Goal: Task Accomplishment & Management: Manage account settings

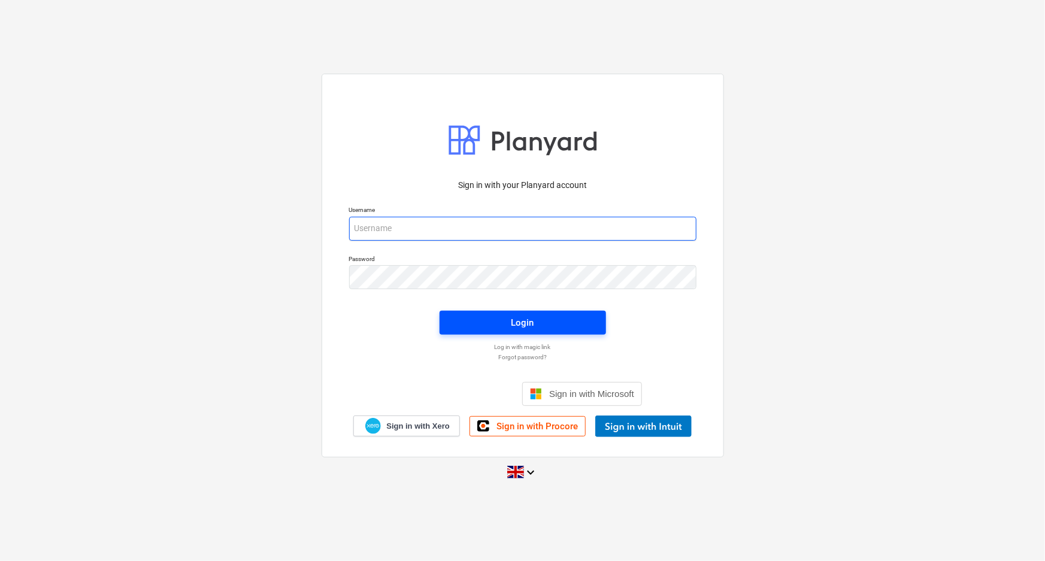
type input "[EMAIL_ADDRESS][DOMAIN_NAME]"
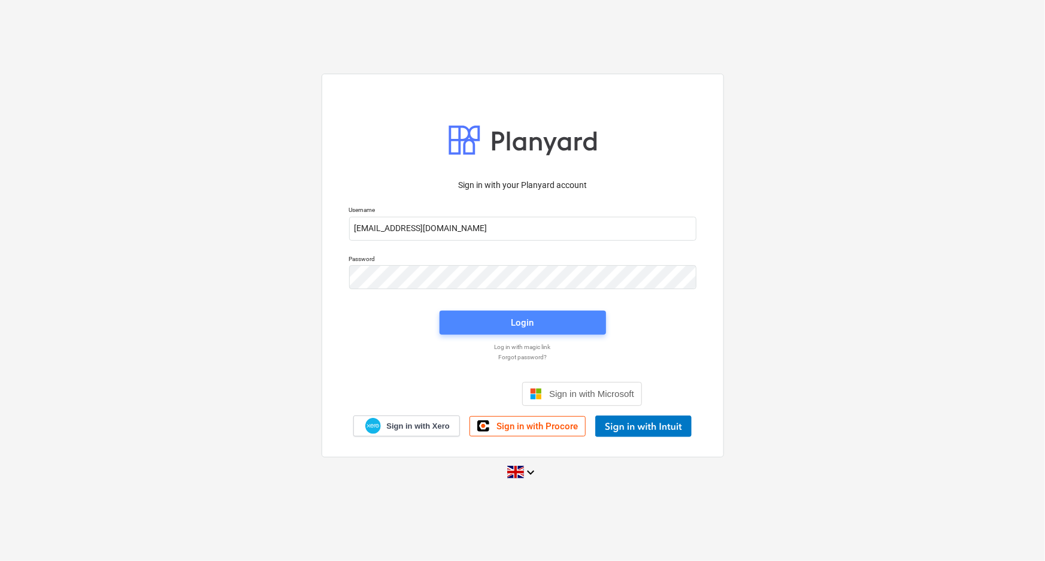
click at [521, 316] on div "Login" at bounding box center [522, 323] width 23 height 16
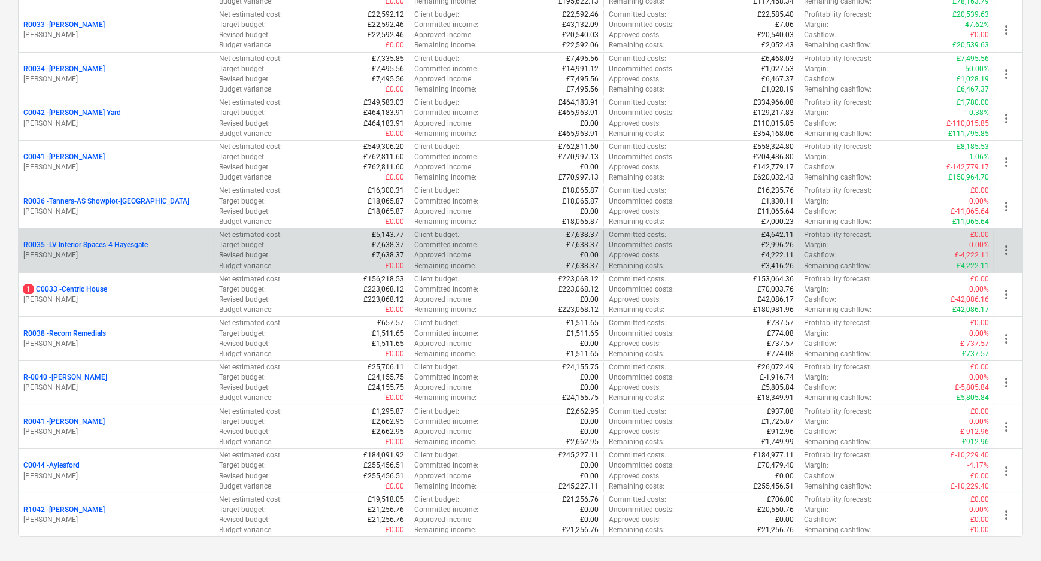
scroll to position [326, 0]
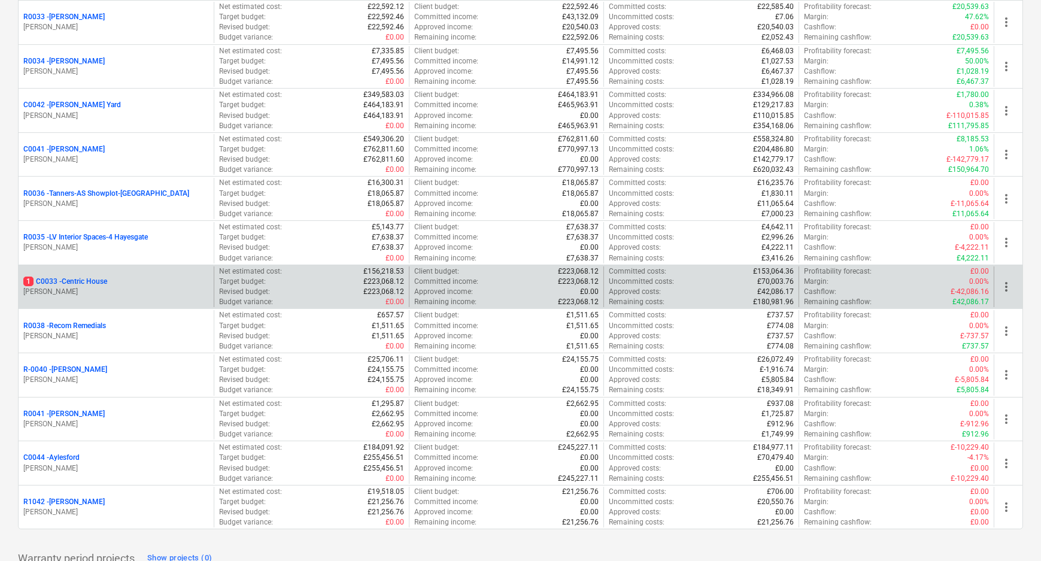
click at [102, 281] on p "1 C0033 - Centric House" at bounding box center [65, 282] width 84 height 10
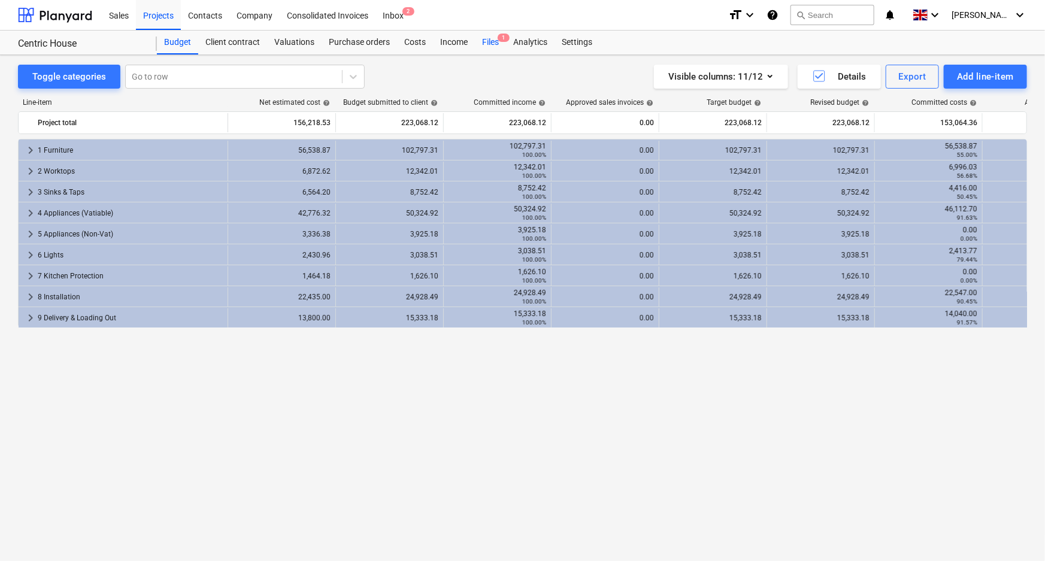
click at [483, 41] on div "Files 1" at bounding box center [490, 43] width 31 height 24
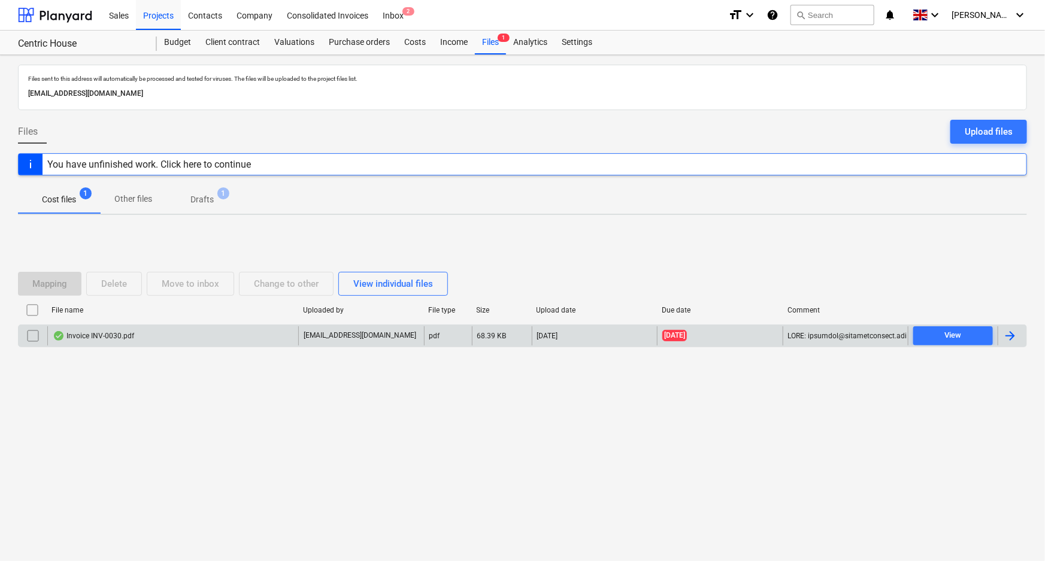
click at [40, 336] on input "checkbox" at bounding box center [32, 335] width 19 height 19
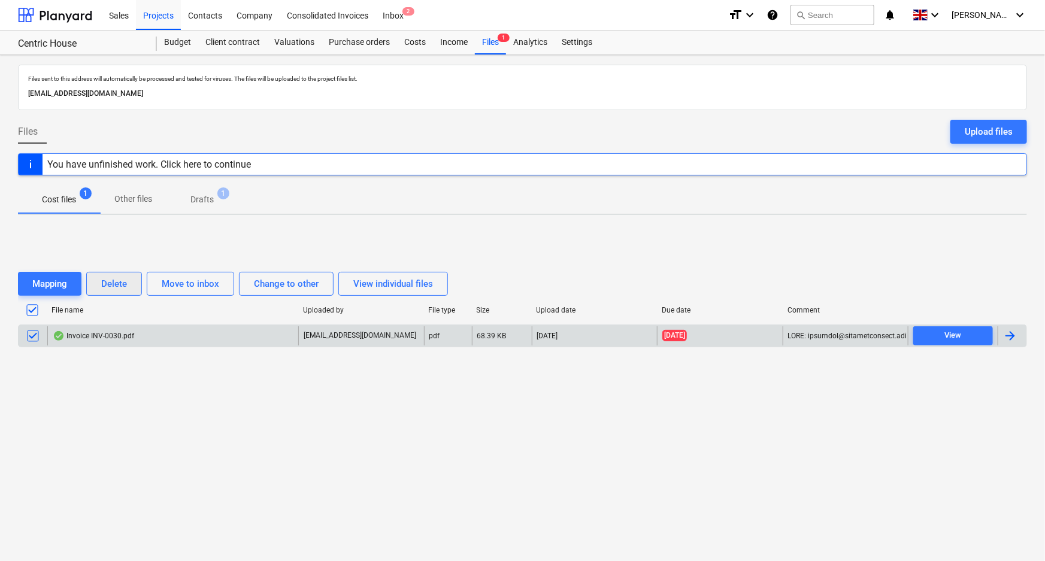
click at [117, 282] on div "Delete" at bounding box center [114, 284] width 26 height 16
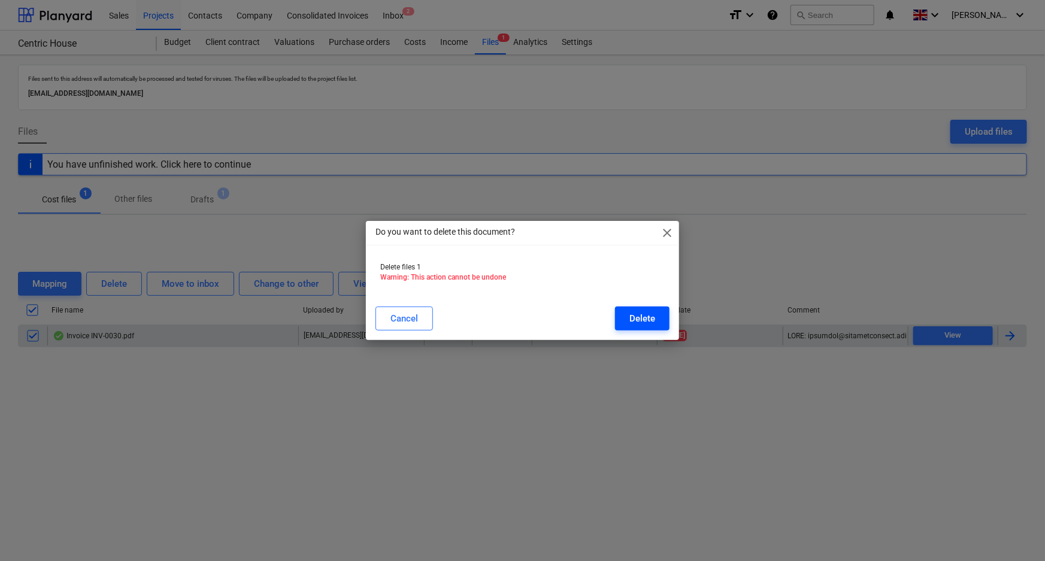
click at [637, 316] on div "Delete" at bounding box center [642, 319] width 26 height 16
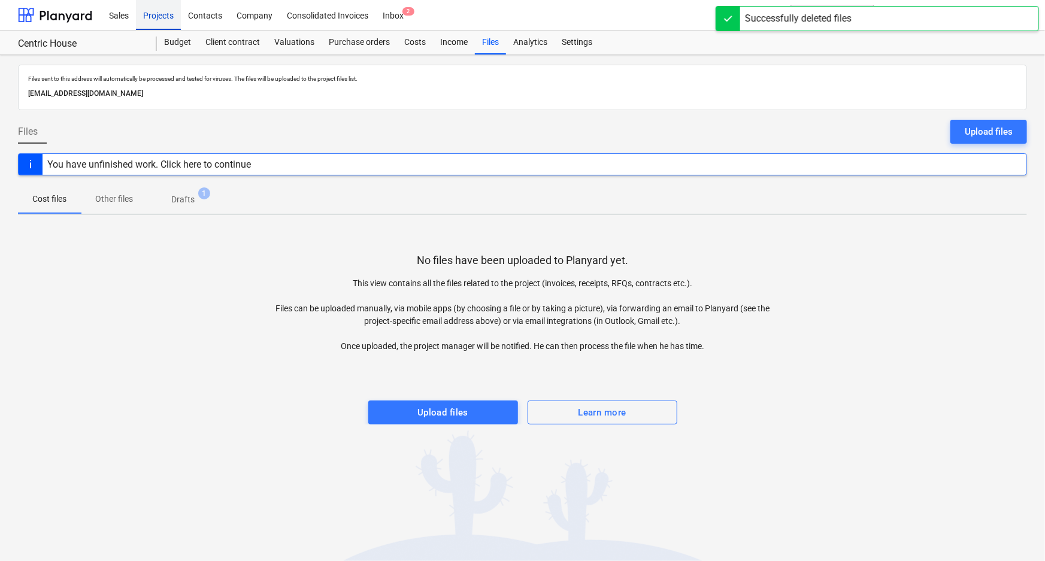
click at [174, 21] on div "Projects" at bounding box center [158, 14] width 45 height 31
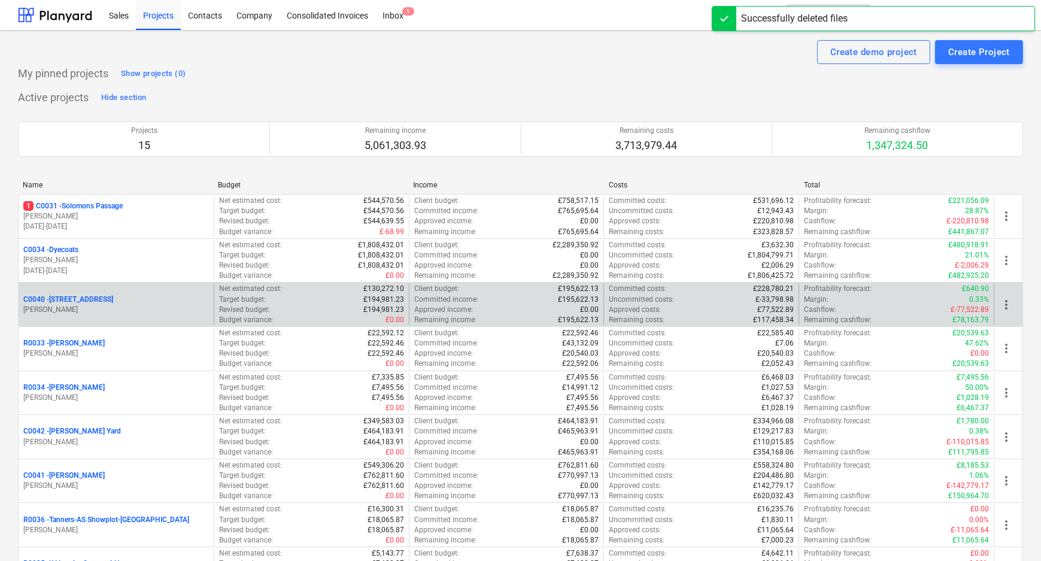
click at [78, 299] on p "C0040 - [STREET_ADDRESS]" at bounding box center [68, 300] width 90 height 10
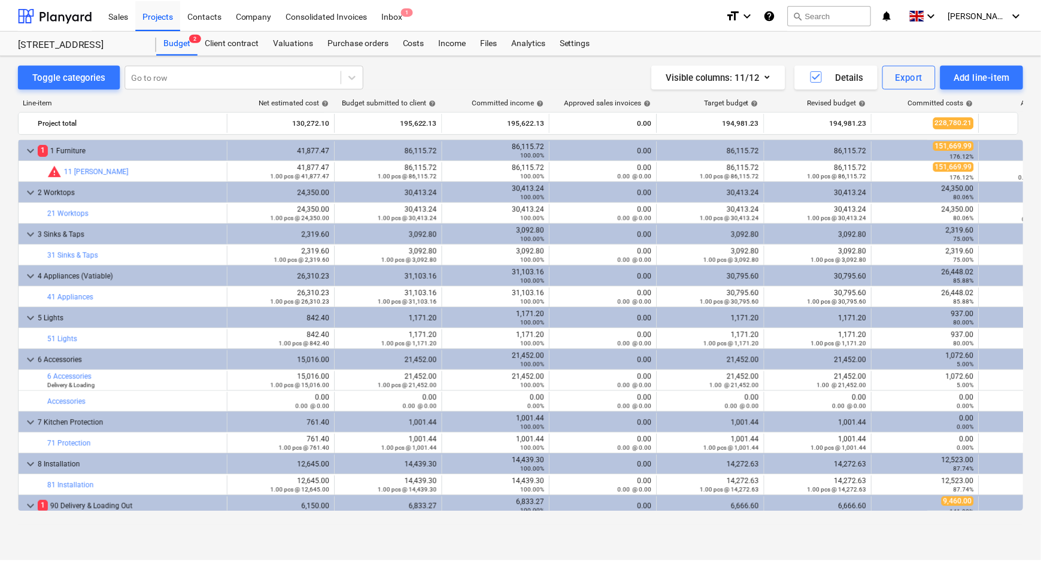
scroll to position [25, 0]
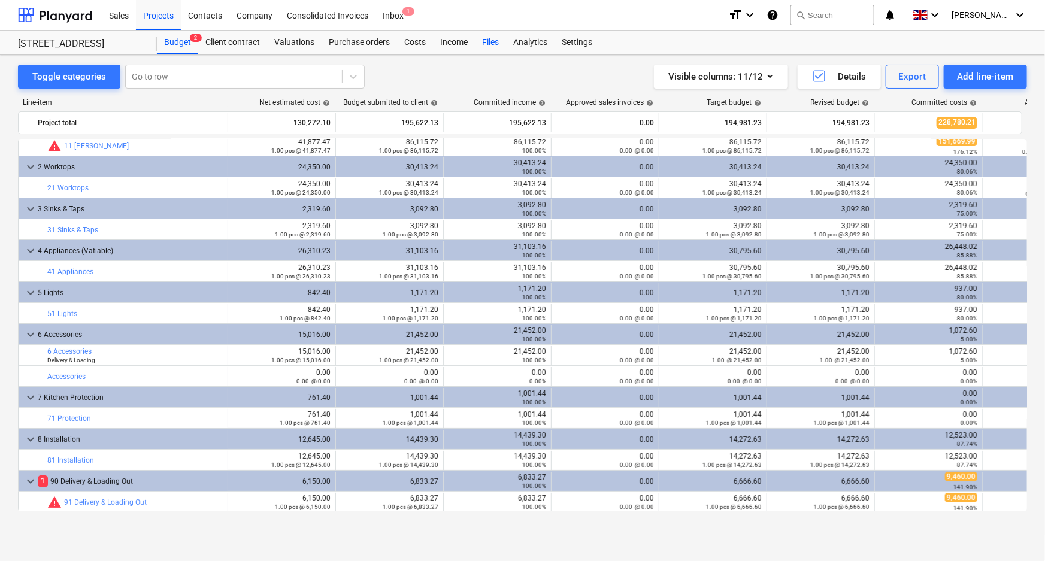
click at [481, 41] on div "Files" at bounding box center [490, 43] width 31 height 24
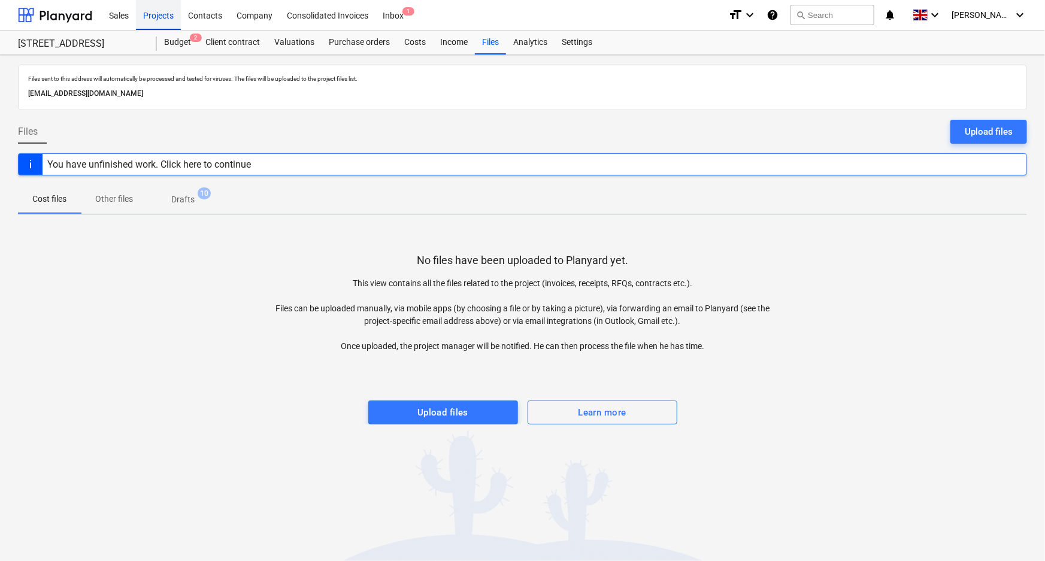
click at [166, 12] on div "Projects" at bounding box center [158, 14] width 45 height 31
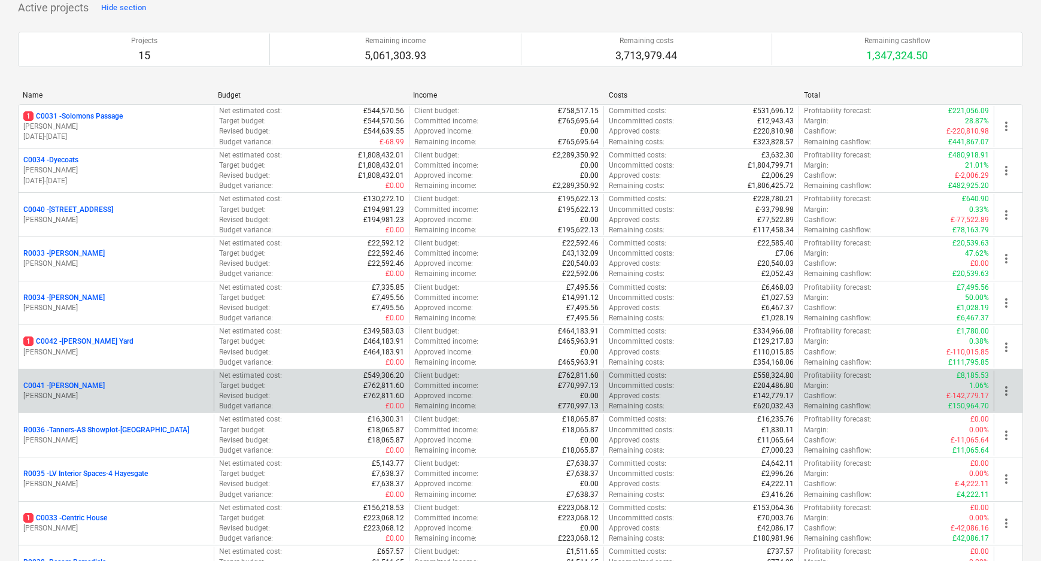
scroll to position [272, 0]
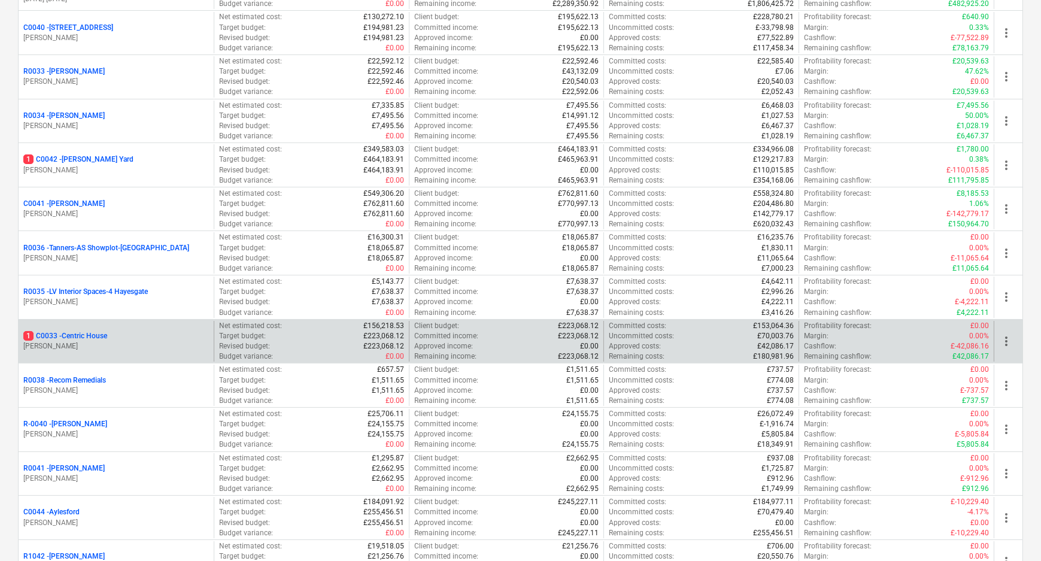
click at [74, 332] on p "1 C0033 - Centric House" at bounding box center [65, 336] width 84 height 10
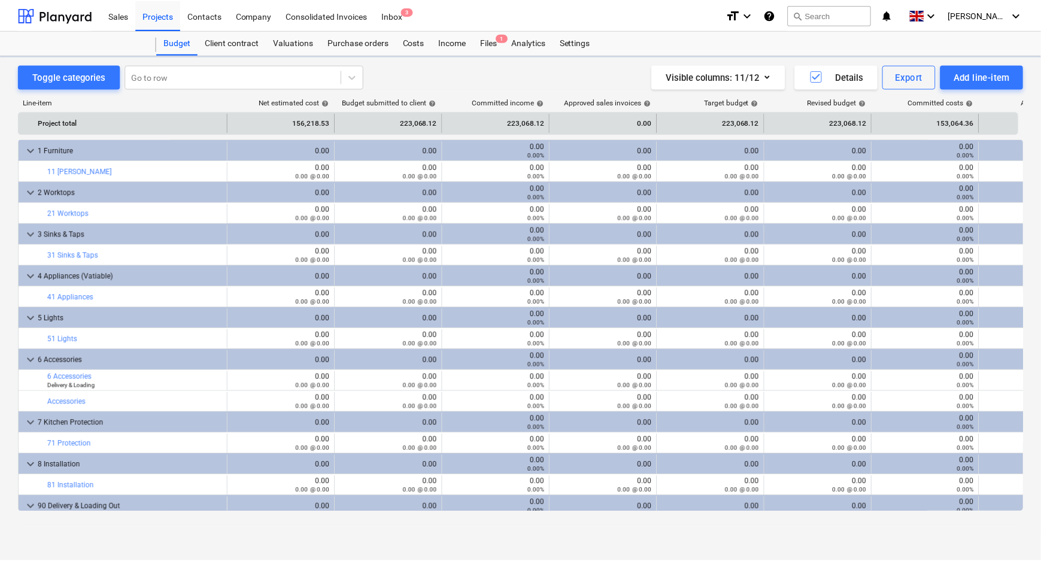
scroll to position [25, 0]
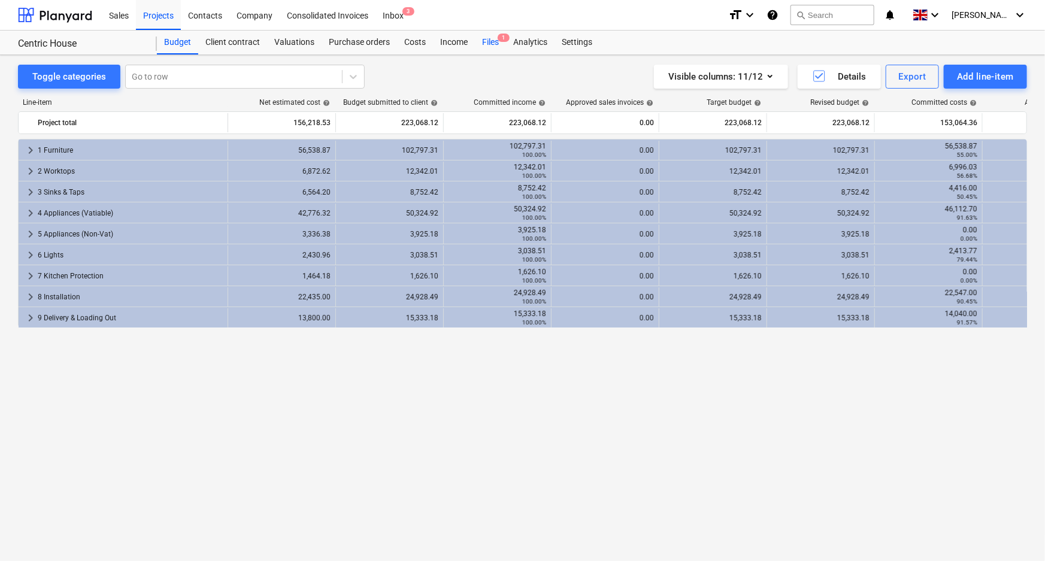
click at [492, 38] on div "Files 1" at bounding box center [490, 43] width 31 height 24
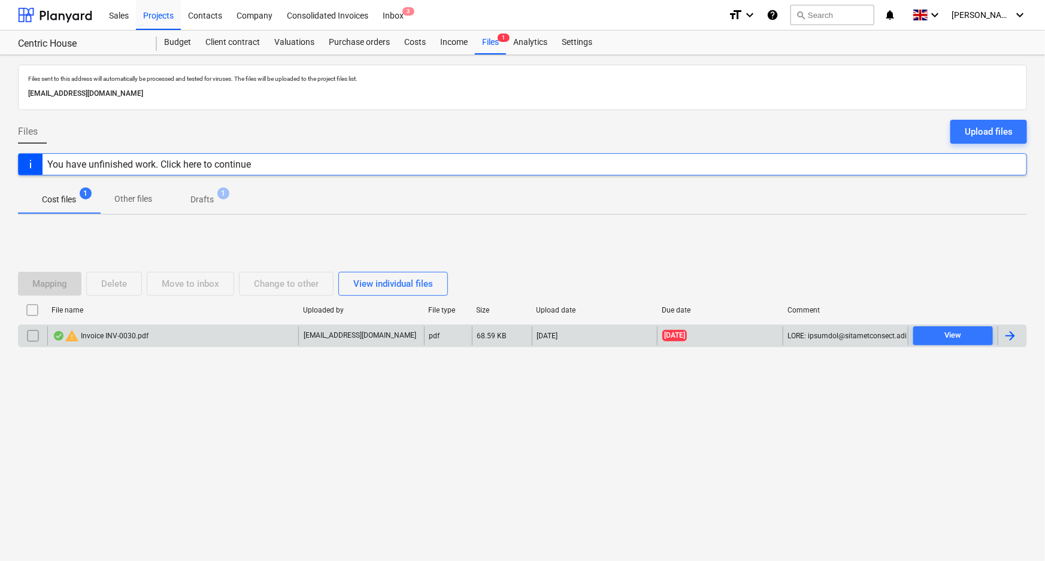
click at [114, 340] on div "warning Invoice INV-0030.pdf" at bounding box center [101, 336] width 96 height 14
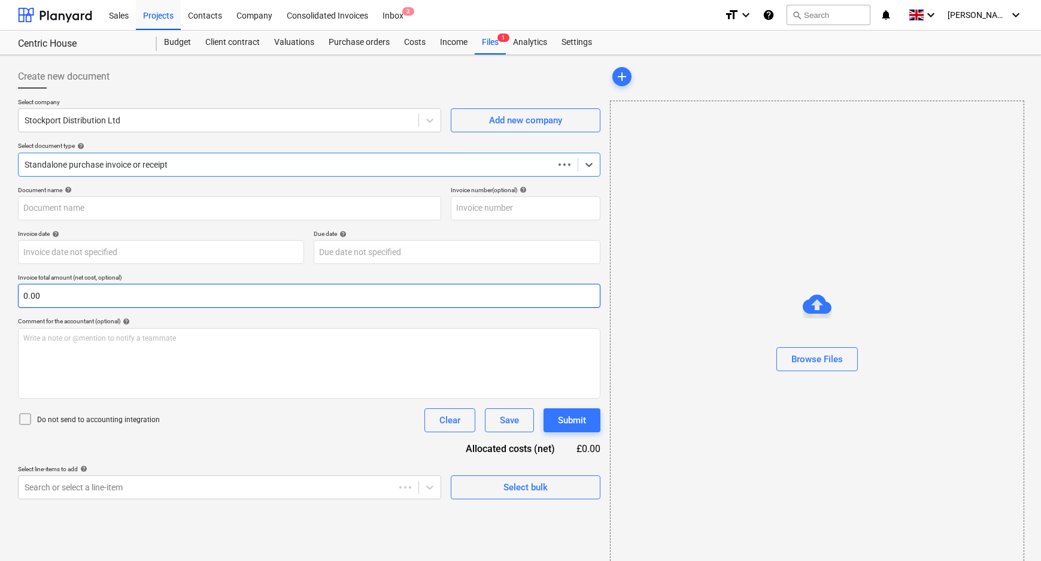
type input "INV-0030"
type input "[DATE]"
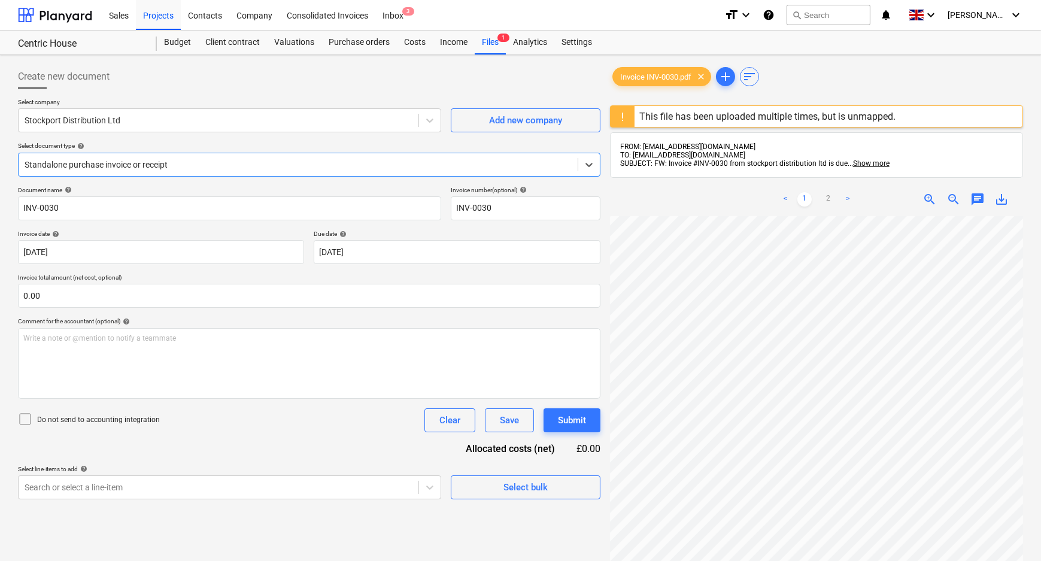
scroll to position [108, 0]
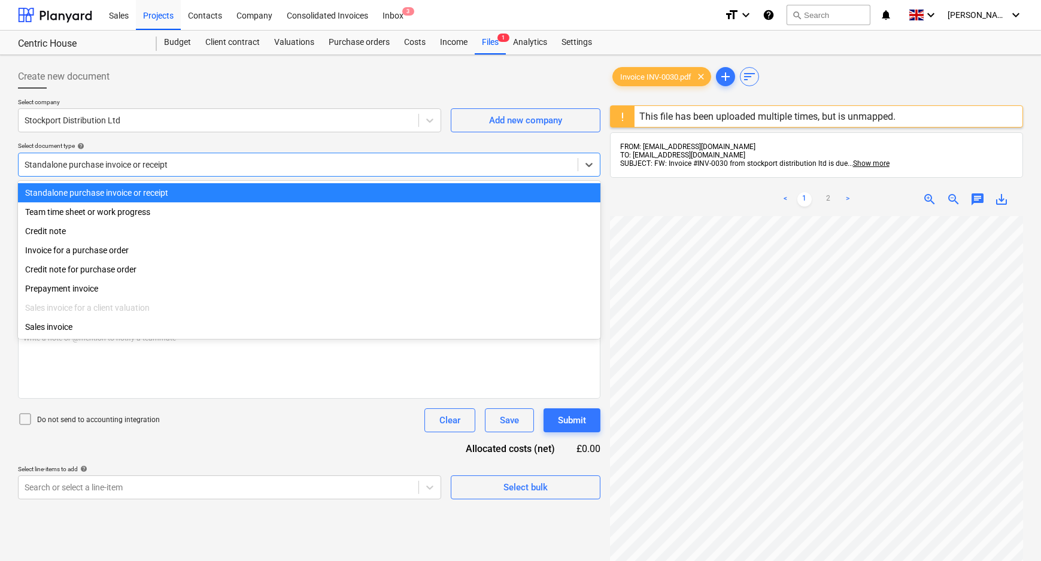
click at [149, 165] on div at bounding box center [298, 165] width 547 height 12
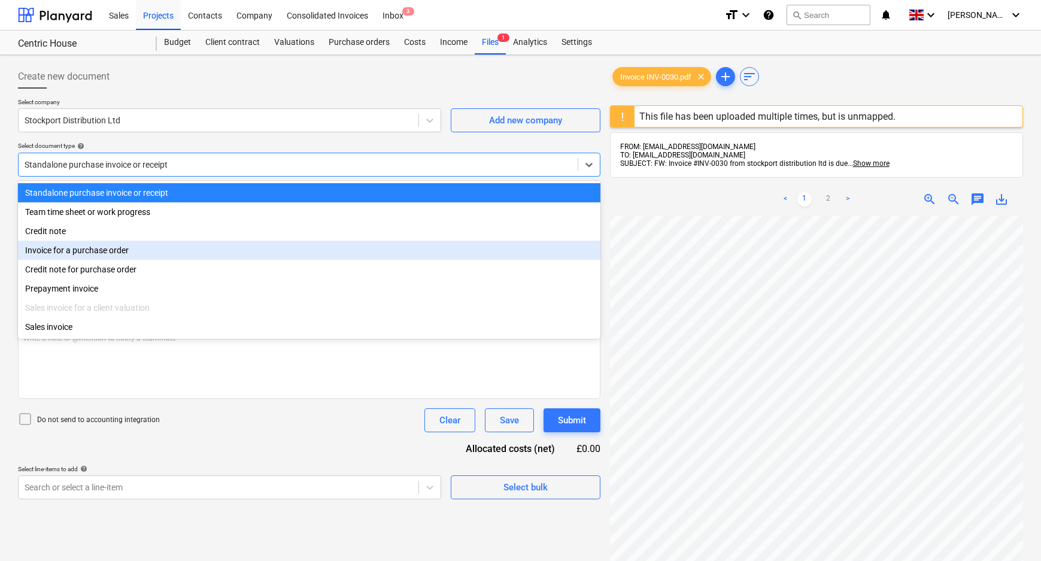
click at [119, 253] on div "Invoice for a purchase order" at bounding box center [309, 250] width 583 height 19
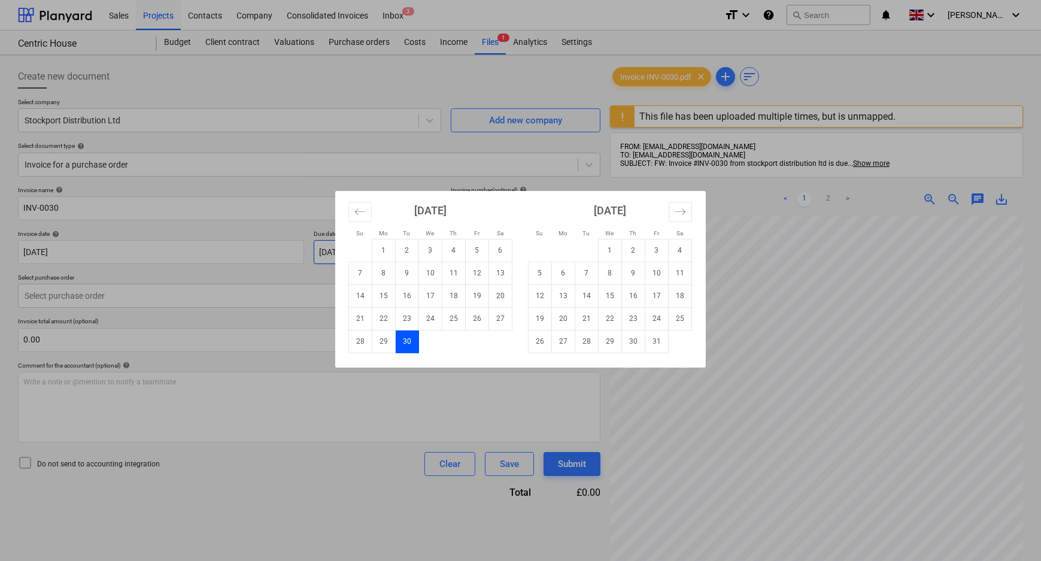
click at [319, 248] on body "Sales Projects Contacts Company Consolidated Invoices Inbox 3 format_size keybo…" at bounding box center [520, 280] width 1041 height 561
click at [658, 341] on td "31" at bounding box center [657, 341] width 23 height 23
type input "[DATE]"
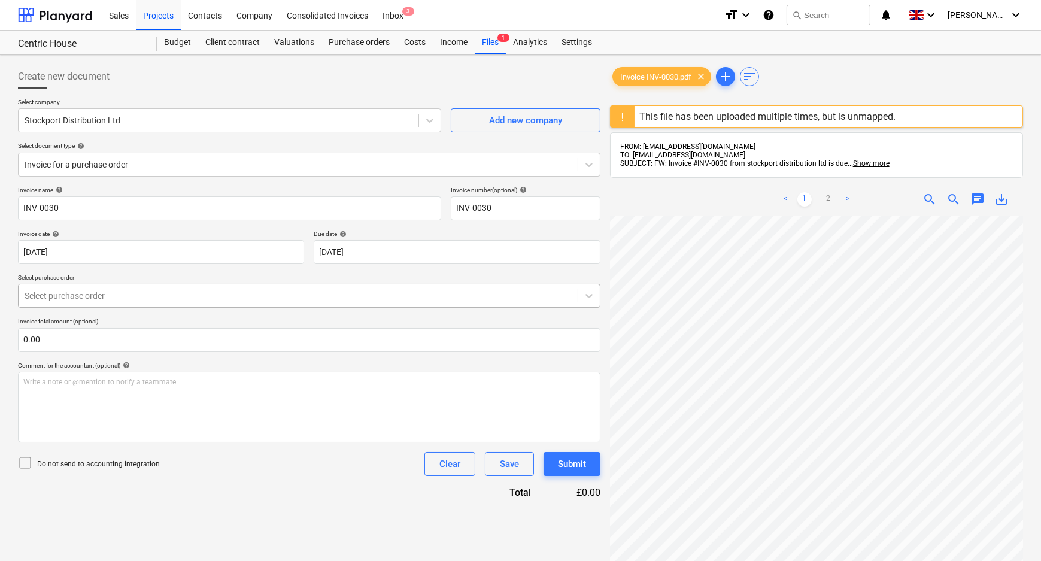
click at [278, 302] on div at bounding box center [298, 296] width 547 height 12
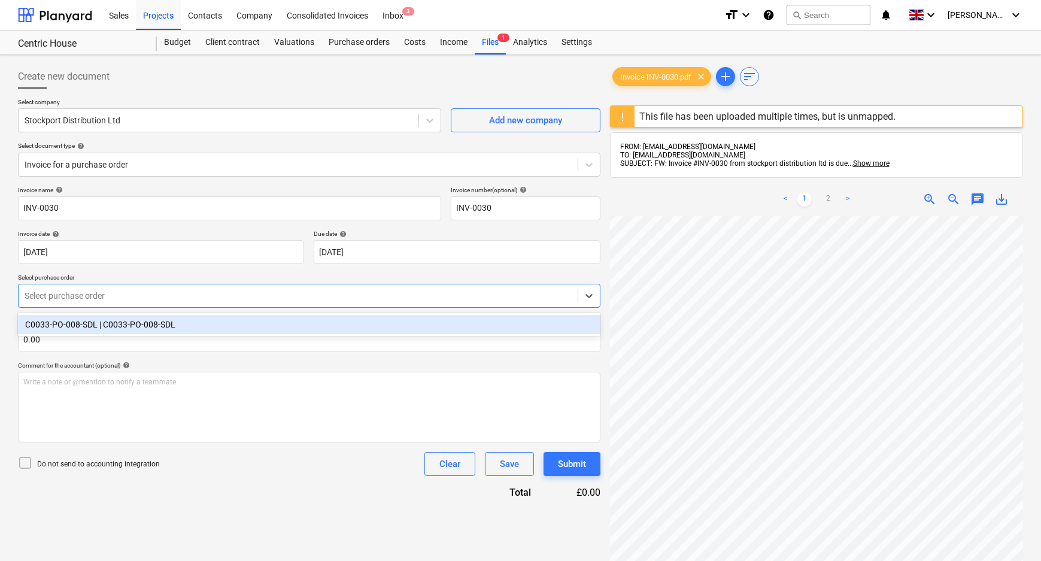
click at [238, 325] on div "C0033-PO-008-SDL | C0033-PO-008-SDL" at bounding box center [309, 324] width 583 height 19
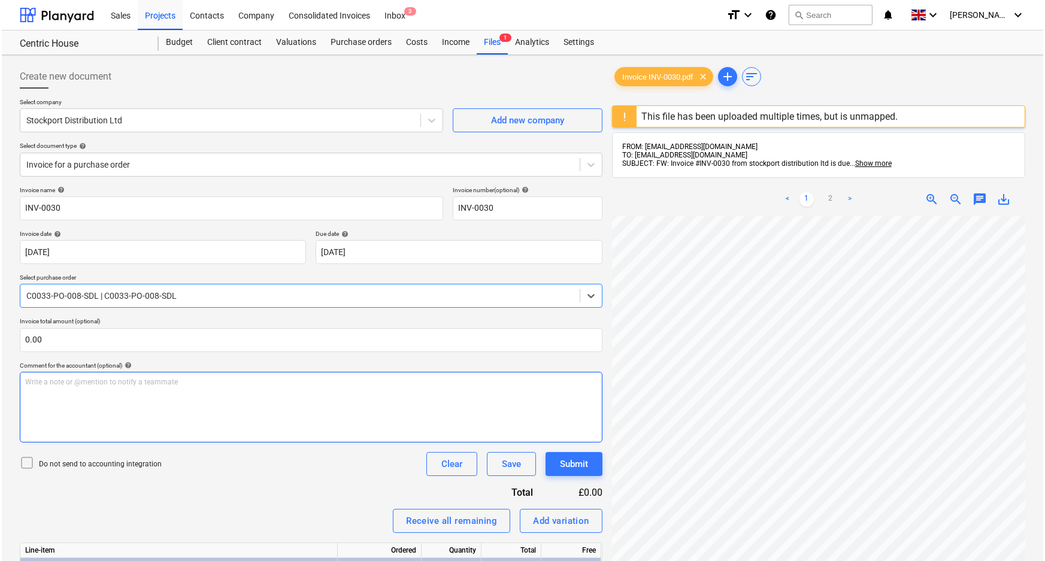
scroll to position [192, 0]
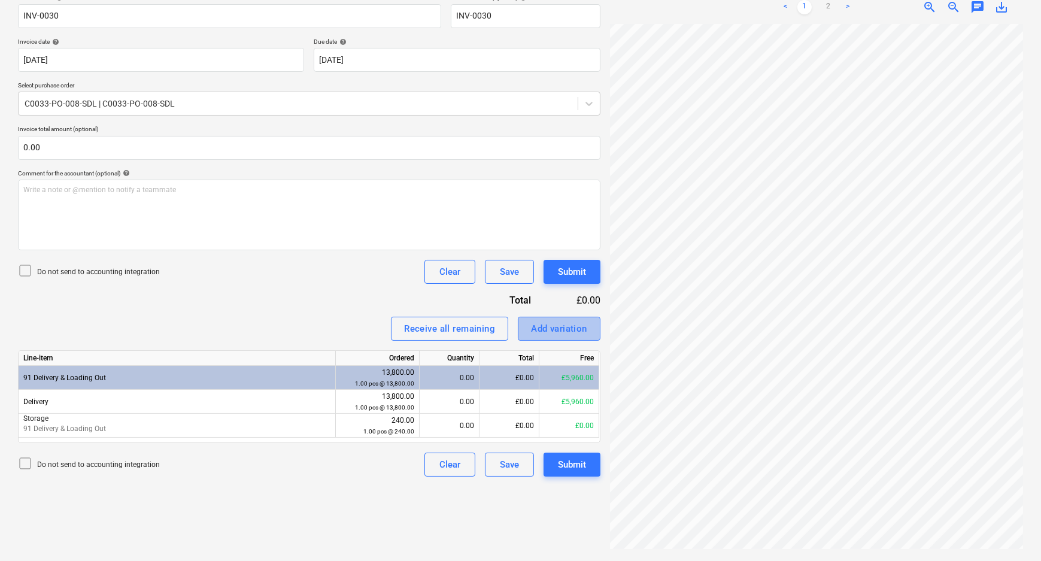
click at [561, 329] on div "Add variation" at bounding box center [559, 329] width 56 height 16
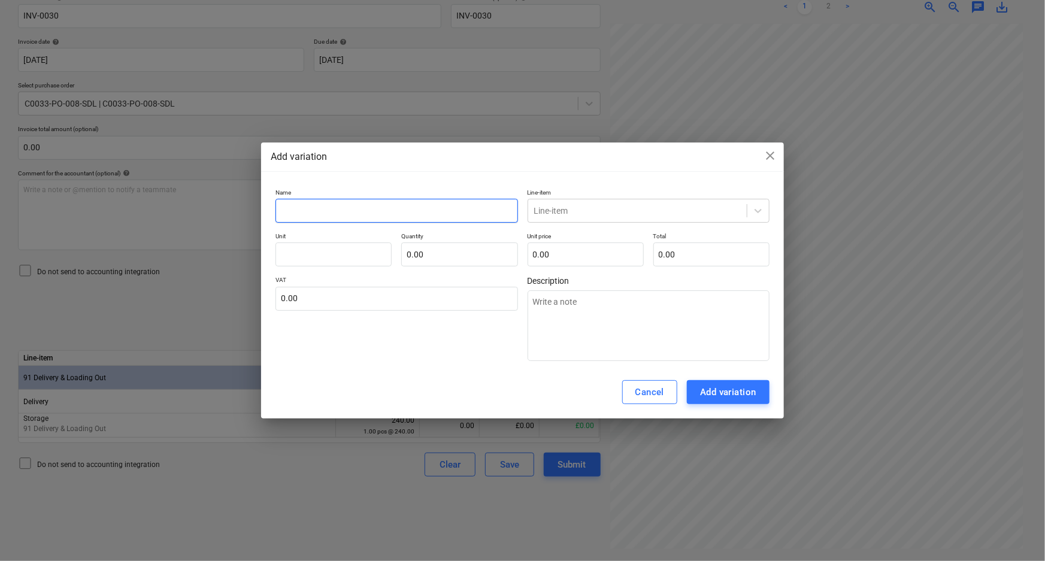
click at [353, 207] on input "text" at bounding box center [396, 211] width 242 height 24
type input "S"
type textarea "x"
type input "St"
type textarea "x"
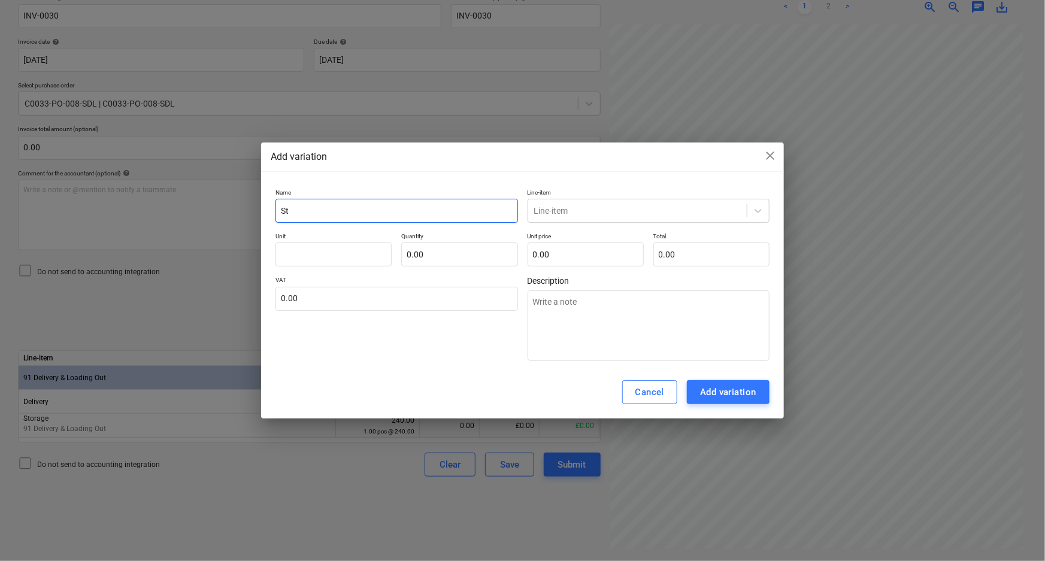
type input "Sto"
type textarea "x"
type input "Stor"
type textarea "x"
type input "Stora"
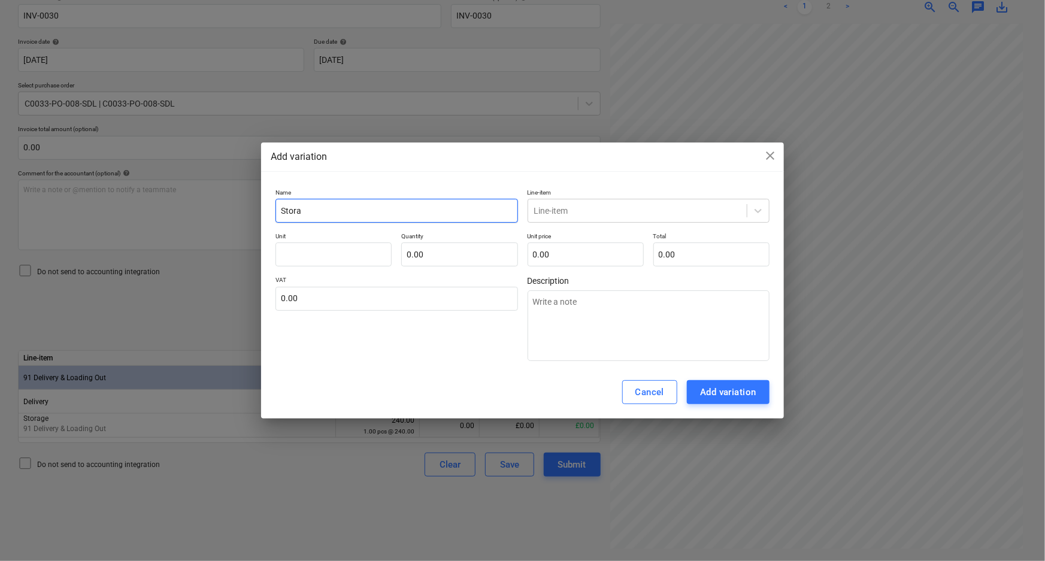
type textarea "x"
type input "Storag"
type textarea "x"
type input "Storage"
type textarea "x"
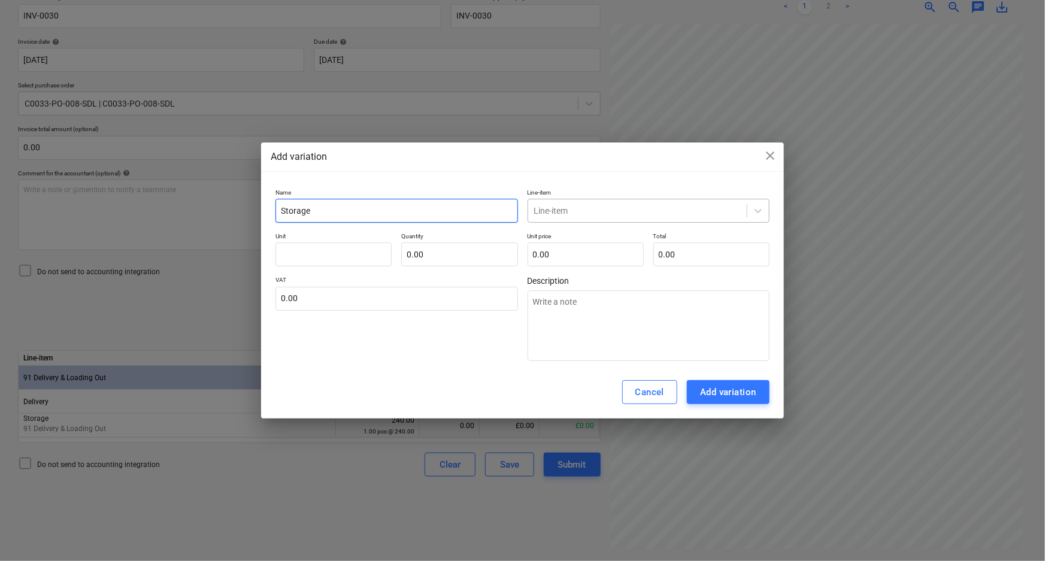
type input "Storage"
click at [715, 201] on div "Line-item" at bounding box center [649, 211] width 242 height 24
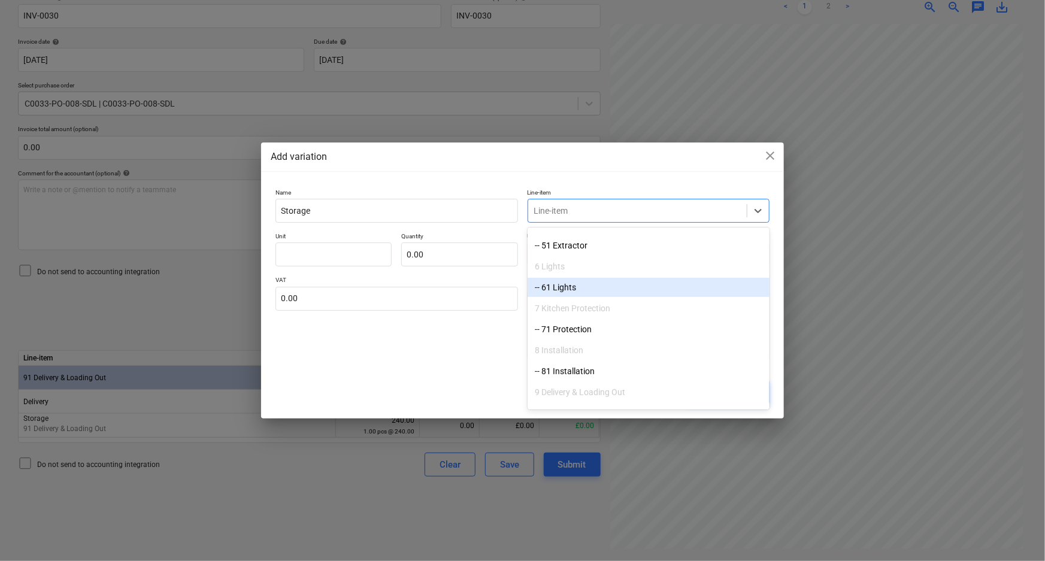
scroll to position [260, 0]
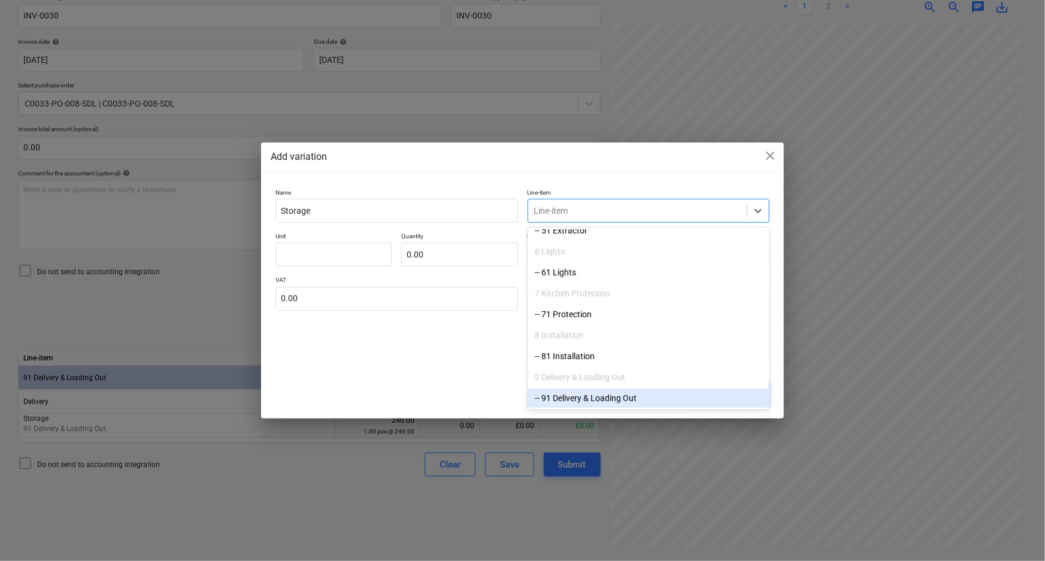
click at [601, 393] on div "-- 91 Delivery & Loading Out" at bounding box center [649, 398] width 242 height 19
type textarea "x"
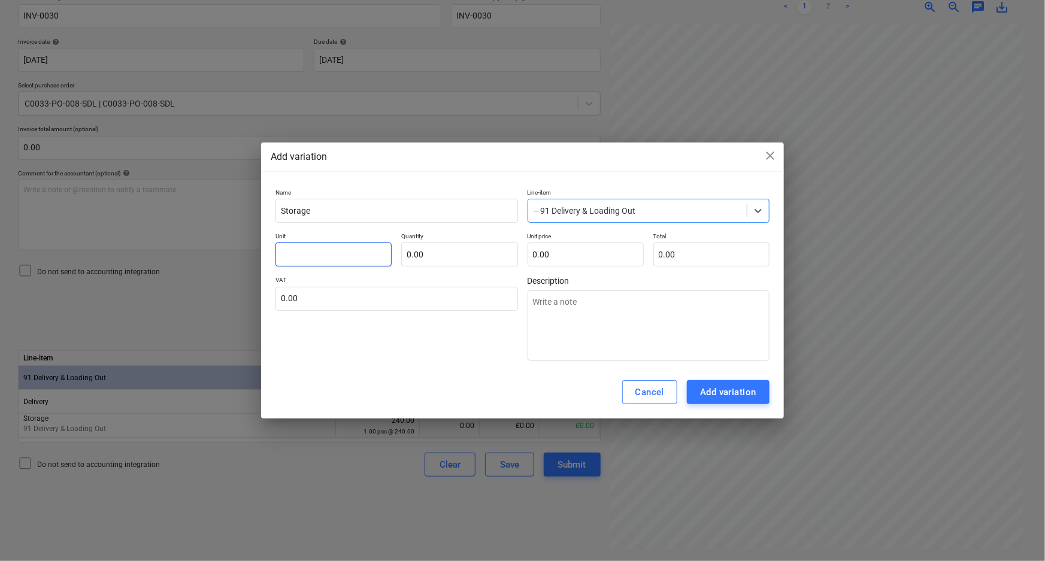
click at [323, 257] on input "text" at bounding box center [333, 255] width 116 height 24
type input "p"
type textarea "x"
type input "pc"
type textarea "x"
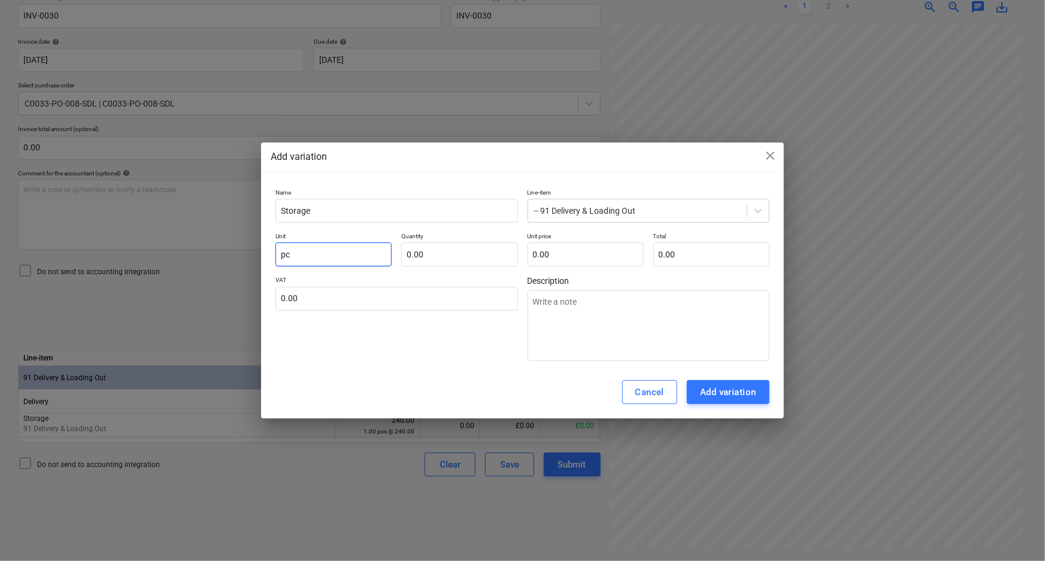
type input "pcs"
type textarea "x"
type input "pcs"
click at [417, 251] on input "text" at bounding box center [459, 255] width 116 height 24
type input "1"
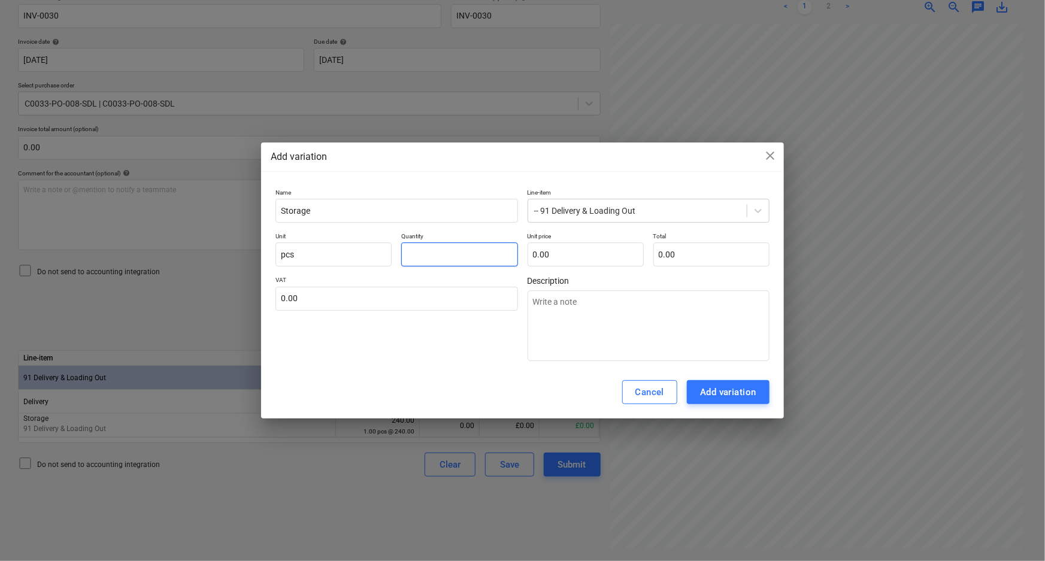
type textarea "x"
type input "1.00"
click at [534, 253] on input "text" at bounding box center [586, 255] width 116 height 24
type input "1"
type textarea "x"
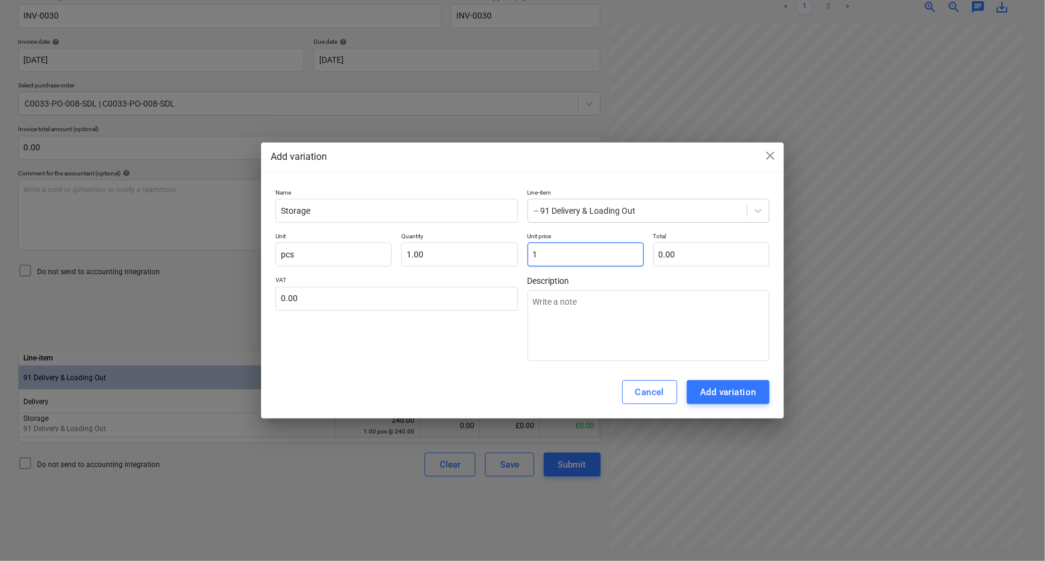
type input "1.00"
type input "17"
type textarea "x"
type input "17.00"
type input "175"
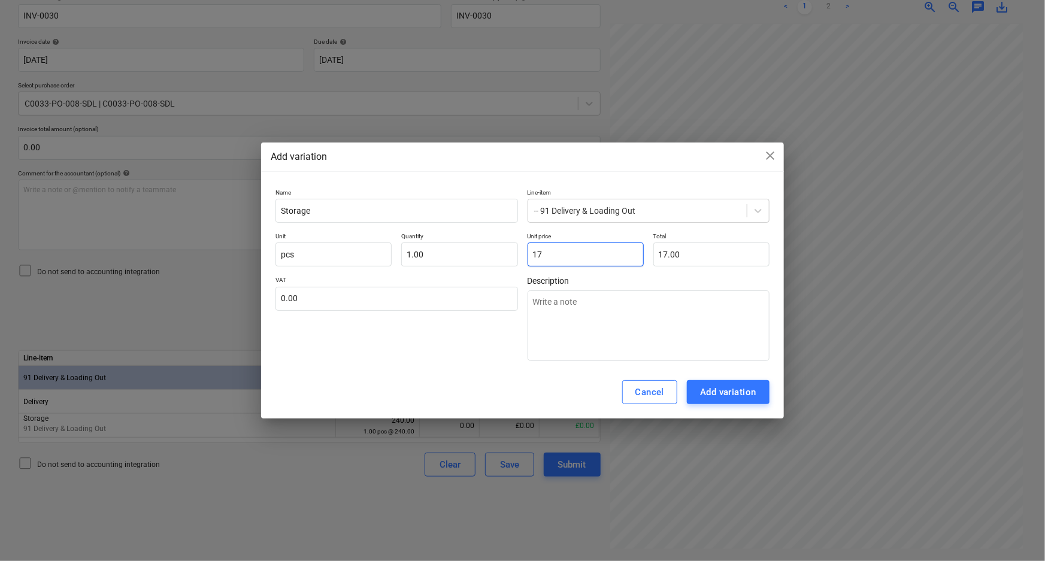
type textarea "x"
type input "175.00"
type input "1750"
type textarea "x"
type input "1,750.00"
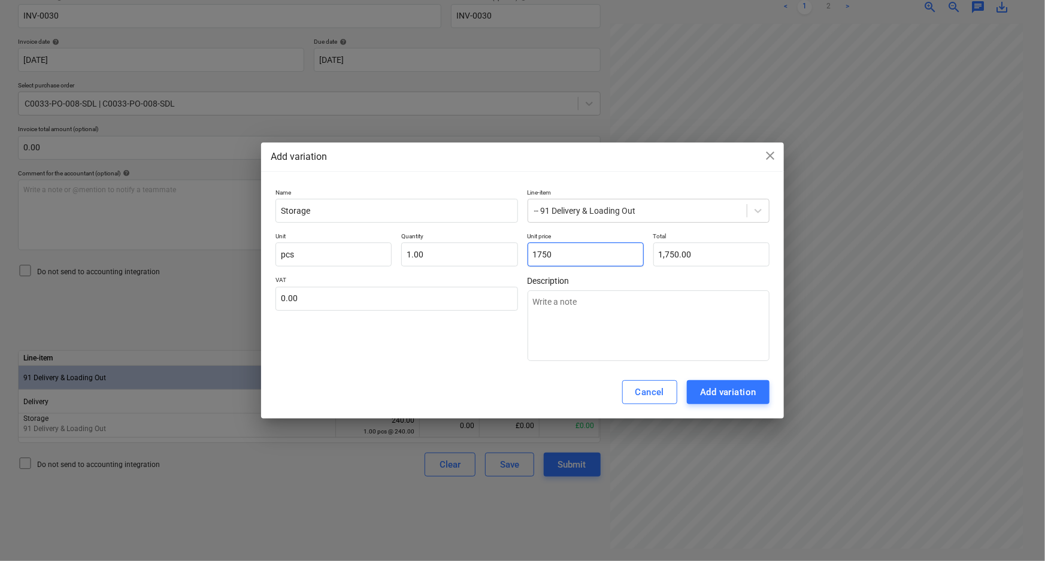
click at [577, 250] on input "1750" at bounding box center [586, 255] width 116 height 24
click at [544, 252] on input "1750" at bounding box center [586, 255] width 116 height 24
type input "1760"
type textarea "x"
type input "1,760.00"
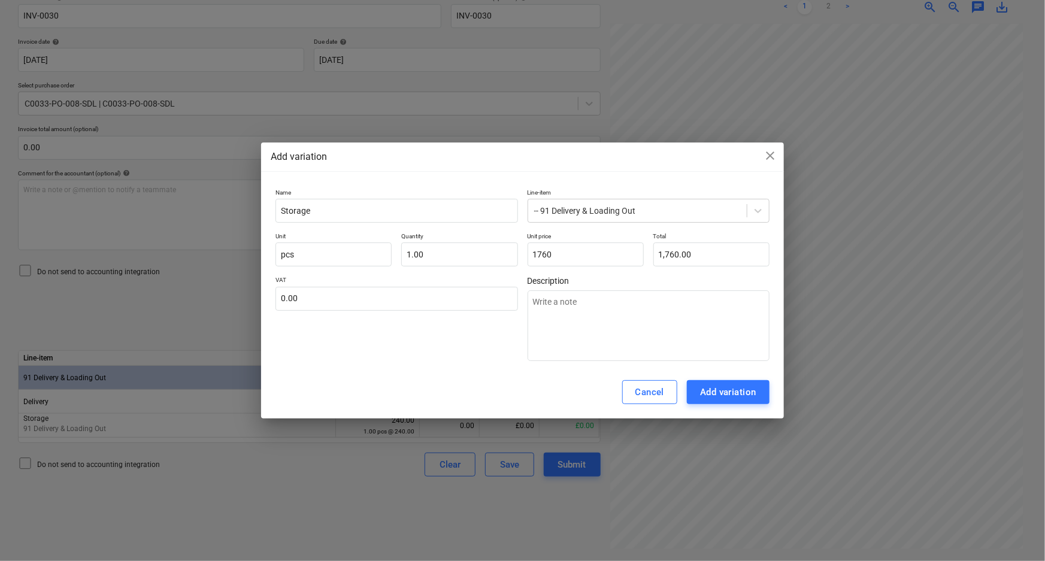
type input "1,760.00"
click at [517, 401] on div "Cancel Add variation" at bounding box center [522, 392] width 523 height 53
drag, startPoint x: 296, startPoint y: 277, endPoint x: 302, endPoint y: 293, distance: 17.2
click at [296, 280] on p "VAT" at bounding box center [396, 281] width 242 height 10
click at [302, 295] on input "text" at bounding box center [396, 299] width 242 height 24
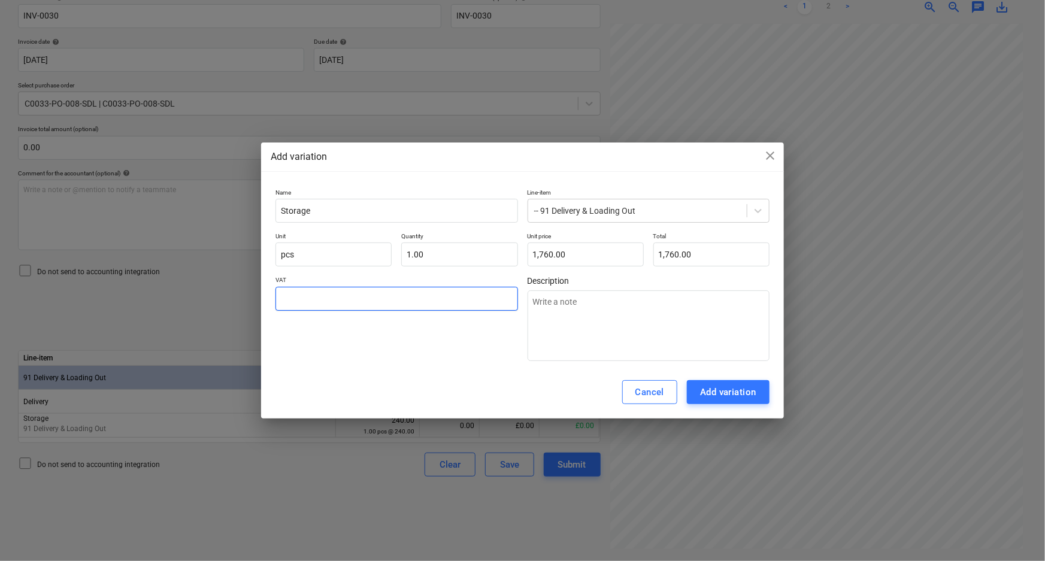
type input "2"
type textarea "x"
type input "20"
type textarea "x"
type input "20.00"
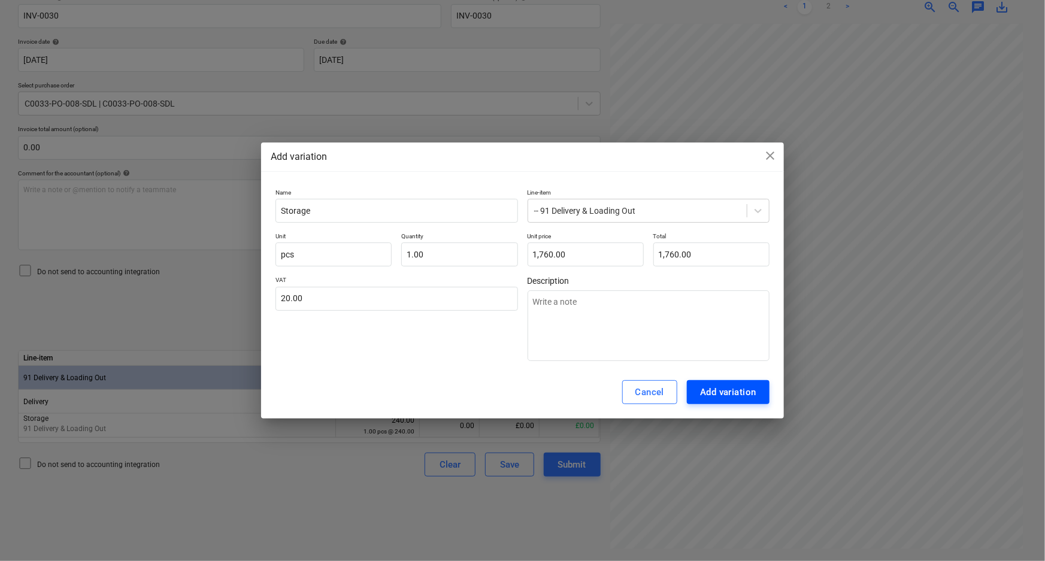
click at [710, 387] on div "Add variation" at bounding box center [728, 392] width 56 height 16
type textarea "x"
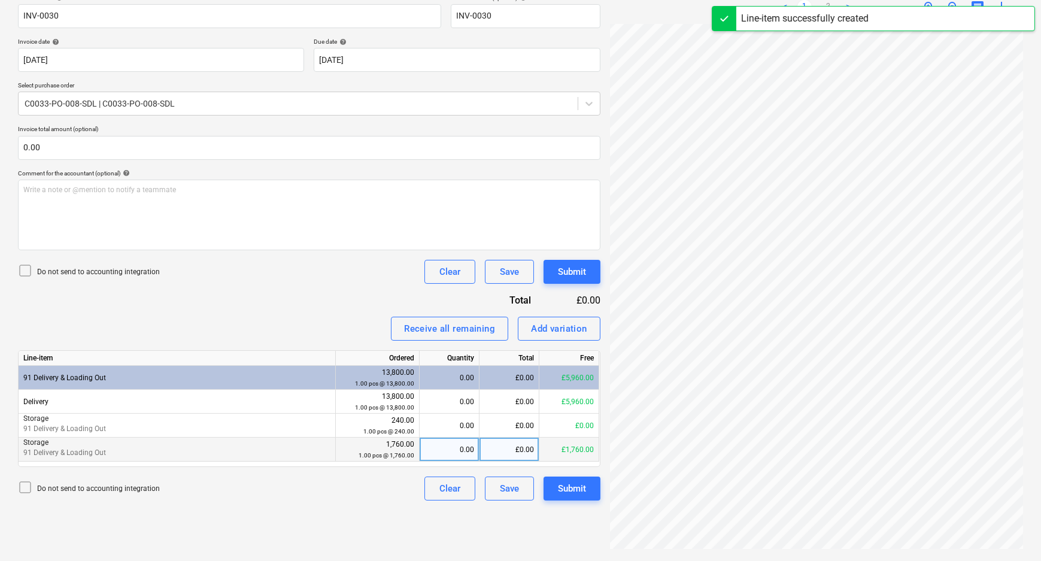
click at [477, 443] on div "0.00" at bounding box center [450, 450] width 60 height 24
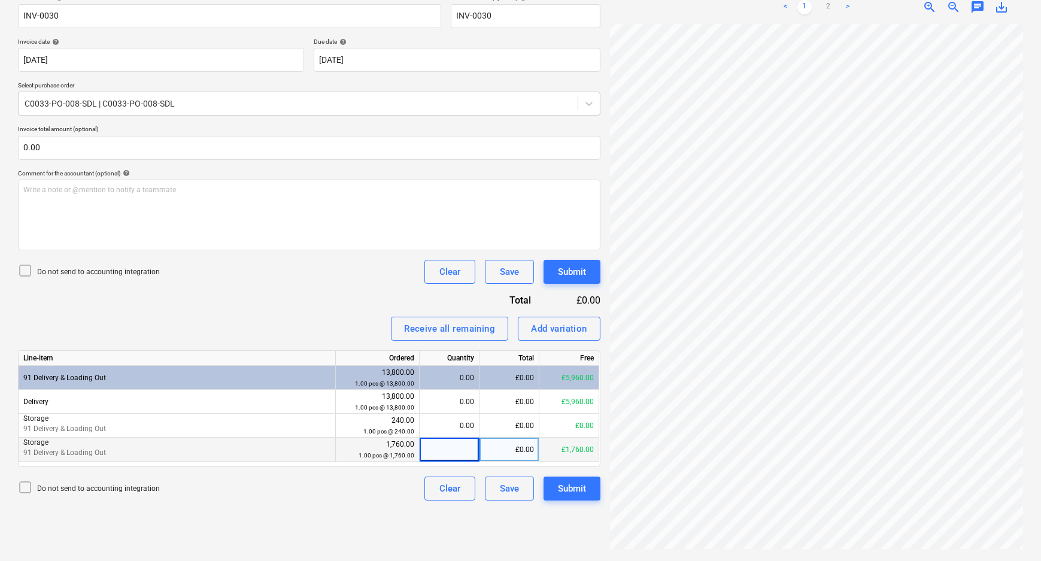
type input "1"
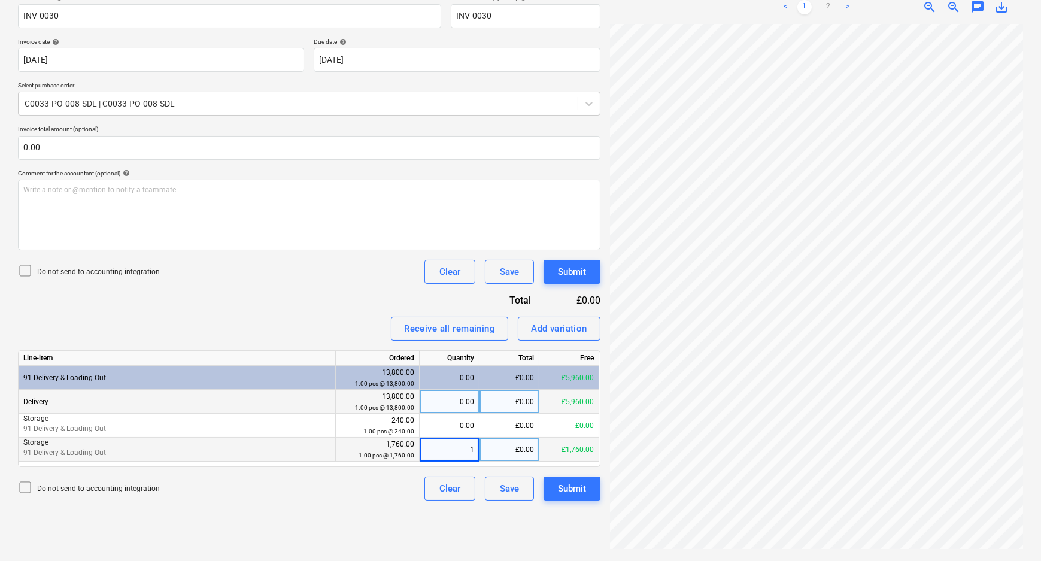
click at [515, 407] on div "£0.00" at bounding box center [510, 402] width 60 height 24
type input "1680"
click at [309, 522] on div "Create new document Select company Stockport Distribution Ltd Add new company S…" at bounding box center [309, 212] width 592 height 689
click at [572, 484] on div "Submit" at bounding box center [572, 489] width 28 height 16
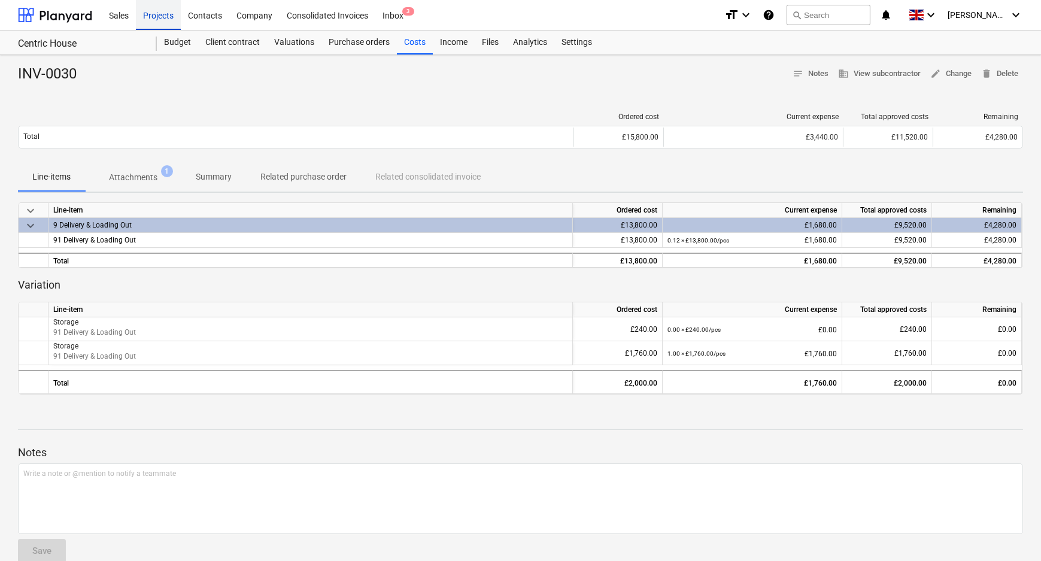
click at [164, 17] on div "Projects" at bounding box center [158, 14] width 45 height 31
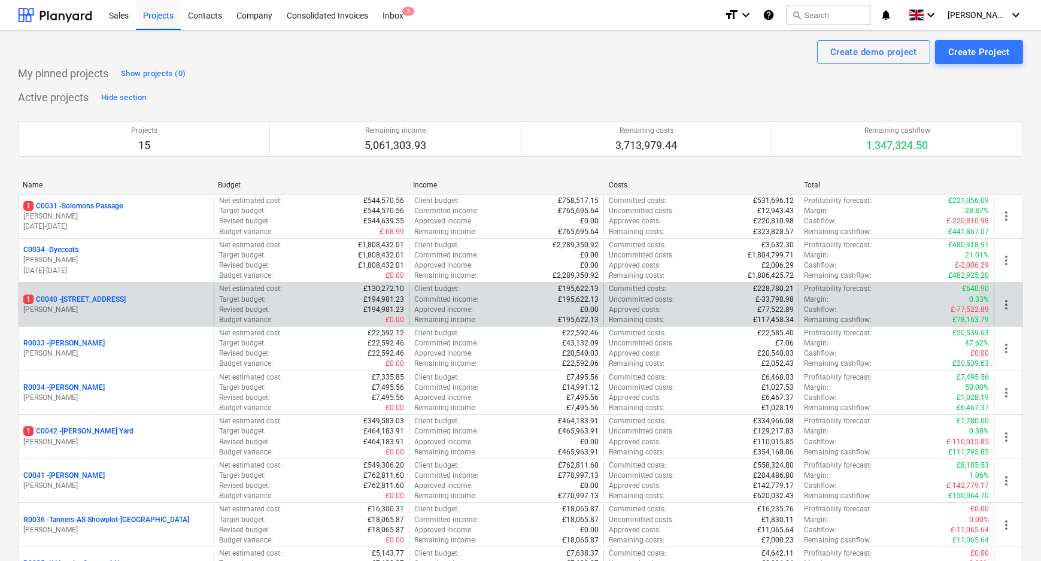
click at [76, 295] on p "[STREET_ADDRESS]" at bounding box center [74, 300] width 102 height 10
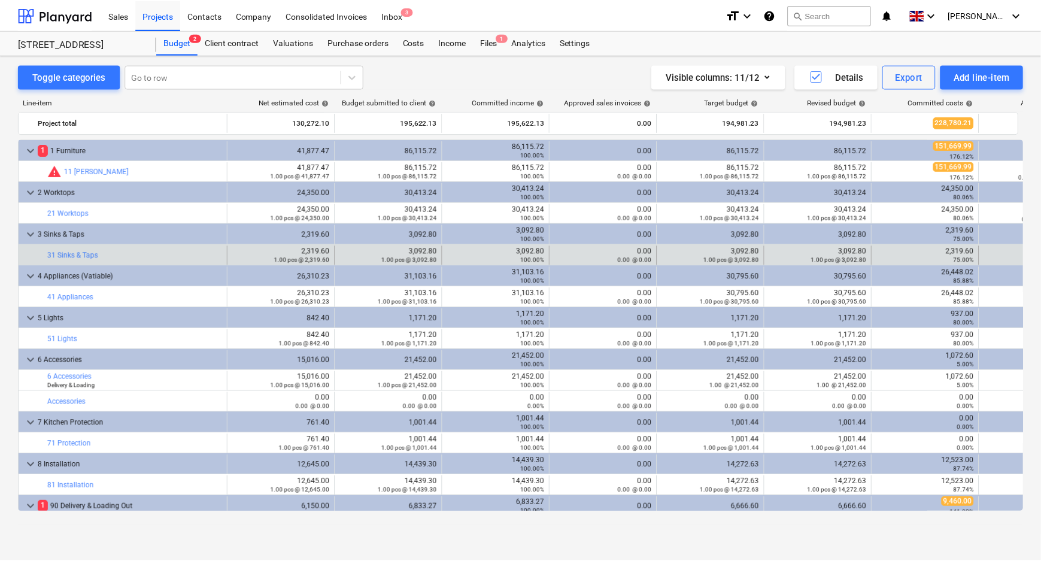
scroll to position [25, 0]
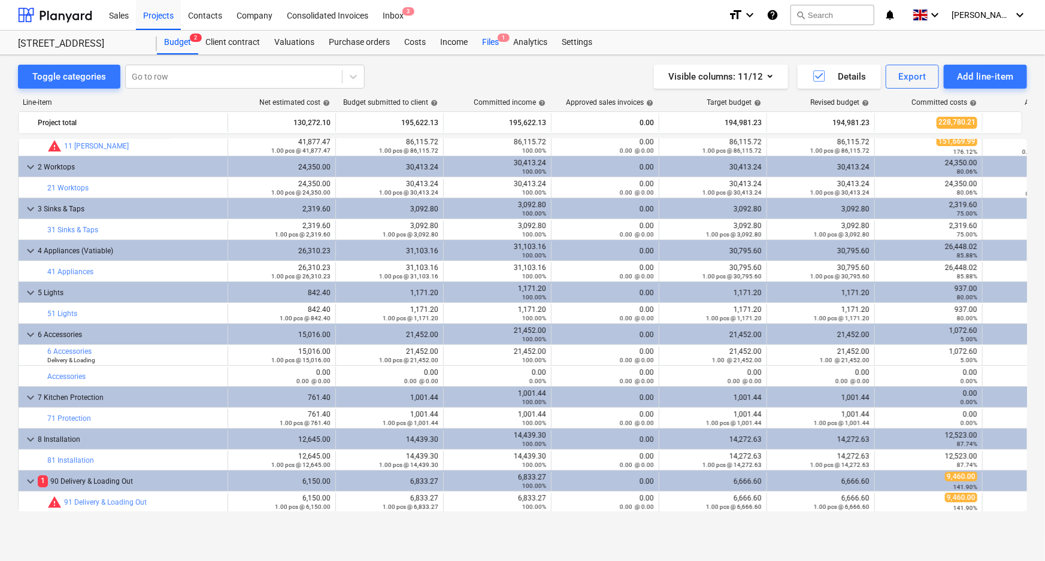
click at [491, 43] on div "Files 1" at bounding box center [490, 43] width 31 height 24
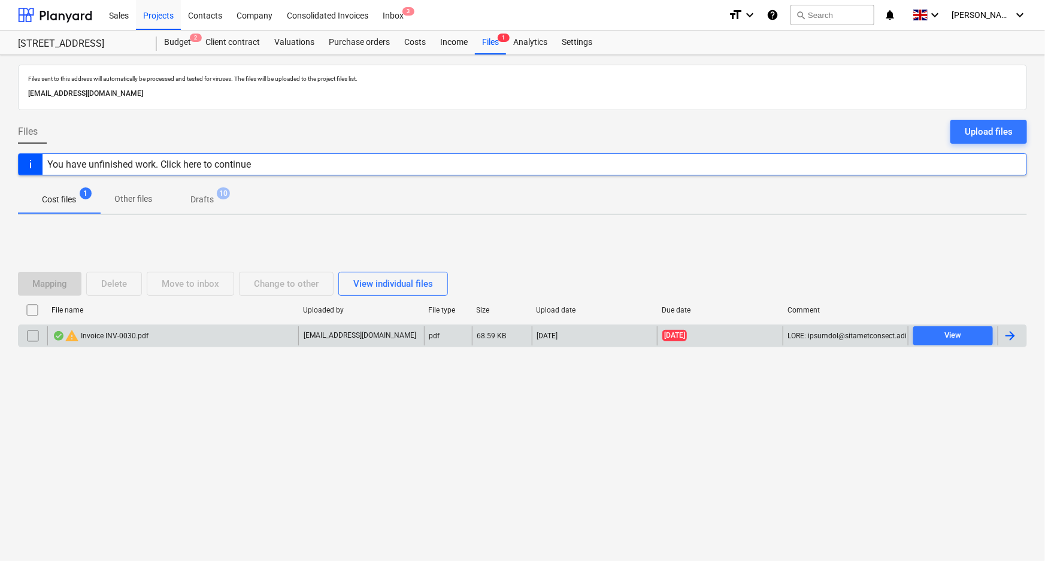
click at [108, 341] on div "warning Invoice INV-0030.pdf" at bounding box center [101, 336] width 96 height 14
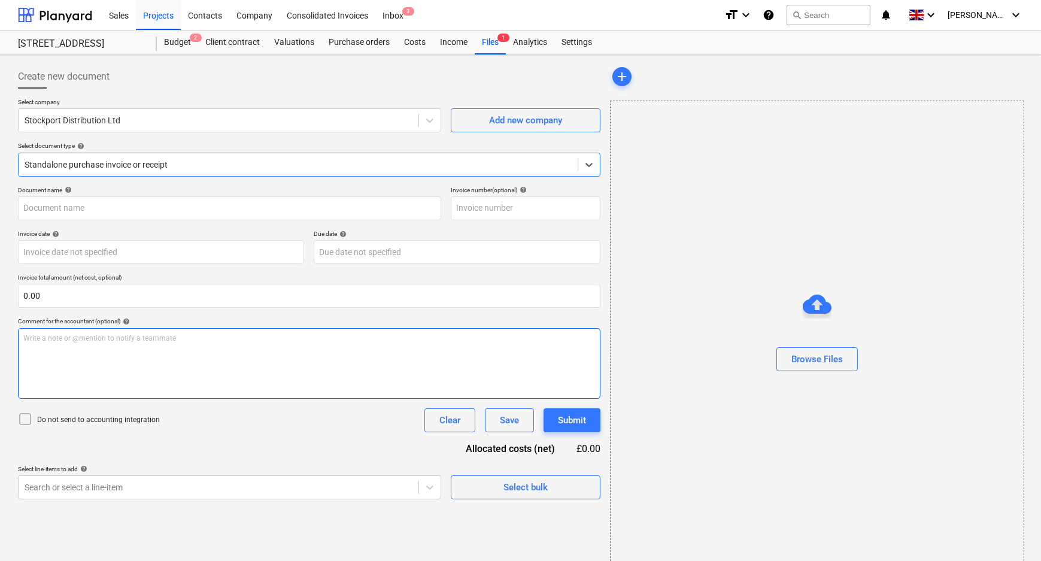
type input "INV-0030"
type input "[DATE]"
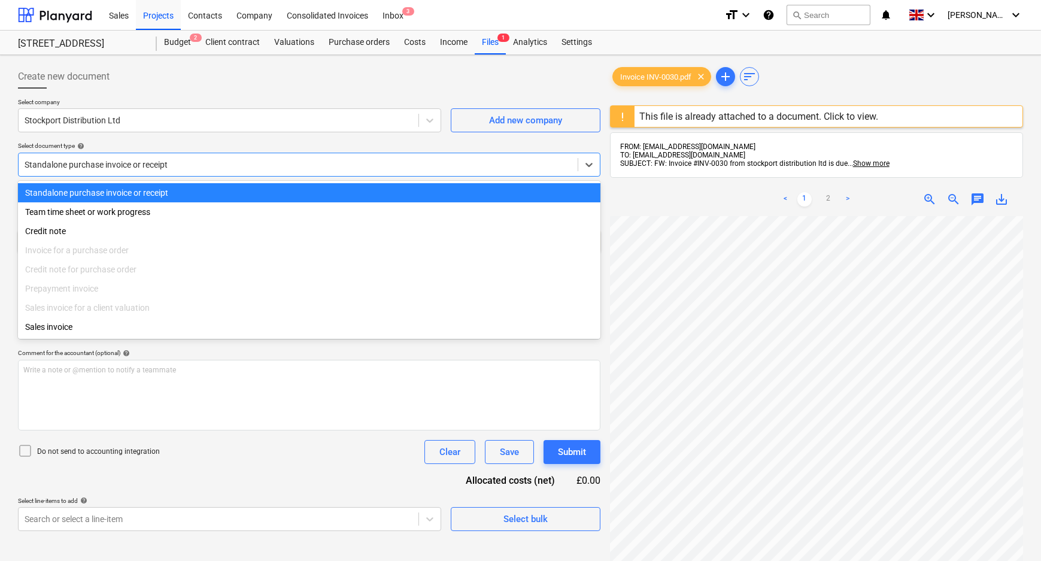
click at [253, 168] on div at bounding box center [298, 165] width 547 height 12
click at [158, 146] on div "Select document type help" at bounding box center [309, 146] width 583 height 8
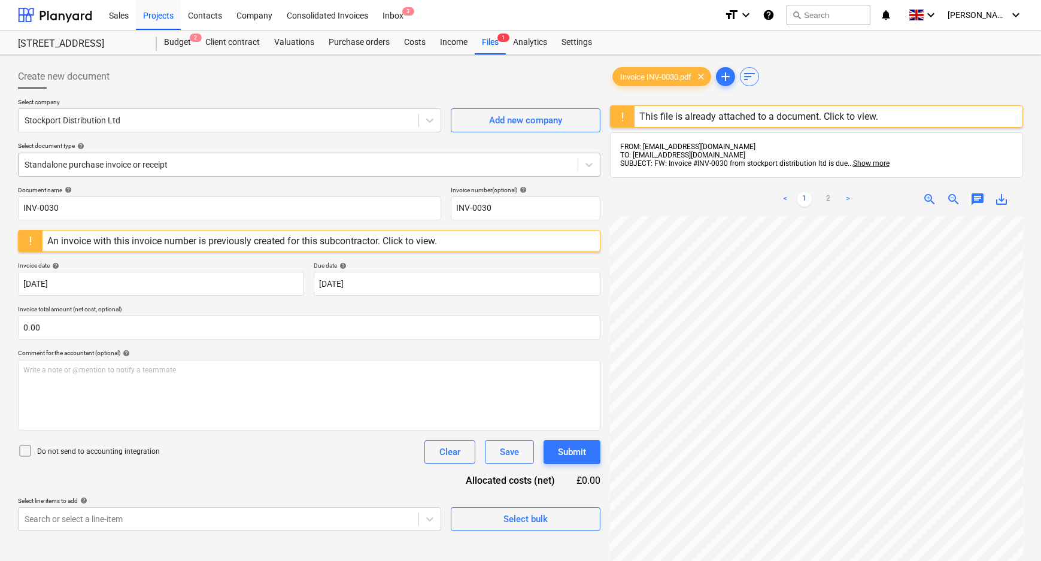
click at [146, 163] on div at bounding box center [298, 165] width 547 height 12
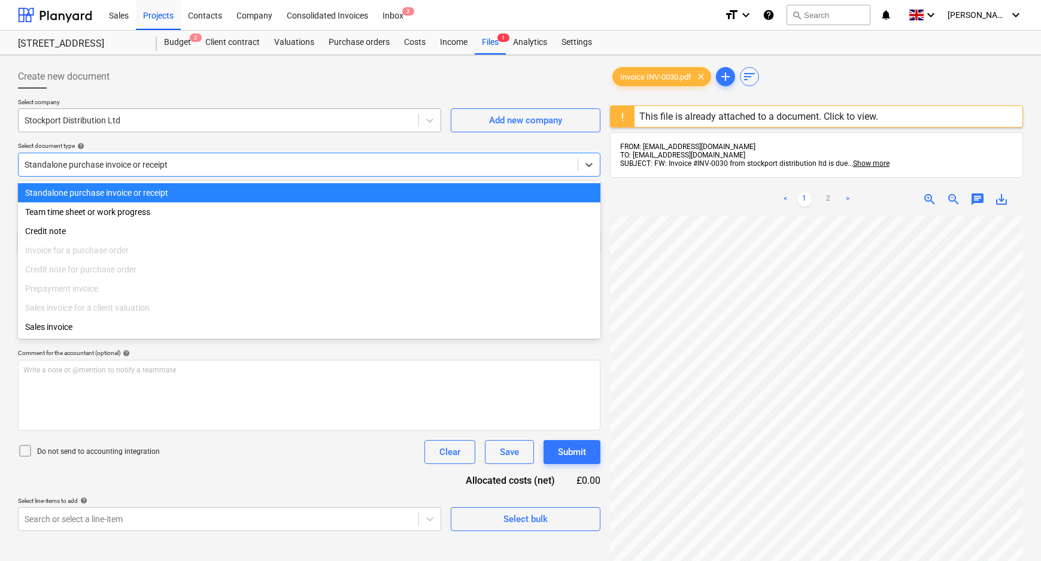
click at [126, 116] on div at bounding box center [219, 120] width 388 height 12
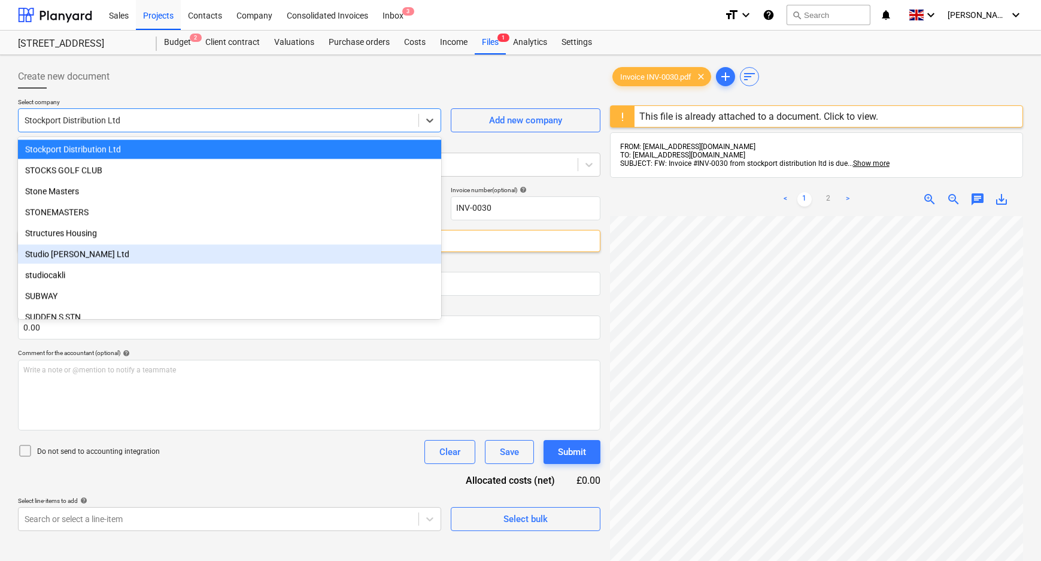
scroll to position [111, 0]
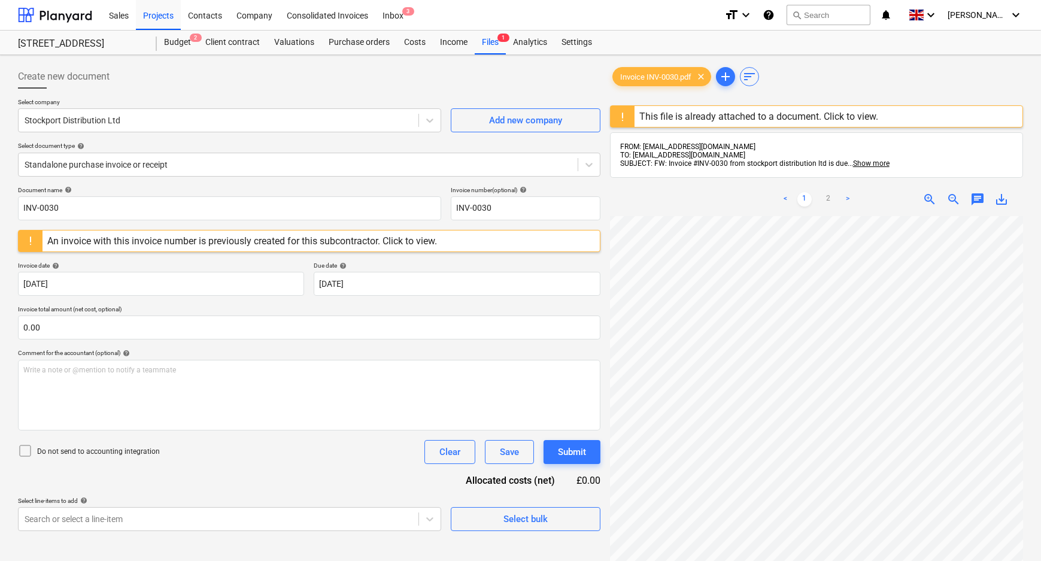
click at [457, 304] on div "Document name help INV-0030 Invoice number (optional) help INV-0030 An invoice …" at bounding box center [309, 358] width 583 height 345
click at [440, 281] on body "Sales Projects Contacts Company Consolidated Invoices Inbox 3 format_size keybo…" at bounding box center [520, 280] width 1041 height 561
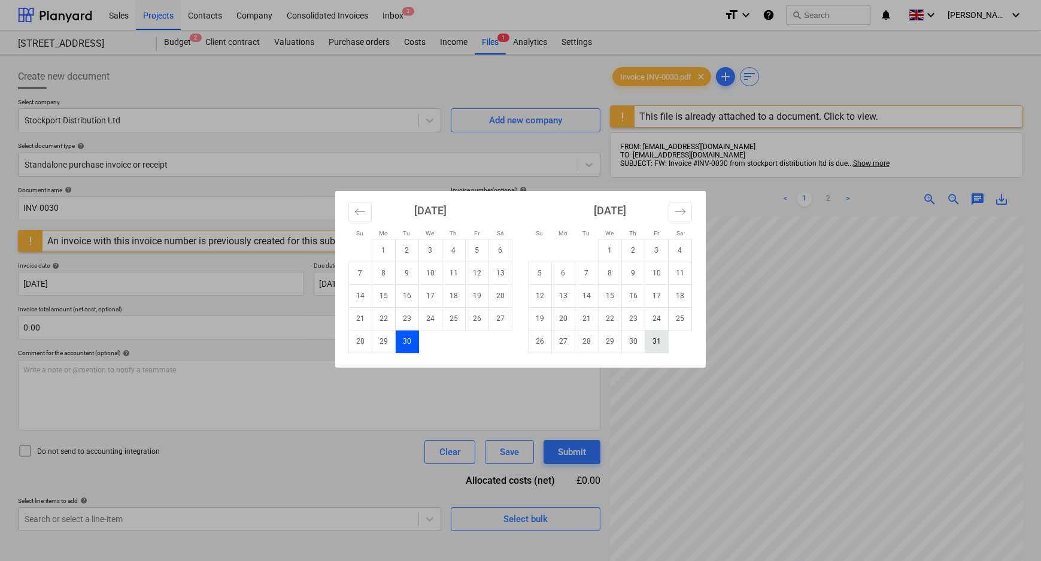
click at [656, 342] on td "31" at bounding box center [657, 341] width 23 height 23
type input "[DATE]"
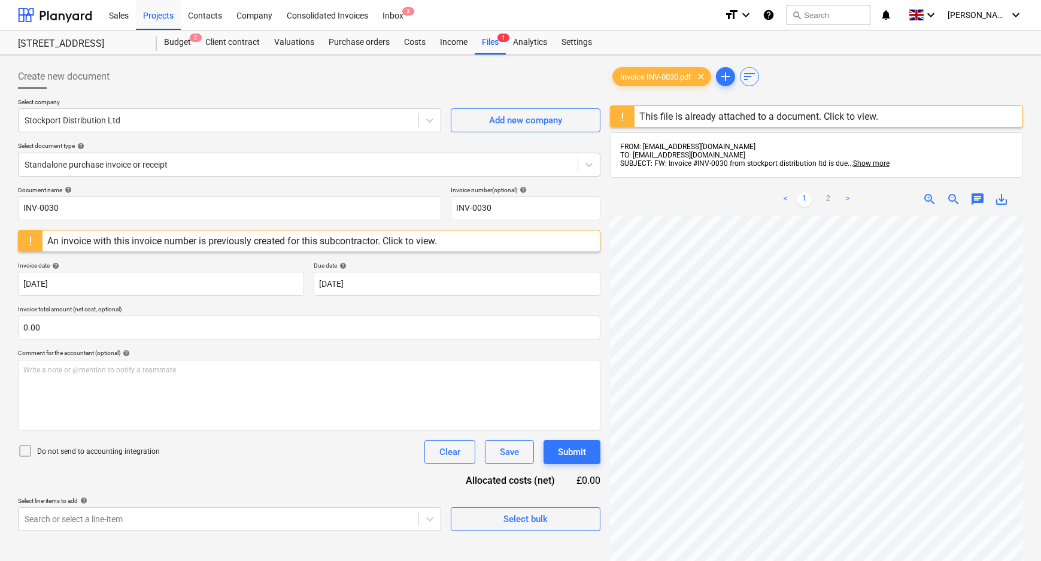
click at [359, 459] on div "Do not send to accounting integration Clear Save Submit" at bounding box center [309, 452] width 583 height 24
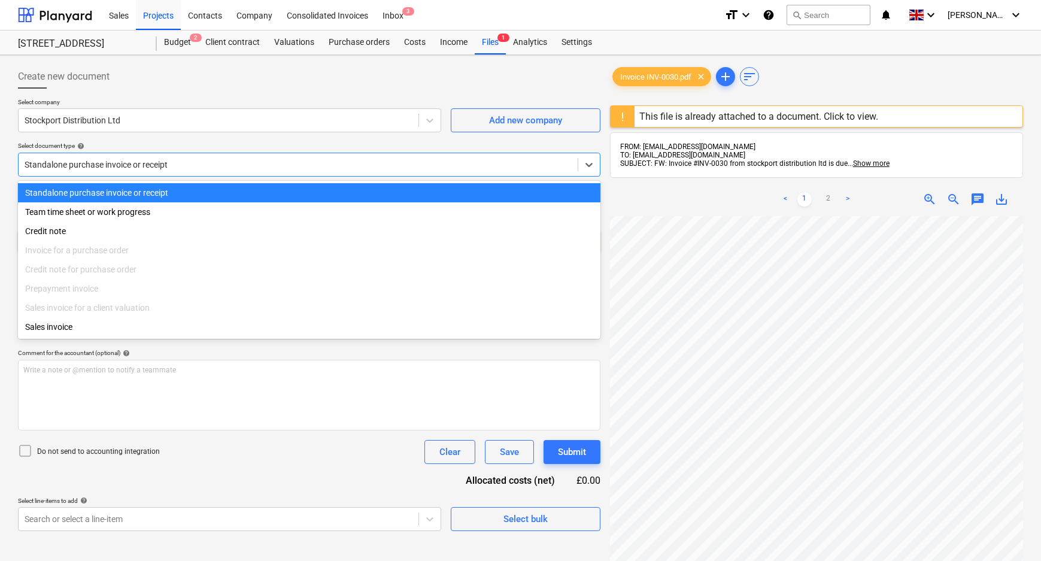
click at [92, 168] on div at bounding box center [298, 165] width 547 height 12
click at [141, 119] on div at bounding box center [219, 120] width 388 height 12
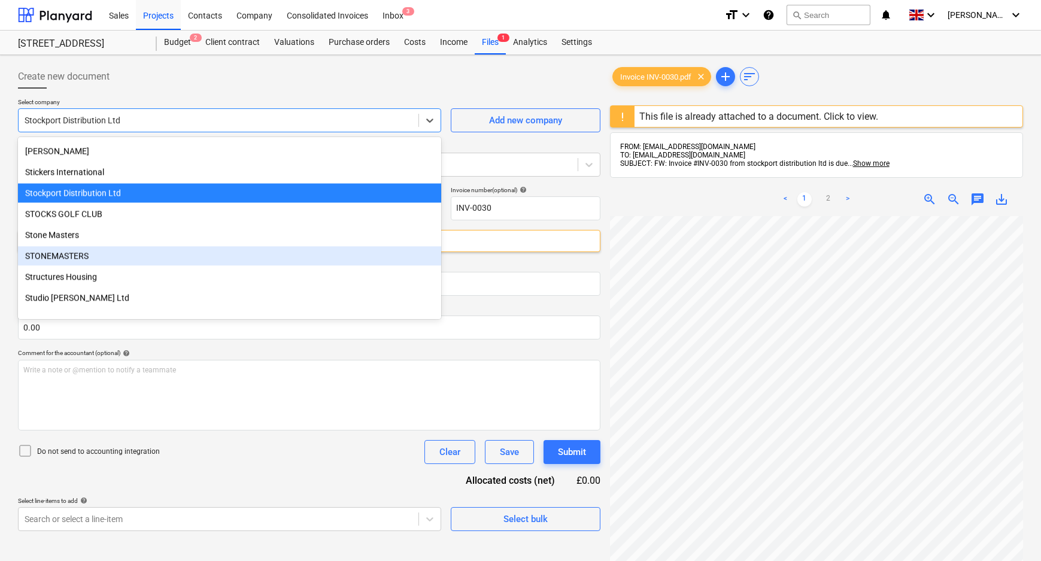
scroll to position [17936, 0]
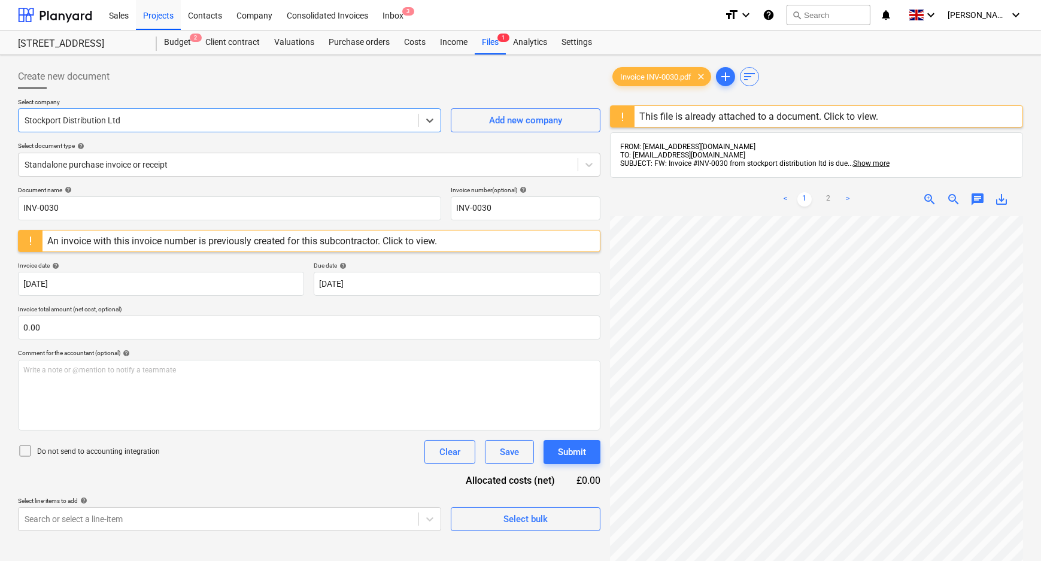
click at [173, 122] on div at bounding box center [219, 120] width 388 height 12
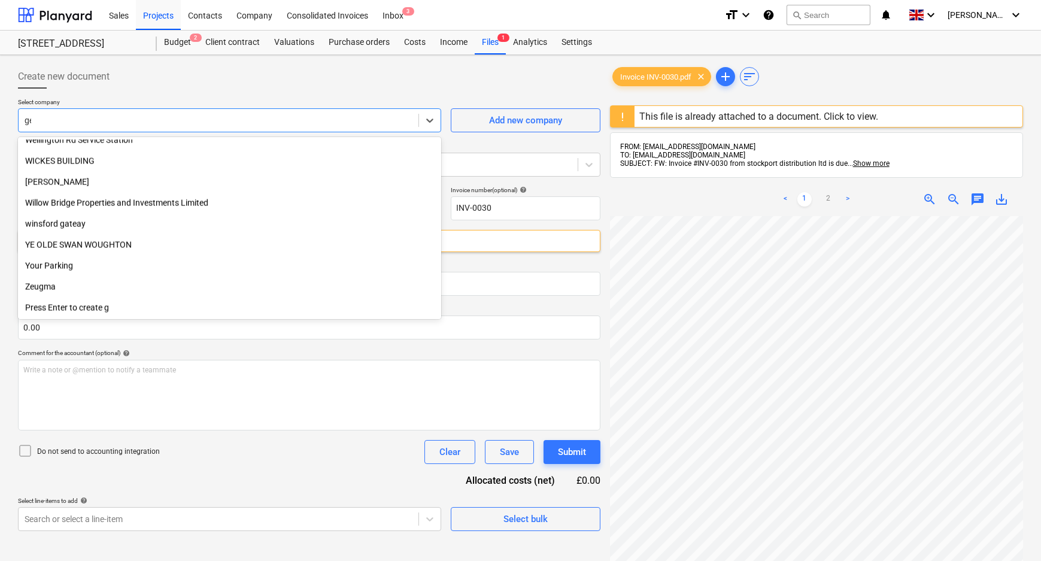
scroll to position [889, 0]
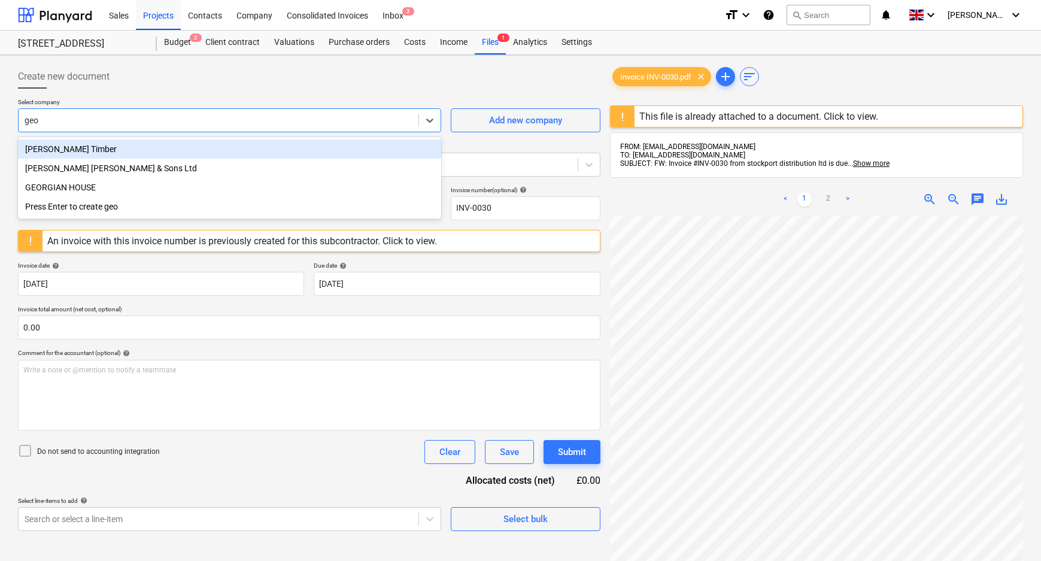
type input "geor"
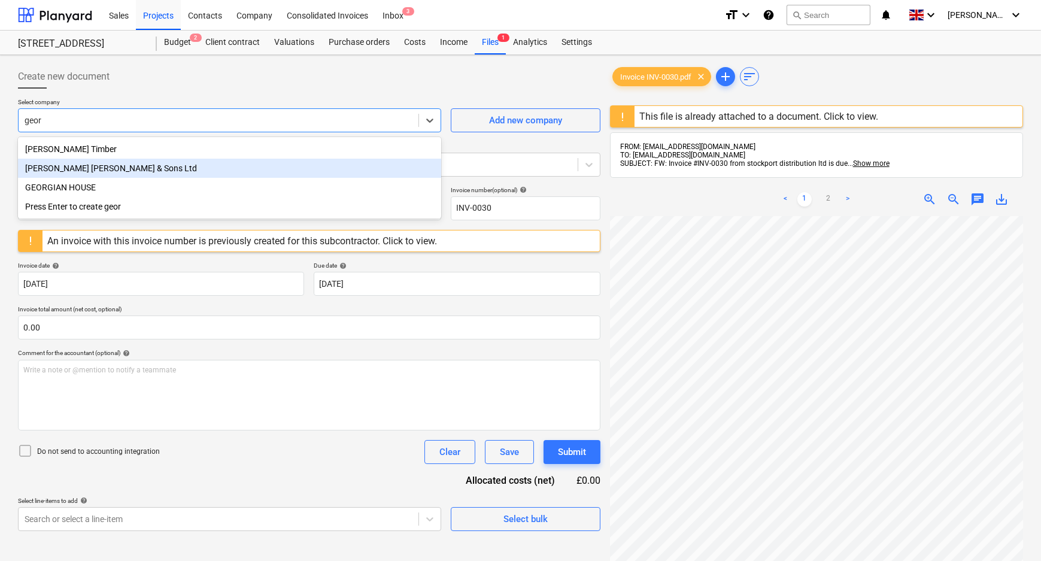
click at [165, 174] on div "[PERSON_NAME] [PERSON_NAME] & Sons Ltd" at bounding box center [229, 168] width 423 height 19
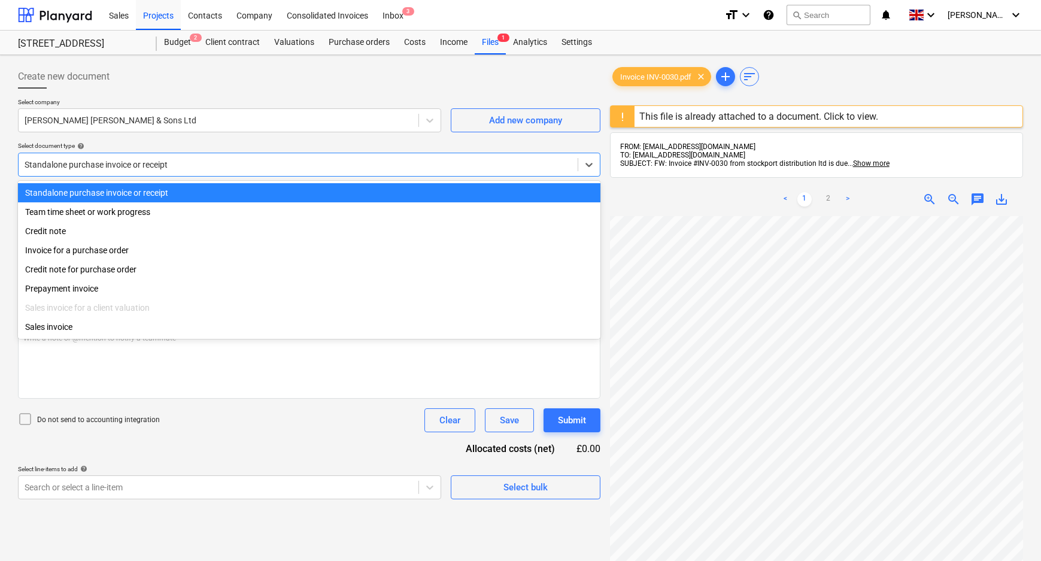
click at [163, 168] on div at bounding box center [298, 165] width 547 height 12
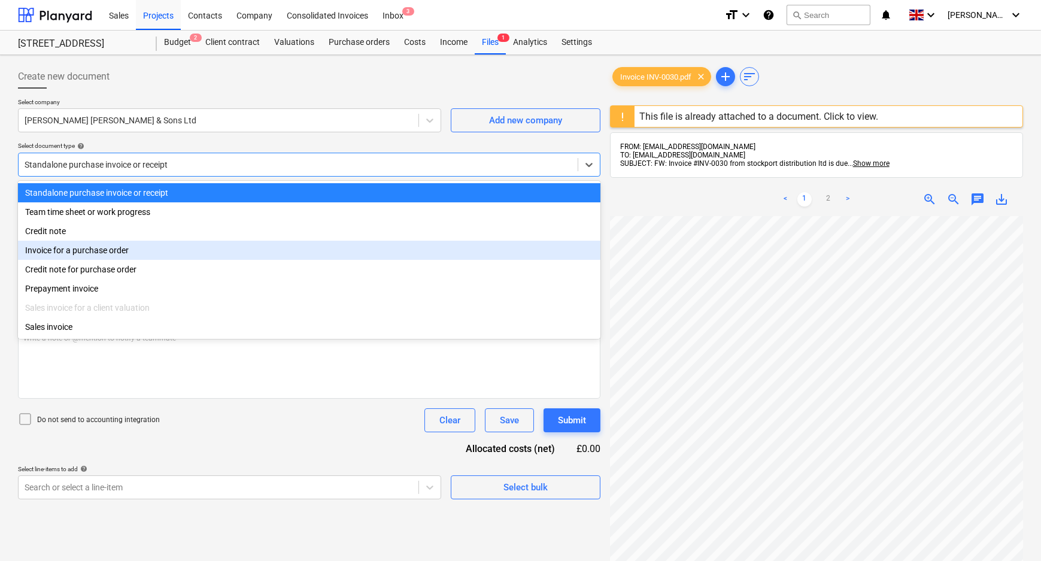
click at [151, 252] on div "Invoice for a purchase order" at bounding box center [309, 250] width 583 height 19
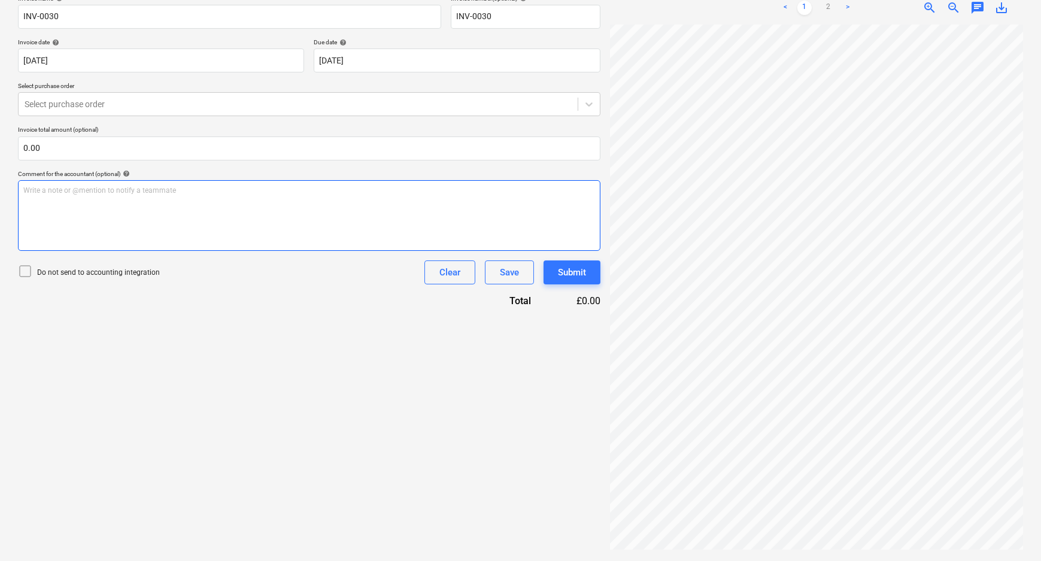
scroll to position [192, 0]
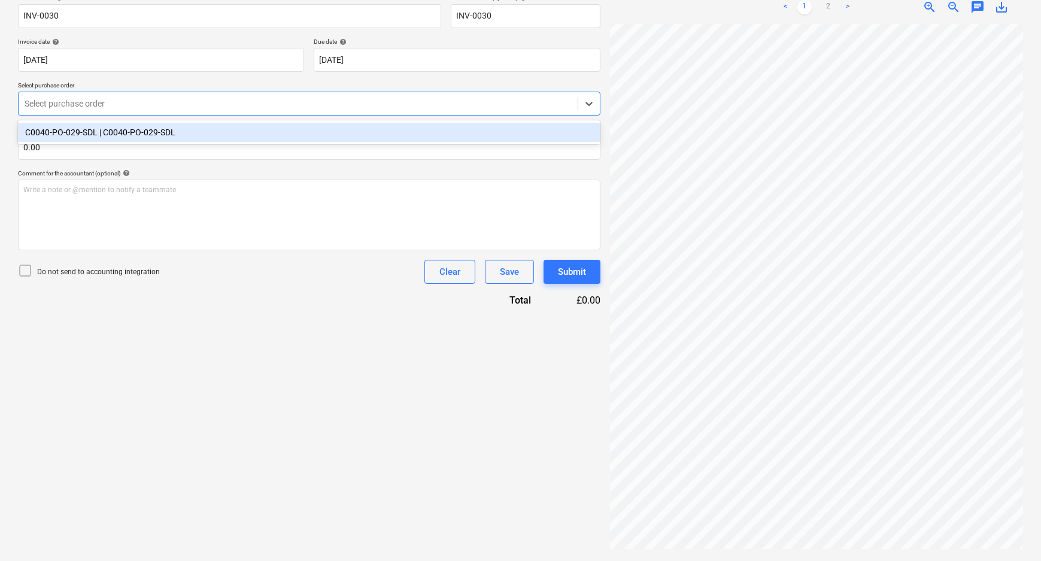
drag, startPoint x: 110, startPoint y: 104, endPoint x: 106, endPoint y: 126, distance: 21.9
click at [110, 107] on div at bounding box center [298, 104] width 547 height 12
click at [106, 135] on div "C0040-PO-029-SDL | C0040-PO-029-SDL" at bounding box center [309, 132] width 583 height 19
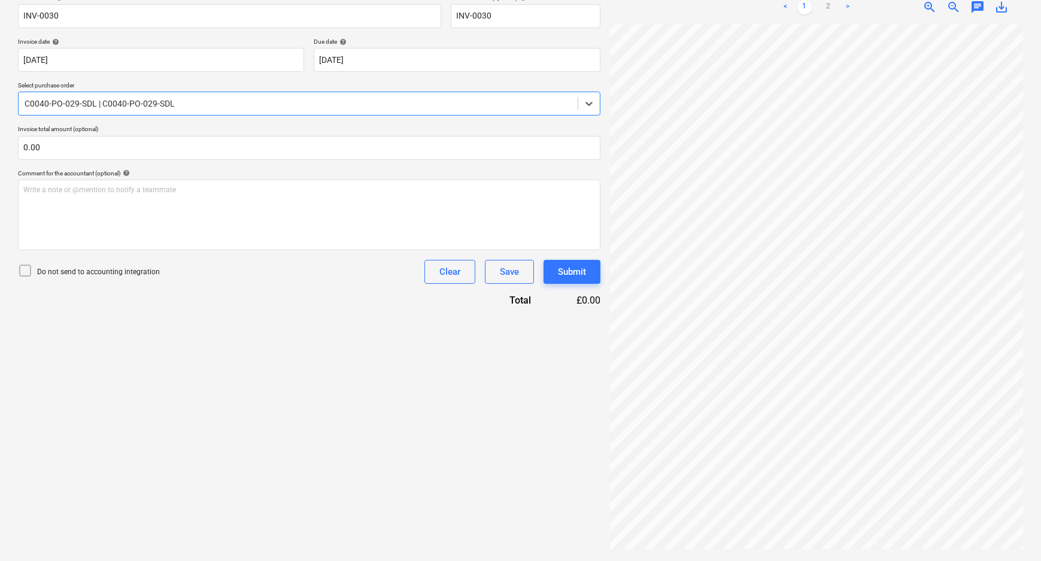
click at [329, 343] on div "Create new document Select company [PERSON_NAME] Pickers [PERSON_NAME] & Sons L…" at bounding box center [309, 212] width 592 height 689
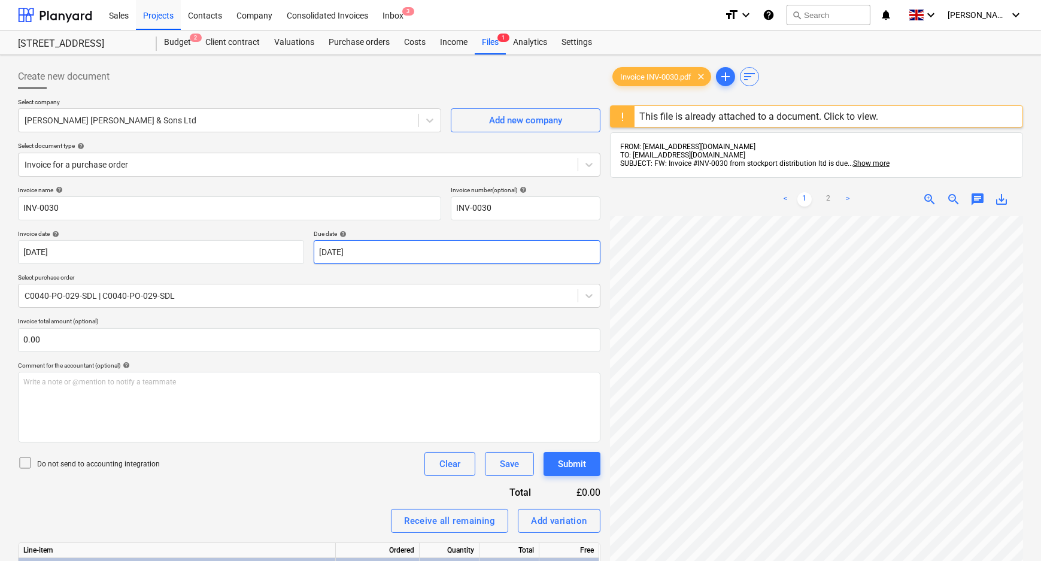
click at [400, 255] on body "Sales Projects Contacts Company Consolidated Invoices Inbox 3 format_size keybo…" at bounding box center [520, 280] width 1041 height 561
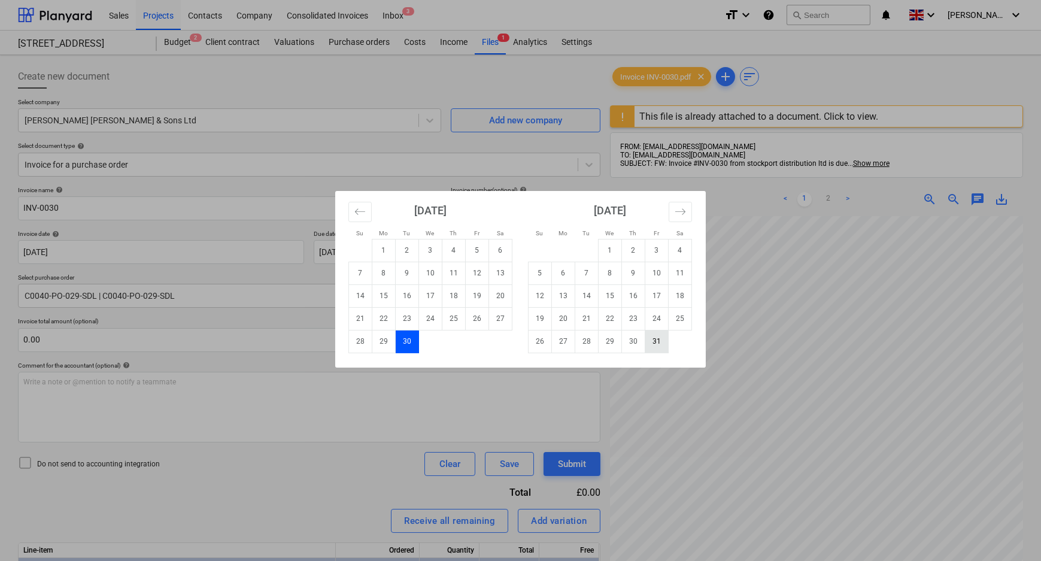
click at [653, 343] on td "31" at bounding box center [657, 341] width 23 height 23
type input "[DATE]"
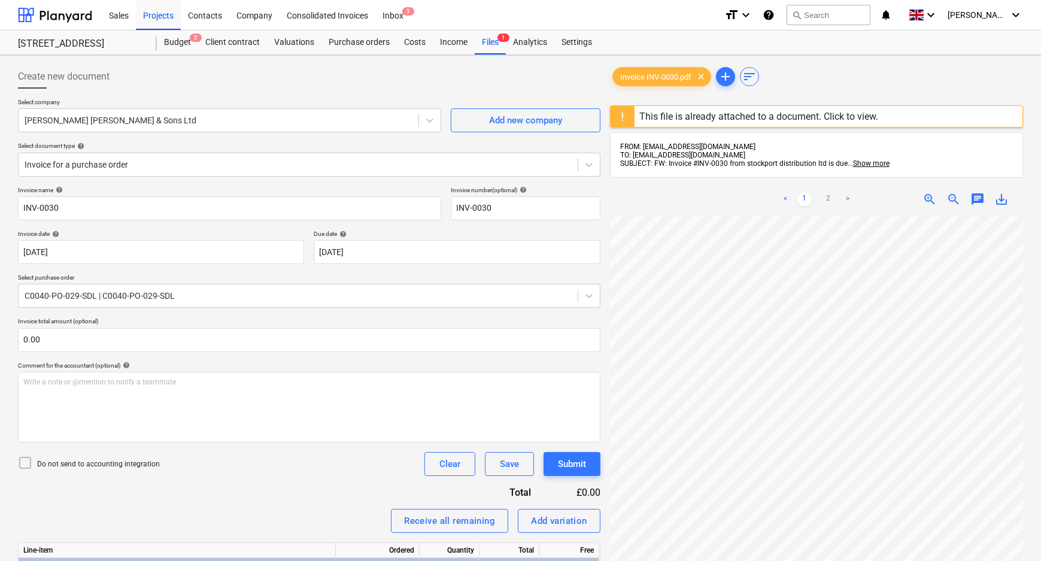
click at [305, 486] on div "Invoice name help INV-0030 Invoice number (optional) help INV-0030 Invoice date…" at bounding box center [309, 427] width 583 height 483
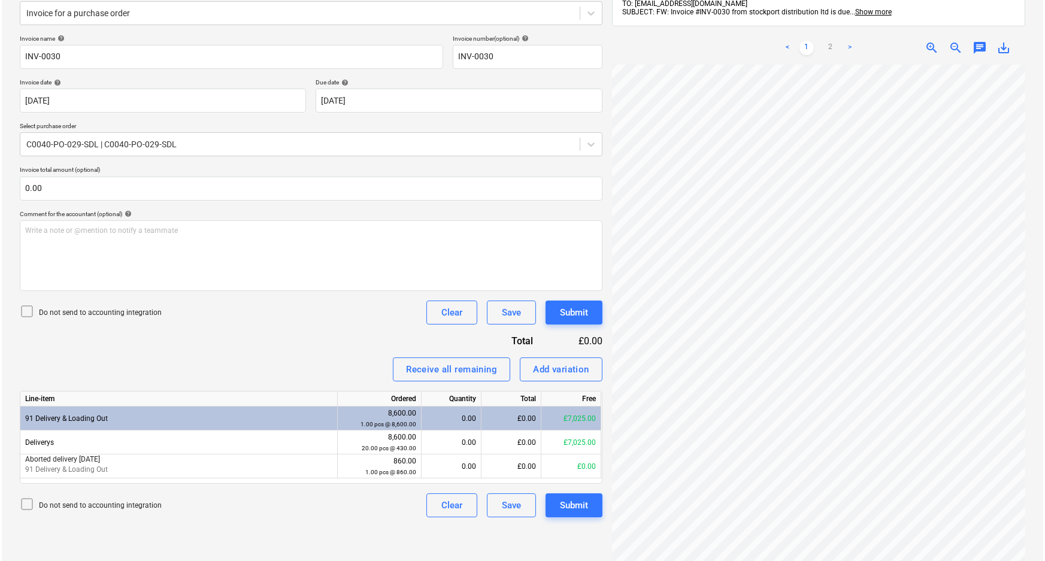
scroll to position [192, 0]
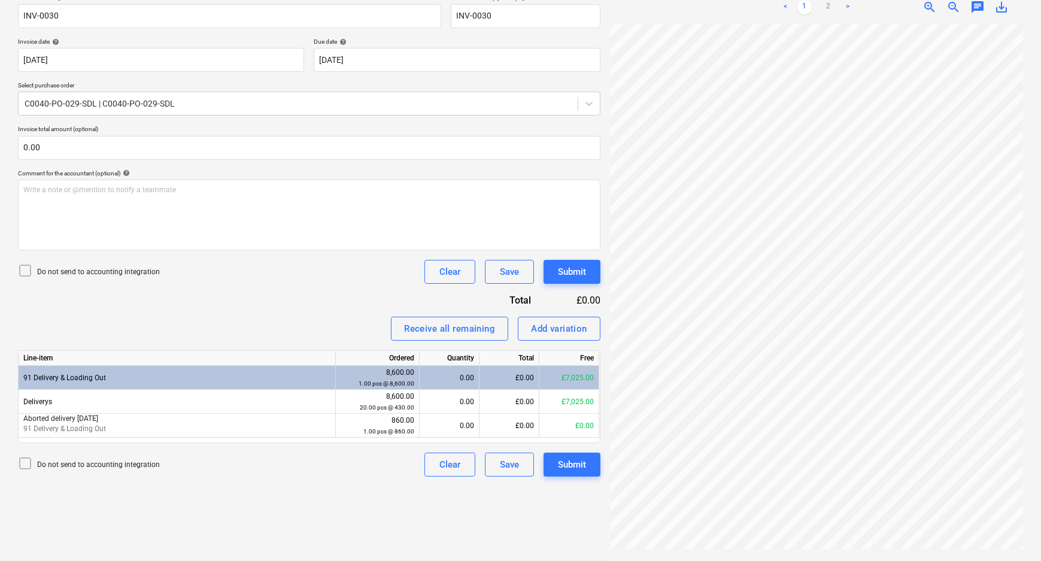
click at [62, 274] on p "Do not send to accounting integration" at bounding box center [98, 272] width 123 height 10
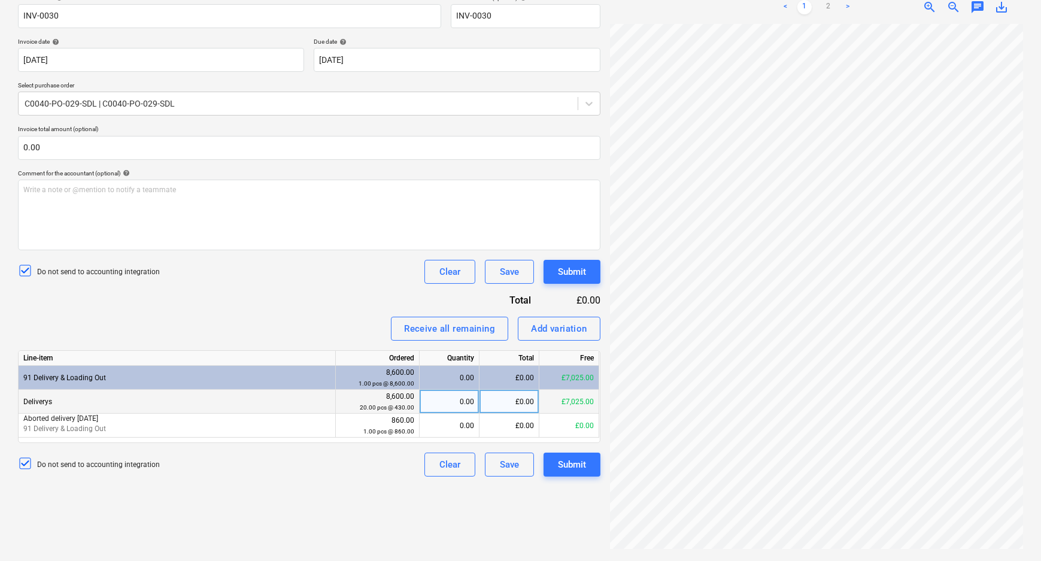
click at [522, 405] on div "£0.00" at bounding box center [510, 402] width 60 height 24
type input "150"
click at [341, 507] on div "Create new document Select company [PERSON_NAME] Pickers [PERSON_NAME] & Sons L…" at bounding box center [309, 212] width 592 height 689
click at [569, 463] on div "Submit" at bounding box center [572, 465] width 28 height 16
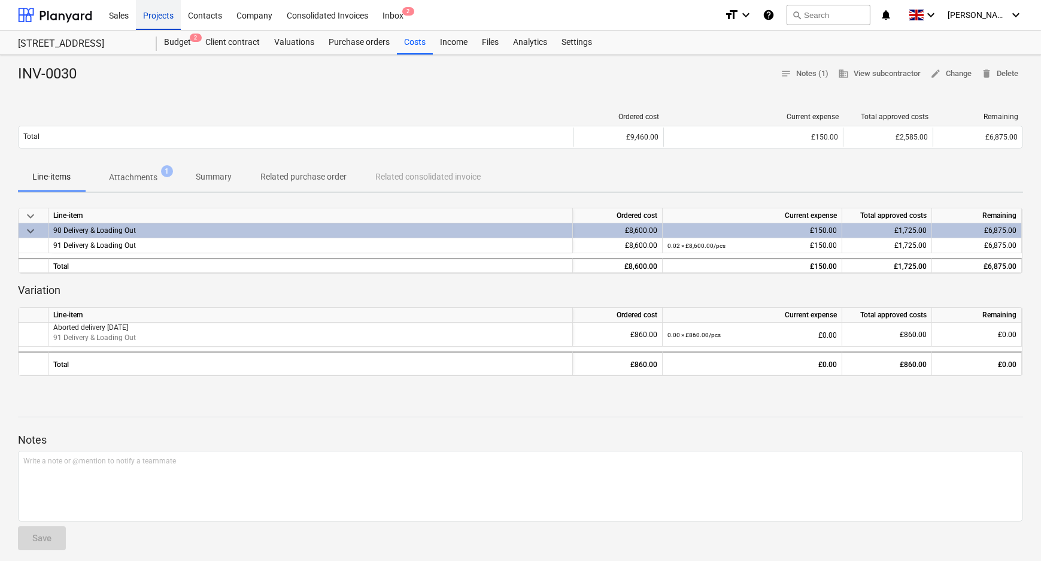
click at [162, 14] on div "Projects" at bounding box center [158, 14] width 45 height 31
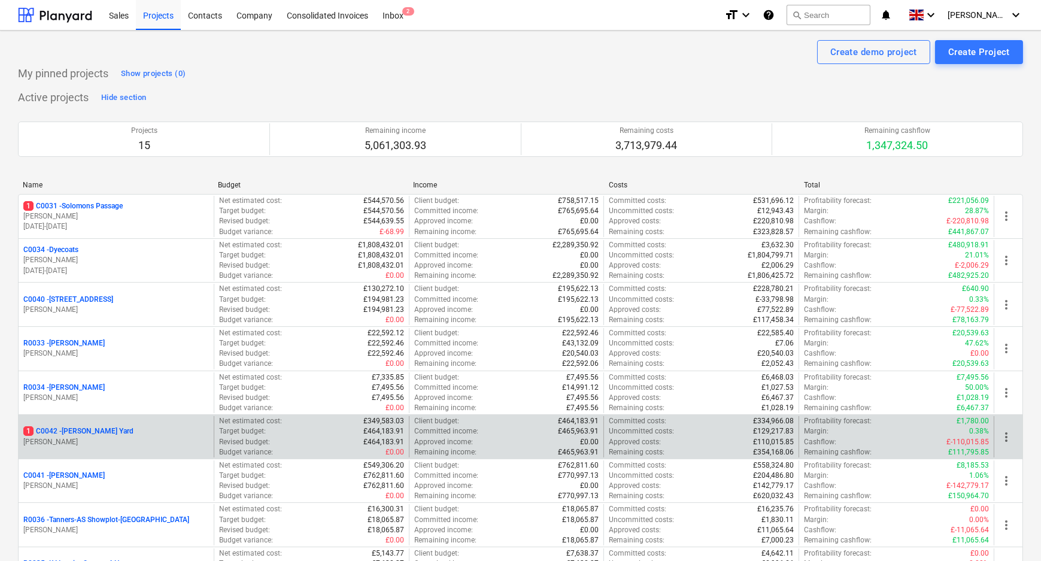
click at [81, 430] on p "1 C0042 - [PERSON_NAME][GEOGRAPHIC_DATA]" at bounding box center [78, 431] width 110 height 10
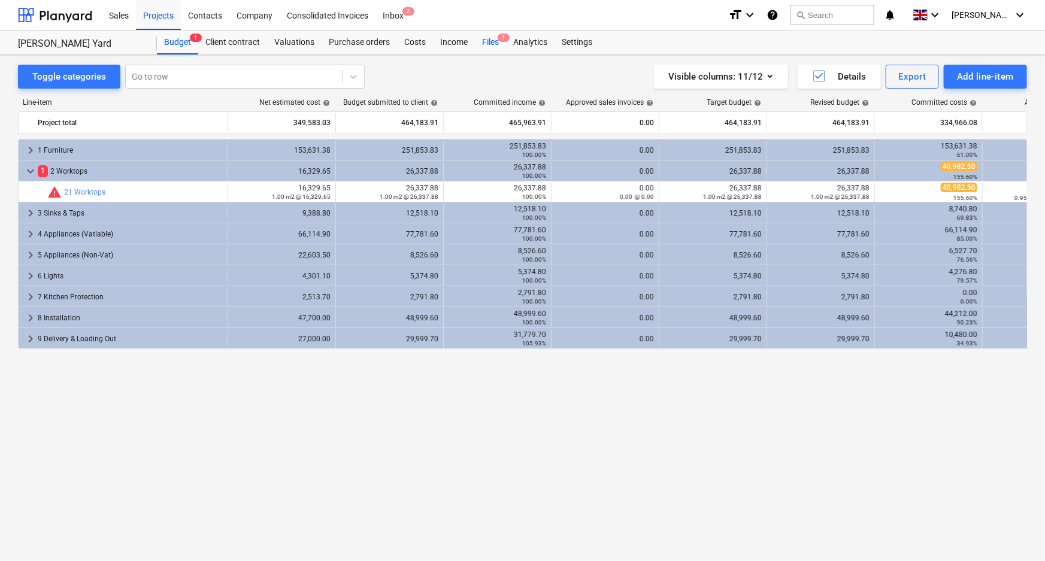
click at [496, 42] on div "Files 1" at bounding box center [490, 43] width 31 height 24
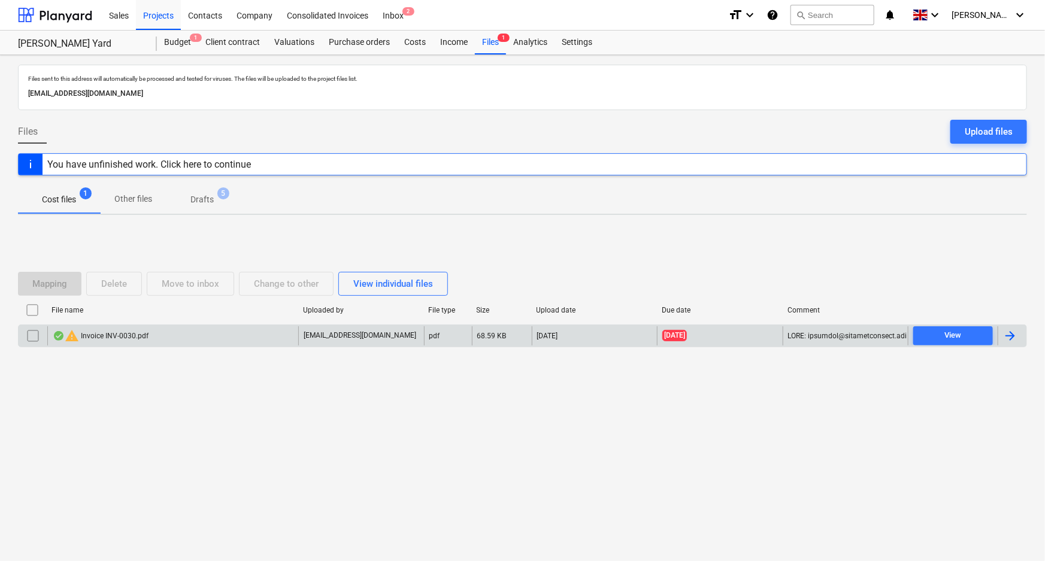
click at [149, 332] on div "warning Invoice INV-0030.pdf" at bounding box center [172, 335] width 251 height 19
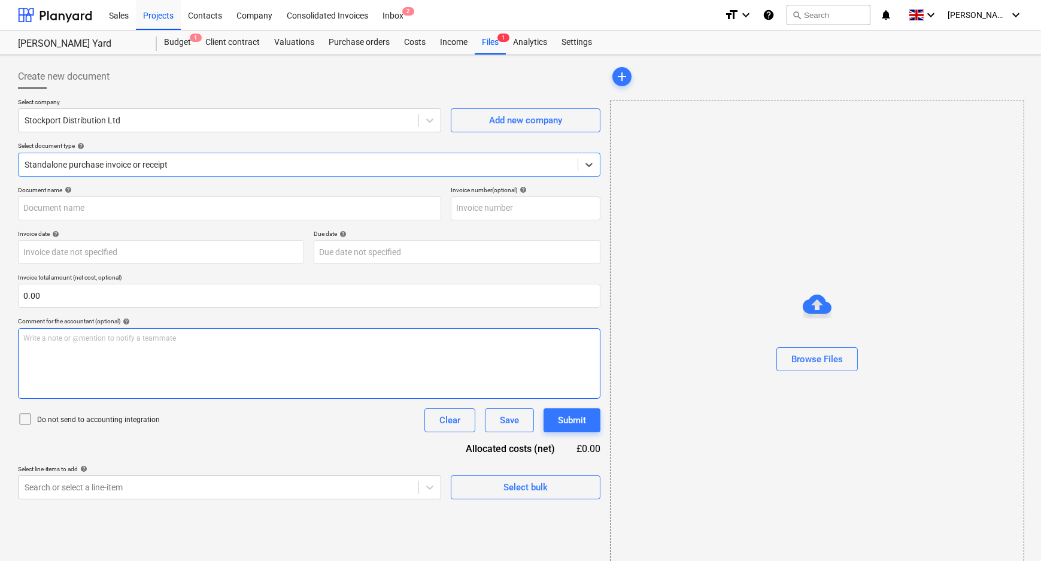
type input "INV-0030"
type input "[DATE]"
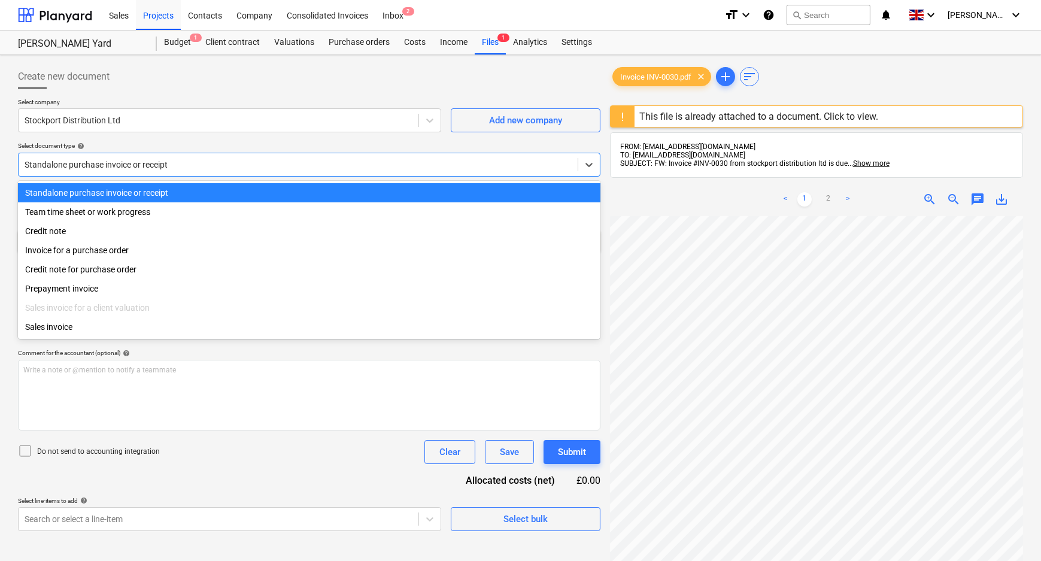
click at [235, 159] on div at bounding box center [298, 165] width 547 height 12
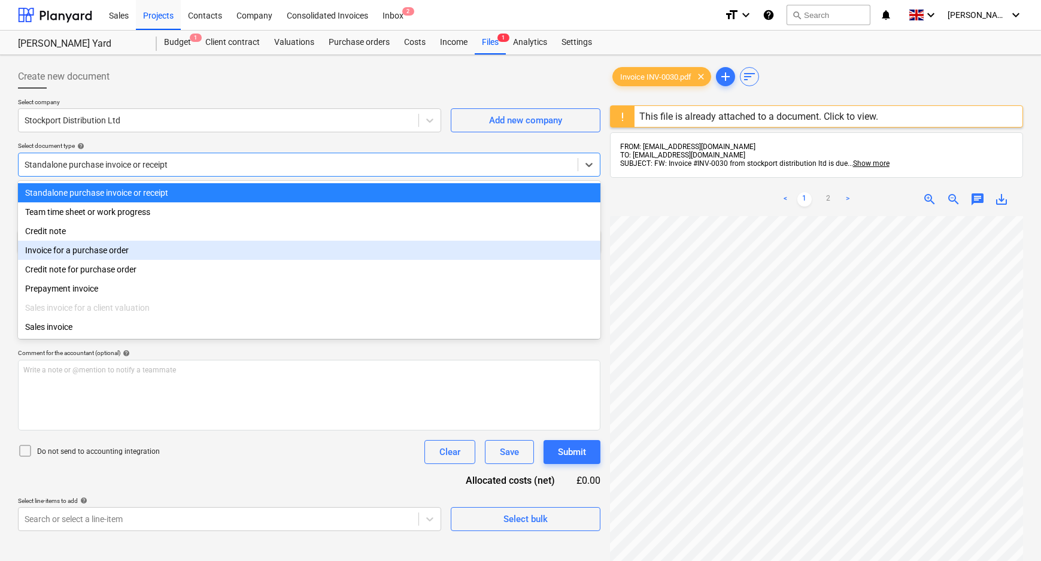
click at [127, 254] on div "Invoice for a purchase order" at bounding box center [309, 250] width 583 height 19
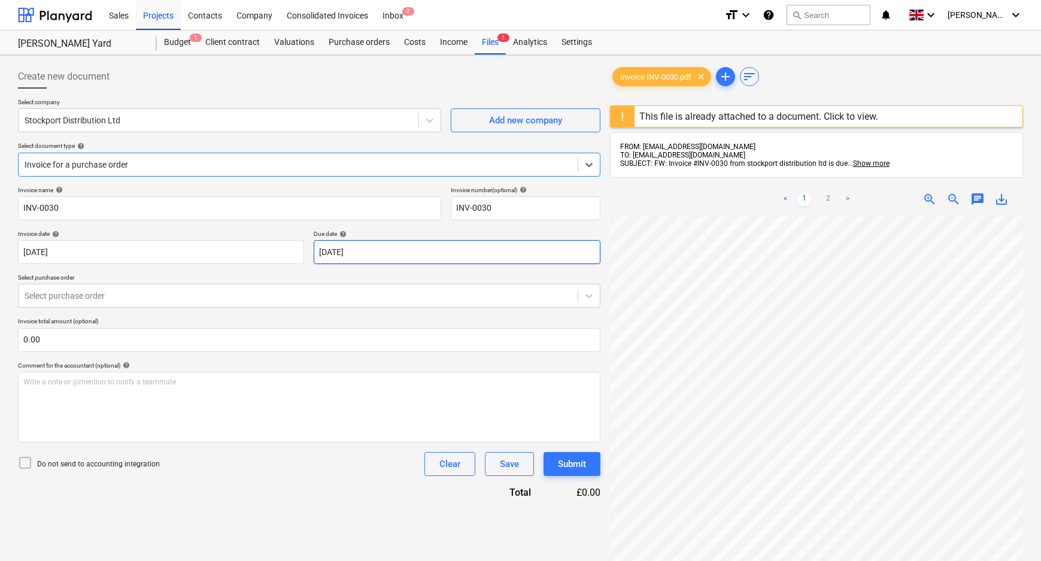
click at [390, 253] on body "Sales Projects Contacts Company Consolidated Invoices Inbox 2 format_size keybo…" at bounding box center [520, 280] width 1041 height 561
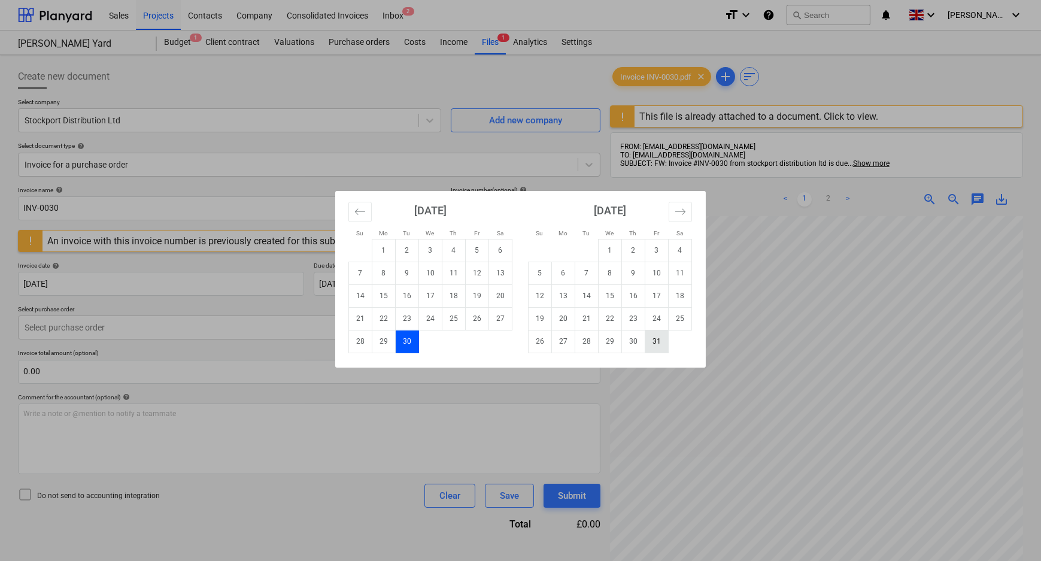
click at [650, 348] on td "31" at bounding box center [657, 341] width 23 height 23
type input "[DATE]"
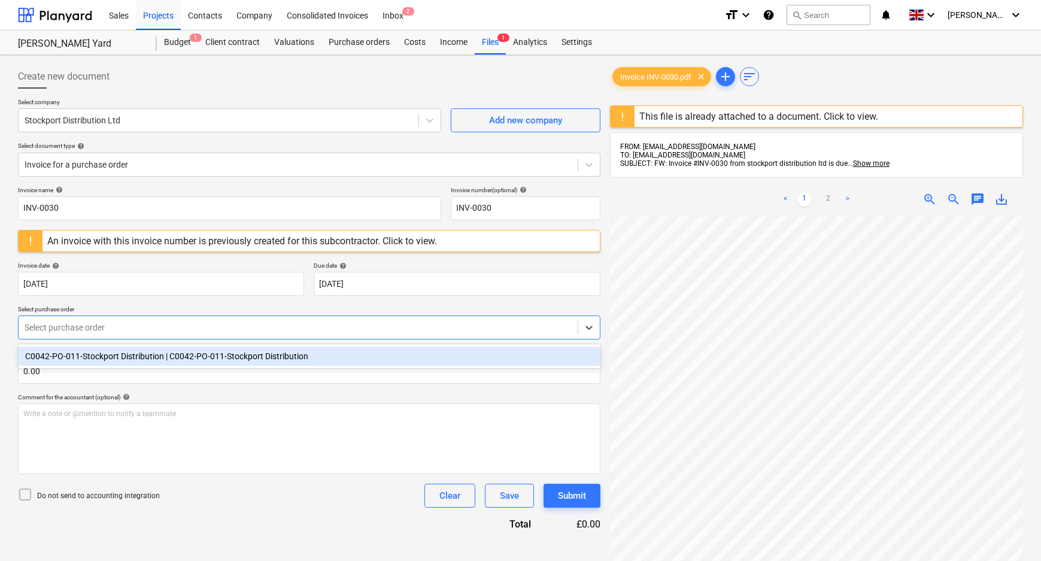
drag, startPoint x: 130, startPoint y: 335, endPoint x: 120, endPoint y: 347, distance: 15.7
click at [130, 335] on div "Select purchase order" at bounding box center [298, 327] width 559 height 17
click at [119, 360] on div "C0042-PO-011-Stockport Distribution | C0042-PO-011-Stockport Distribution" at bounding box center [309, 356] width 583 height 19
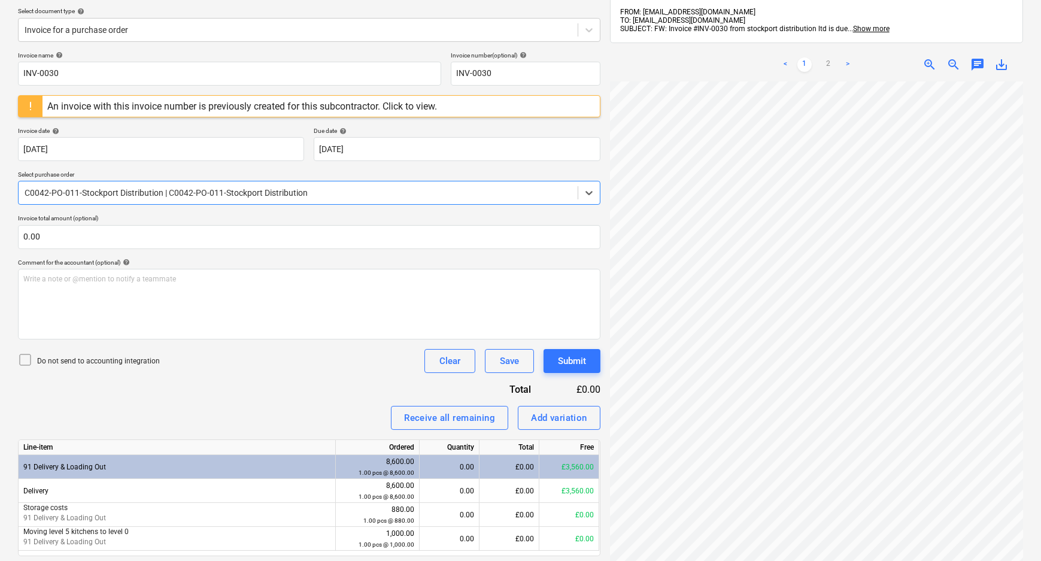
scroll to position [163, 0]
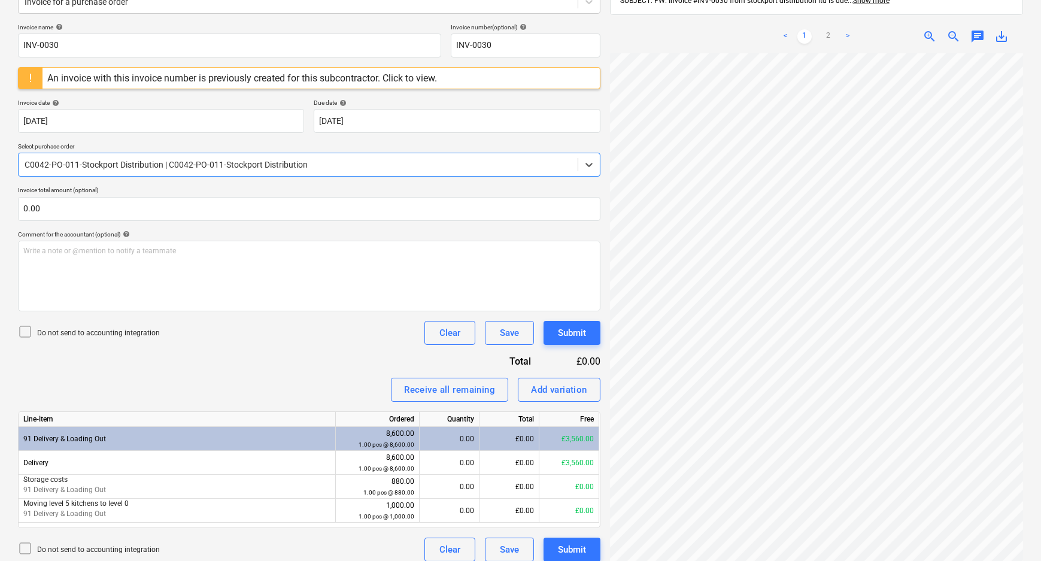
click at [79, 333] on p "Do not send to accounting integration" at bounding box center [98, 333] width 123 height 10
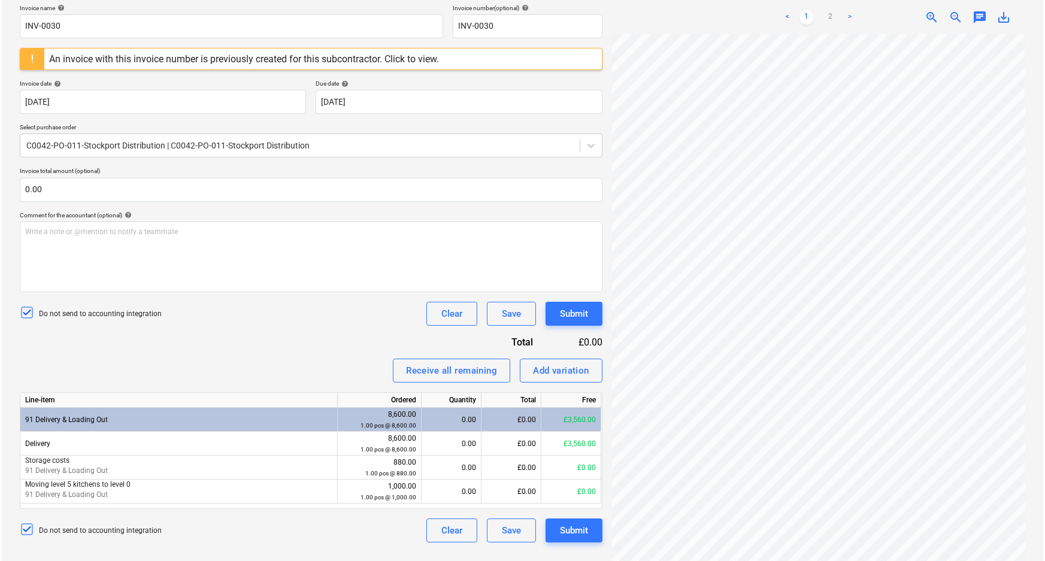
scroll to position [192, 0]
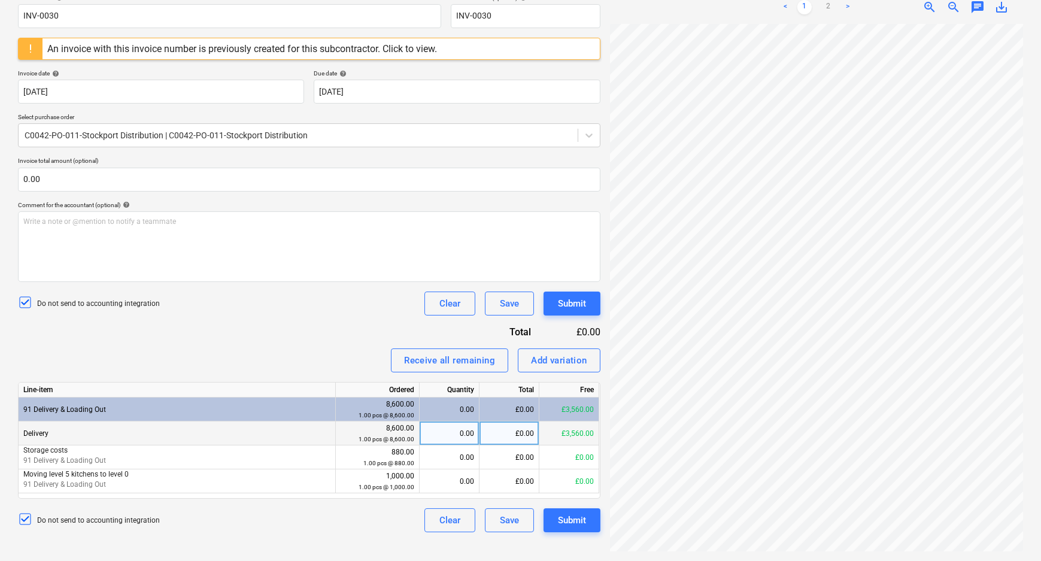
click at [510, 433] on div "£0.00" at bounding box center [510, 434] width 60 height 24
type input "1400"
click at [286, 329] on div "Invoice name help INV-0030 Invoice number (optional) help INV-0030 An invoice w…" at bounding box center [309, 263] width 583 height 538
click at [572, 525] on div "Submit" at bounding box center [572, 521] width 28 height 16
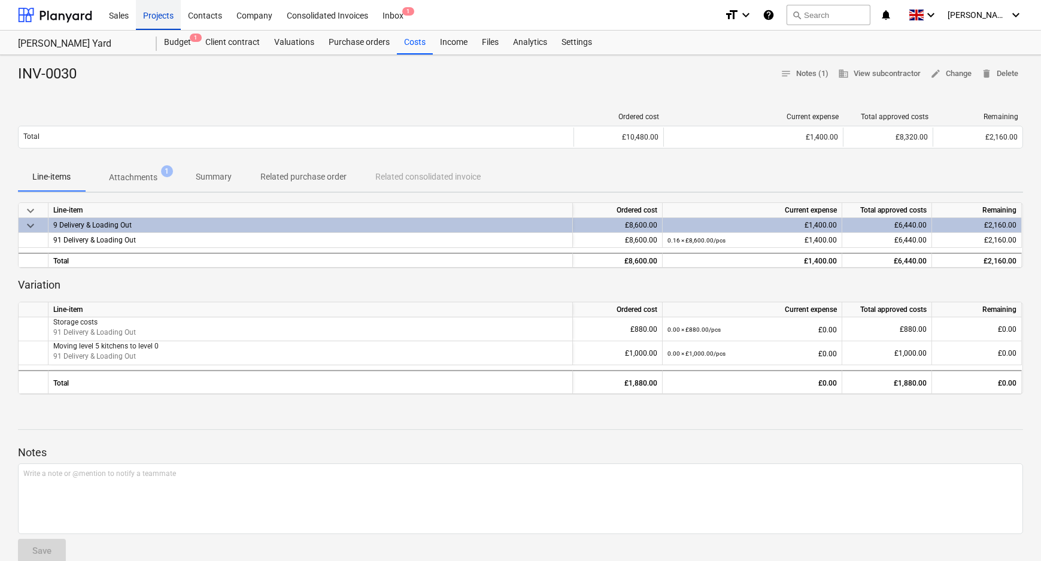
click at [147, 16] on div "Projects" at bounding box center [158, 14] width 45 height 31
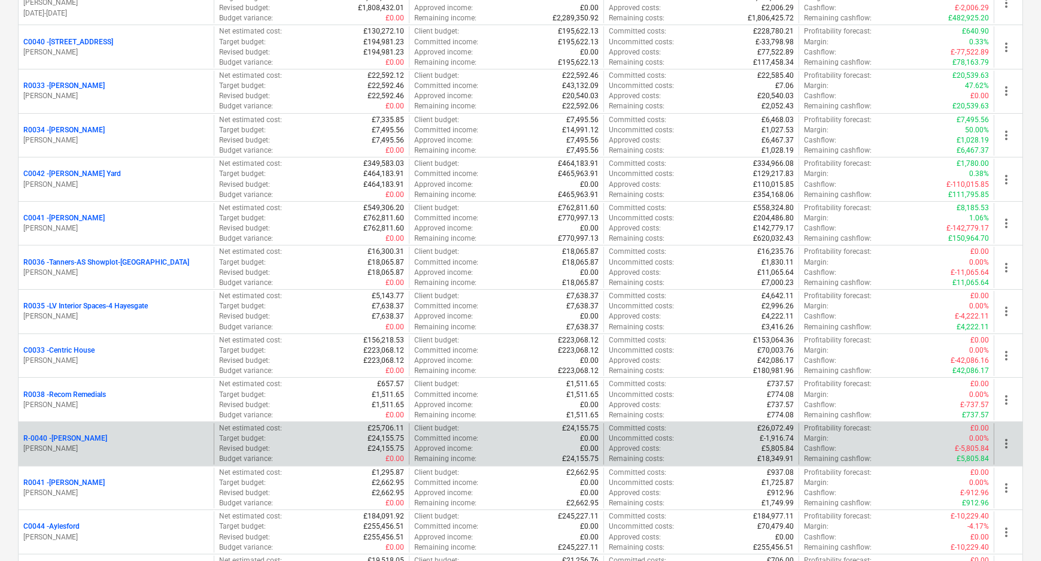
scroll to position [272, 0]
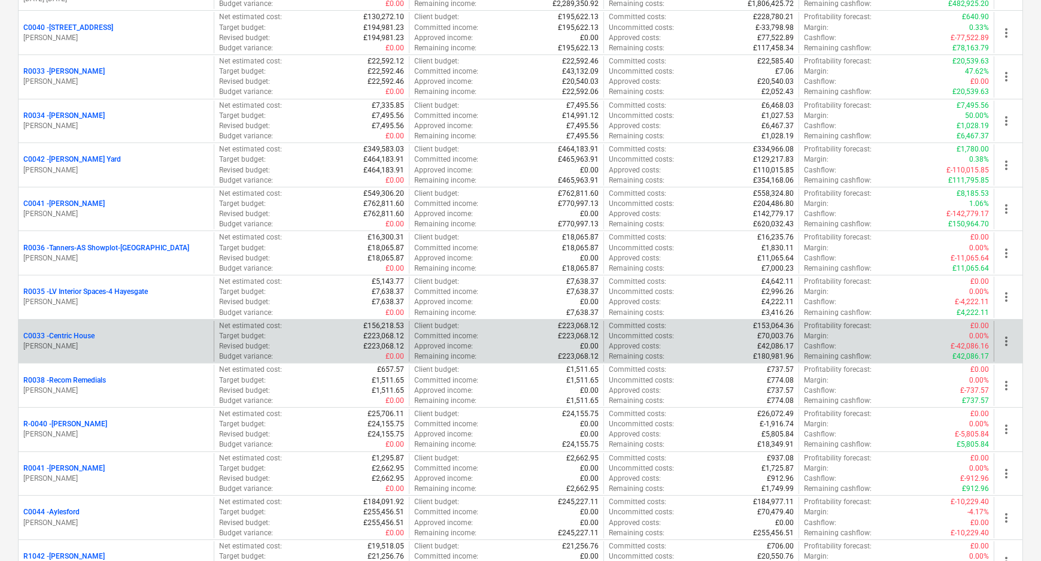
click at [71, 337] on p "C0033 - Centric House" at bounding box center [58, 336] width 71 height 10
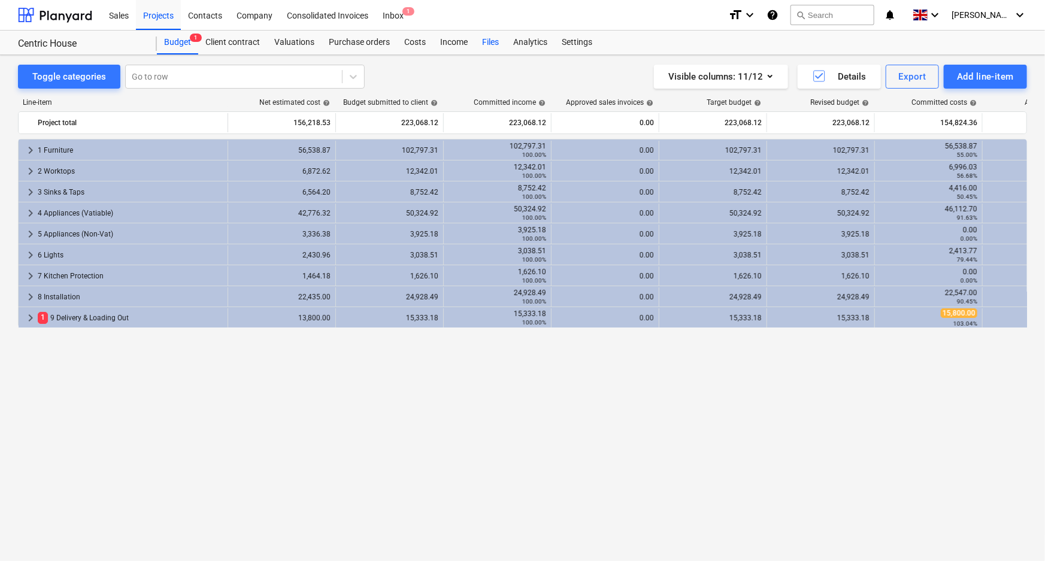
click at [491, 43] on div "Files" at bounding box center [490, 43] width 31 height 24
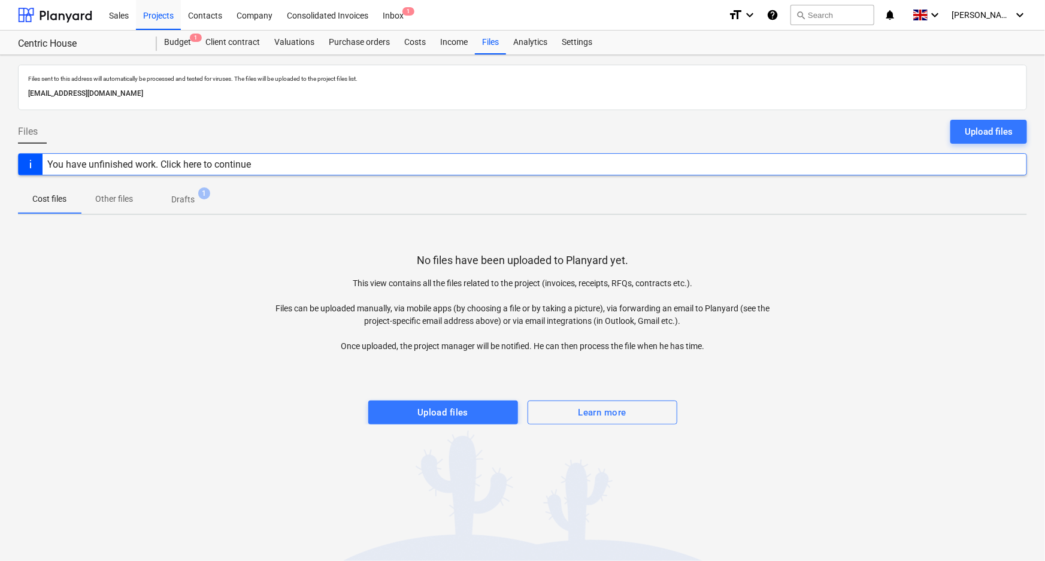
click at [107, 199] on p "Other files" at bounding box center [114, 199] width 38 height 13
click at [399, 42] on div "Costs" at bounding box center [415, 43] width 36 height 24
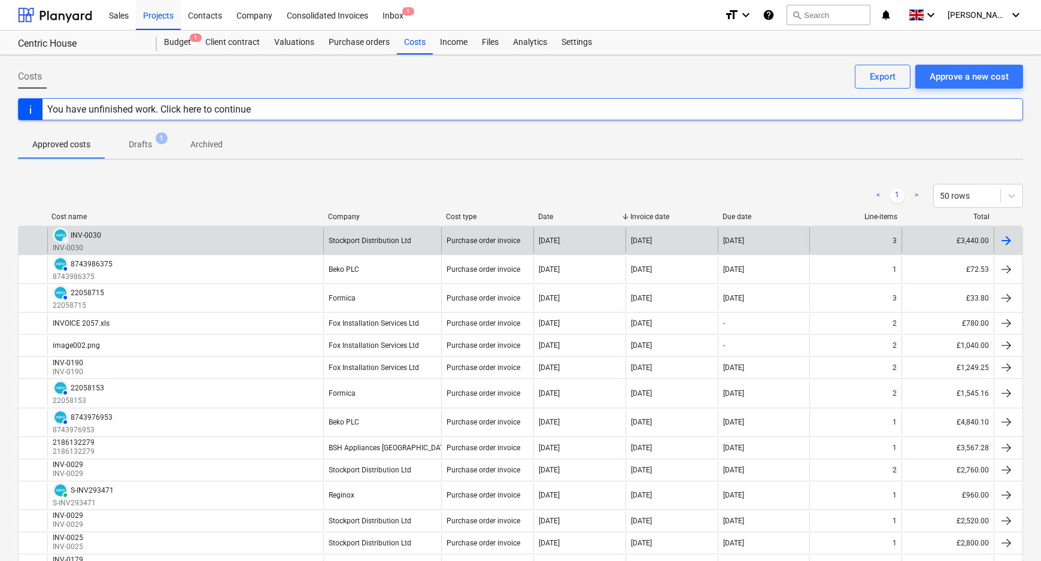
click at [131, 237] on div "DRAFT INV-0030 INV-0030" at bounding box center [185, 241] width 276 height 26
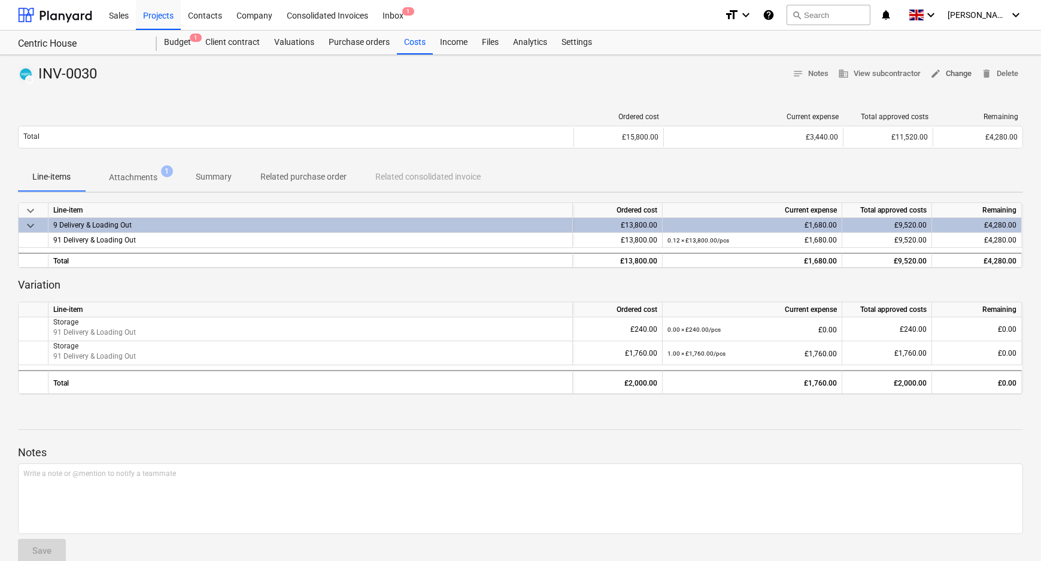
click at [962, 74] on span "edit Change" at bounding box center [951, 74] width 41 height 14
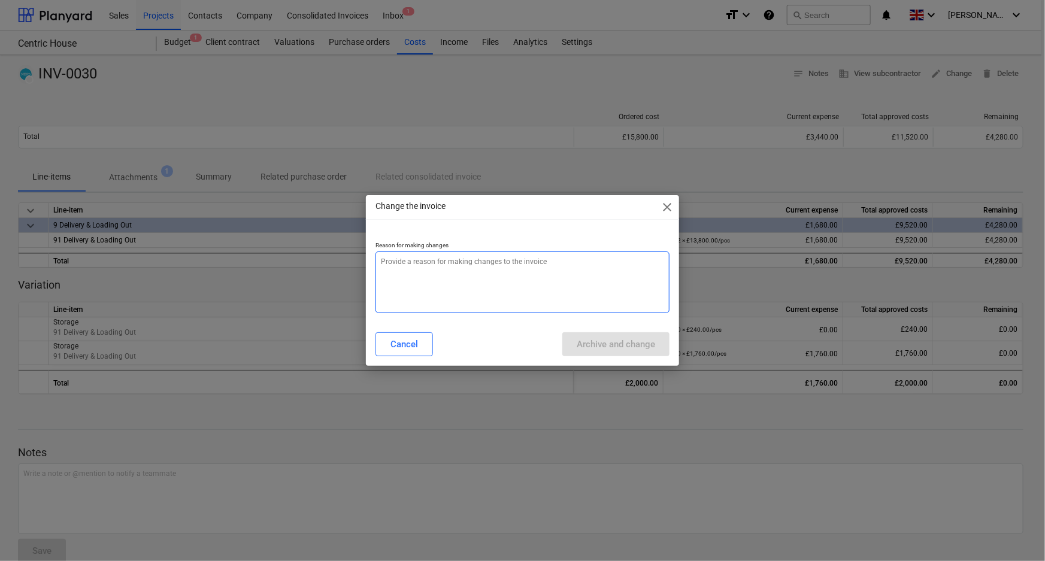
click at [532, 285] on textarea at bounding box center [522, 283] width 295 height 62
type textarea "x"
type textarea "e"
type textarea "x"
type textarea "ed"
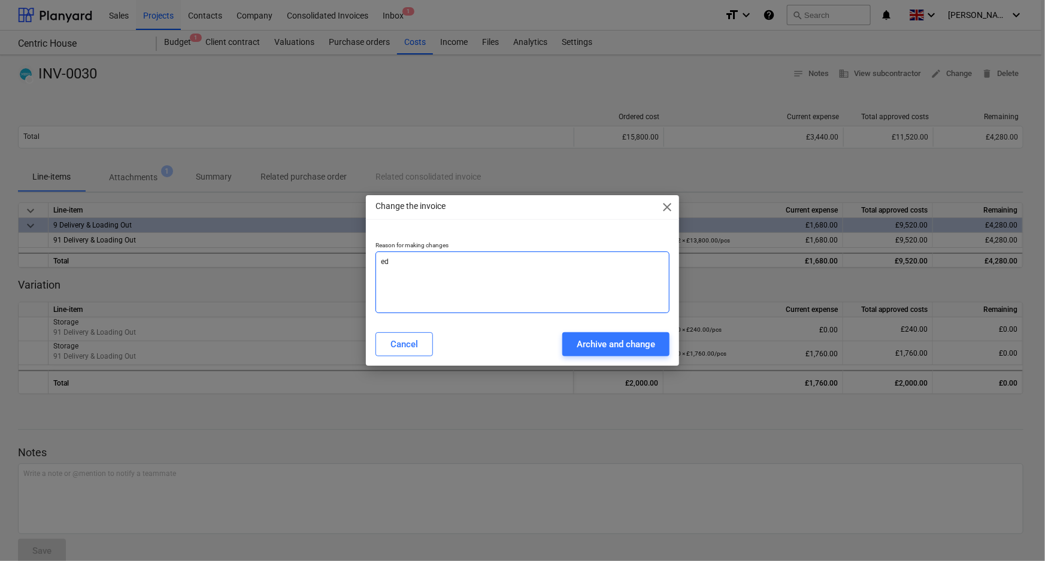
type textarea "x"
type textarea "edi"
type textarea "x"
type textarea "edit"
click at [595, 334] on button "Archive and change" at bounding box center [615, 344] width 107 height 24
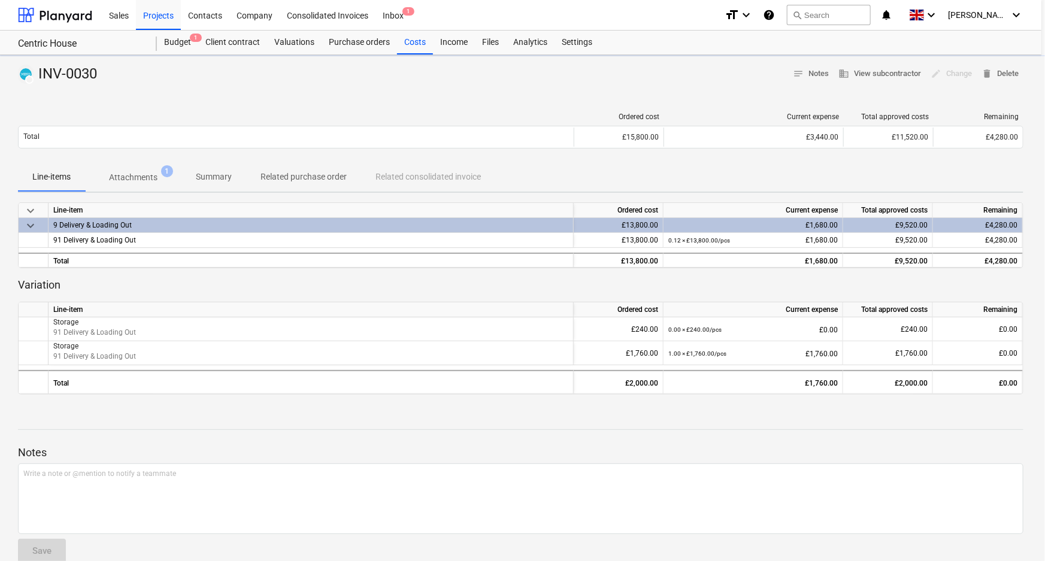
type textarea "x"
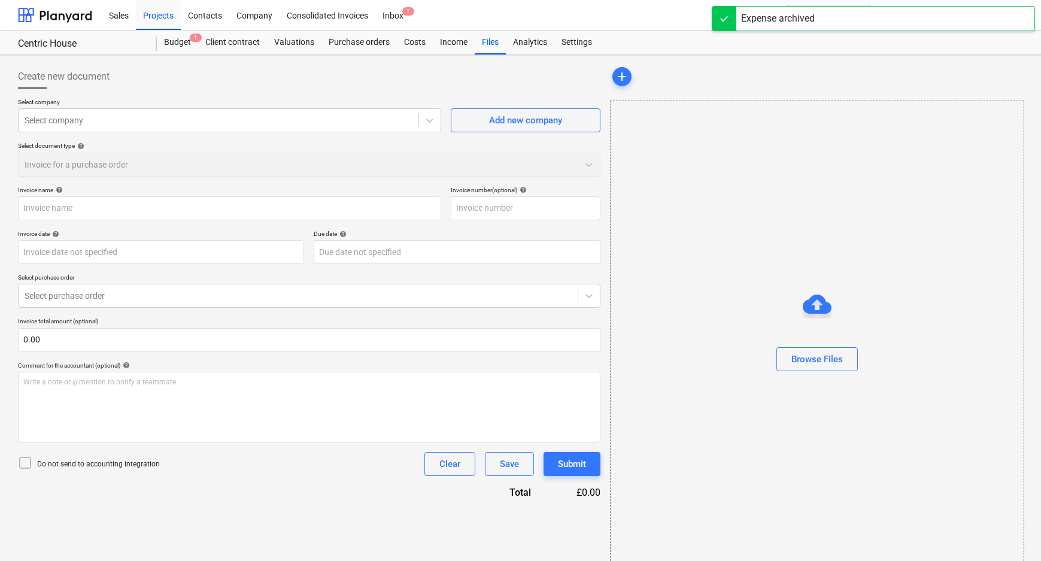
type input "INV-0030"
type input "[DATE]"
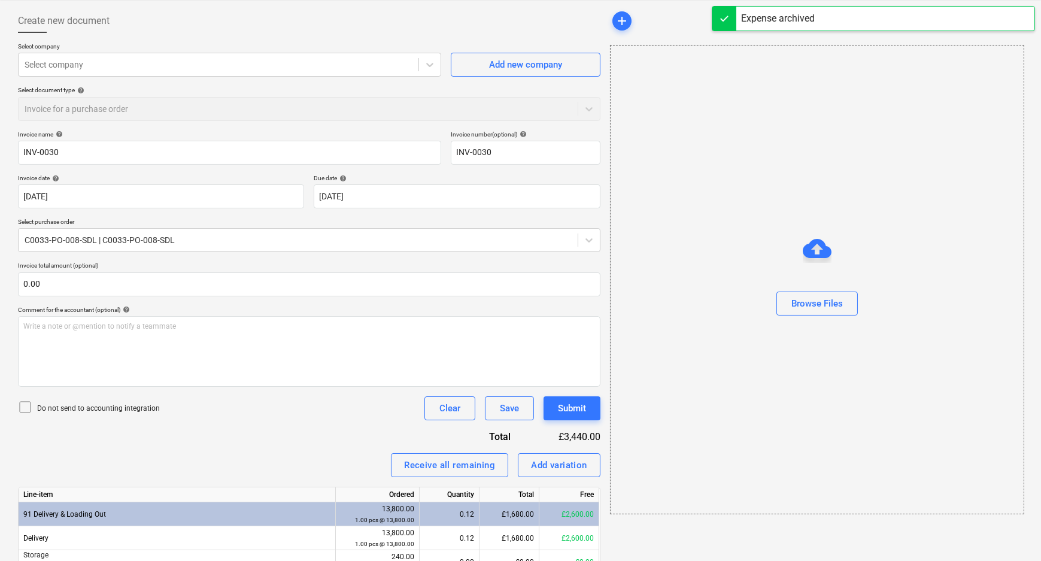
scroll to position [108, 0]
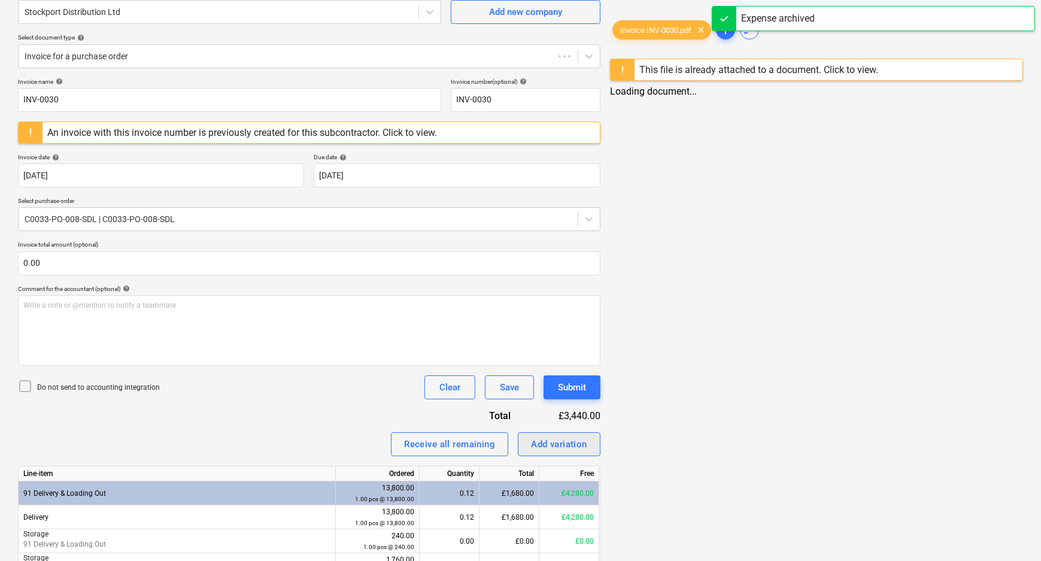
click at [556, 405] on div "Invoice name help INV-0030 Invoice number (optional) help INV-0030 An invoice w…" at bounding box center [309, 347] width 583 height 538
click at [556, 443] on div "Add variation" at bounding box center [559, 445] width 56 height 16
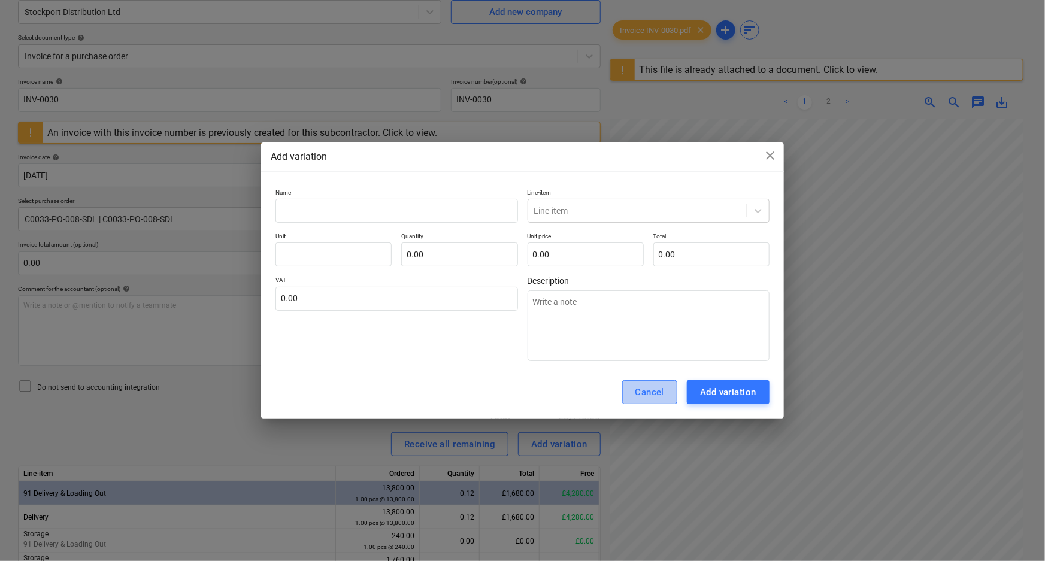
click at [666, 384] on button "Cancel" at bounding box center [650, 392] width 56 height 24
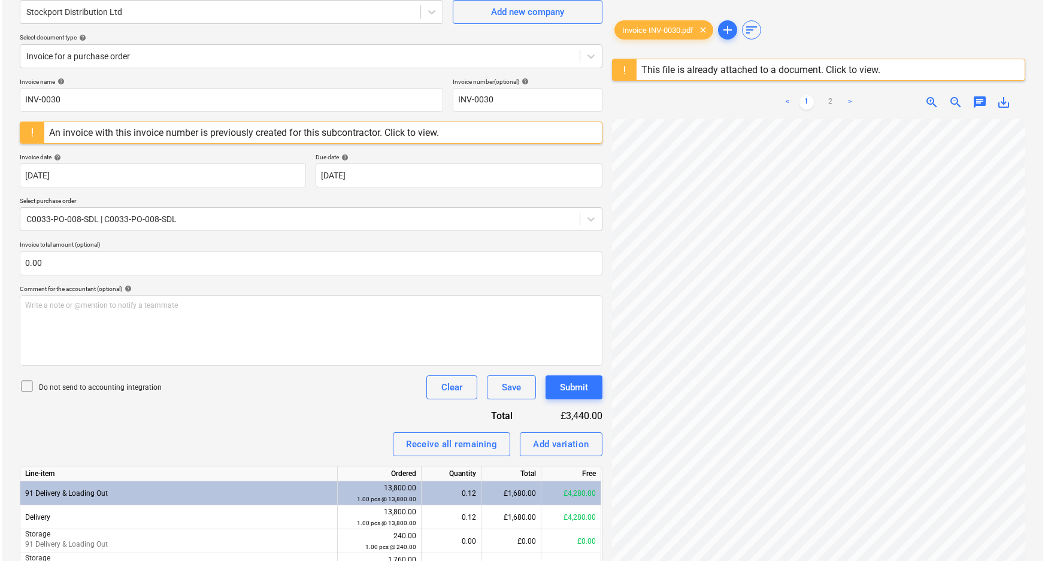
scroll to position [111, 0]
click at [543, 443] on div "Add variation" at bounding box center [559, 445] width 56 height 16
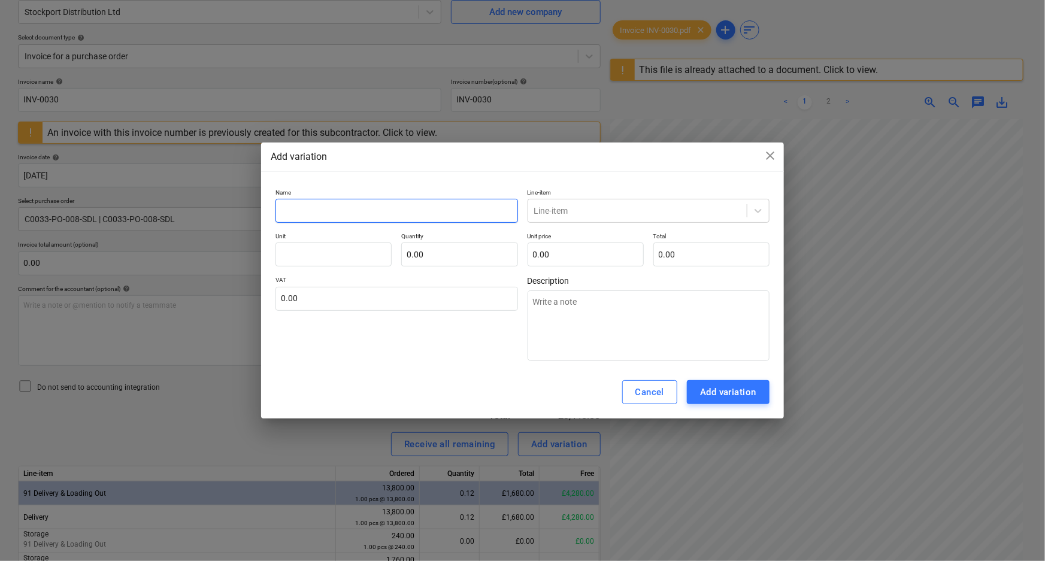
click at [389, 202] on input "text" at bounding box center [396, 211] width 242 height 24
type textarea "x"
type input "M"
type textarea "x"
type input "Mo"
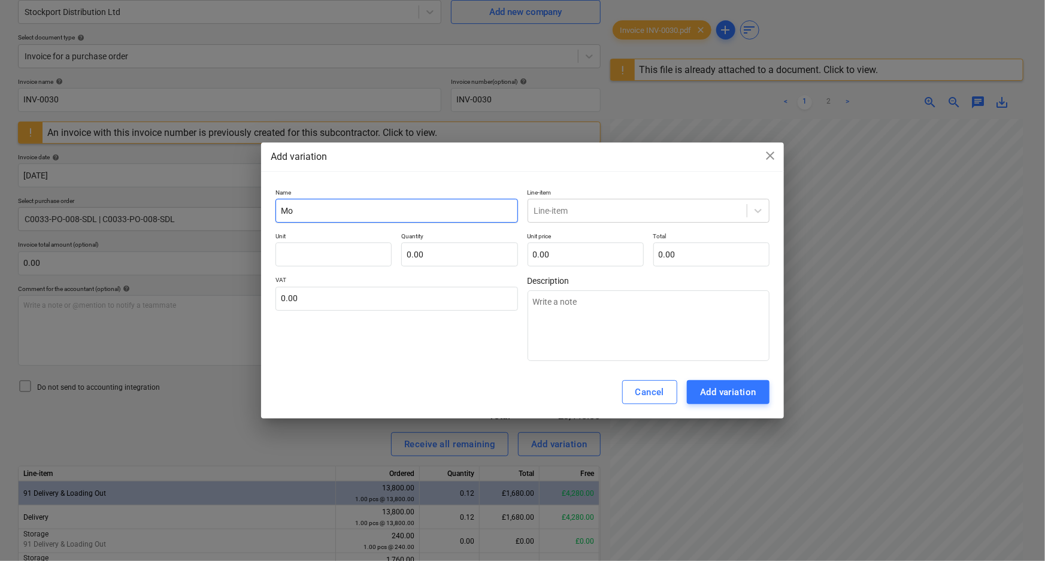
type textarea "x"
type input "Mov"
type textarea "x"
type input "Movi"
type textarea "x"
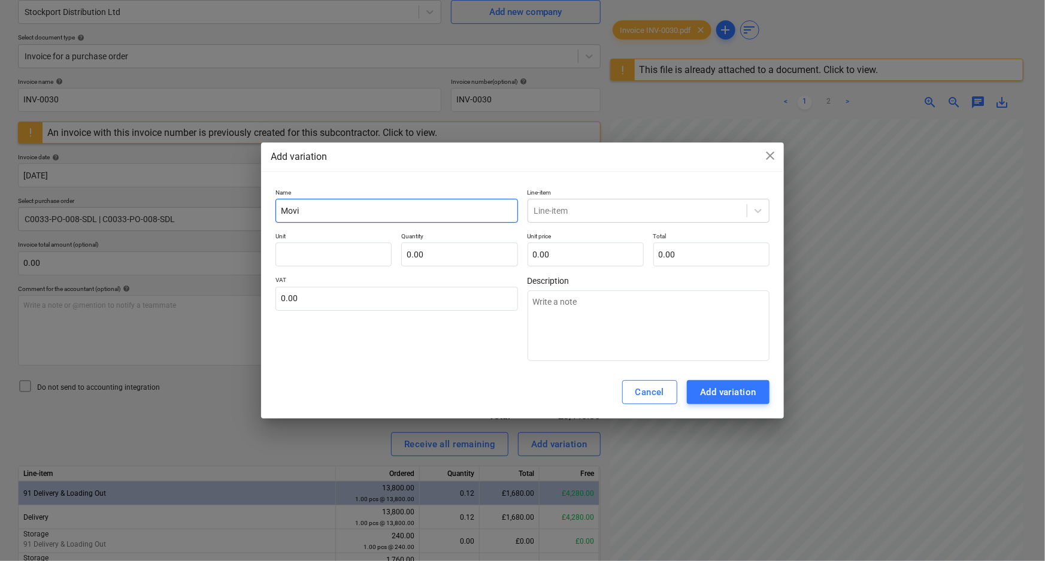
type input "Movin"
type textarea "x"
type input "Moving"
type textarea "x"
type input "Moving"
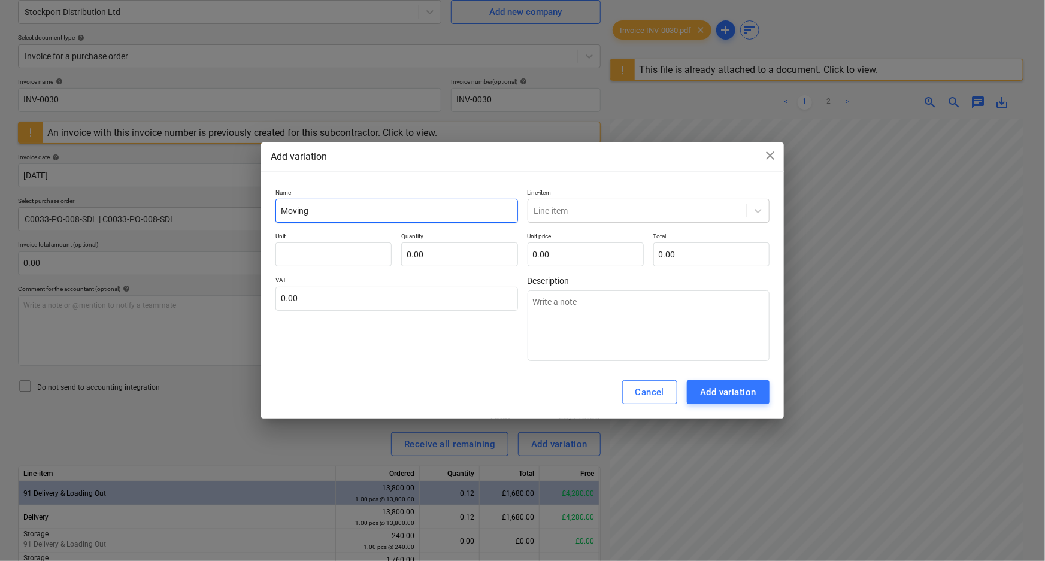
type textarea "x"
type input "Moving k"
type textarea "x"
type input "Moving ki"
type textarea "x"
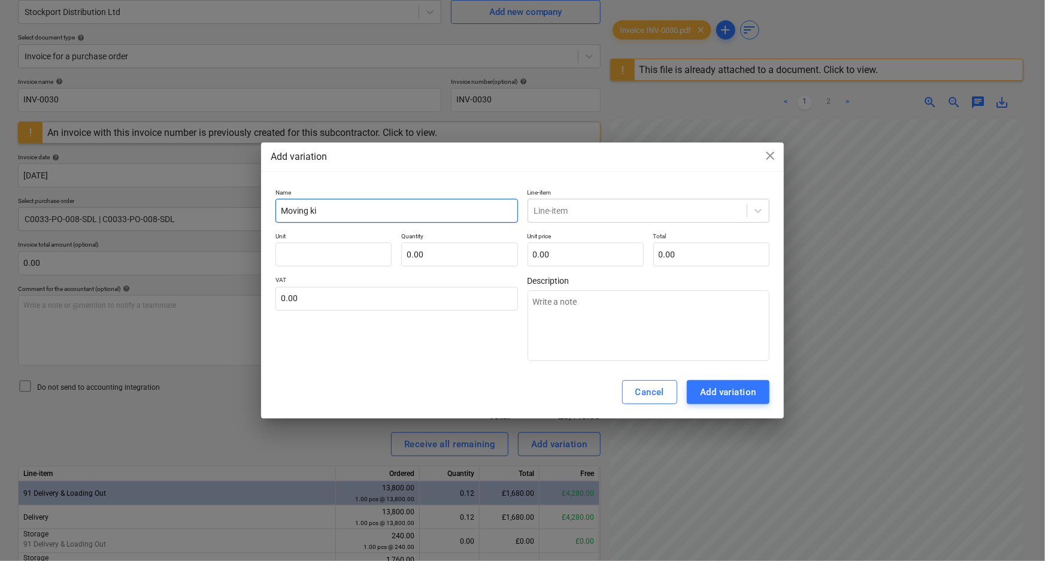
type input "Moving kit"
type textarea "x"
type input "Moving kitc"
type textarea "x"
type input "Moving kitch"
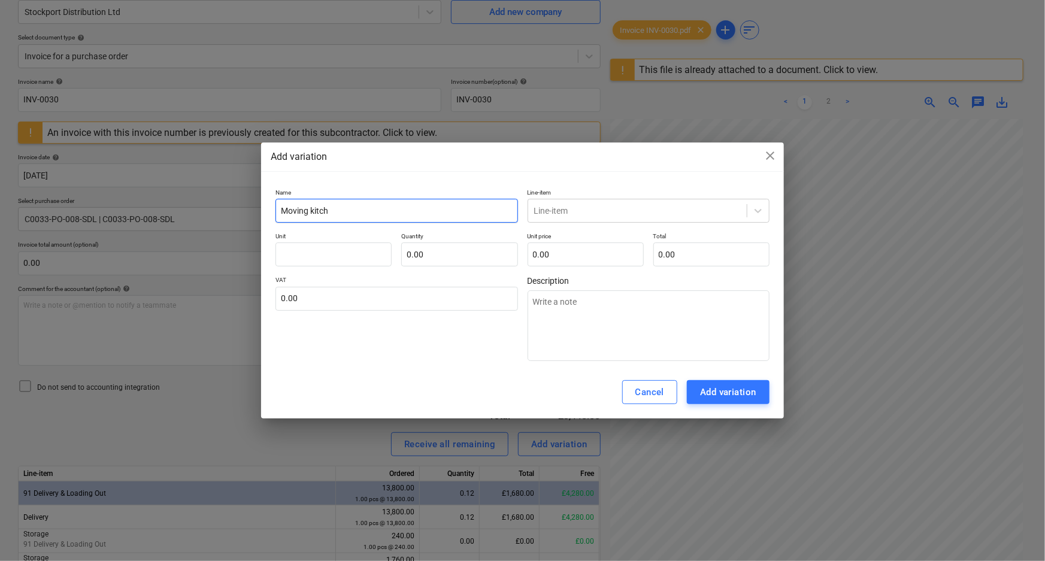
type textarea "x"
type input "Moving kitche"
type textarea "x"
type input "Moving kitchen"
type textarea "x"
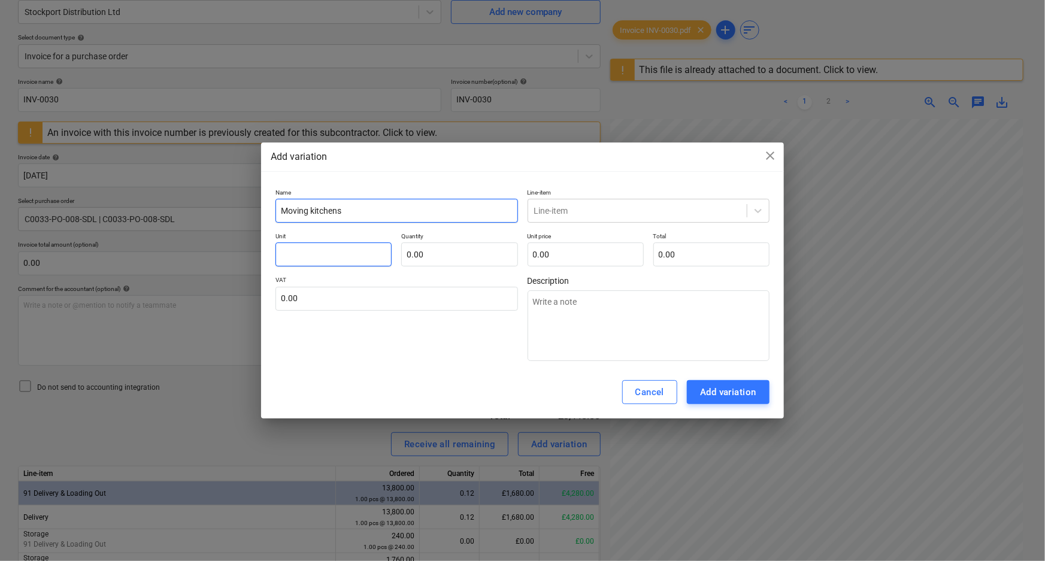
type input "Moving kitchens"
click at [359, 249] on input "text" at bounding box center [333, 255] width 116 height 24
type textarea "x"
type input "p"
type textarea "x"
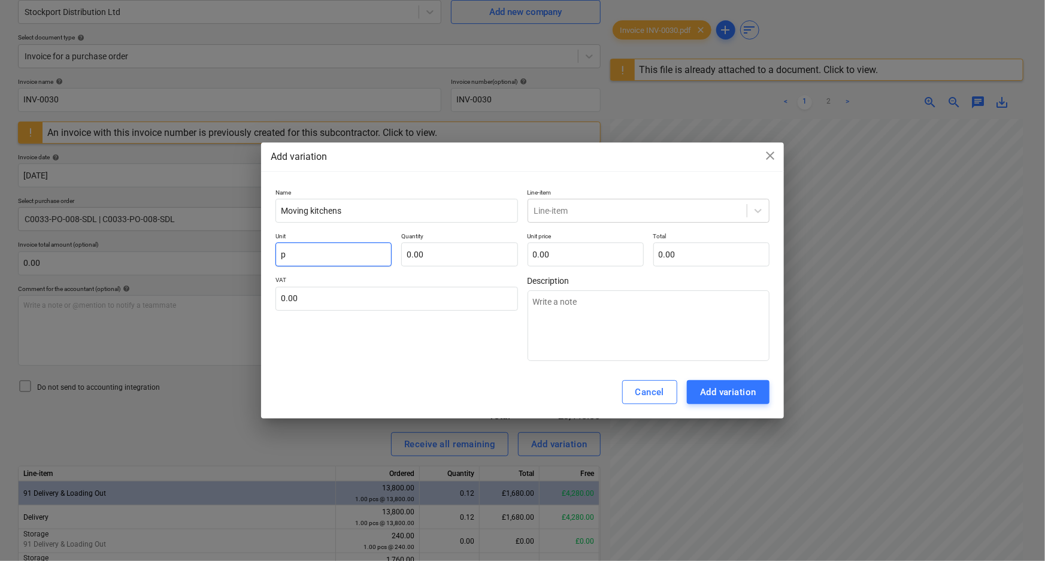
type input "pc"
type textarea "x"
type input "pcs"
click at [415, 256] on input "text" at bounding box center [459, 255] width 116 height 24
type textarea "x"
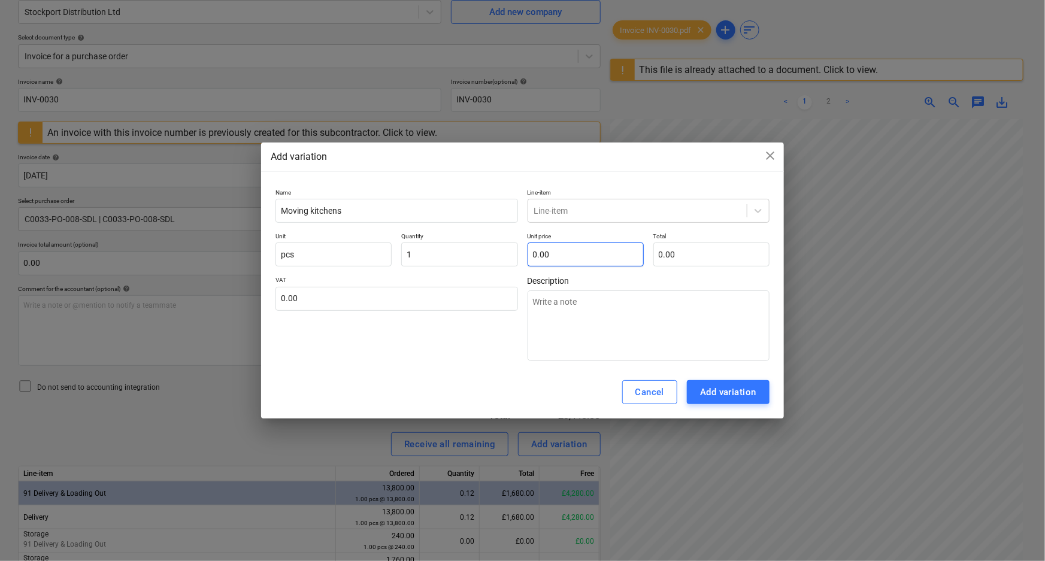
type input "1.00"
click at [552, 256] on input "text" at bounding box center [586, 255] width 116 height 24
type textarea "x"
type input "2"
type input "2.00"
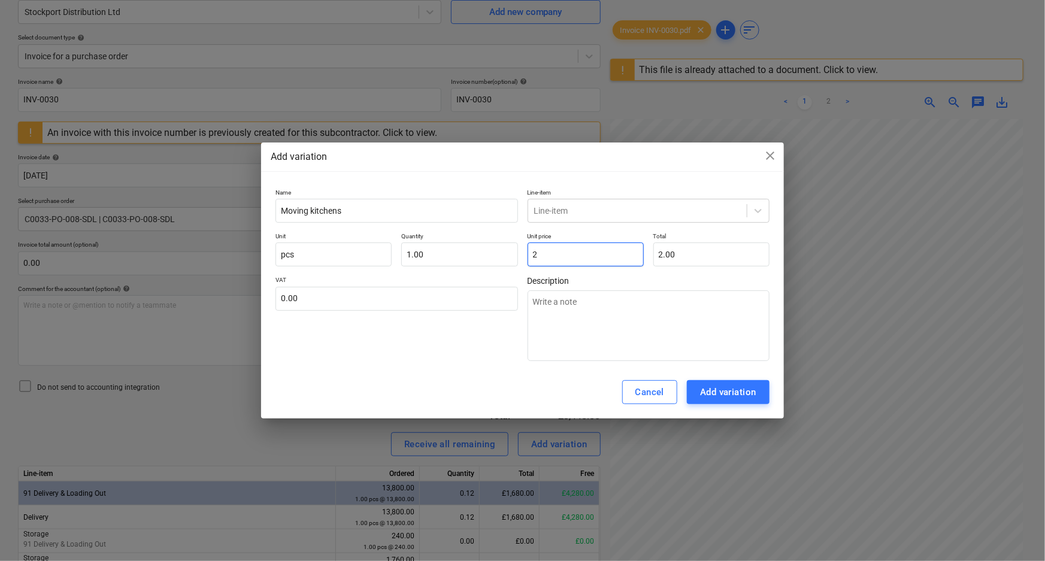
type textarea "x"
type input "20"
type input "20.00"
type textarea "x"
type input "200"
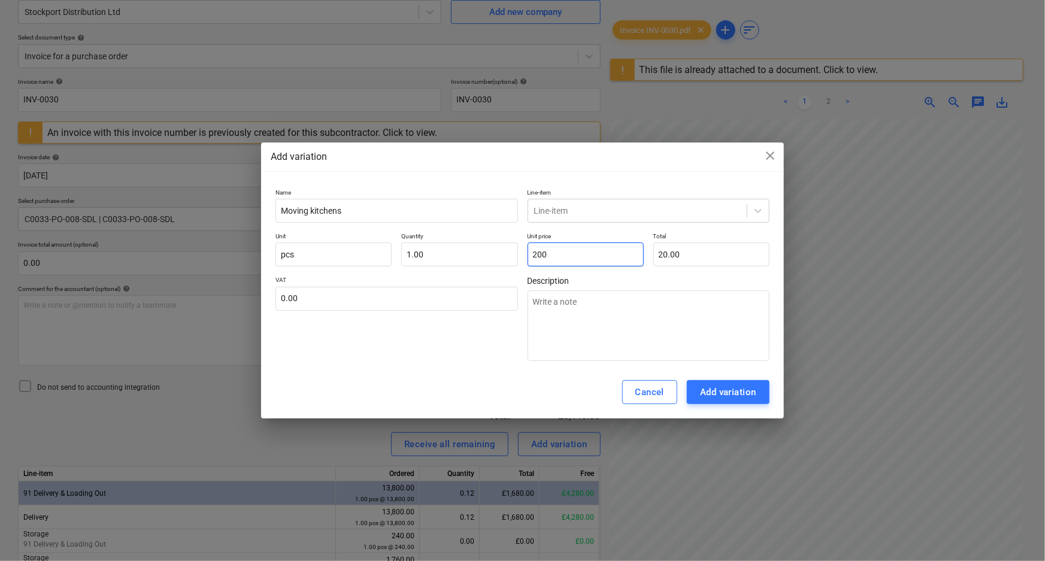
type input "200.00"
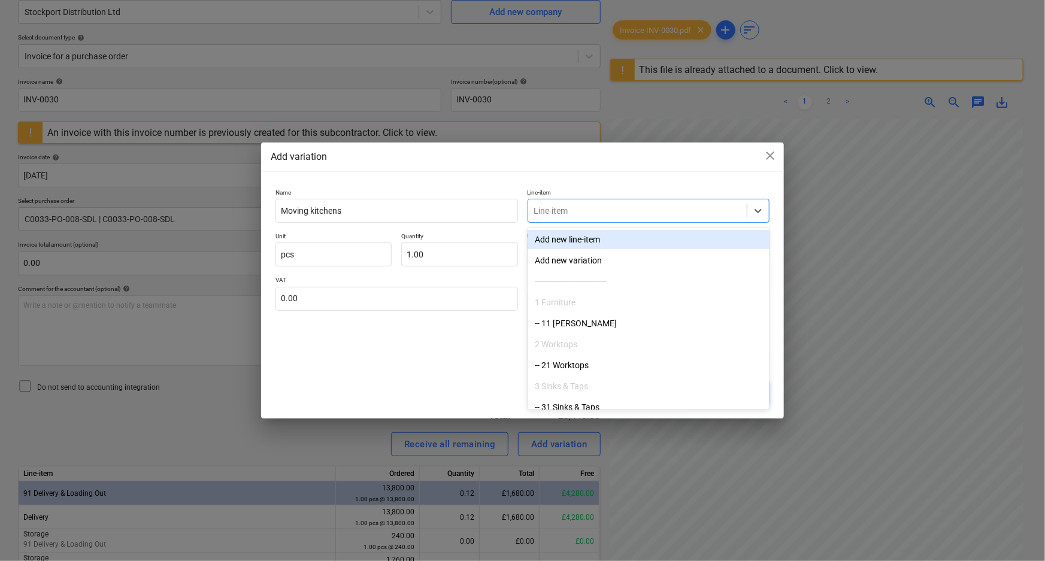
click at [652, 221] on div "Line-item" at bounding box center [649, 211] width 242 height 24
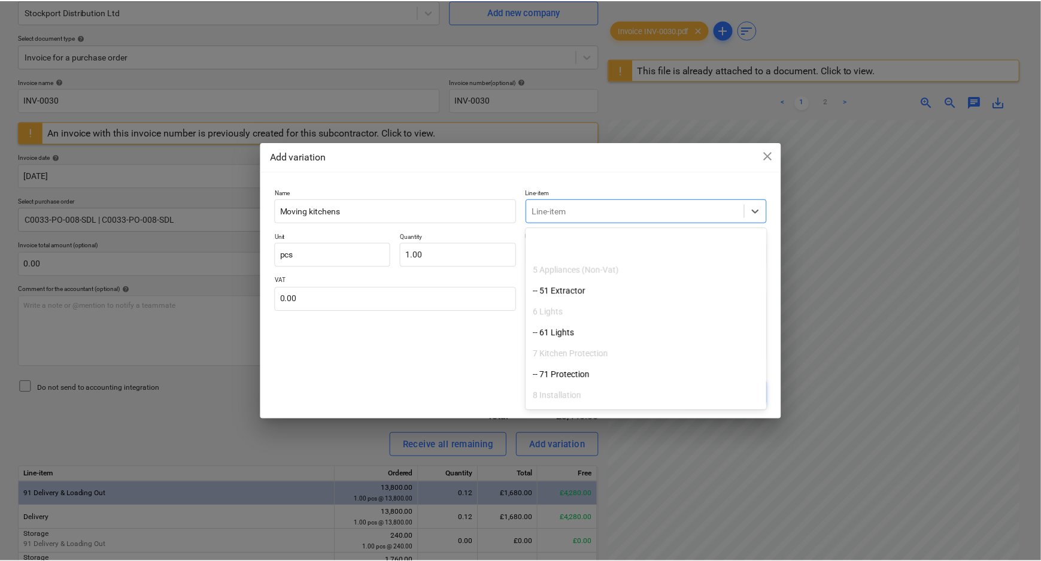
scroll to position [260, 0]
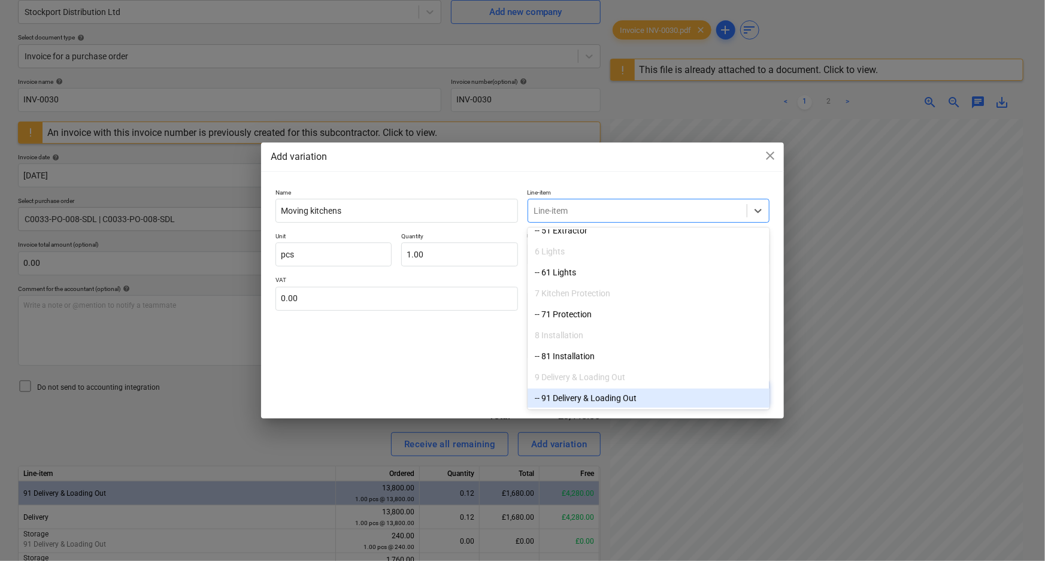
click at [638, 390] on div "-- 91 Delivery & Loading Out" at bounding box center [649, 398] width 242 height 19
type textarea "x"
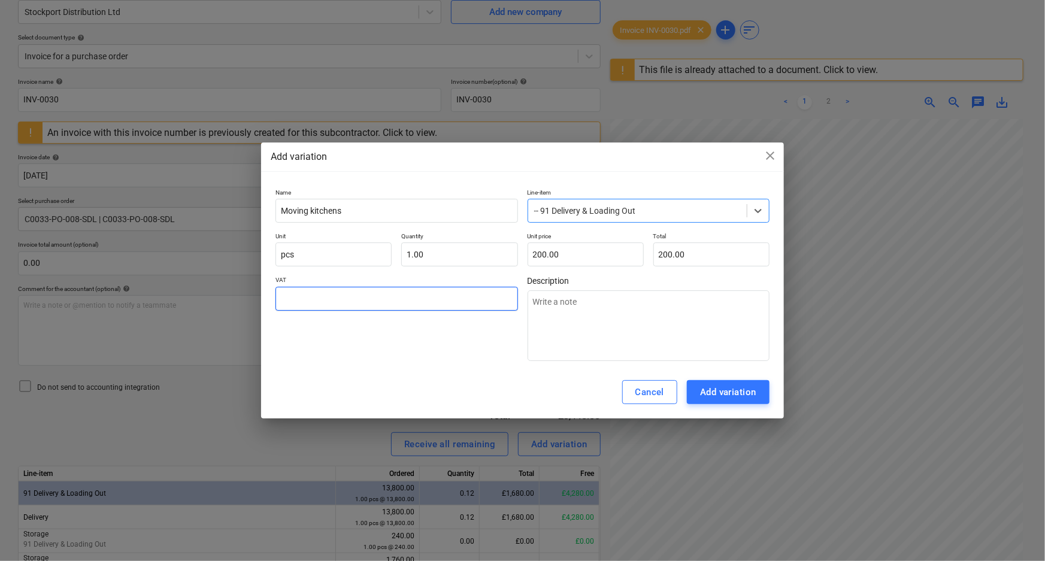
click at [393, 289] on input "text" at bounding box center [396, 299] width 242 height 24
type textarea "x"
type input "2"
type textarea "x"
type input "20.00"
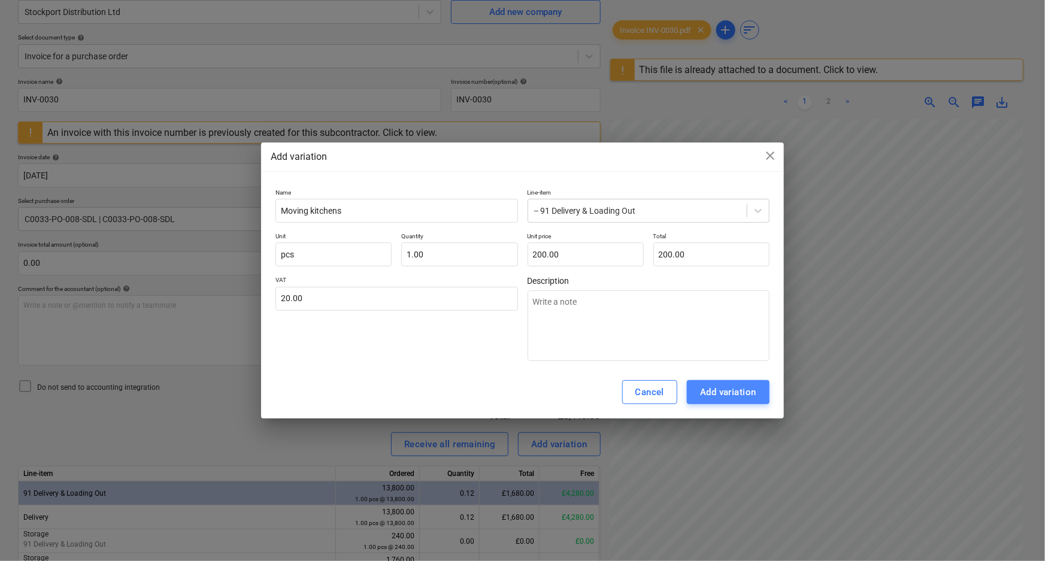
click at [723, 389] on div "Add variation" at bounding box center [728, 392] width 56 height 16
type textarea "x"
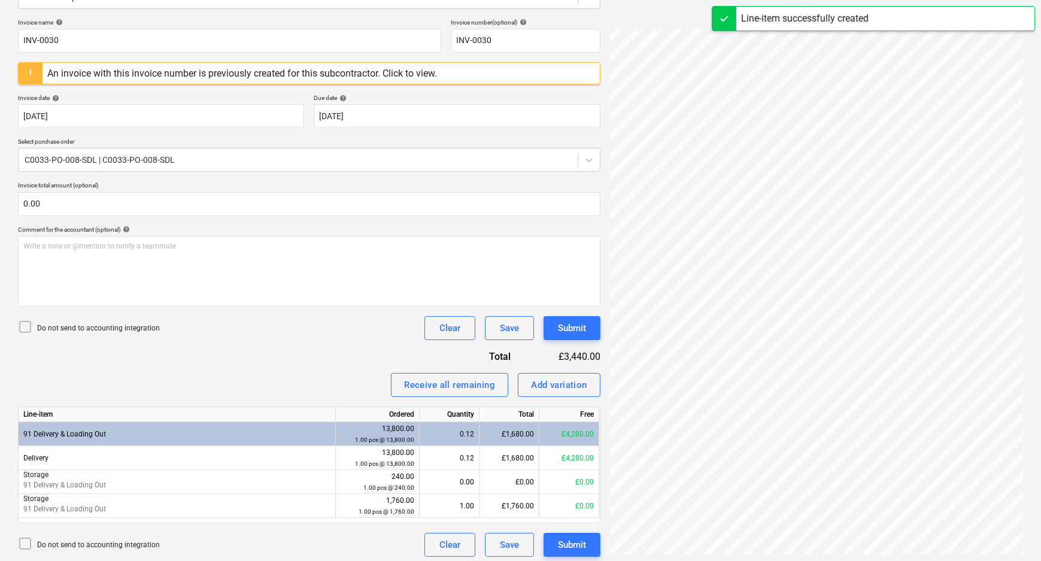
scroll to position [172, 0]
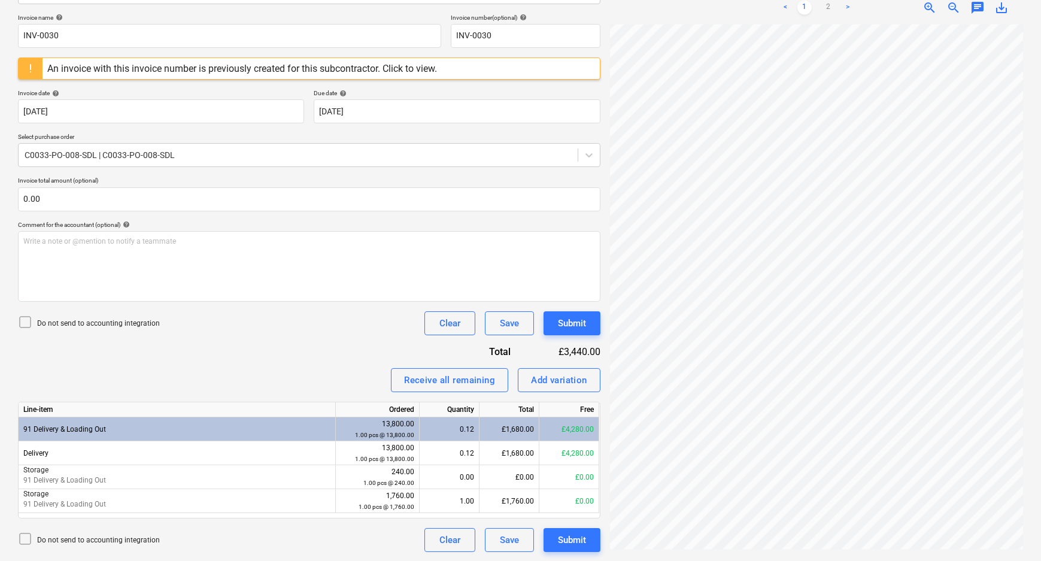
click at [316, 365] on div "Invoice name help INV-0030 Invoice number (optional) help INV-0030 An invoice w…" at bounding box center [309, 283] width 583 height 538
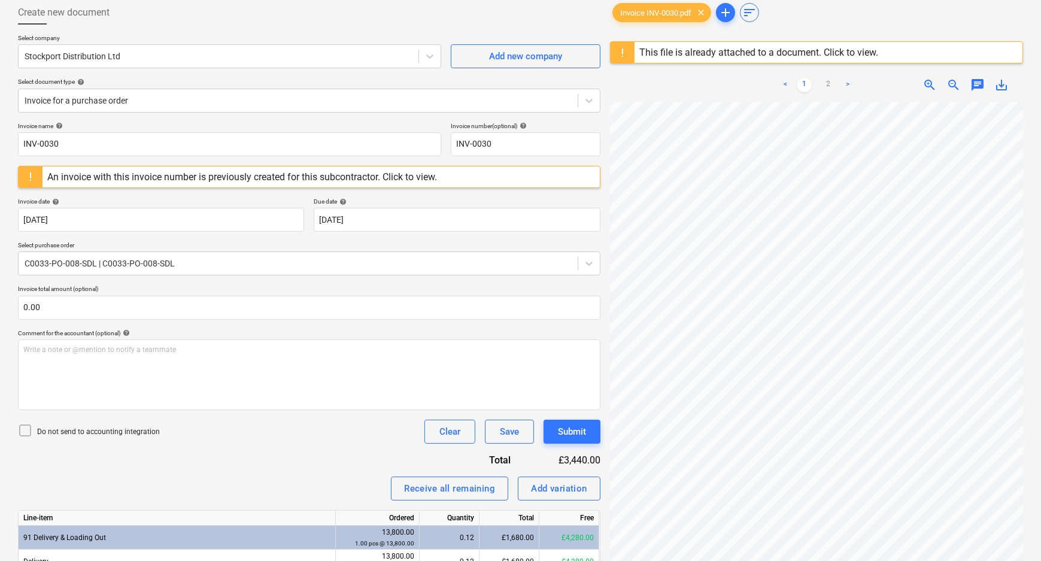
scroll to position [0, 0]
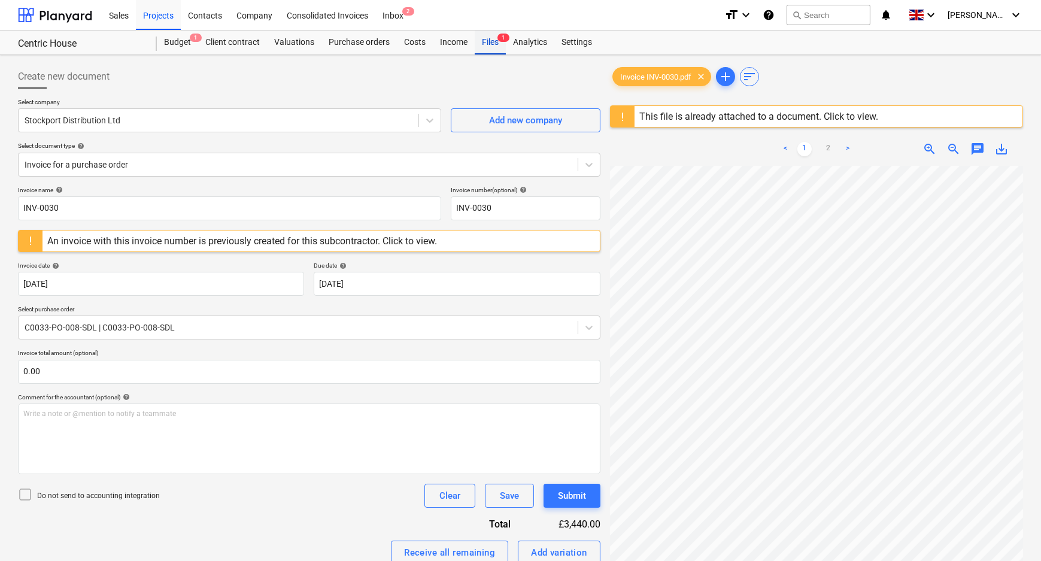
click at [489, 34] on div "Files 1" at bounding box center [490, 43] width 31 height 24
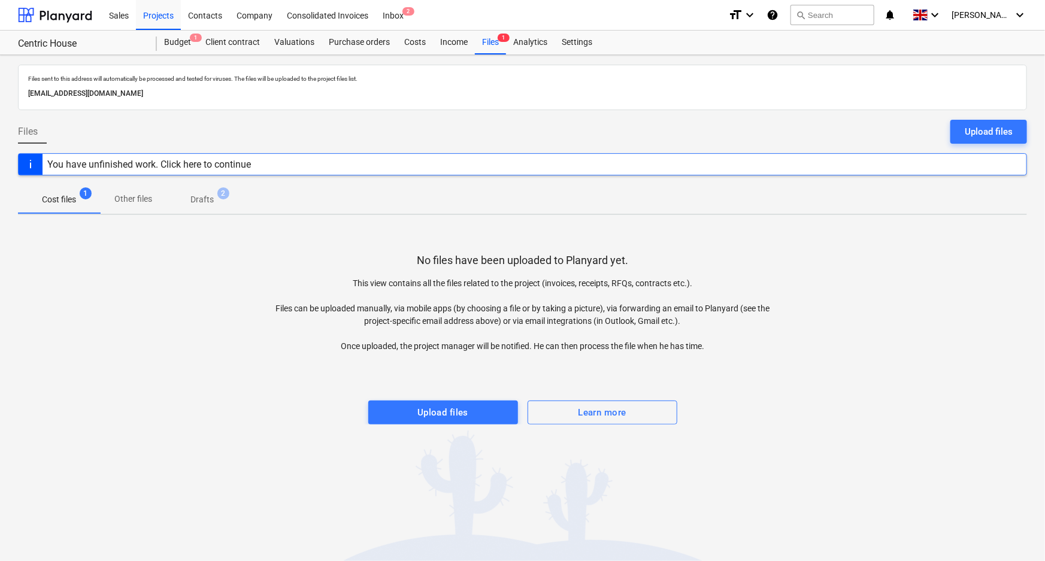
click at [213, 199] on p "Drafts" at bounding box center [201, 199] width 23 height 13
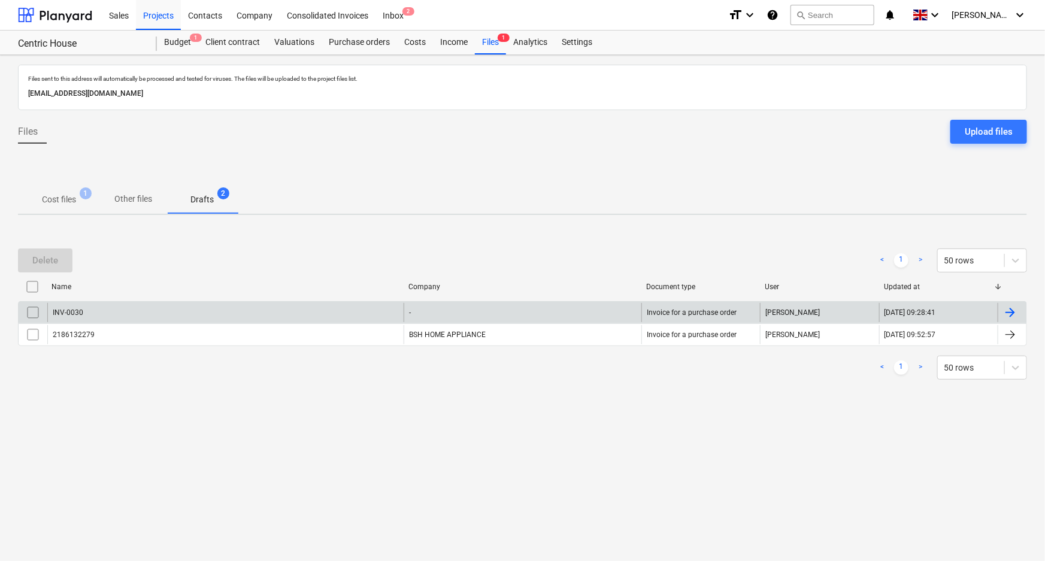
click at [157, 316] on div "INV-0030" at bounding box center [225, 312] width 356 height 19
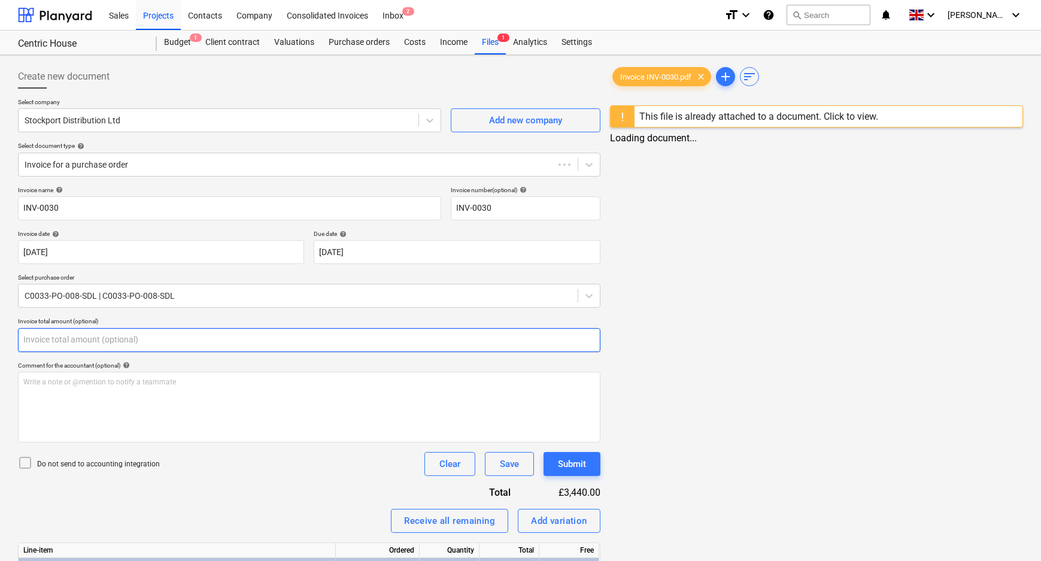
click at [148, 338] on input "text" at bounding box center [309, 340] width 583 height 24
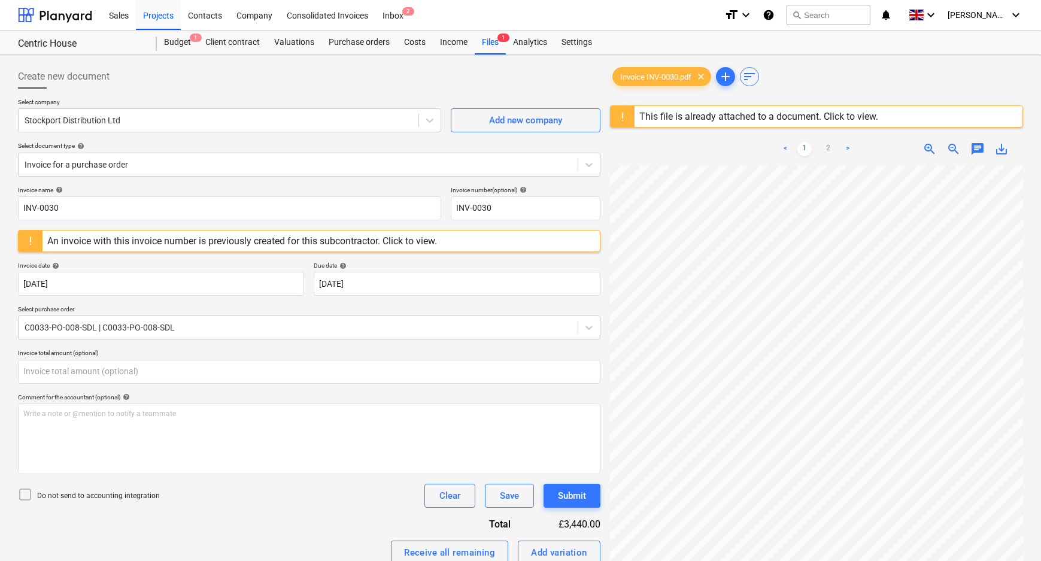
type input "0.00"
click at [131, 502] on div "Do not send to accounting integration" at bounding box center [89, 495] width 142 height 17
click at [580, 498] on div "Submit" at bounding box center [572, 496] width 28 height 16
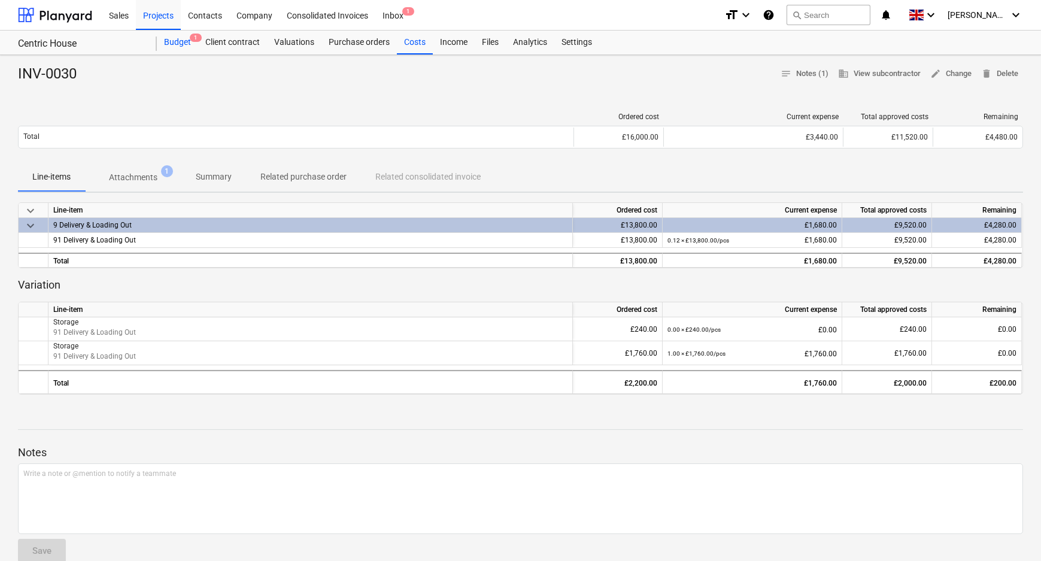
click at [180, 37] on div "Budget 1" at bounding box center [177, 43] width 41 height 24
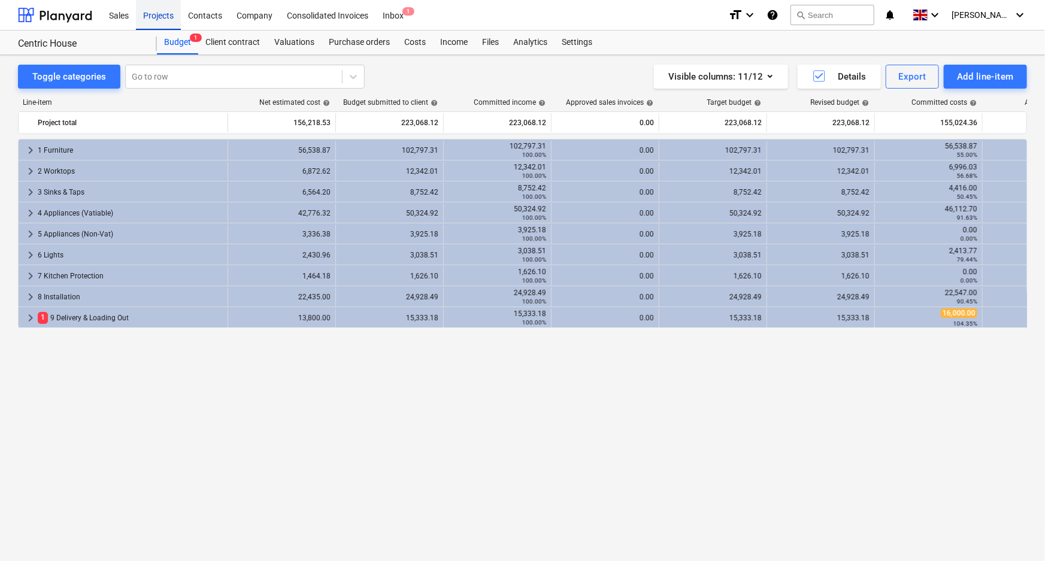
click at [154, 19] on div "Projects" at bounding box center [158, 14] width 45 height 31
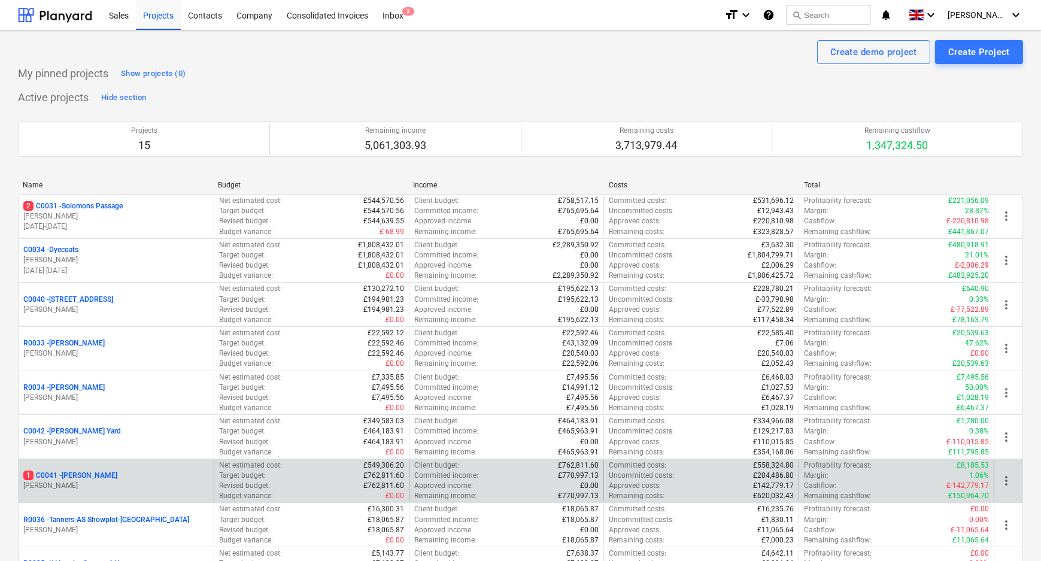
click at [73, 475] on p "1 C0041 - [PERSON_NAME]" at bounding box center [70, 476] width 94 height 10
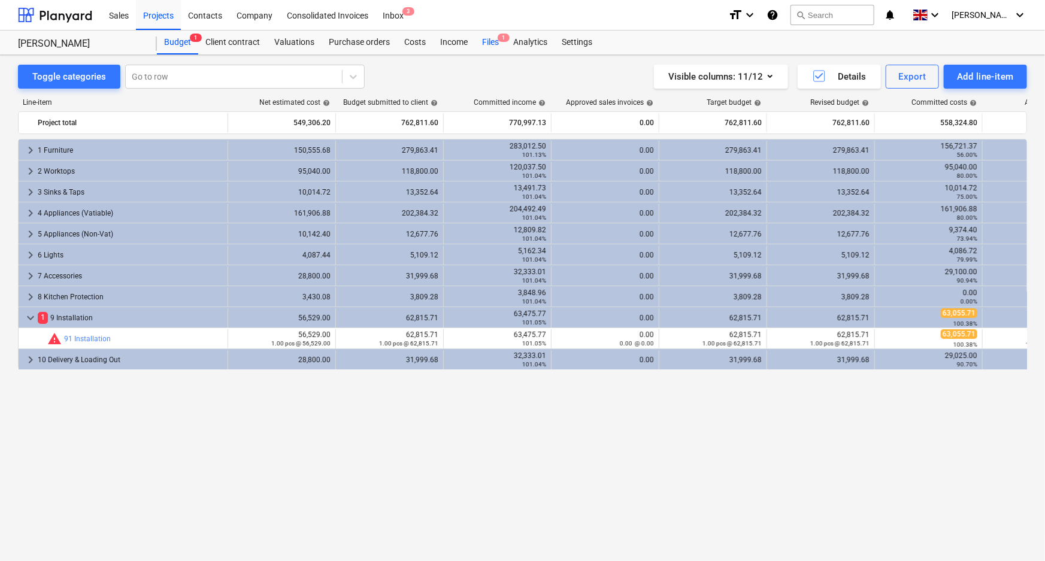
click at [488, 44] on div "Files 1" at bounding box center [490, 43] width 31 height 24
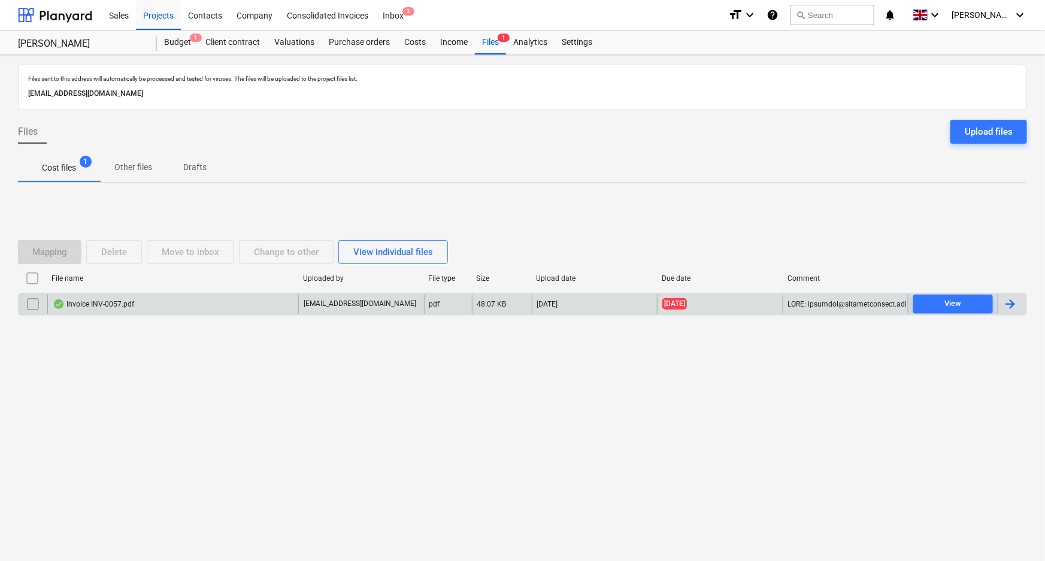
click at [119, 306] on div "Invoice INV-0057.pdf" at bounding box center [93, 304] width 81 height 10
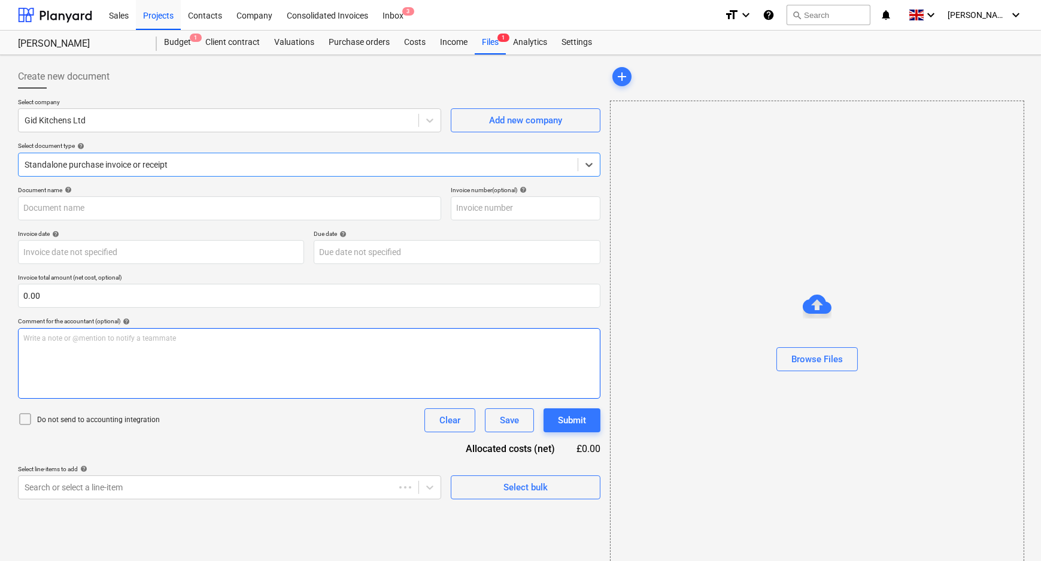
type input "INV-0057"
type input "[DATE]"
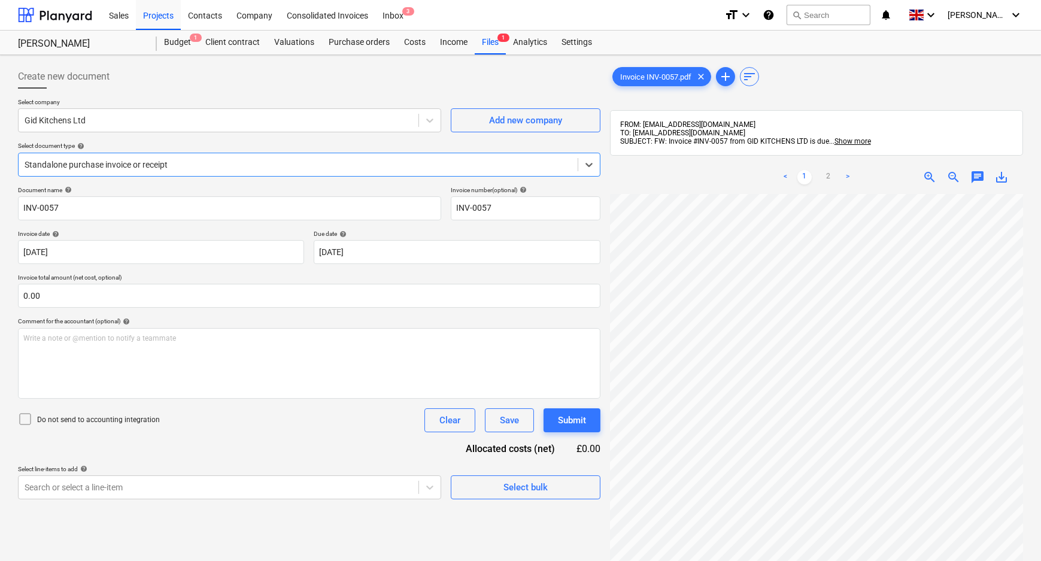
click at [312, 174] on div "Standalone purchase invoice or receipt" at bounding box center [309, 165] width 583 height 24
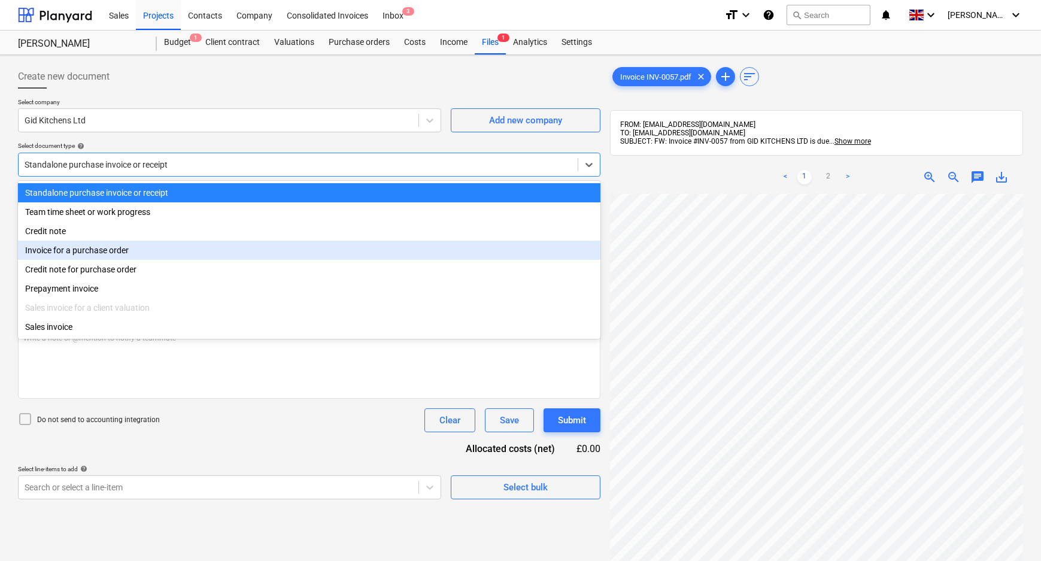
click at [143, 252] on div "Invoice for a purchase order" at bounding box center [309, 250] width 583 height 19
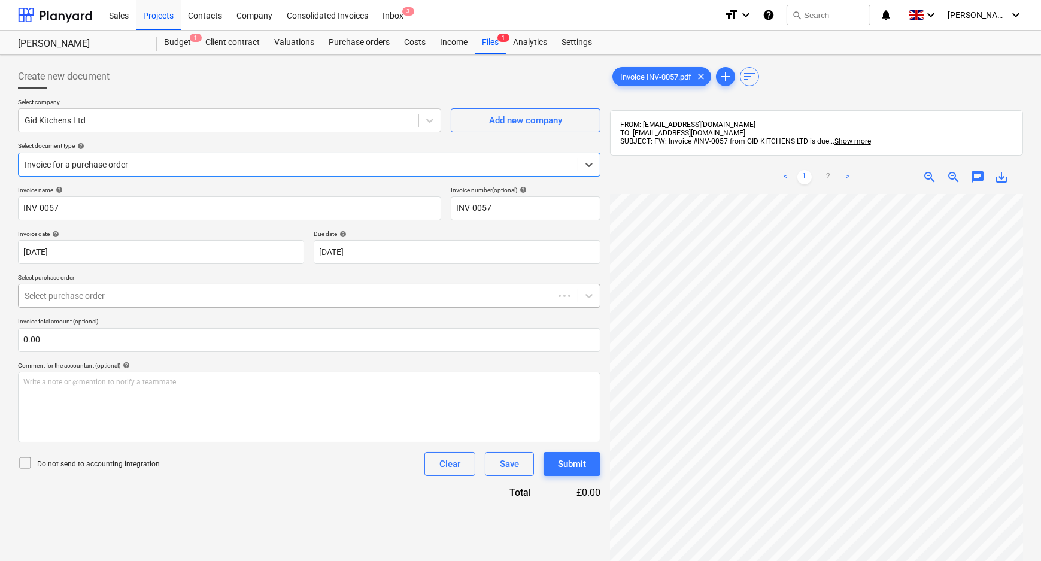
click at [131, 293] on div at bounding box center [286, 296] width 523 height 12
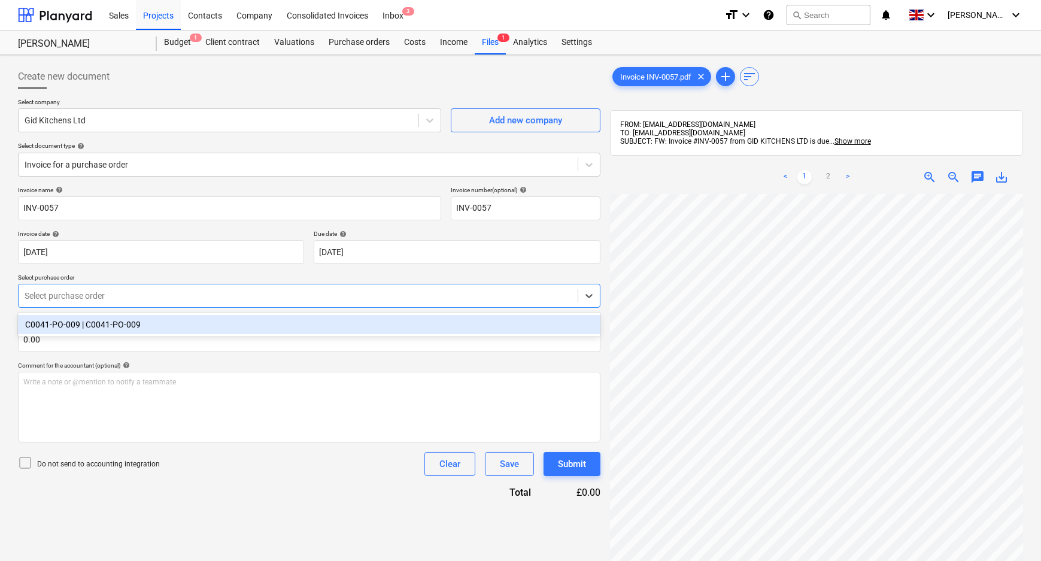
click at [133, 327] on div "C0041-PO-009 | C0041-PO-009" at bounding box center [309, 324] width 583 height 19
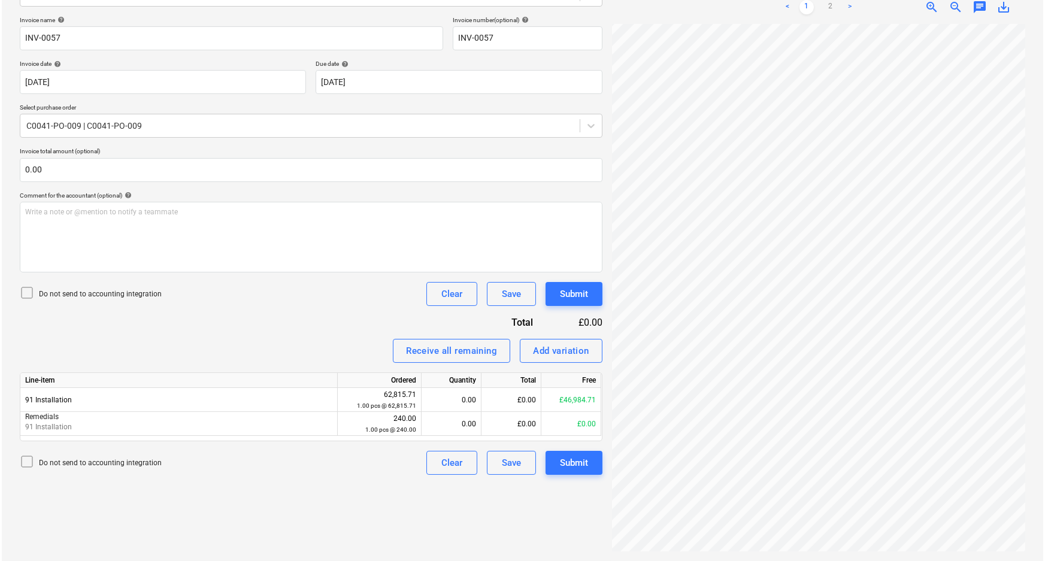
scroll to position [56, 38]
click at [547, 349] on div "Add variation" at bounding box center [559, 351] width 56 height 16
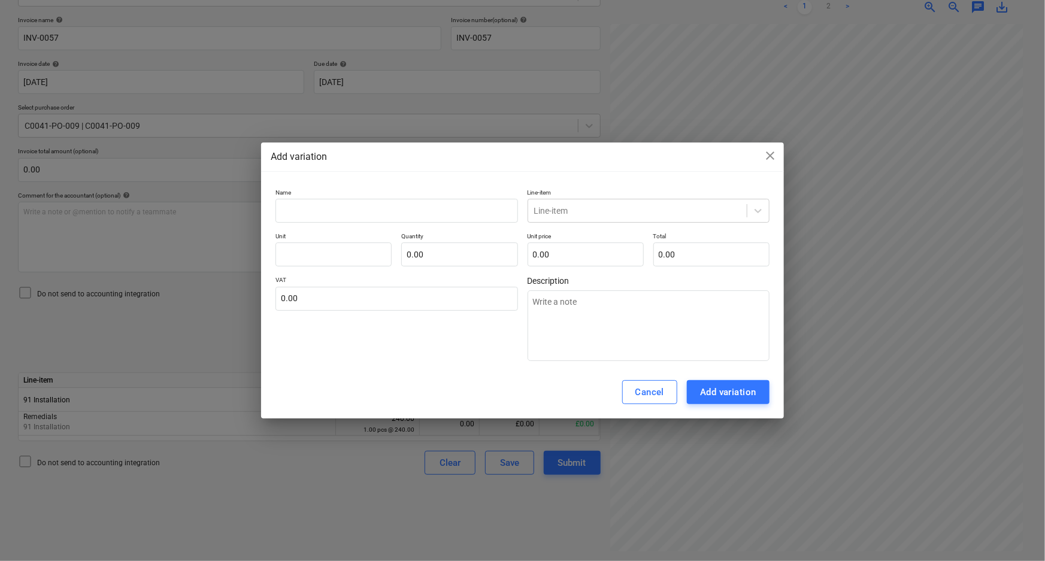
click at [358, 223] on div "Name Line-item Line-item Unit Quantity 0.00 Unit price 0.00 Total 0.00 VAT 0.00…" at bounding box center [522, 275] width 494 height 173
click at [353, 210] on input "text" at bounding box center [396, 211] width 242 height 24
type textarea "x"
type input "R"
type textarea "x"
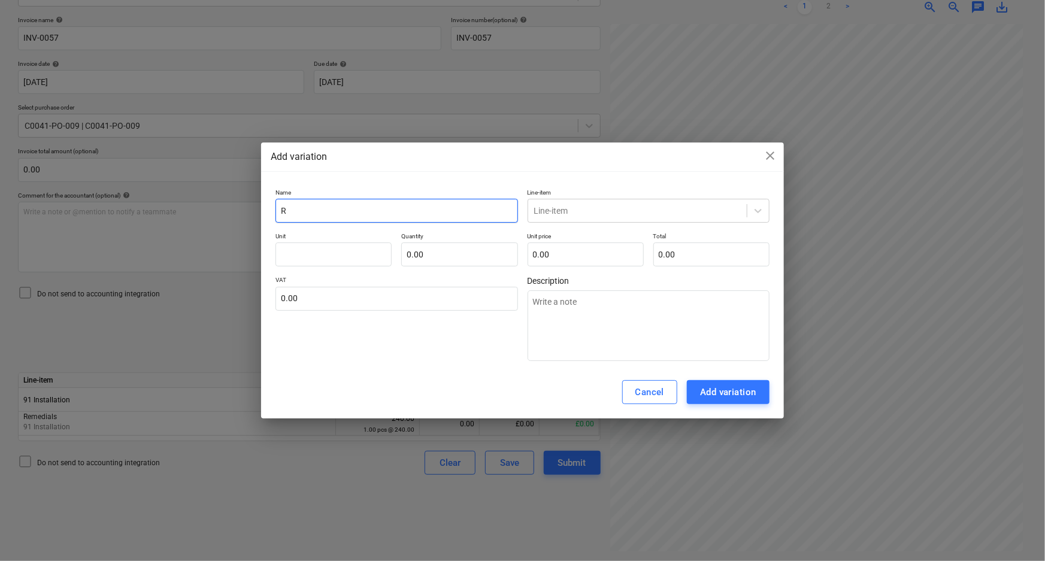
type input "Re"
type textarea "x"
type input "Rem"
type textarea "x"
type input "Reme"
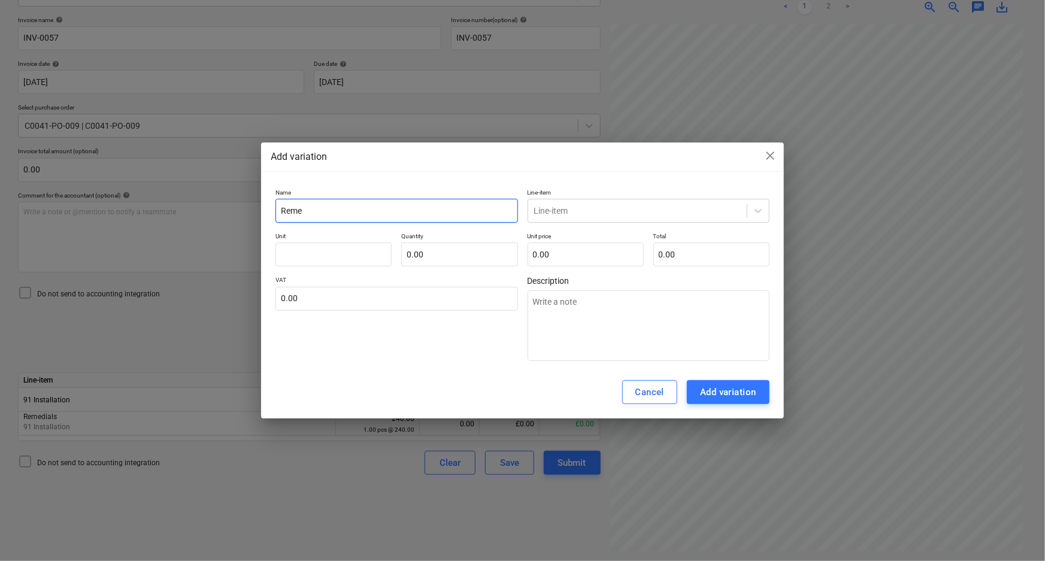
type textarea "x"
type input "Remed"
type textarea "x"
type input "Remedi"
type textarea "x"
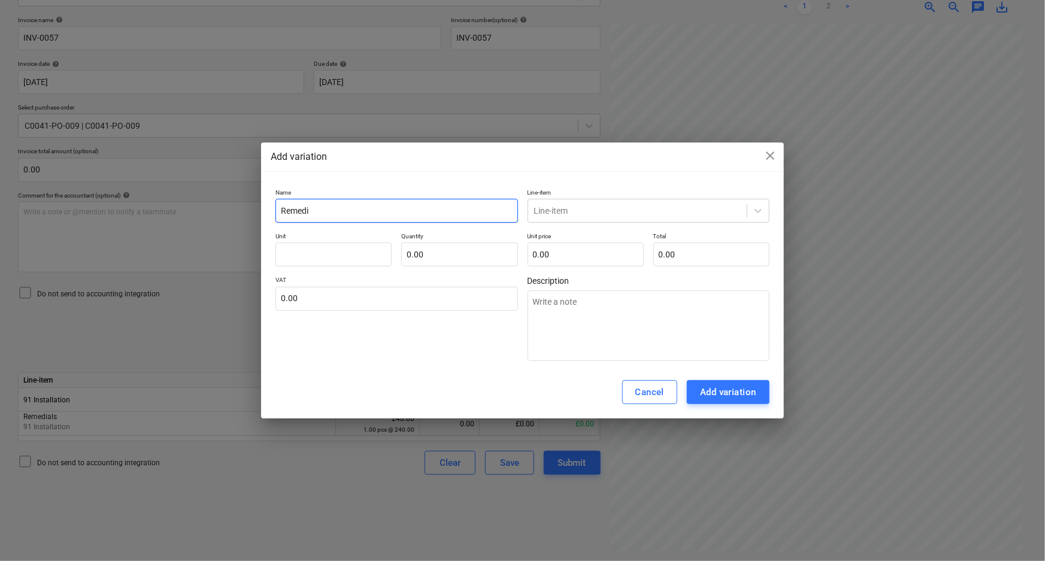
type input "Remedia"
type textarea "x"
type input "Remedial"
type textarea "x"
type input "Remedials"
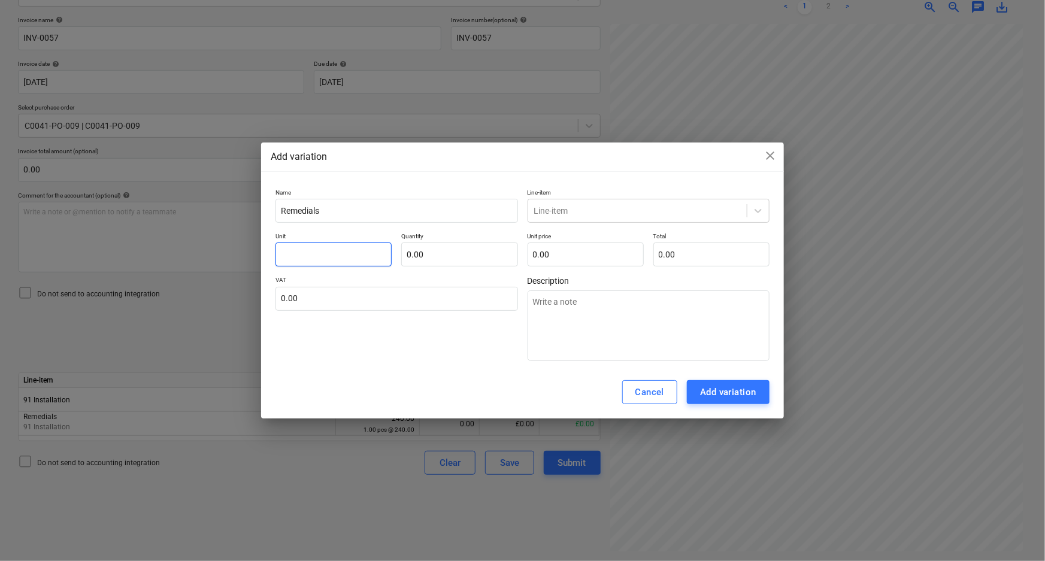
click at [353, 250] on input "text" at bounding box center [333, 255] width 116 height 24
type textarea "x"
type input "p"
type textarea "x"
type input "pc"
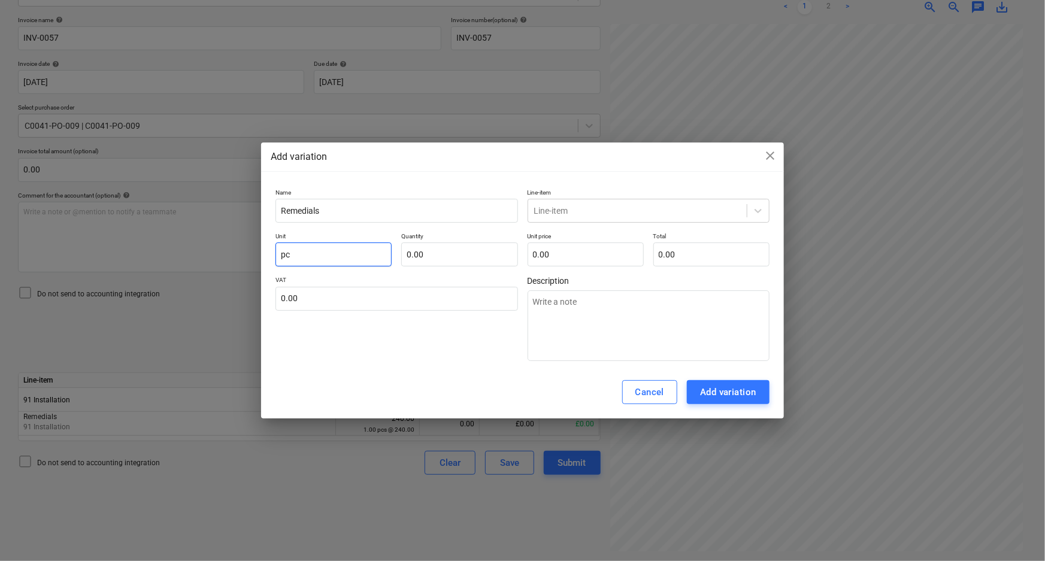
type textarea "x"
type input "pcs"
click at [456, 256] on input "text" at bounding box center [459, 255] width 116 height 24
type textarea "x"
type input "`"
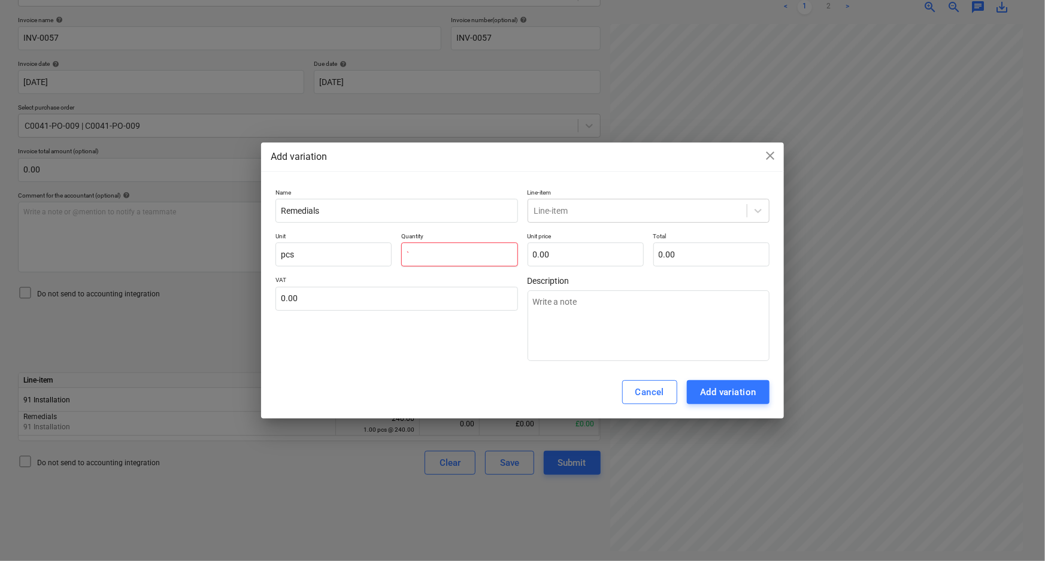
click at [471, 256] on input "`" at bounding box center [459, 255] width 116 height 24
type textarea "x"
type input "1.00"
click at [556, 255] on input "text" at bounding box center [586, 255] width 116 height 24
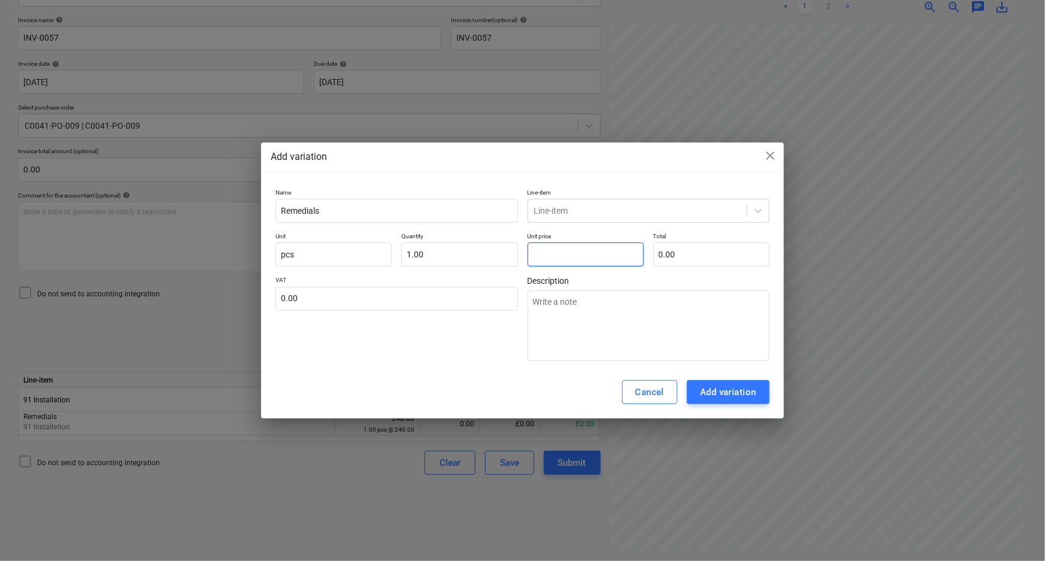
type textarea "x"
type input "4"
type input "4.00"
type textarea "x"
type input "40"
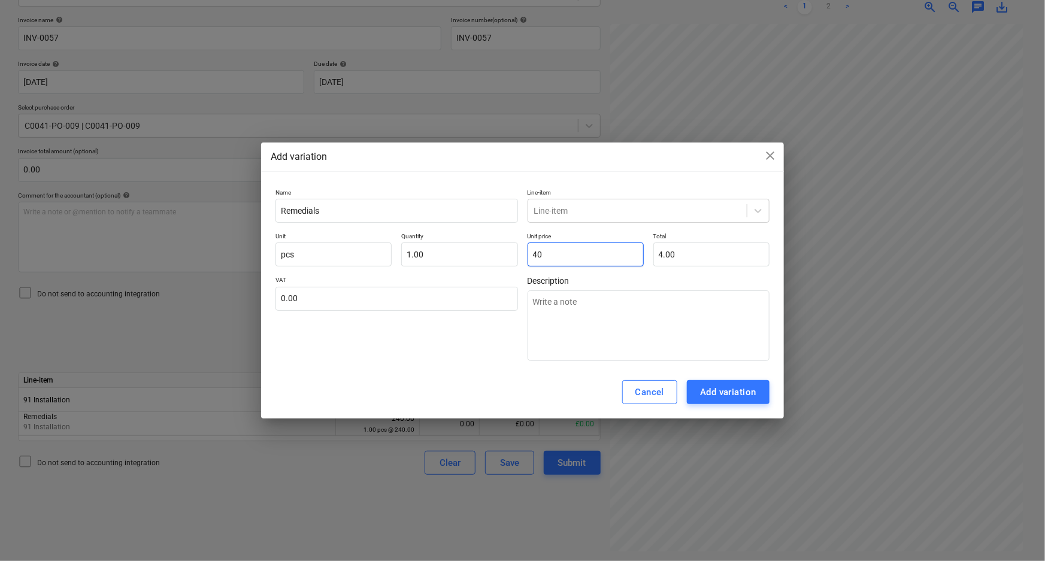
type input "40.00"
type textarea "x"
type input "406"
type input "406.00"
type textarea "x"
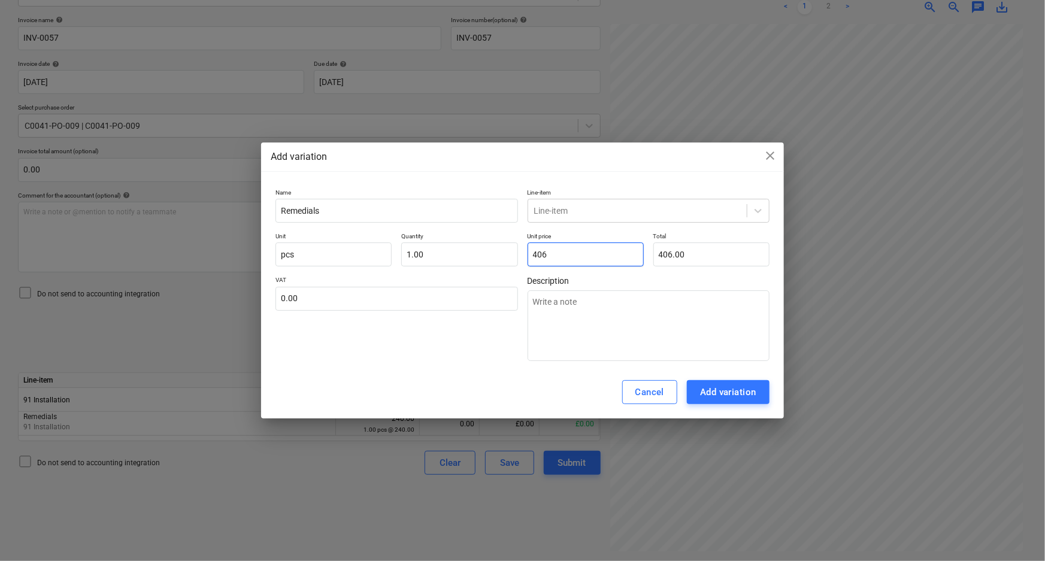
type input "40"
type input "40.00"
type textarea "x"
type input "405"
type input "405.00"
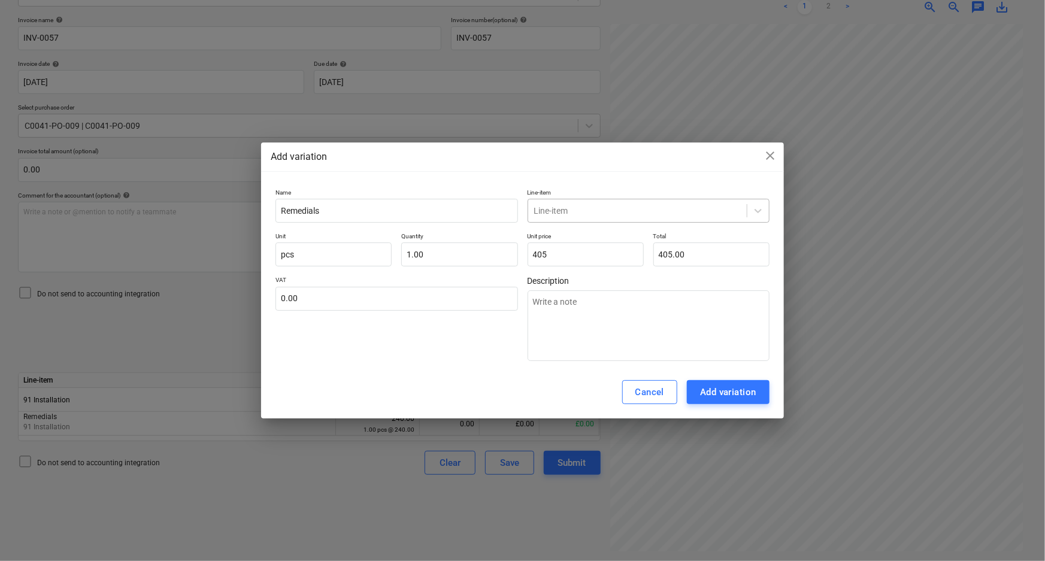
type input "405.00"
click at [652, 205] on div at bounding box center [637, 211] width 207 height 12
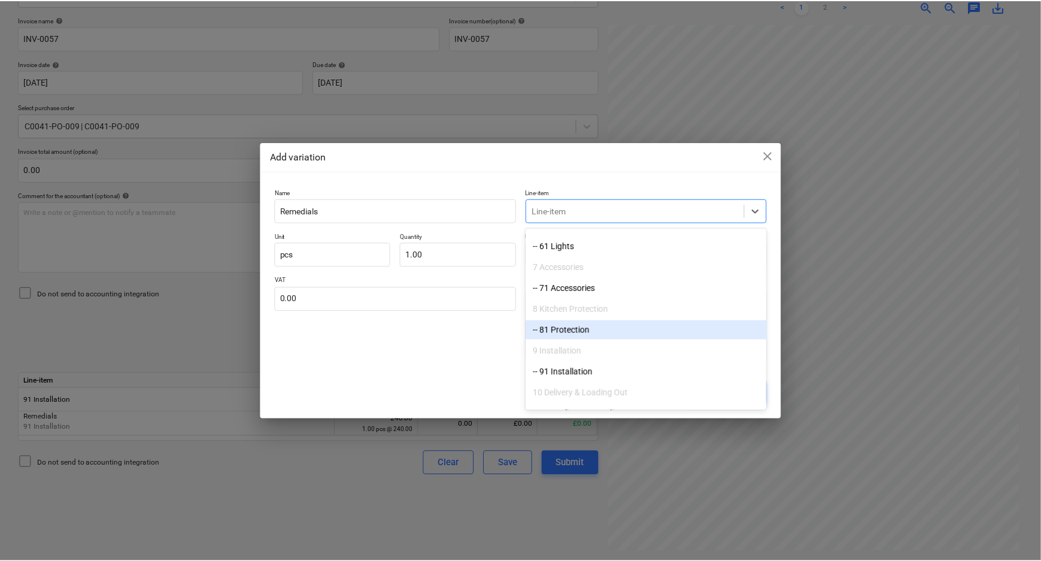
scroll to position [302, 0]
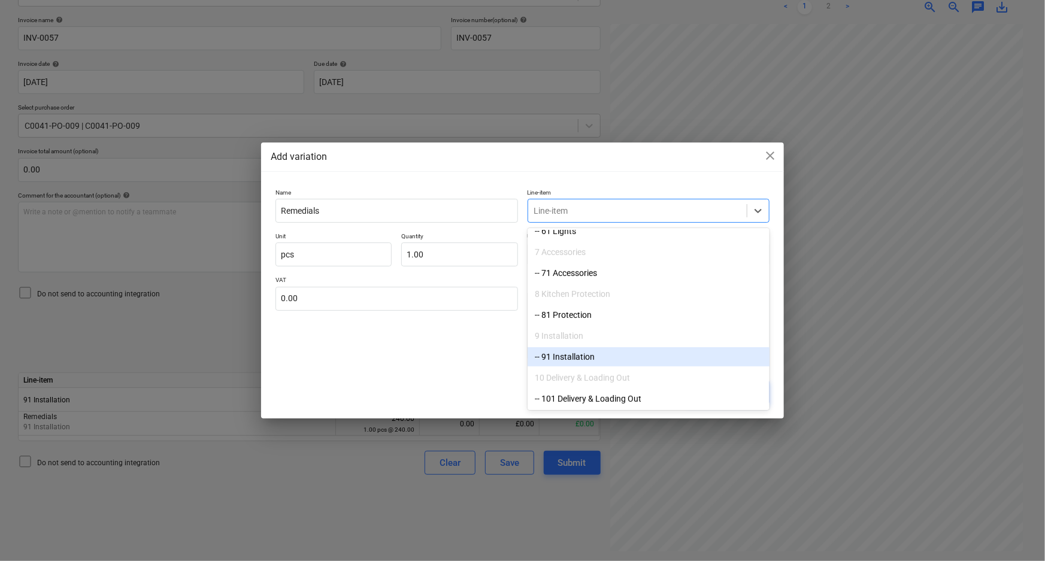
click at [619, 350] on div "-- 91 Installation" at bounding box center [649, 356] width 242 height 19
type textarea "x"
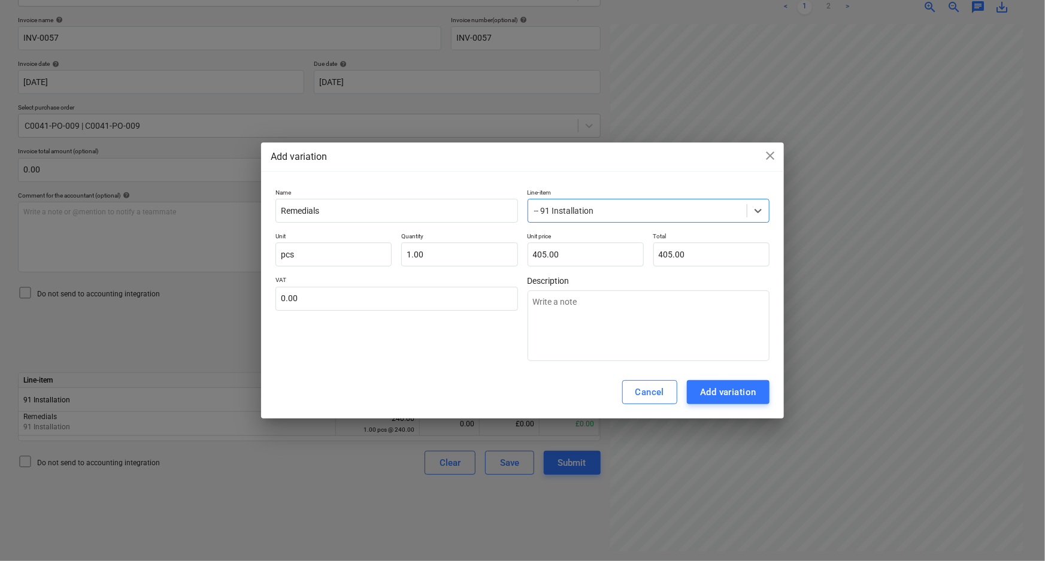
click at [419, 366] on div "Cancel Add variation" at bounding box center [522, 392] width 523 height 53
click at [405, 307] on input "text" at bounding box center [396, 299] width 242 height 24
type textarea "x"
type input "2"
type textarea "x"
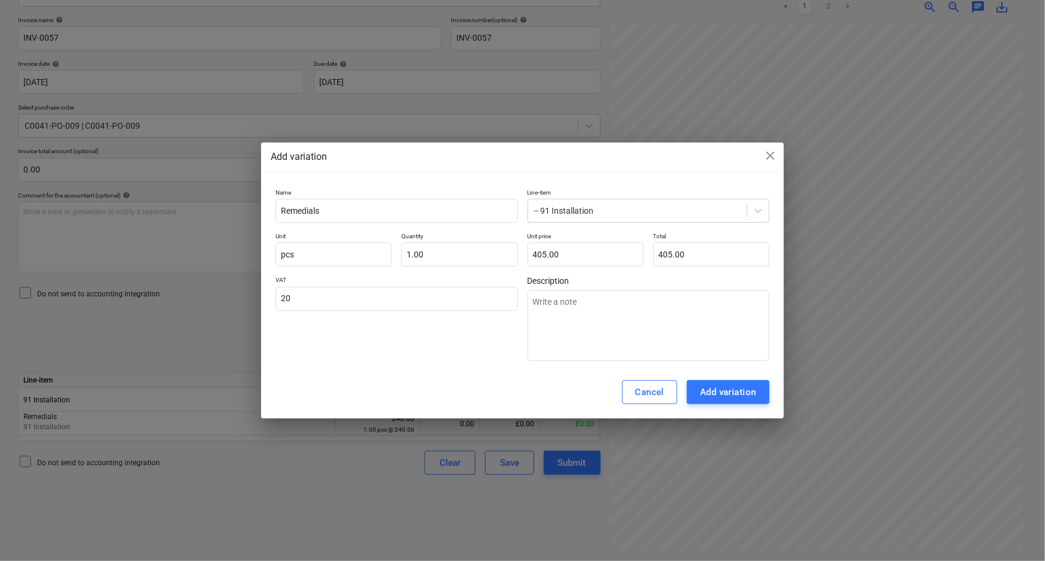
type input "20.00"
click at [404, 340] on div "VAT 20.00" at bounding box center [396, 318] width 242 height 85
click at [750, 387] on div "Add variation" at bounding box center [728, 392] width 56 height 16
type textarea "x"
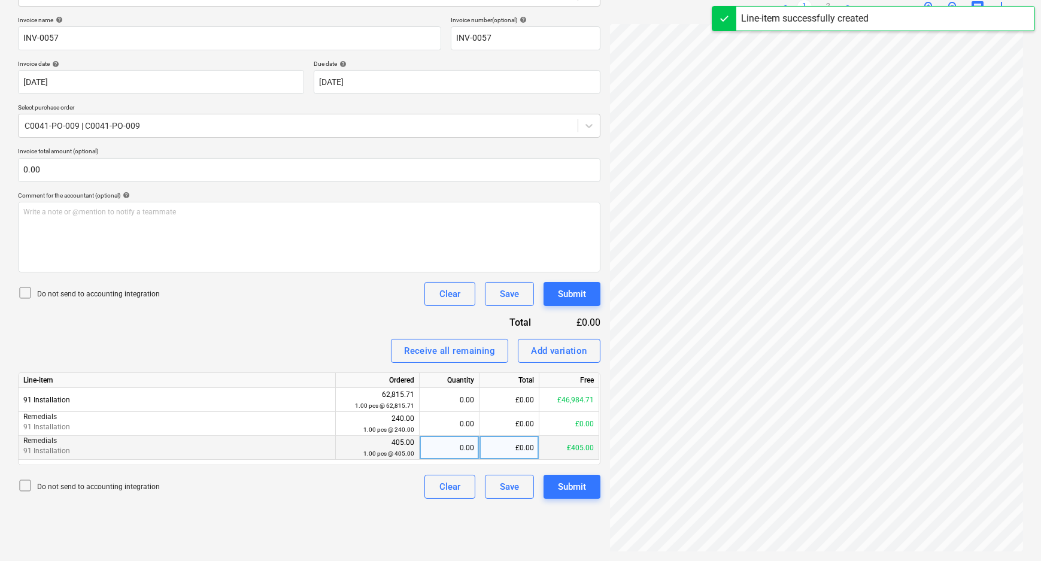
click at [455, 449] on div "0.00" at bounding box center [450, 448] width 50 height 24
type input "1"
click at [405, 497] on div "Do not send to accounting integration Clear Save Submit" at bounding box center [309, 487] width 583 height 24
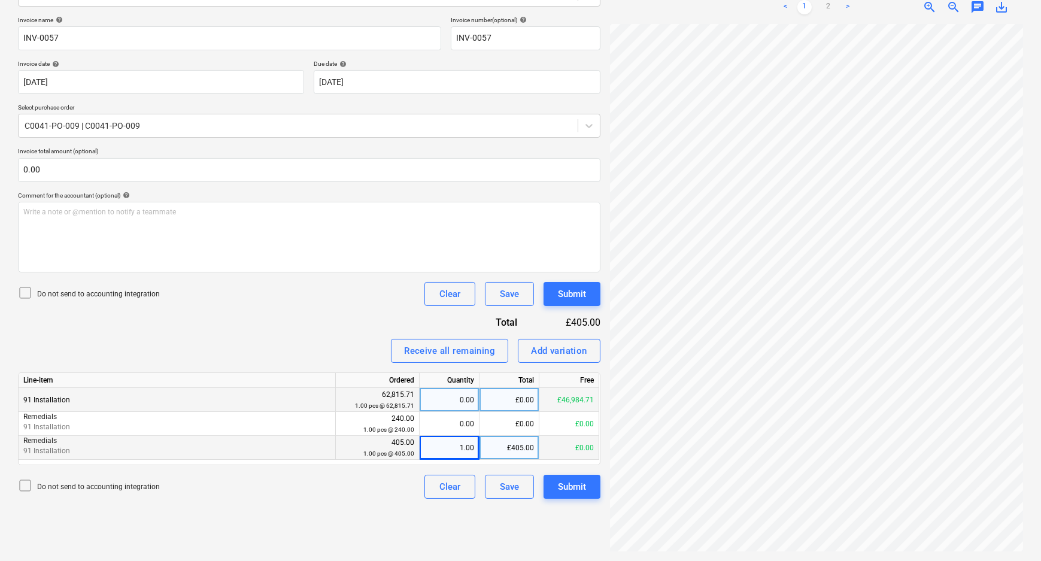
click at [516, 407] on div "£0.00" at bounding box center [510, 400] width 60 height 24
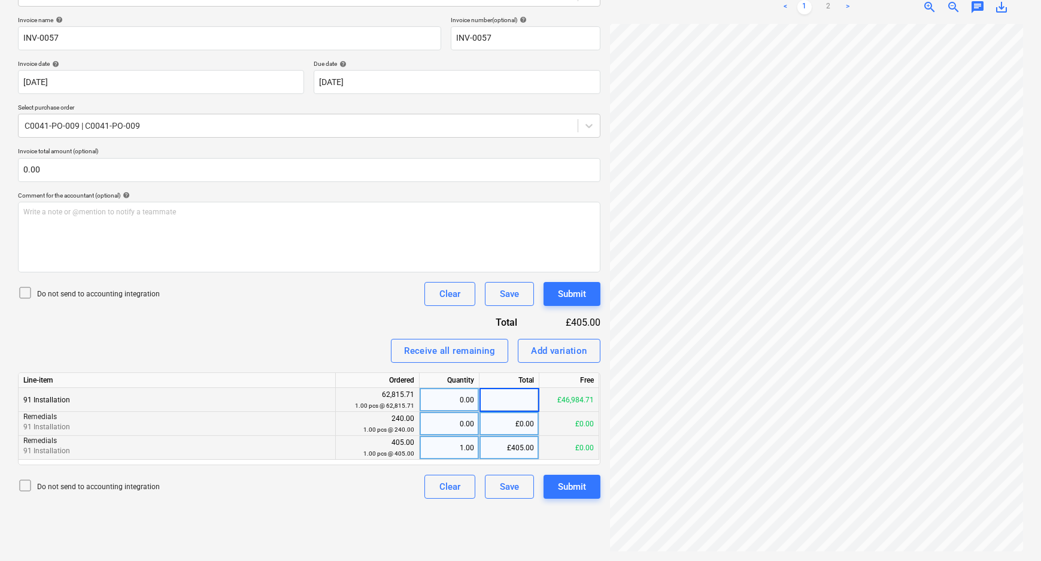
click at [515, 419] on div "£0.00" at bounding box center [510, 424] width 60 height 24
type input "3690"
click at [485, 531] on div "Create new document Select company Gid Kitchens Ltd Add new company Select docu…" at bounding box center [309, 223] width 592 height 666
click at [503, 398] on div "£0.00" at bounding box center [510, 400] width 60 height 24
click at [525, 513] on div "Create new document Select company Gid Kitchens Ltd Add new company Select docu…" at bounding box center [309, 223] width 592 height 666
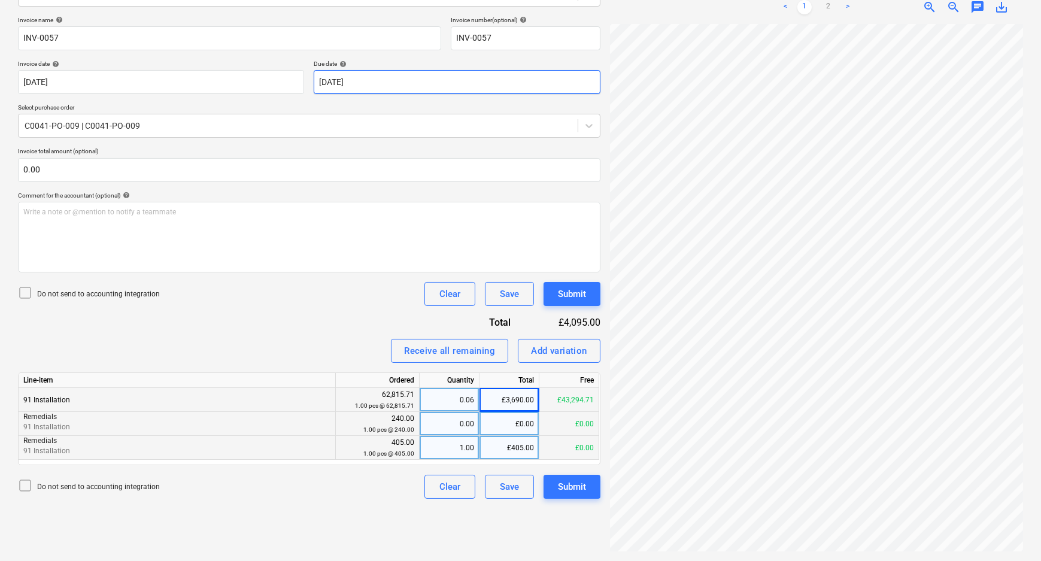
click at [397, 83] on body "Sales Projects Contacts Company Consolidated Invoices Inbox 3 format_size keybo…" at bounding box center [520, 110] width 1041 height 561
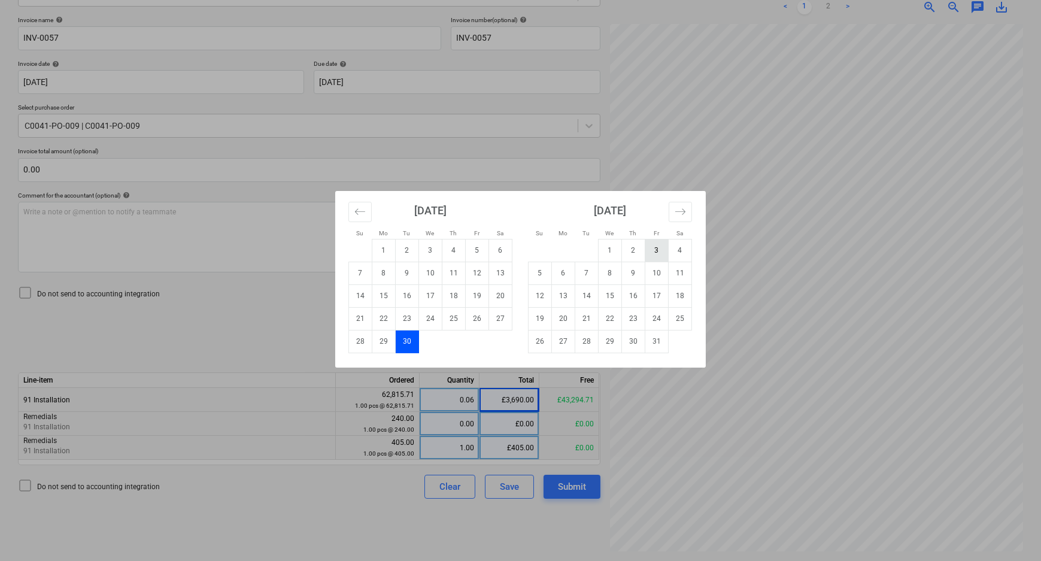
click at [657, 248] on td "3" at bounding box center [657, 250] width 23 height 23
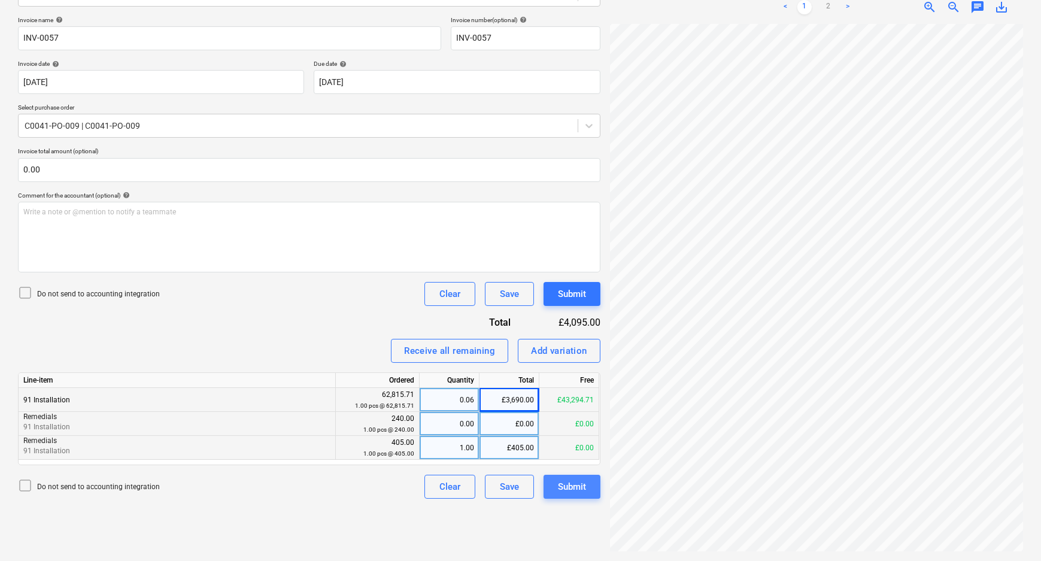
click at [584, 483] on div "Submit" at bounding box center [572, 487] width 28 height 16
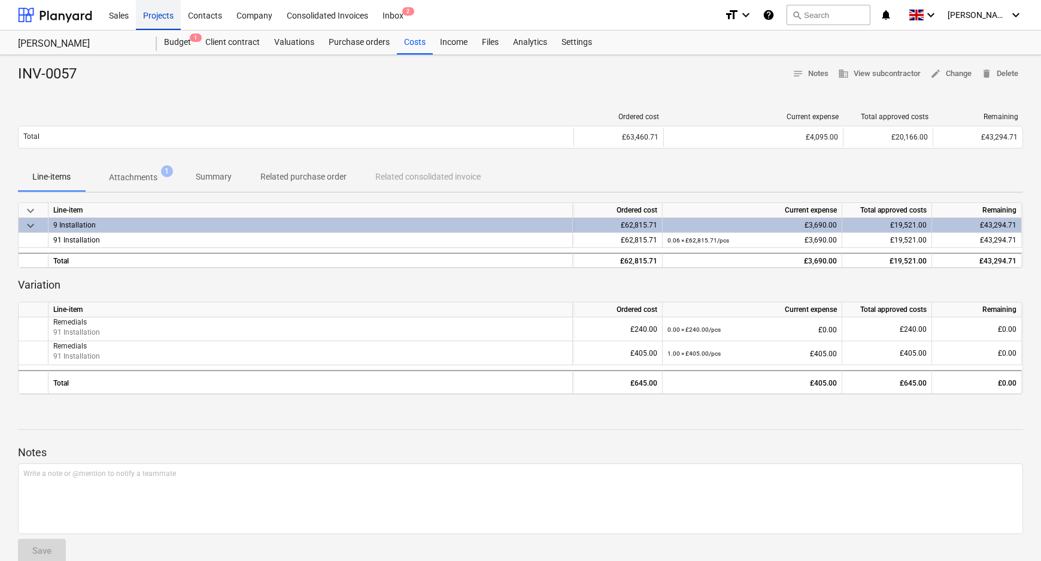
click at [174, 16] on div "Projects" at bounding box center [158, 14] width 45 height 31
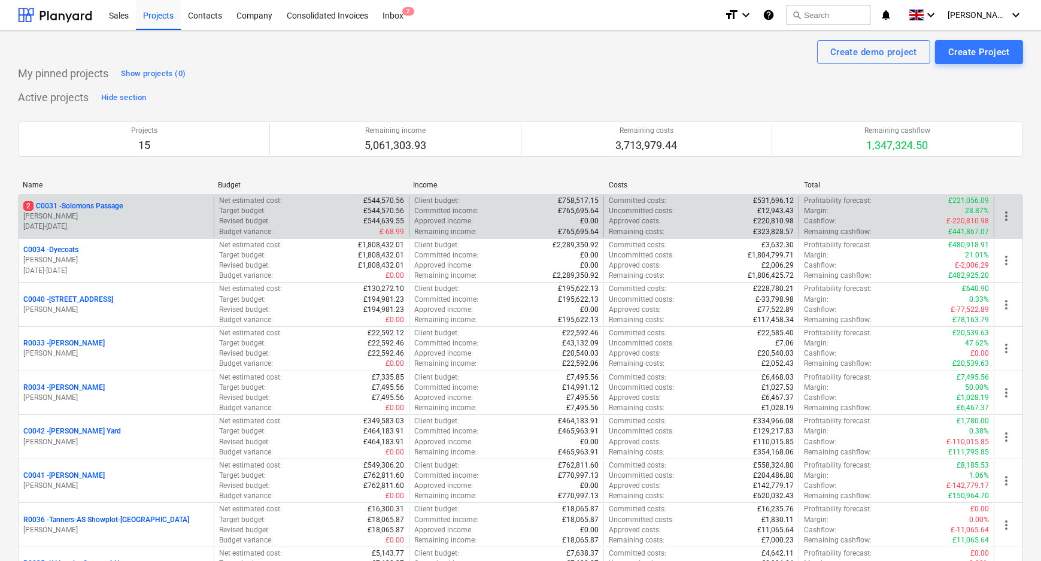
click at [87, 204] on p "2 C0031 - Solomons Passage" at bounding box center [72, 206] width 99 height 10
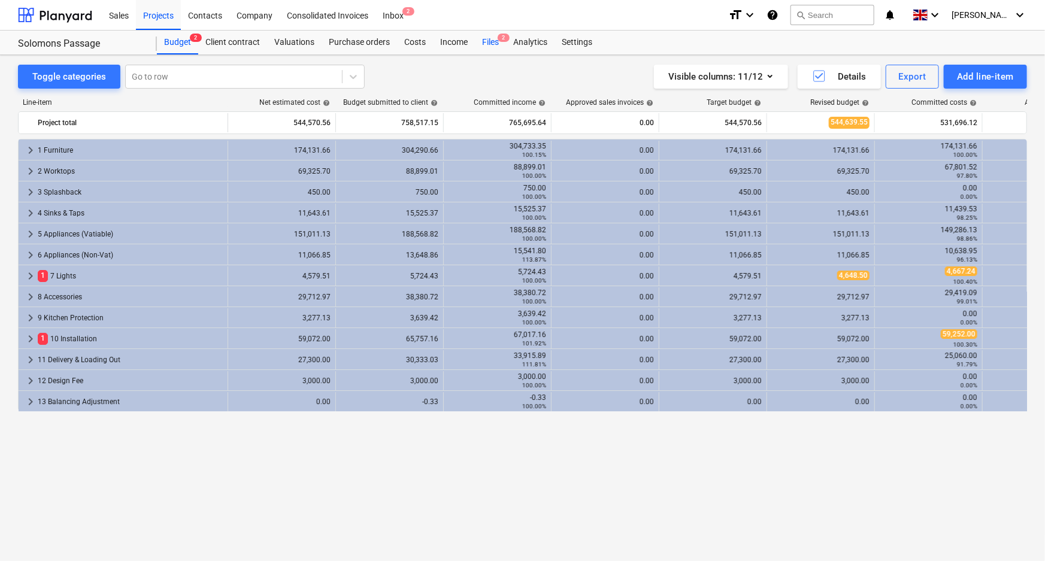
click at [475, 35] on div "Files 2" at bounding box center [490, 43] width 31 height 24
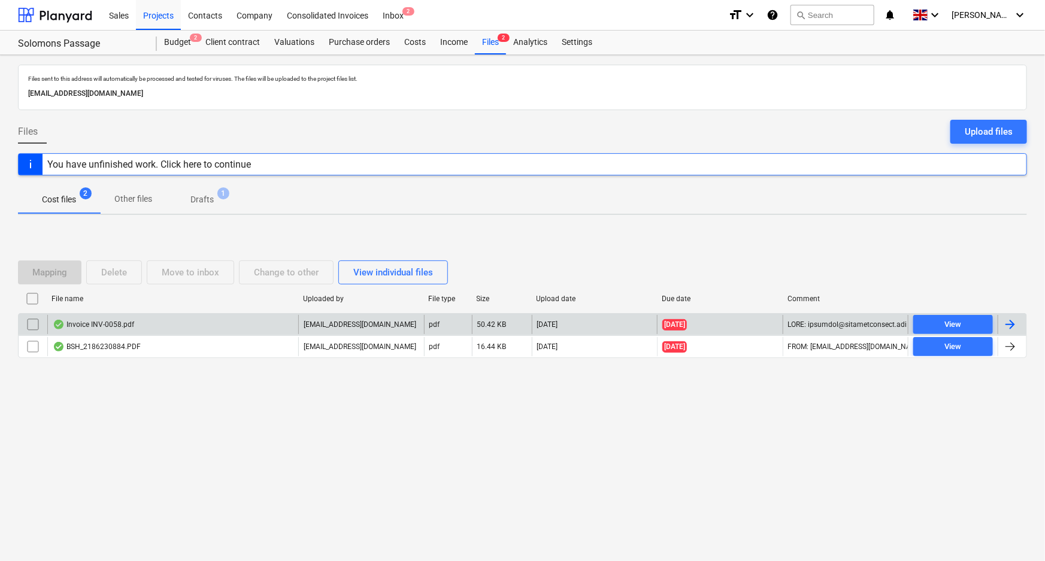
click at [105, 320] on div "Invoice INV-0058.pdf" at bounding box center [93, 325] width 81 height 10
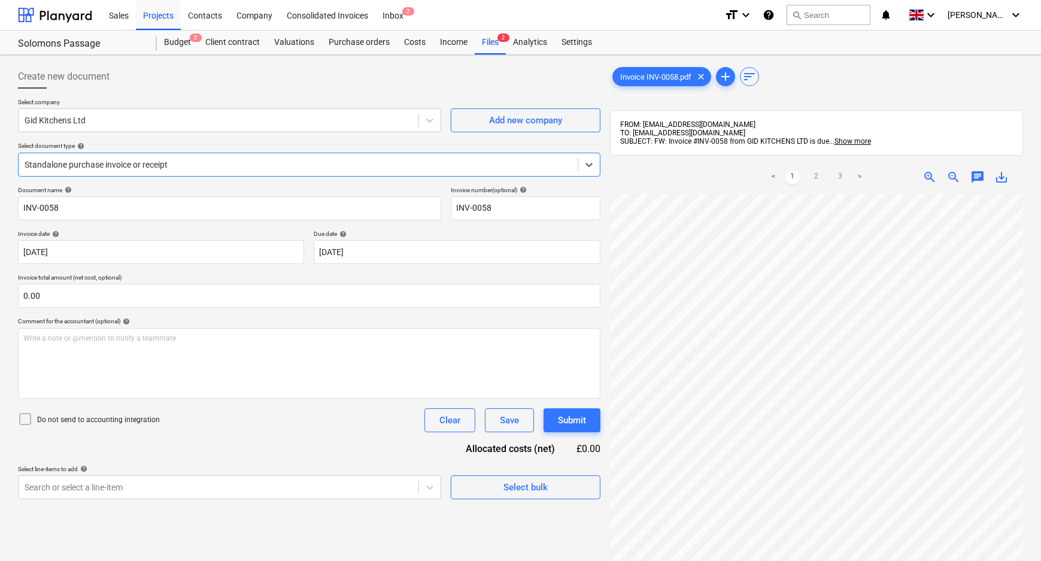
click at [240, 168] on div at bounding box center [298, 165] width 547 height 12
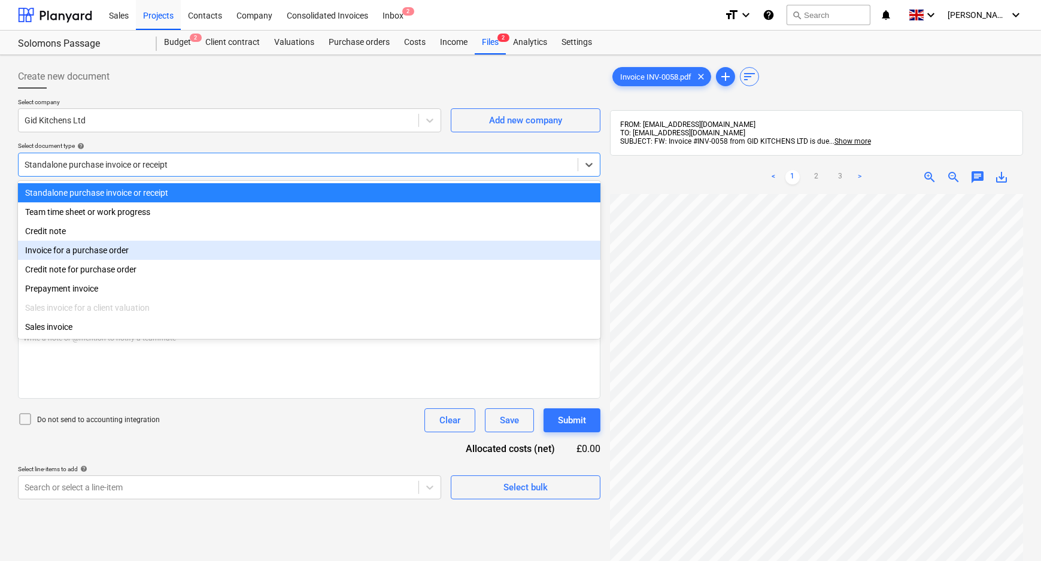
click at [131, 251] on div "Invoice for a purchase order" at bounding box center [309, 250] width 583 height 19
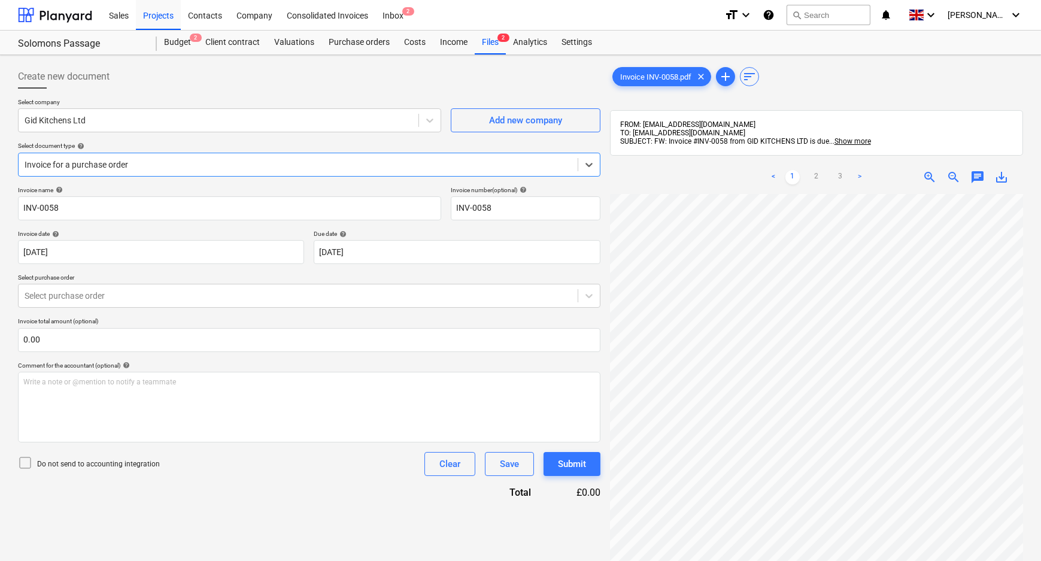
drag, startPoint x: 102, startPoint y: 295, endPoint x: 101, endPoint y: 308, distance: 13.2
click at [102, 296] on div at bounding box center [298, 296] width 547 height 12
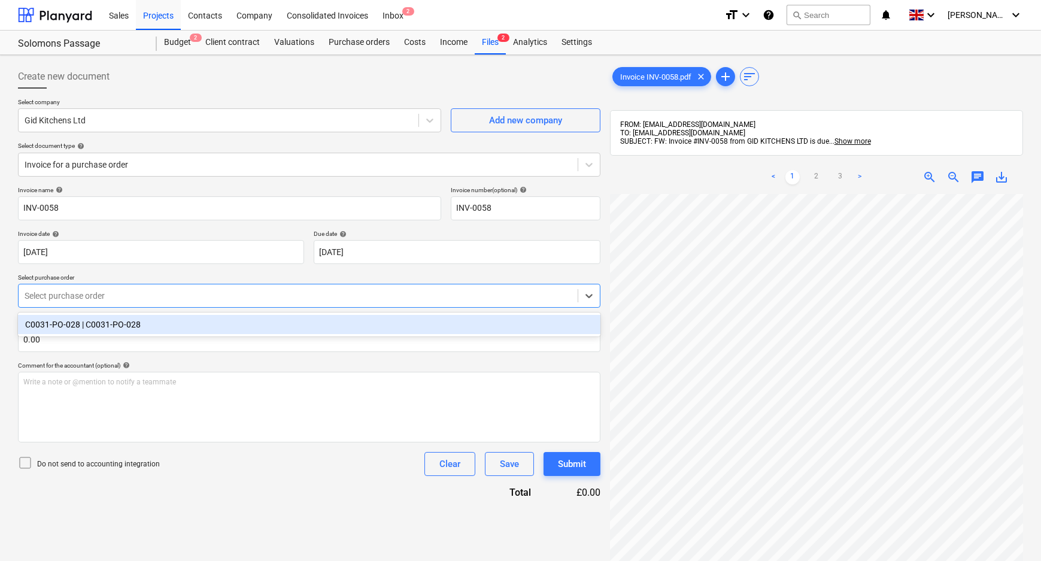
click at [100, 331] on div "C0031-PO-028 | C0031-PO-028" at bounding box center [309, 324] width 583 height 19
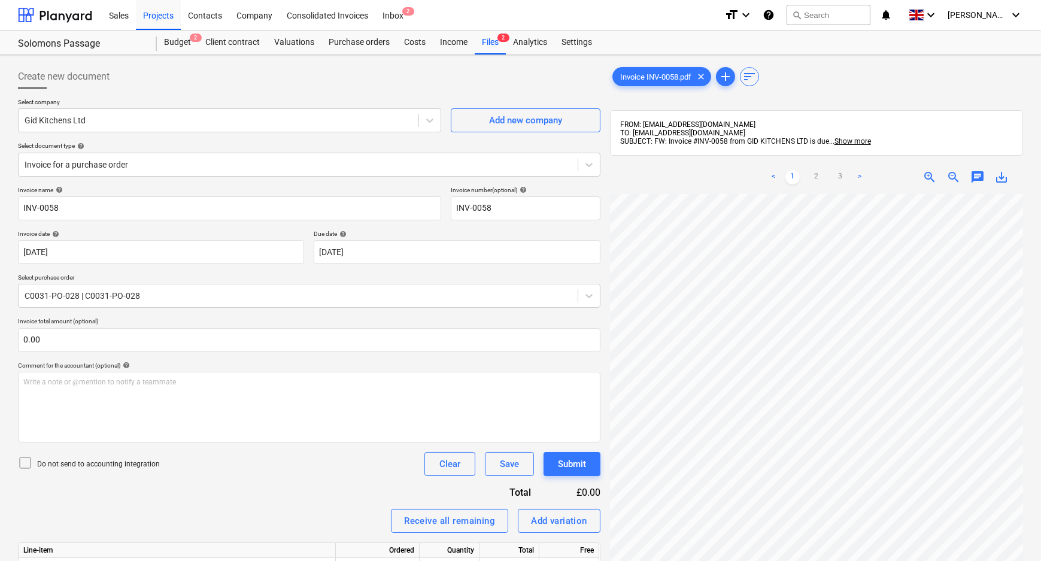
click at [247, 484] on div "Invoice name help INV-0058 Invoice number (optional) help INV-0058 Invoice date…" at bounding box center [309, 415] width 583 height 459
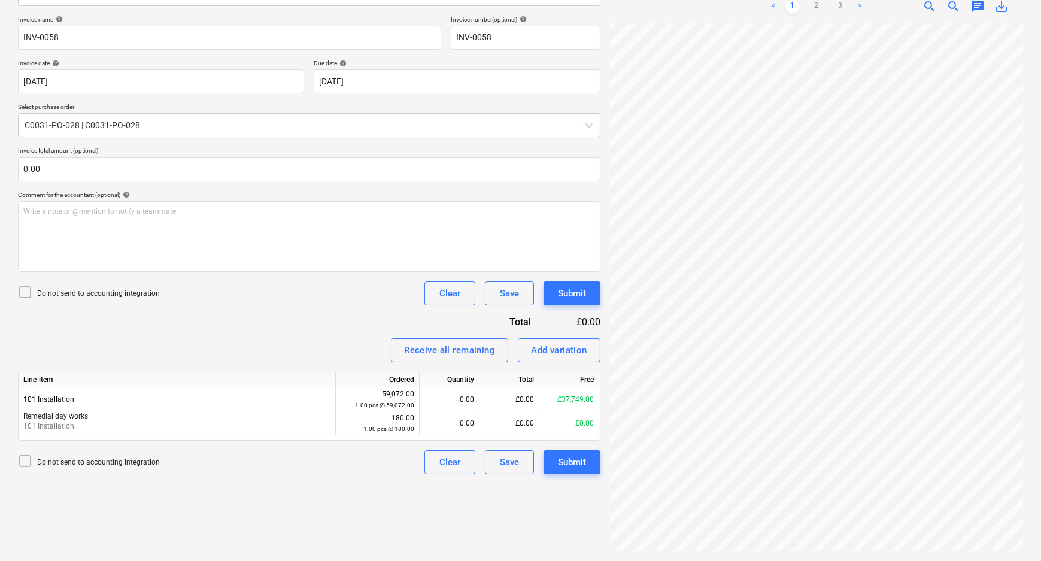
scroll to position [0, 38]
click at [816, 13] on link "2" at bounding box center [817, 6] width 14 height 14
click at [843, 8] on link "3" at bounding box center [841, 6] width 14 height 14
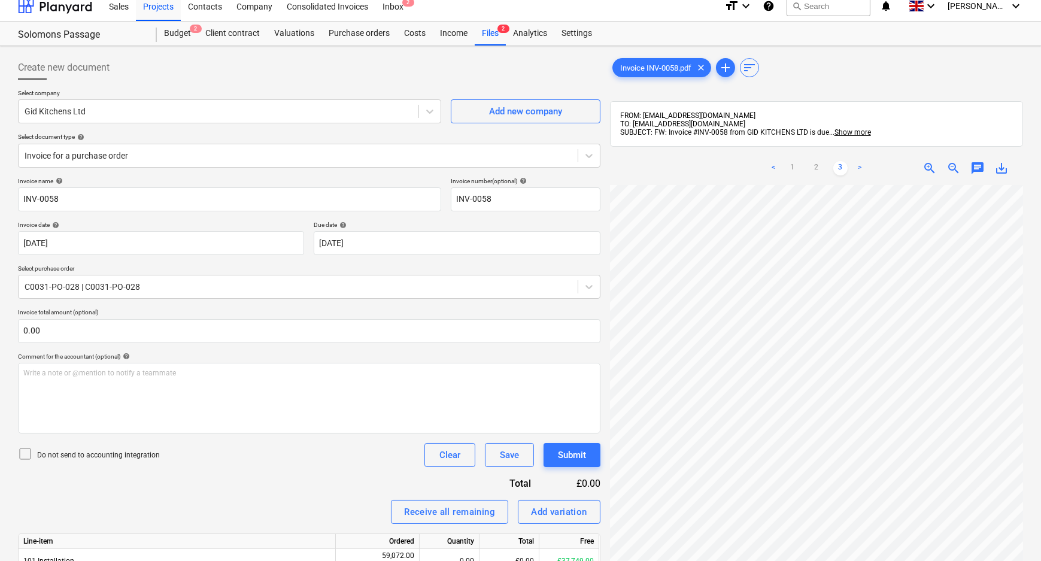
scroll to position [7, 0]
drag, startPoint x: 816, startPoint y: 168, endPoint x: 823, endPoint y: 181, distance: 14.5
click at [816, 169] on link "2" at bounding box center [817, 170] width 14 height 14
click at [820, 90] on div "Invoice INV-0058.pdf clear add sort FROM: [EMAIL_ADDRESS][DOMAIN_NAME] TO: [EMA…" at bounding box center [816, 385] width 413 height 657
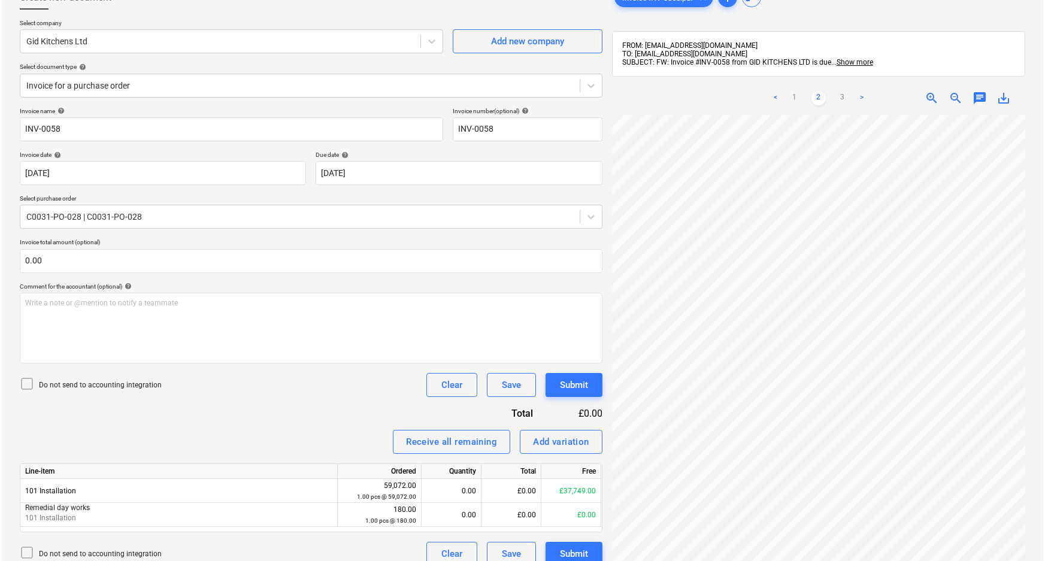
scroll to position [171, 0]
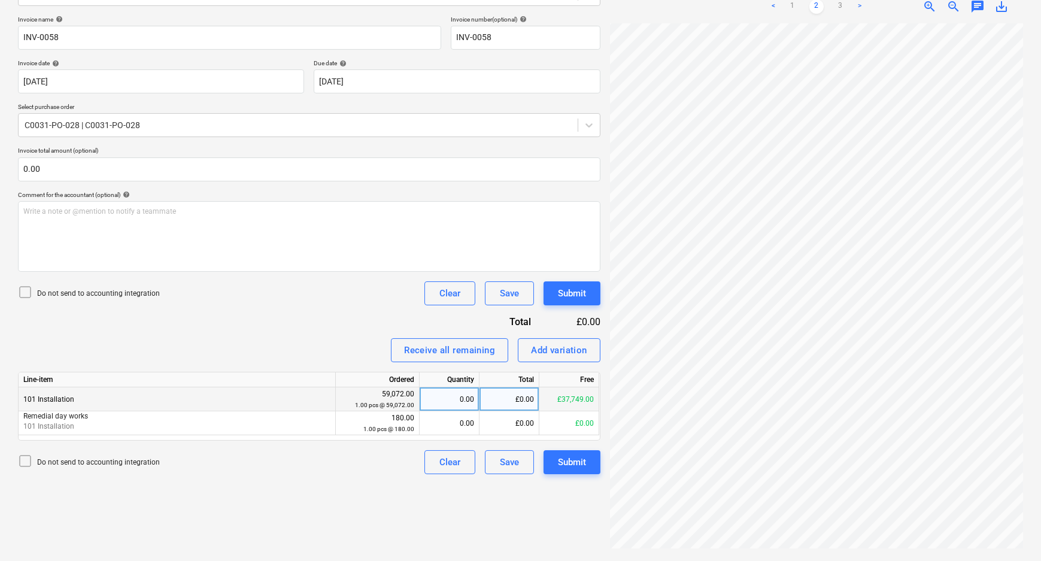
click at [512, 397] on div "£0.00" at bounding box center [510, 399] width 60 height 24
click at [443, 517] on div "Create new document Select company Gid Kitchens Ltd Add new company Select docu…" at bounding box center [309, 223] width 592 height 668
click at [572, 469] on button "Submit" at bounding box center [572, 462] width 57 height 24
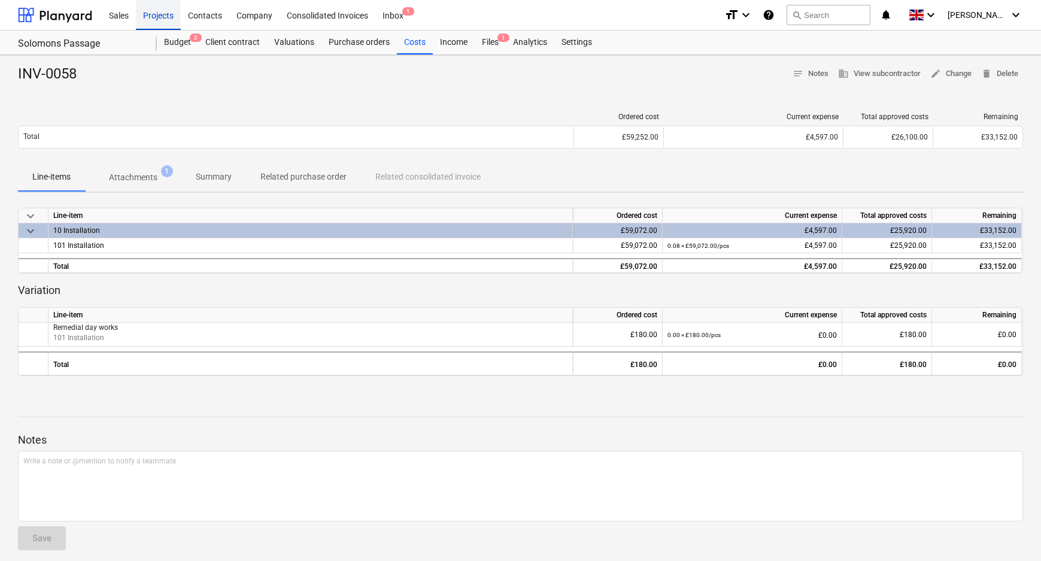
click at [160, 16] on div "Projects" at bounding box center [158, 14] width 45 height 31
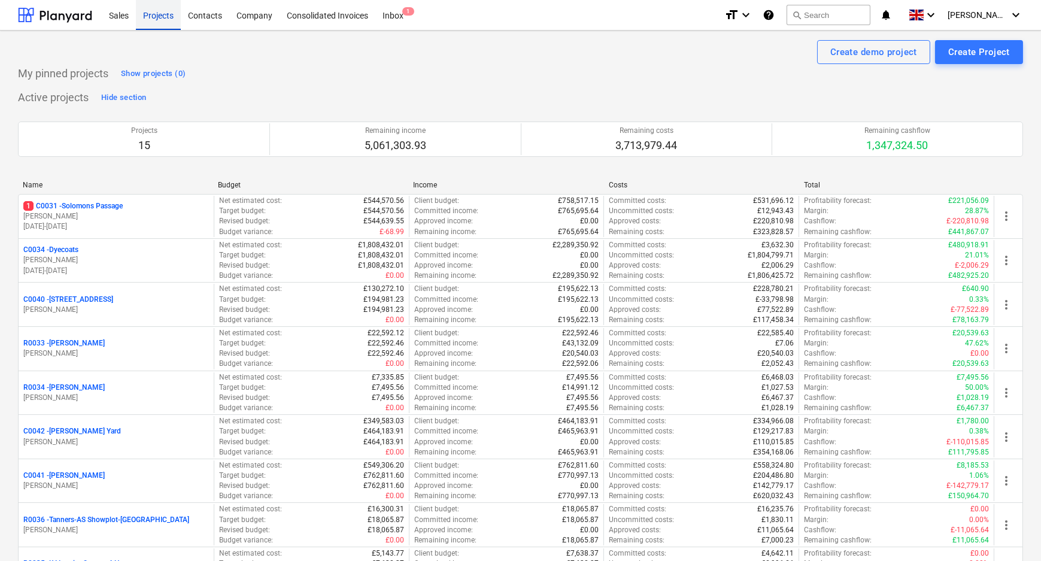
click at [160, 17] on div "Projects" at bounding box center [158, 14] width 45 height 31
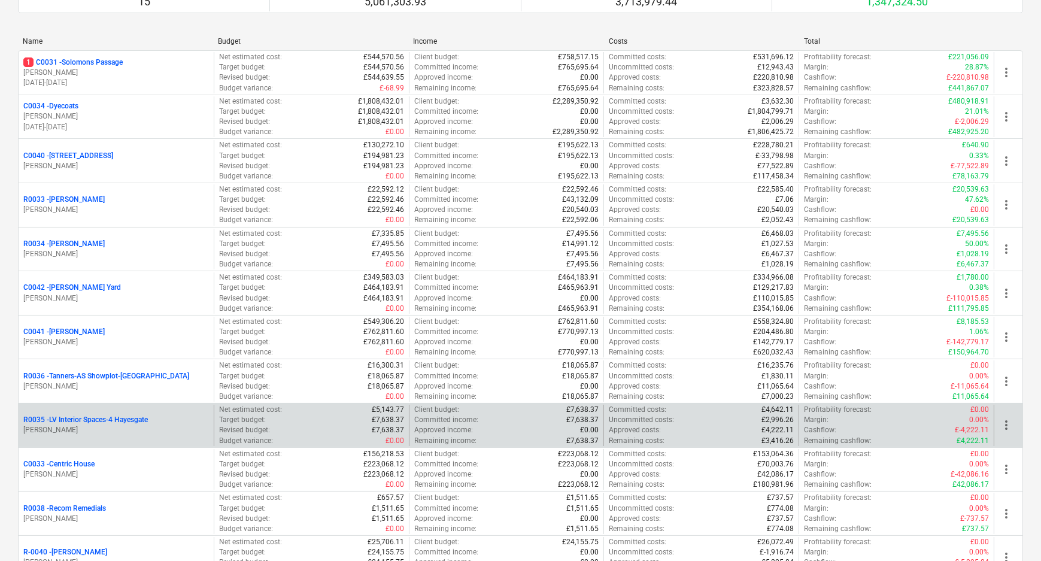
scroll to position [272, 0]
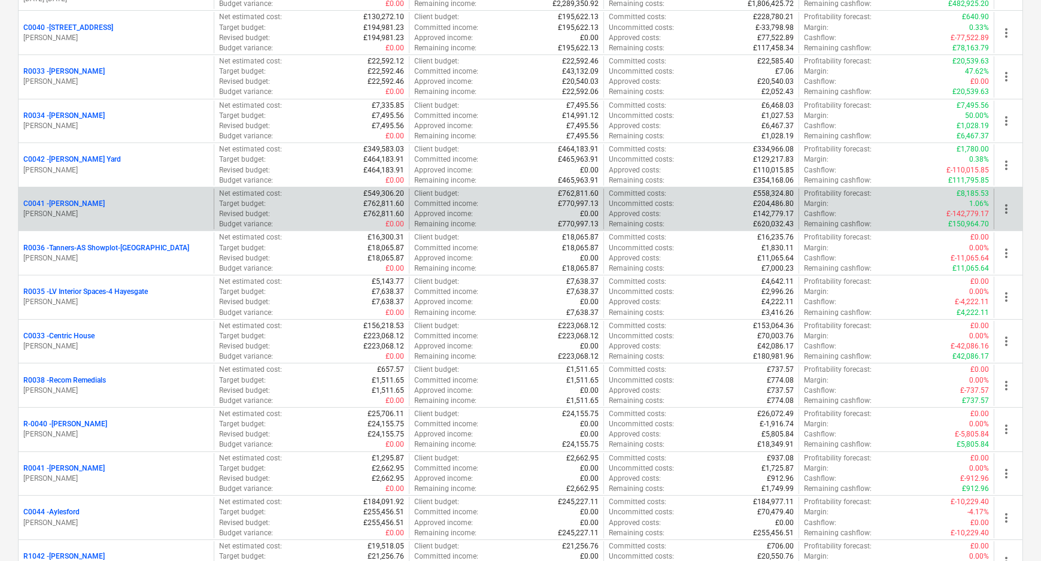
click at [64, 205] on p "C0041 - [PERSON_NAME]" at bounding box center [63, 204] width 81 height 10
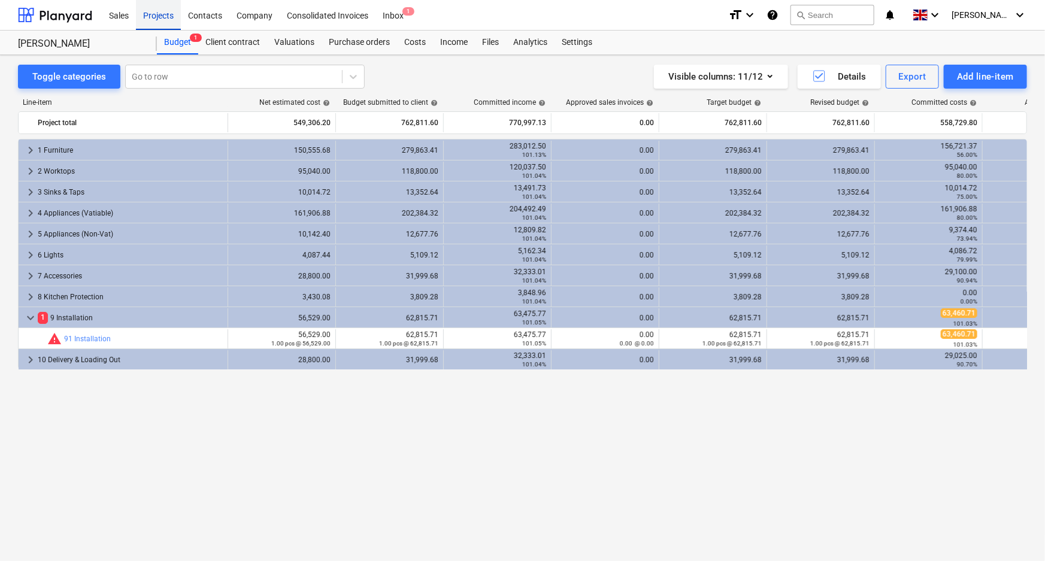
click at [156, 17] on div "Projects" at bounding box center [158, 14] width 45 height 31
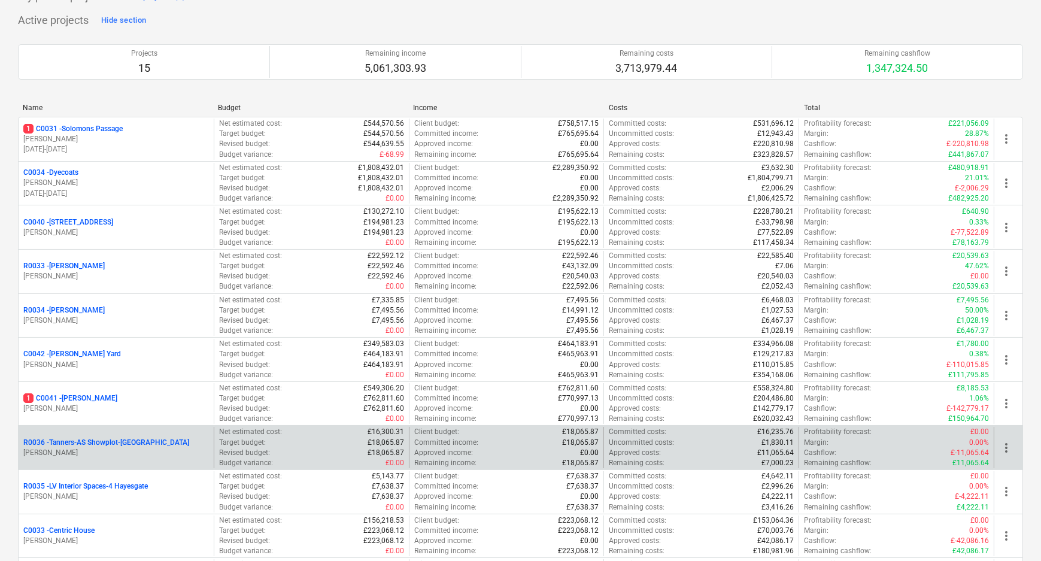
scroll to position [217, 0]
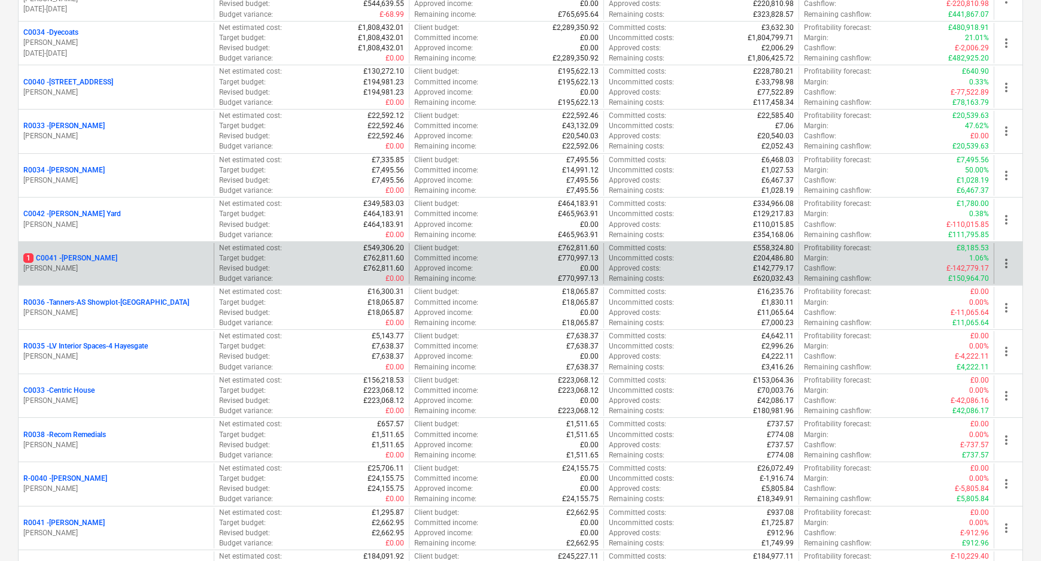
click at [49, 257] on p "1 C0041 - [PERSON_NAME]" at bounding box center [70, 258] width 94 height 10
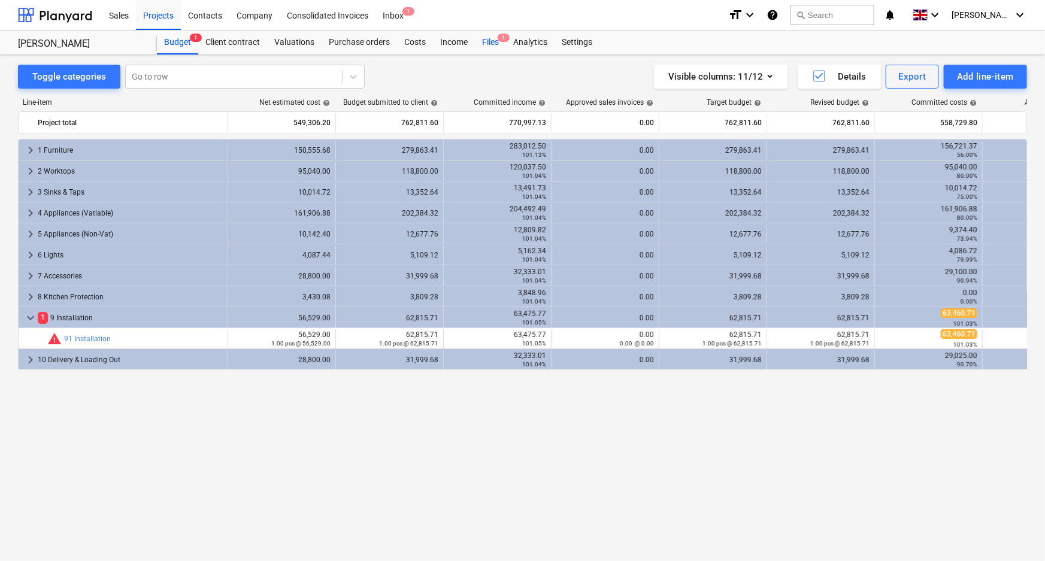
click at [498, 38] on span "1" at bounding box center [504, 38] width 12 height 8
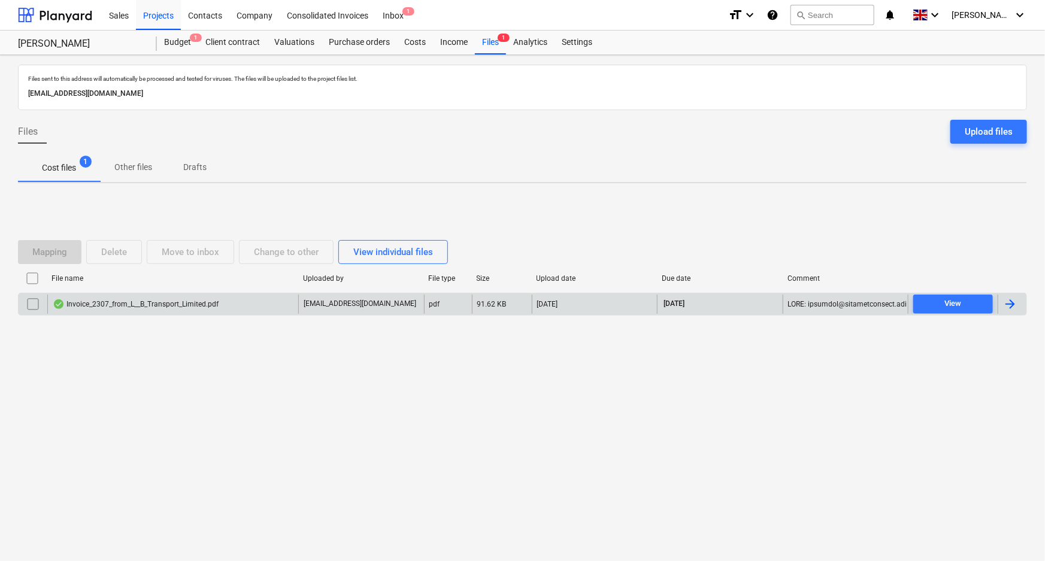
click at [191, 308] on div "Invoice_2307_from_L__B_Transport_Limited.pdf" at bounding box center [136, 304] width 166 height 10
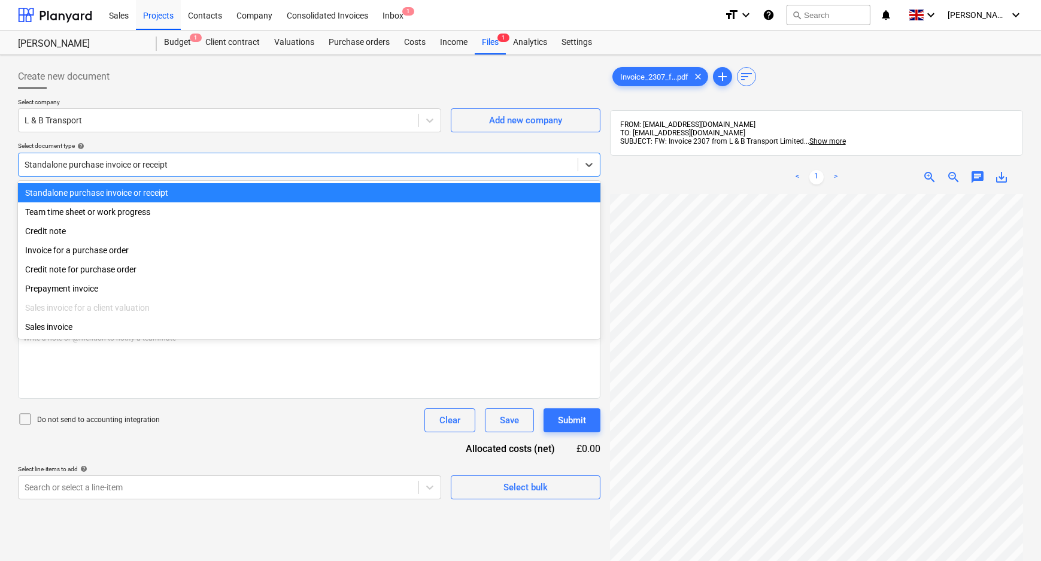
click at [193, 163] on div at bounding box center [298, 165] width 547 height 12
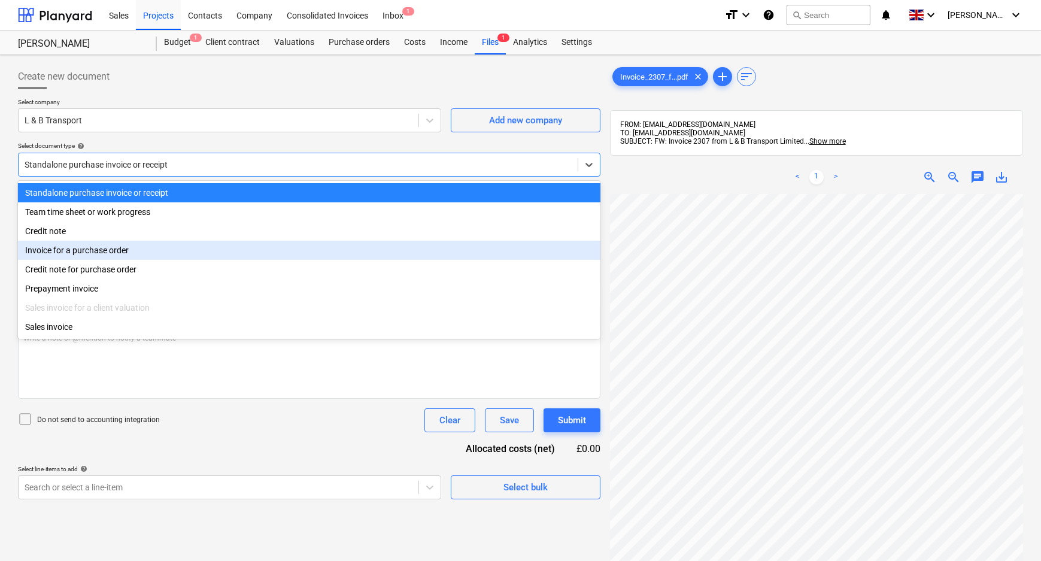
click at [148, 254] on div "Invoice for a purchase order" at bounding box center [309, 250] width 583 height 19
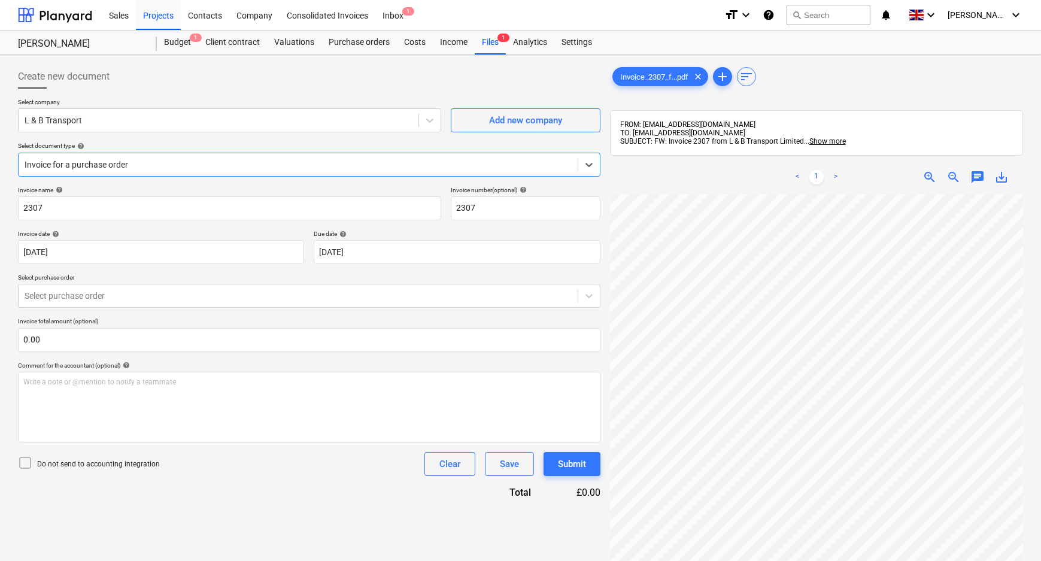
click at [375, 269] on div "Invoice name help 2307 Invoice number (optional) help 2307 Invoice date help [D…" at bounding box center [309, 342] width 583 height 313
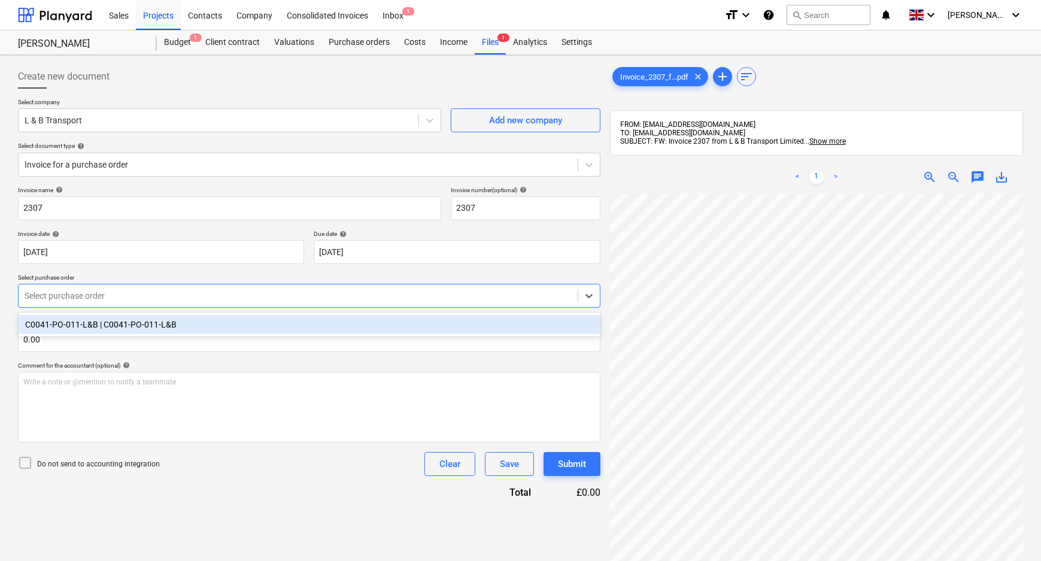
click at [144, 296] on div at bounding box center [298, 296] width 547 height 12
click at [138, 329] on div "C0041-PO-011-L&B | C0041-PO-011-L&B" at bounding box center [309, 324] width 583 height 19
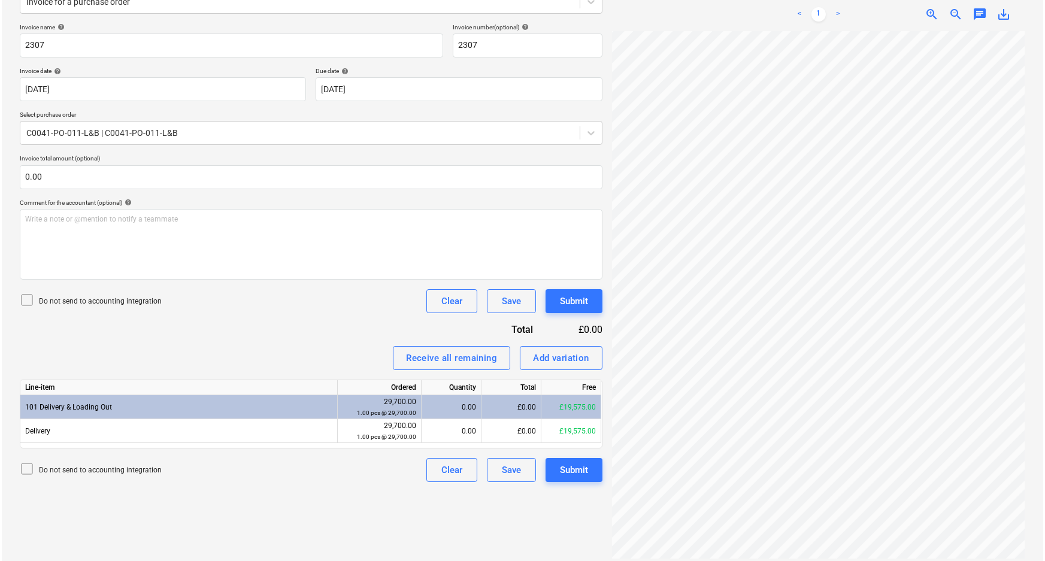
scroll to position [9, 38]
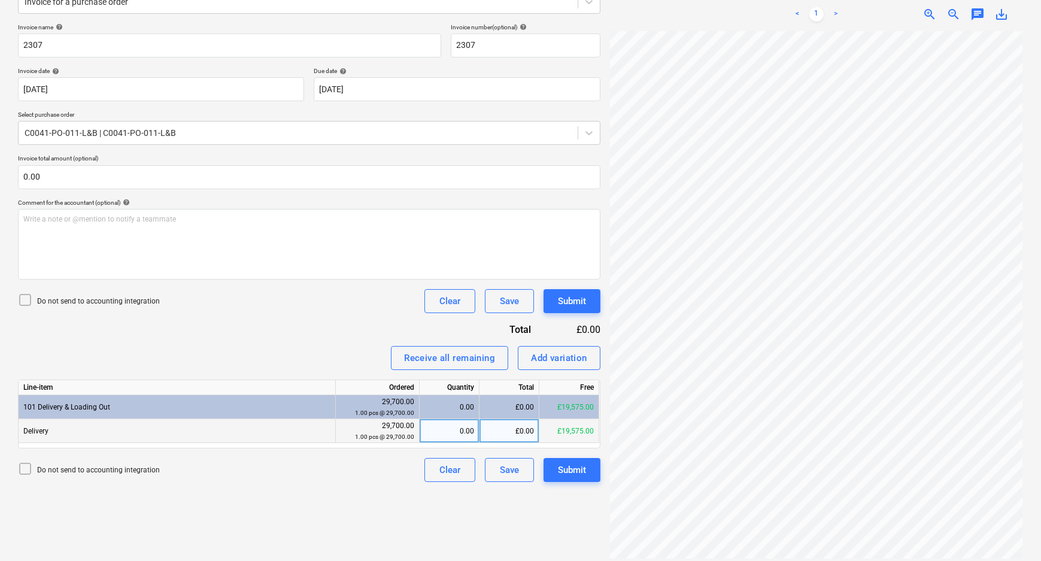
click at [514, 430] on div "£0.00" at bounding box center [510, 431] width 60 height 24
click at [558, 471] on div "Submit" at bounding box center [572, 470] width 28 height 16
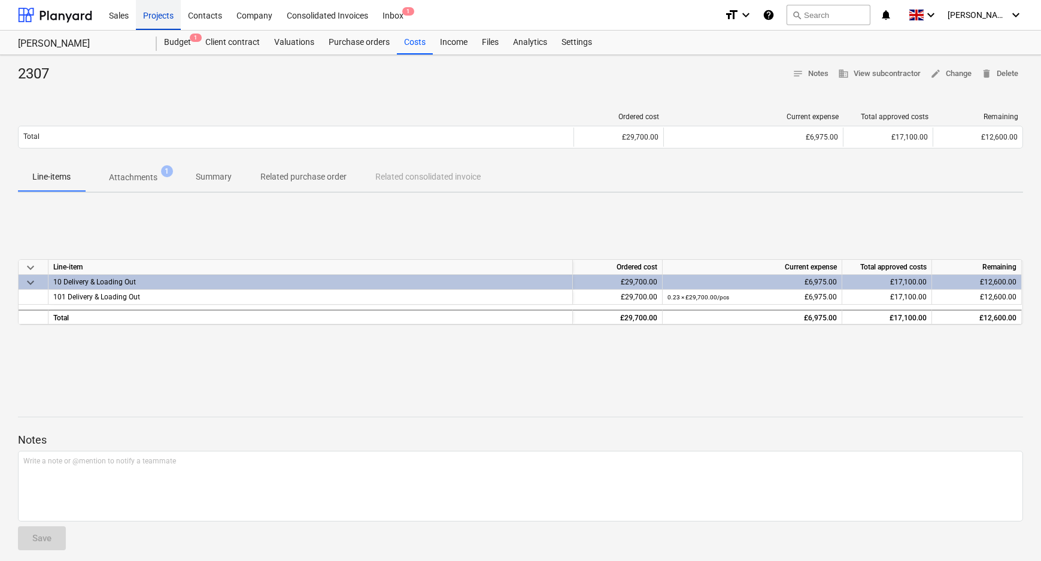
click at [174, 17] on div "Projects" at bounding box center [158, 14] width 45 height 31
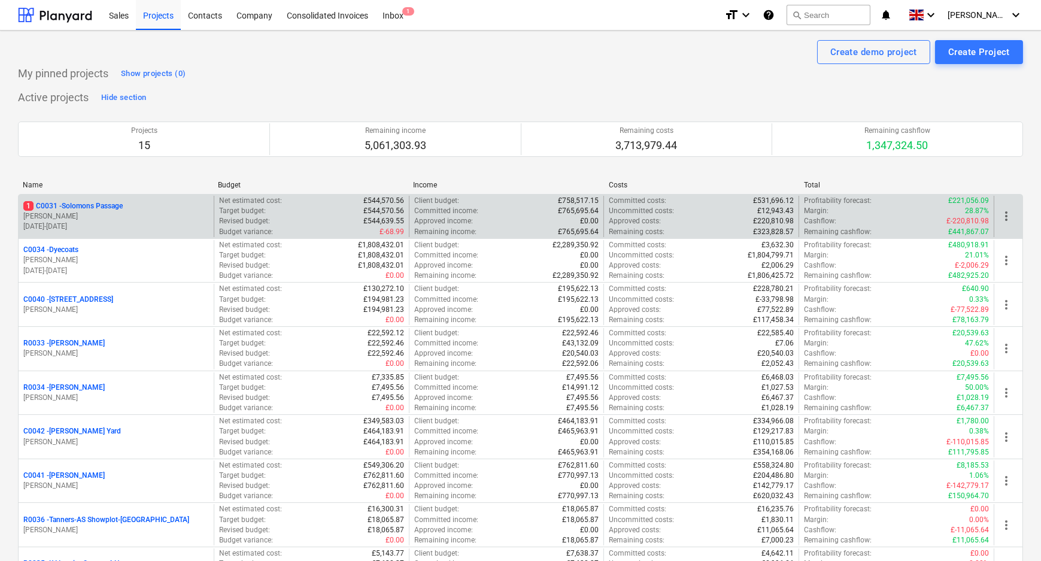
click at [97, 204] on p "1 C0031 - Solomons Passage" at bounding box center [72, 206] width 99 height 10
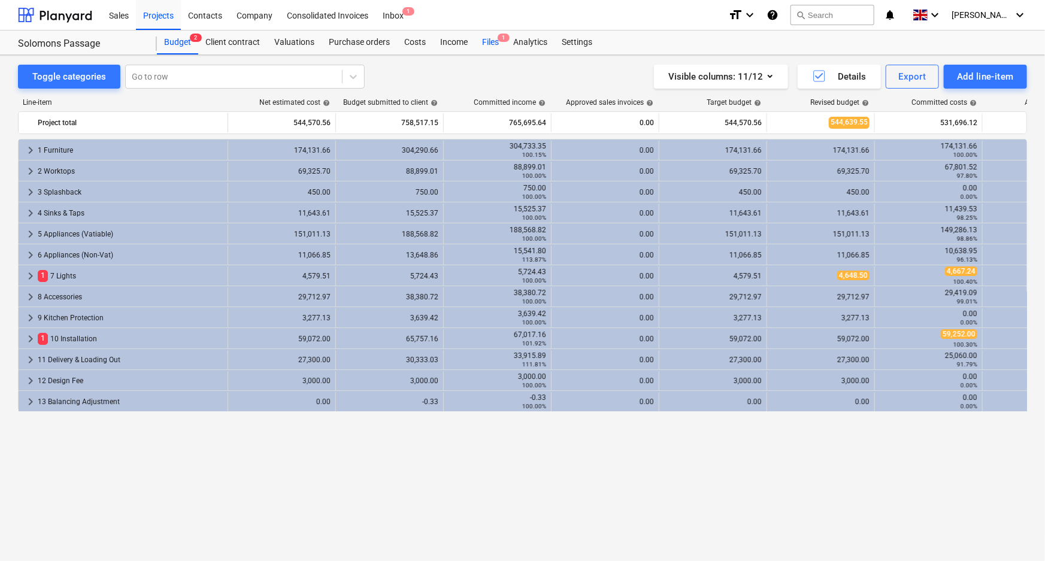
click at [484, 38] on div "Files 1" at bounding box center [490, 43] width 31 height 24
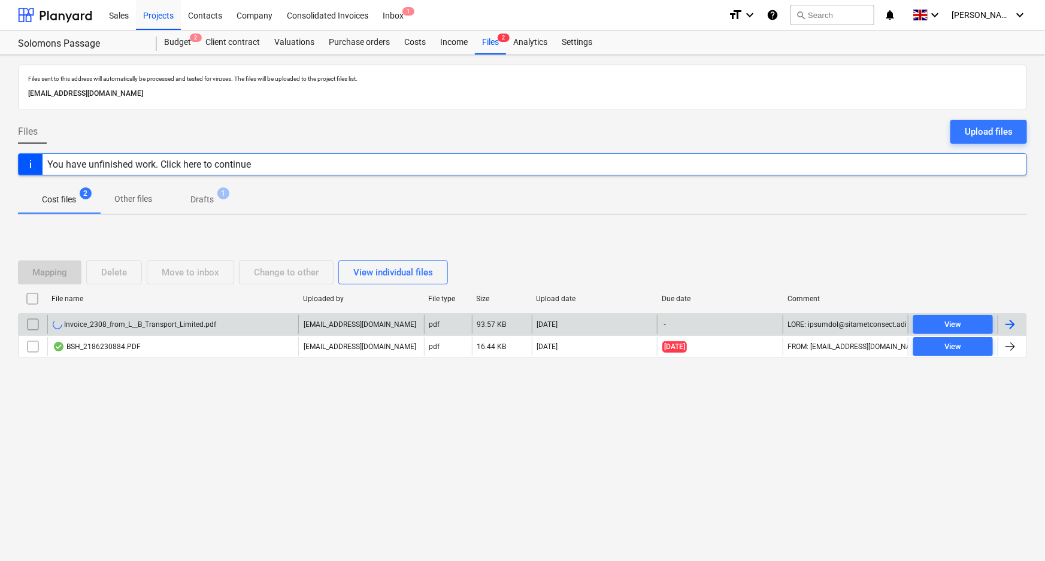
click at [127, 323] on div "Invoice_2308_from_L__B_Transport_Limited.pdf" at bounding box center [134, 325] width 163 height 10
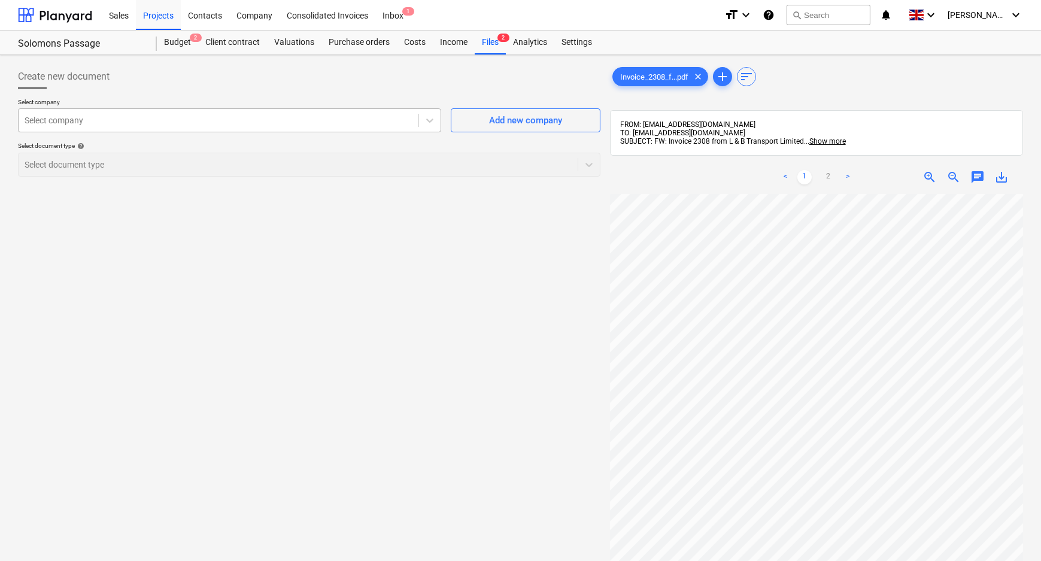
click at [307, 116] on div at bounding box center [219, 120] width 388 height 12
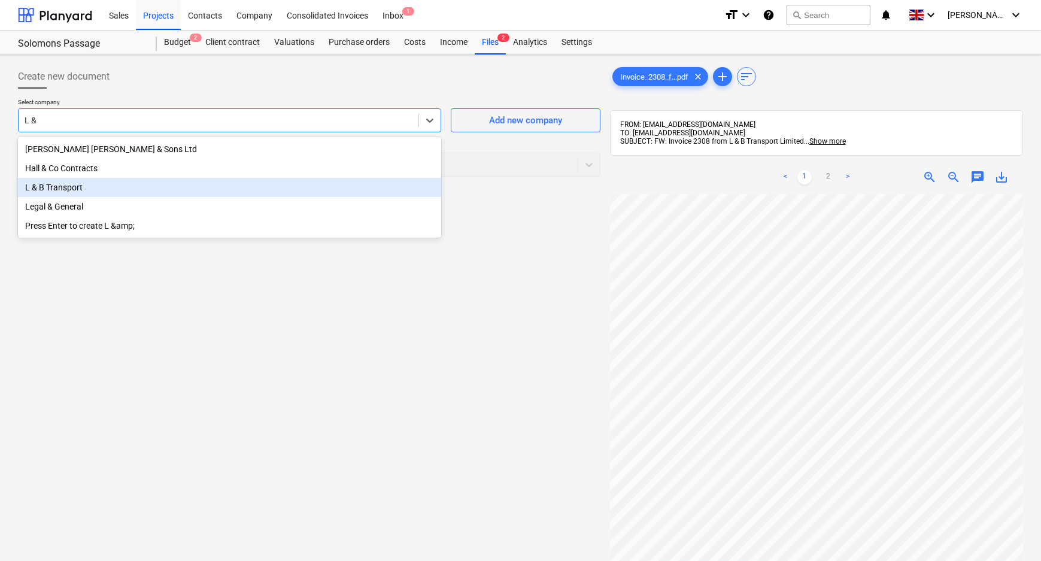
click at [189, 192] on div "L & B Transport" at bounding box center [229, 187] width 423 height 19
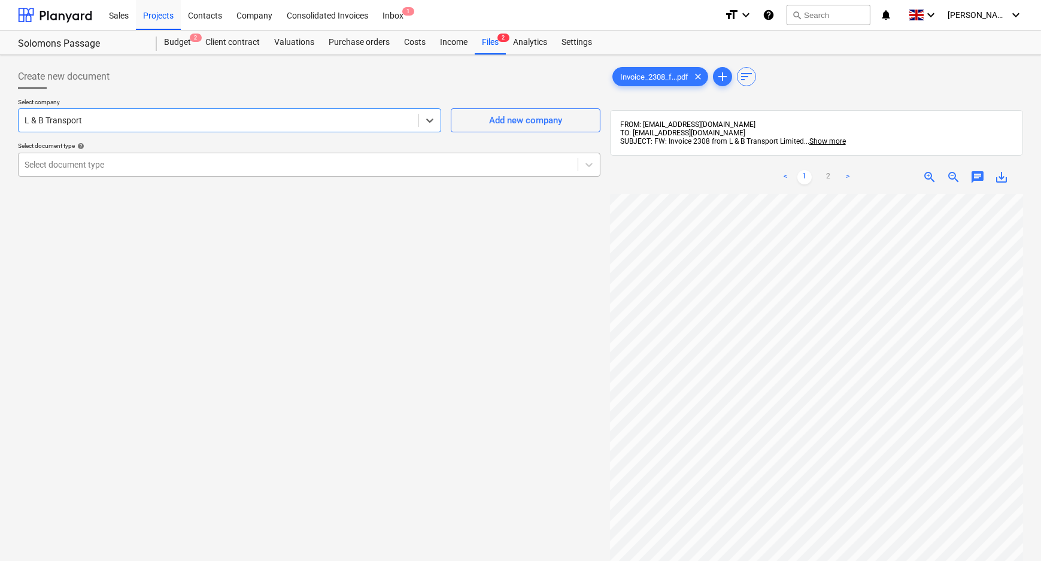
click at [137, 164] on div at bounding box center [298, 165] width 547 height 12
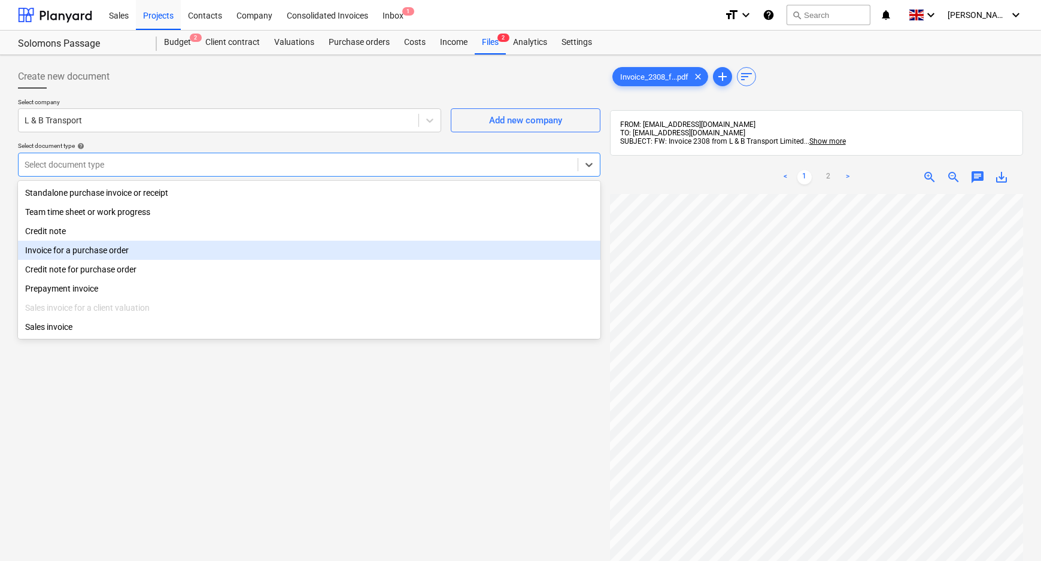
click at [104, 253] on div "Invoice for a purchase order" at bounding box center [309, 250] width 583 height 19
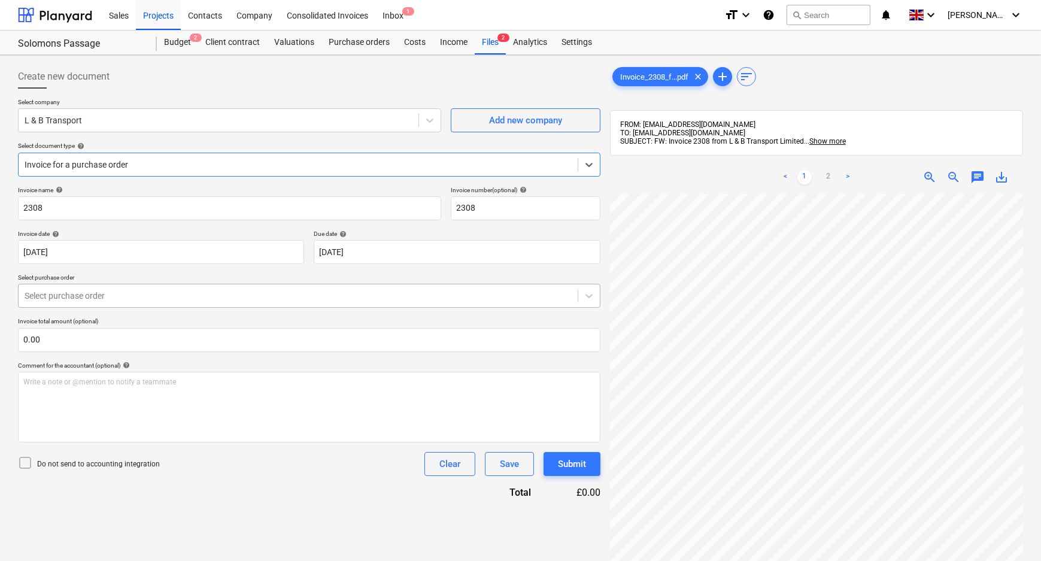
click at [90, 293] on div at bounding box center [298, 296] width 547 height 12
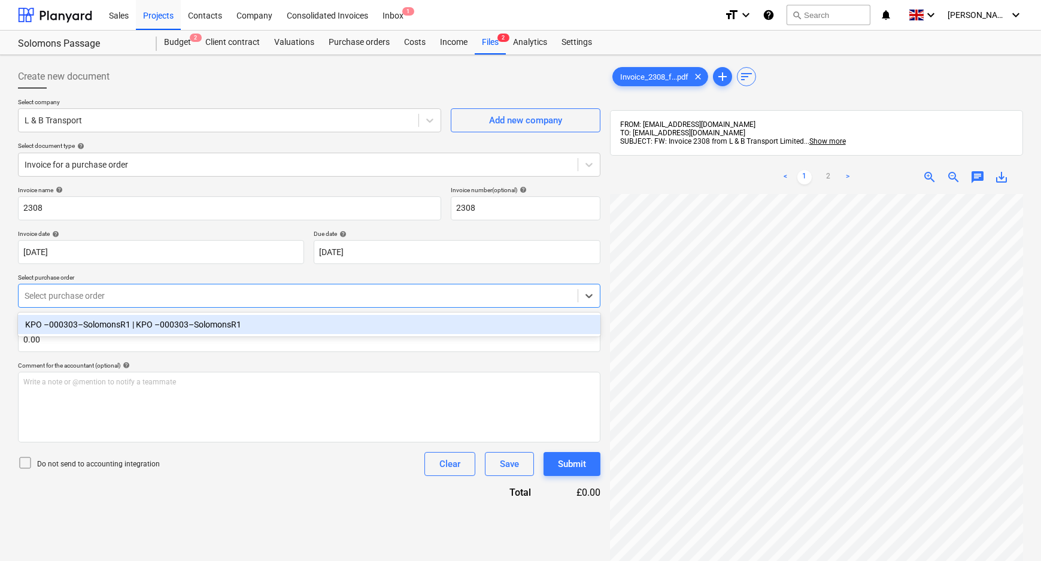
click at [83, 331] on div "KPO –000303–SolomonsR1 | KPO –000303–SolomonsR1" at bounding box center [309, 324] width 583 height 19
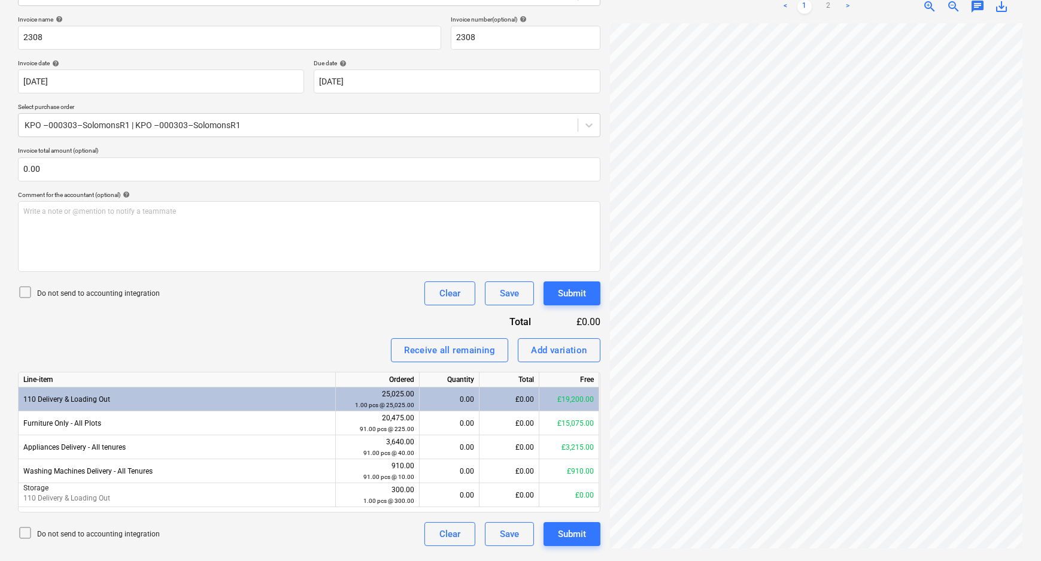
scroll to position [111, 38]
click at [825, 7] on link "2" at bounding box center [829, 6] width 14 height 14
click at [553, 348] on div "Add variation" at bounding box center [559, 351] width 56 height 16
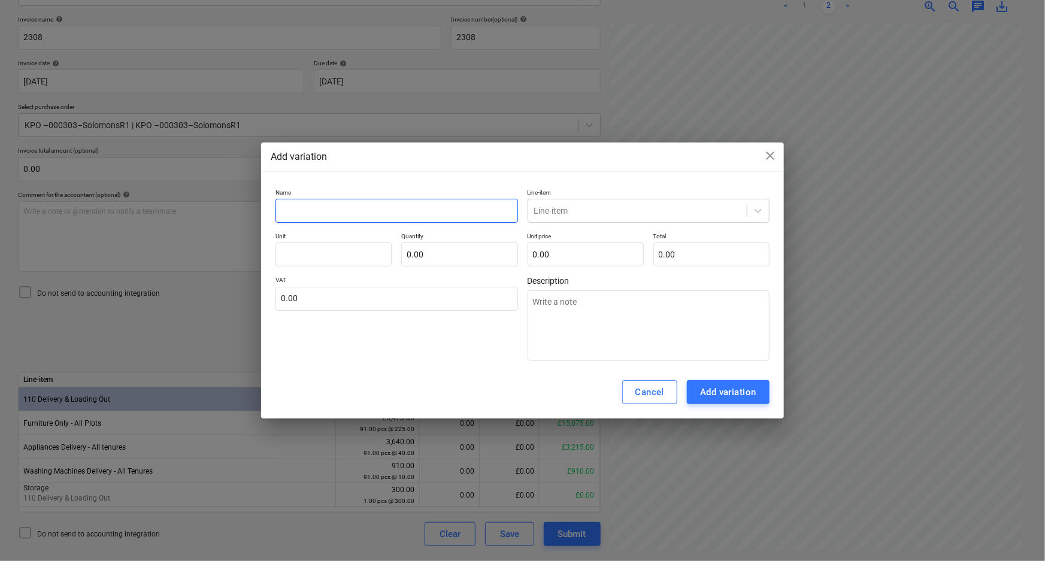
click at [356, 199] on input "text" at bounding box center [396, 211] width 242 height 24
click at [346, 254] on input "text" at bounding box center [333, 255] width 116 height 24
click at [422, 255] on input "text" at bounding box center [459, 255] width 116 height 24
click at [408, 280] on p "VAT" at bounding box center [396, 281] width 242 height 10
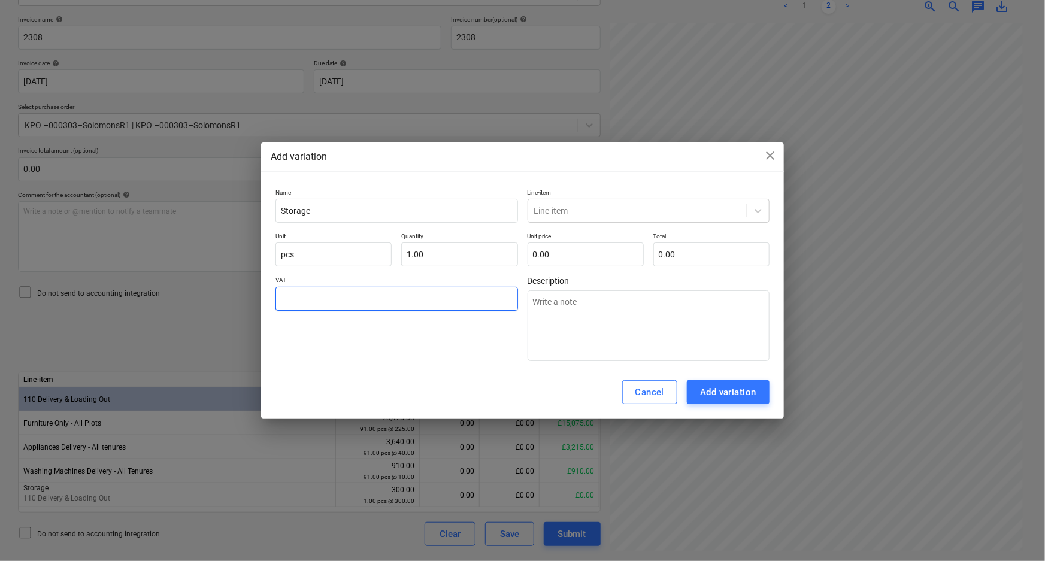
click at [408, 289] on input "text" at bounding box center [396, 299] width 242 height 24
click at [557, 256] on input "text" at bounding box center [586, 255] width 116 height 24
click at [629, 196] on p "Line-item" at bounding box center [649, 194] width 242 height 10
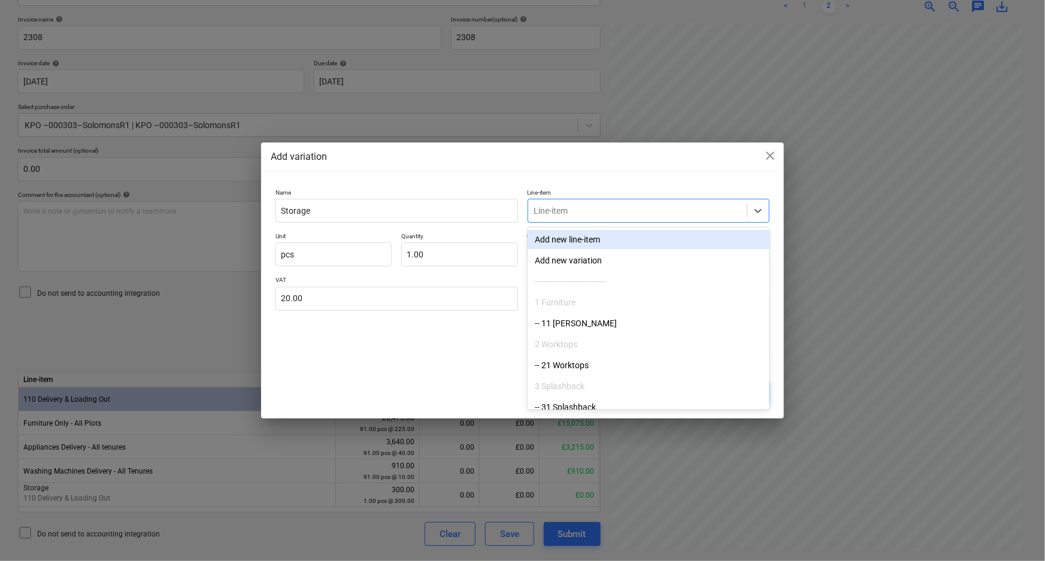
click at [629, 202] on div "Line-item" at bounding box center [637, 210] width 219 height 17
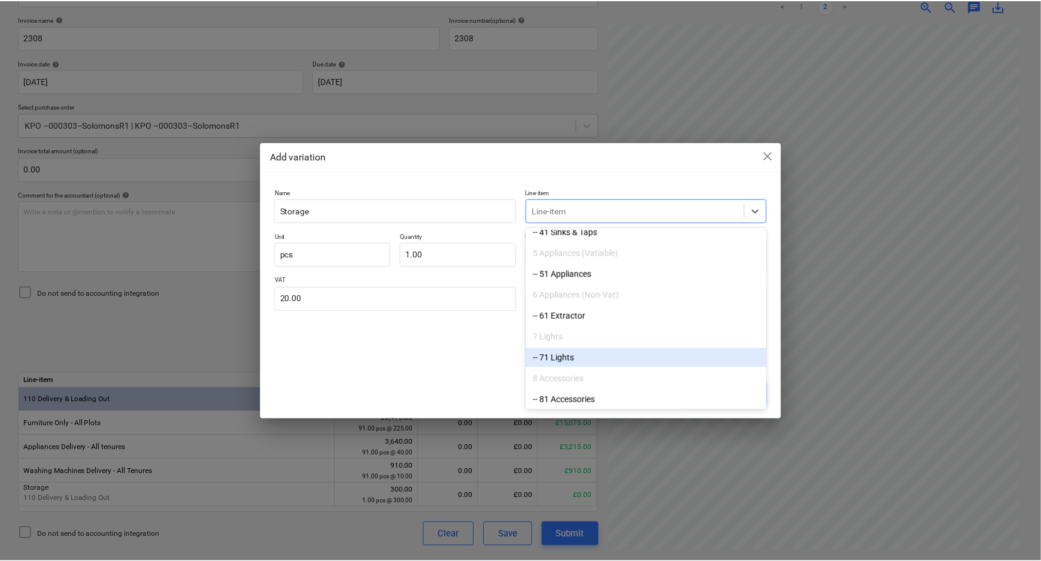
scroll to position [428, 0]
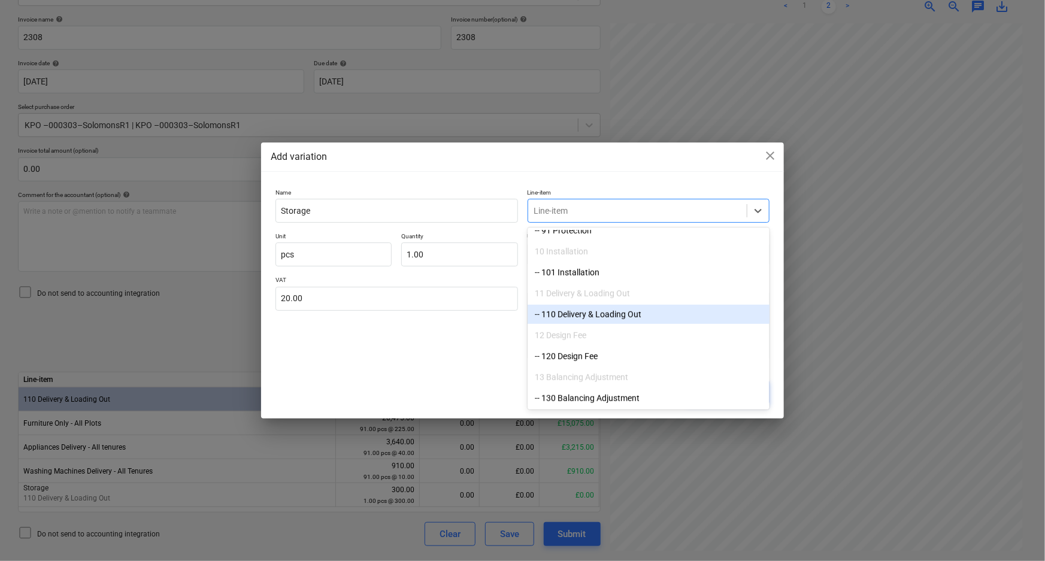
click at [600, 316] on div "-- 110 Delivery & Loading Out" at bounding box center [649, 314] width 242 height 19
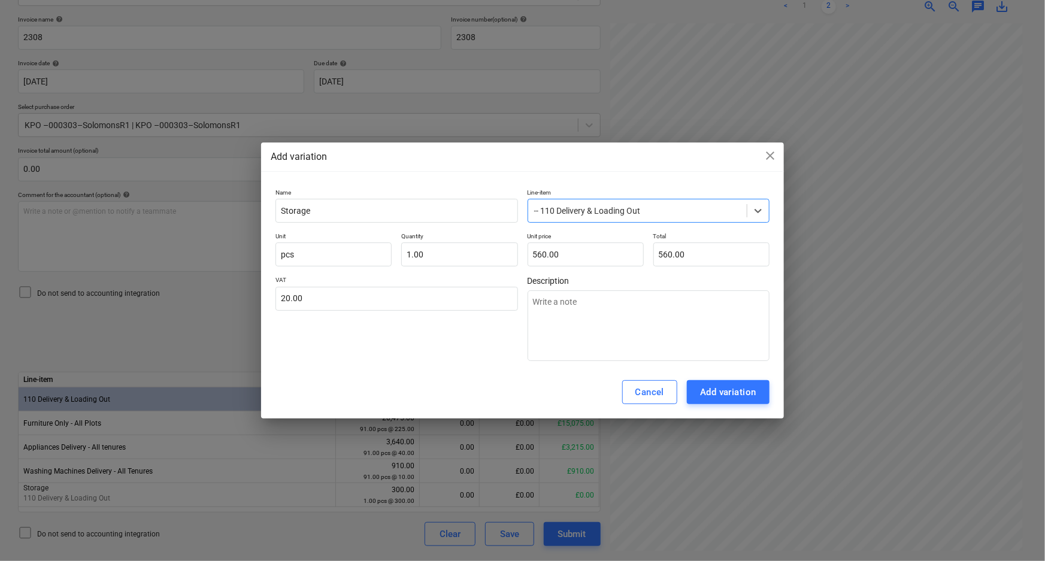
drag, startPoint x: 475, startPoint y: 357, endPoint x: 510, endPoint y: 359, distance: 34.8
click at [478, 357] on div "VAT 20.00" at bounding box center [396, 318] width 242 height 85
click at [728, 390] on div "Add variation" at bounding box center [728, 392] width 56 height 16
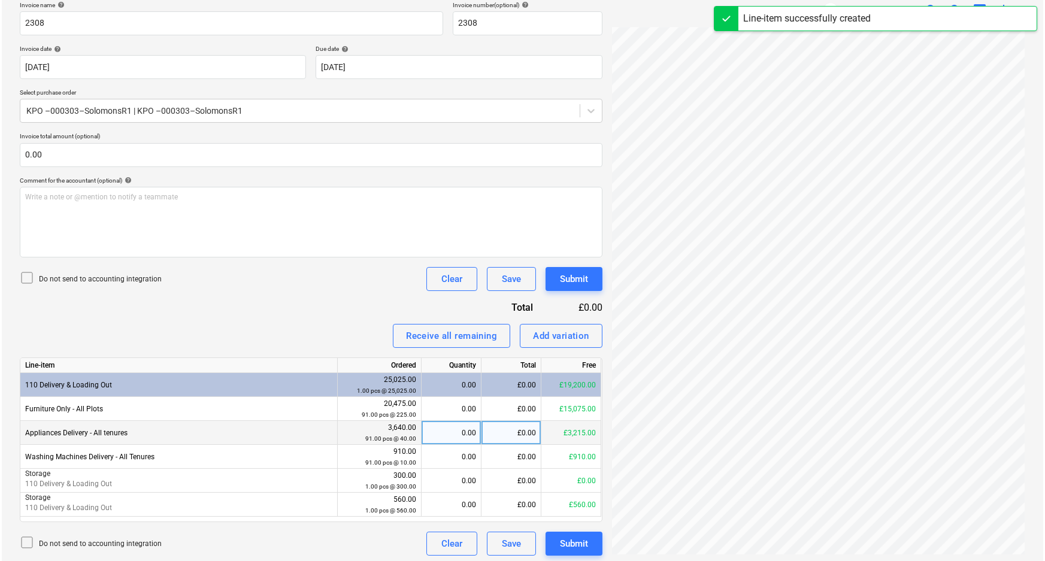
scroll to position [189, 0]
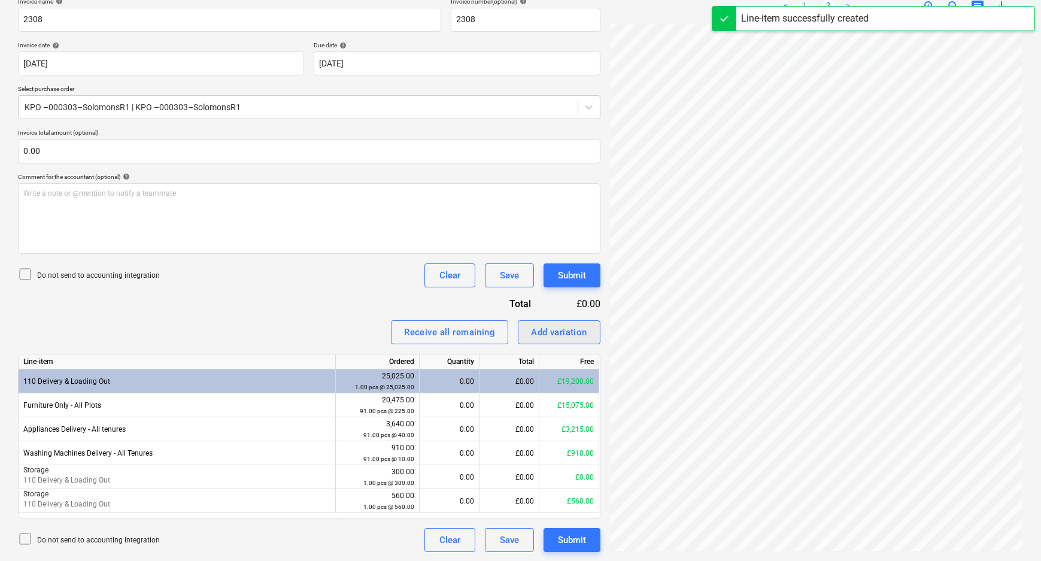
click at [546, 331] on div "Add variation" at bounding box center [559, 333] width 56 height 16
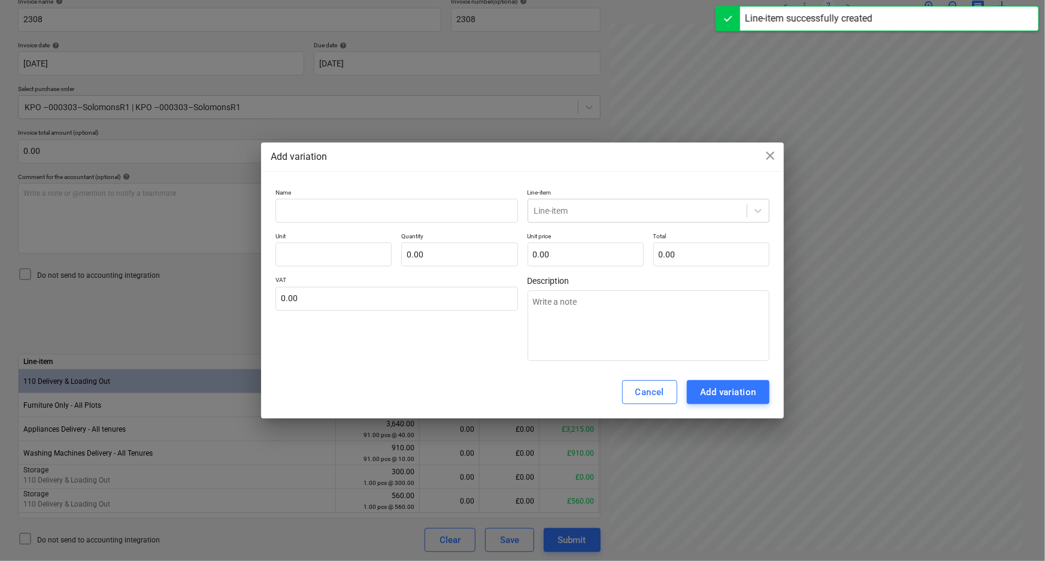
click at [428, 222] on div "Name Line-item Line-item Unit Quantity 0.00 Unit price 0.00 Total 0.00 VAT 0.00…" at bounding box center [522, 275] width 494 height 173
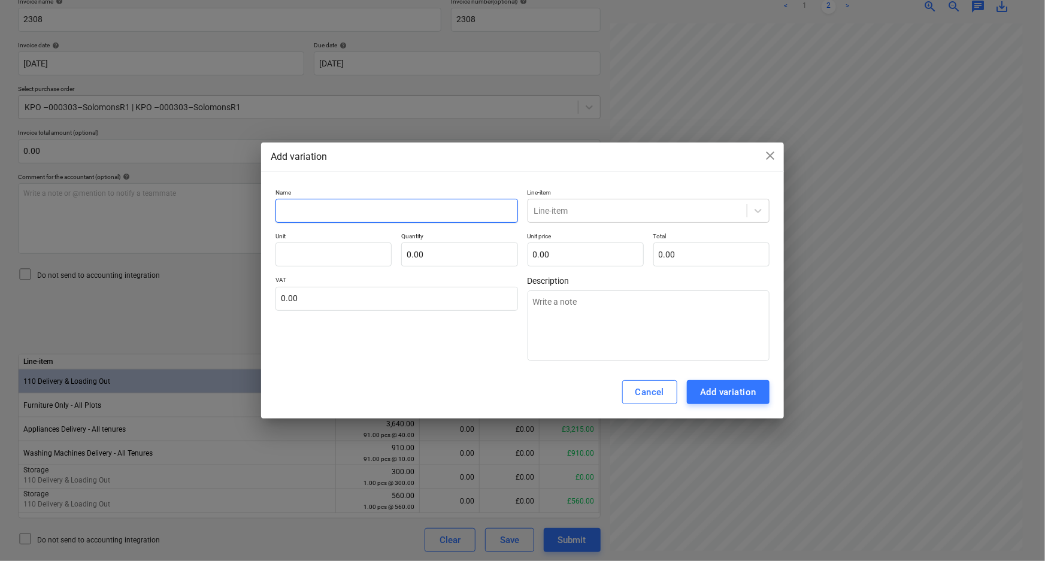
click at [395, 207] on input "text" at bounding box center [396, 211] width 242 height 24
drag, startPoint x: 299, startPoint y: 215, endPoint x: 102, endPoint y: 201, distance: 197.5
click at [101, 204] on div "Add variation close Name PCS Line-item Line-item Unit Quantity 0.00 Unit price …" at bounding box center [522, 280] width 1045 height 561
click at [301, 257] on input "text" at bounding box center [333, 255] width 116 height 24
drag, startPoint x: 422, startPoint y: 258, endPoint x: 501, endPoint y: 243, distance: 81.1
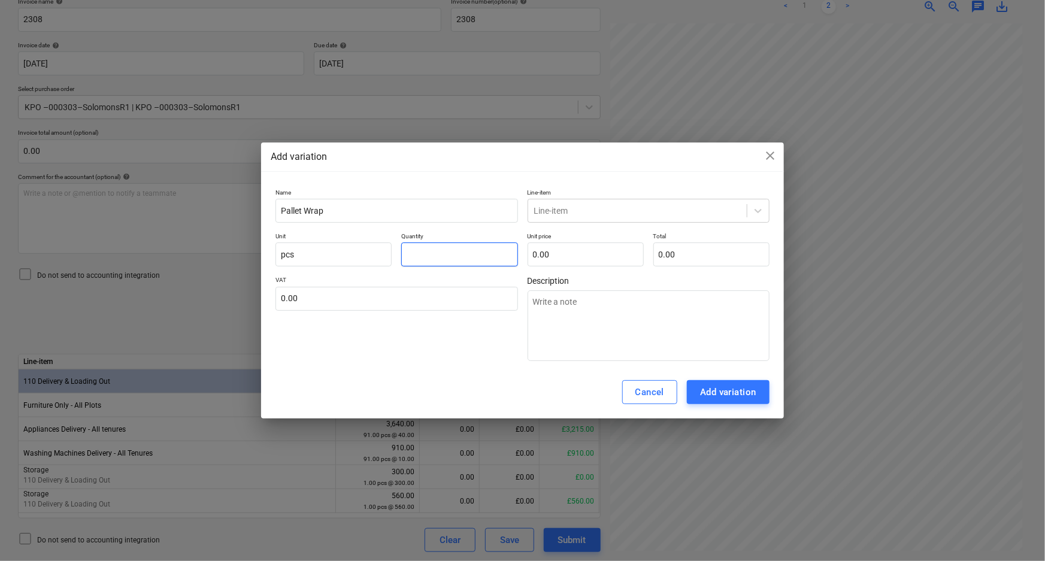
click at [423, 258] on input "text" at bounding box center [459, 255] width 116 height 24
drag, startPoint x: 608, startPoint y: 237, endPoint x: 604, endPoint y: 244, distance: 8.3
click at [604, 244] on div "Unit price 0.00" at bounding box center [586, 249] width 116 height 34
click at [602, 248] on input "text" at bounding box center [586, 255] width 116 height 24
click at [491, 292] on input "text" at bounding box center [396, 299] width 242 height 24
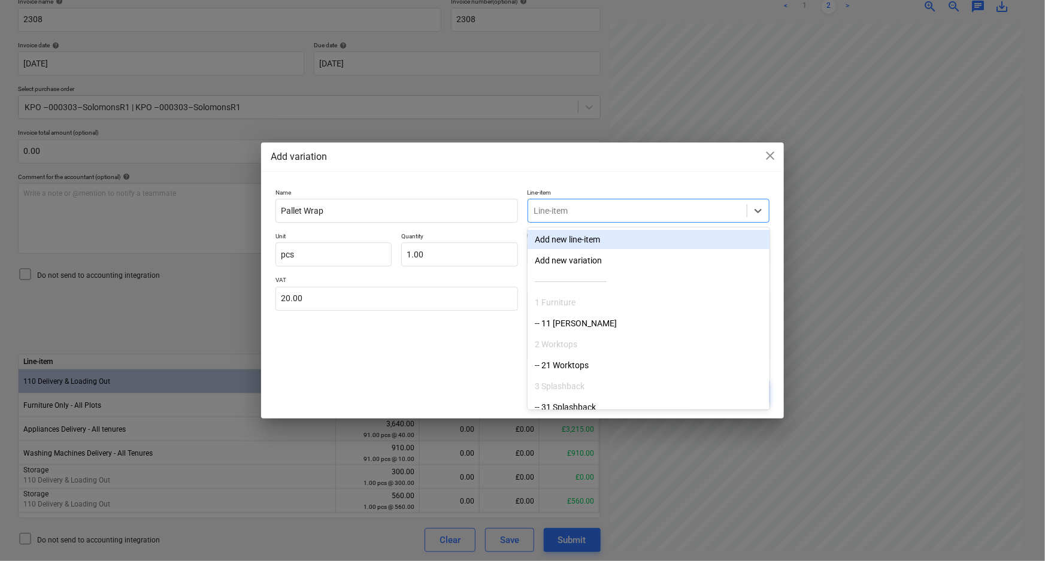
click at [583, 216] on div at bounding box center [637, 211] width 207 height 12
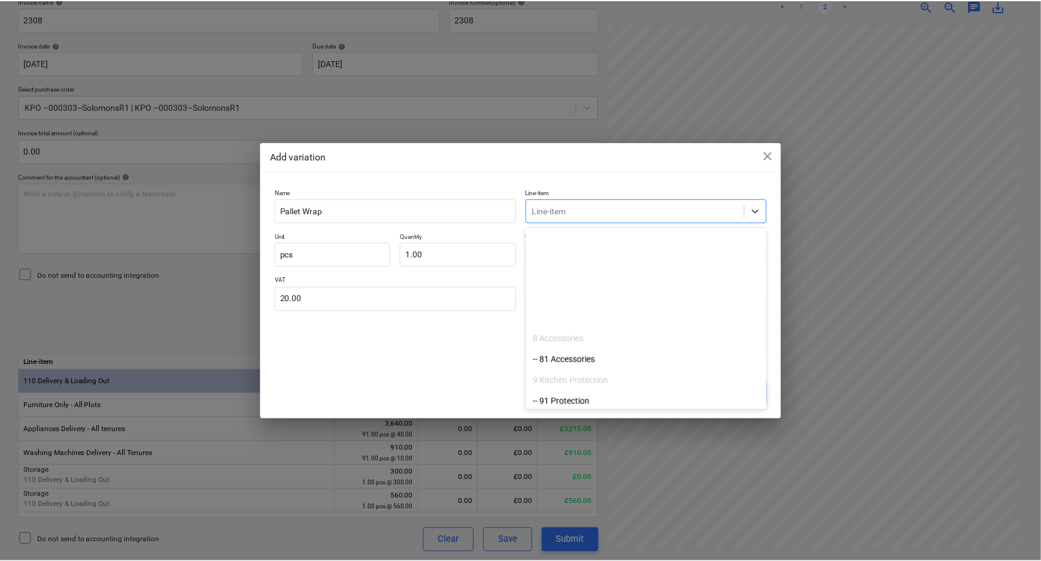
scroll to position [381, 0]
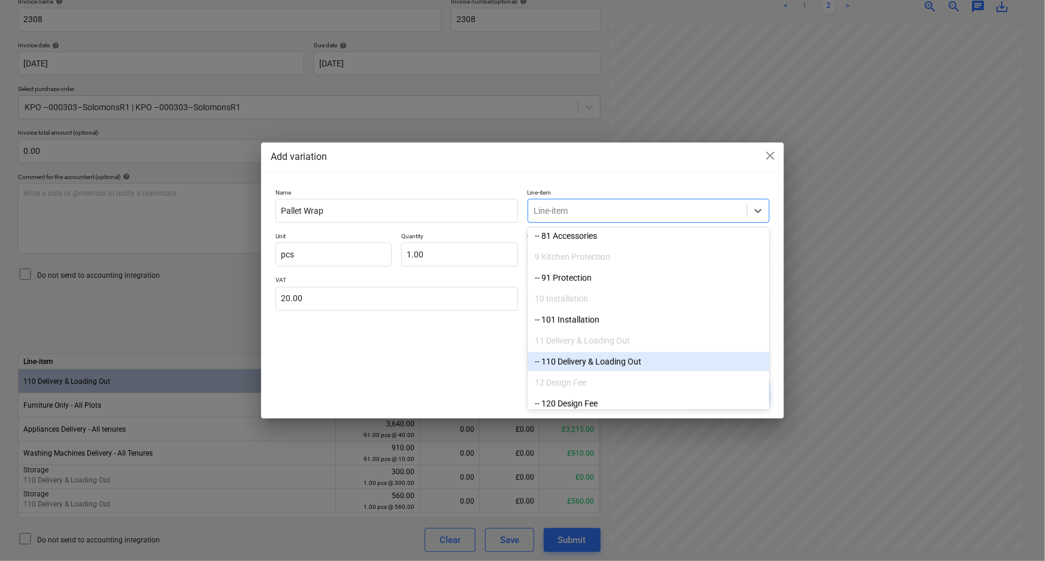
click at [591, 360] on div "-- 110 Delivery & Loading Out" at bounding box center [649, 361] width 242 height 19
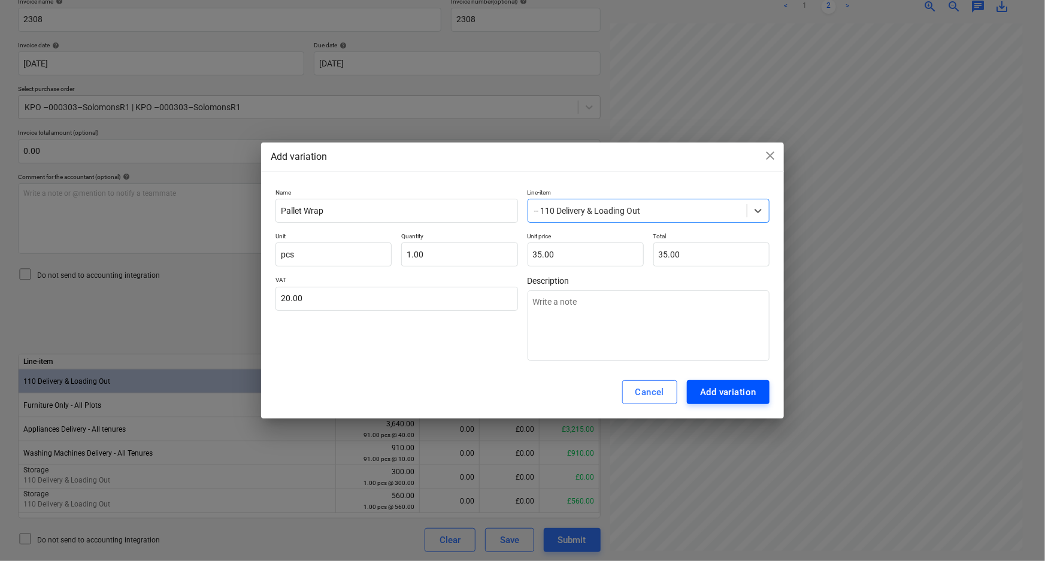
click at [719, 391] on div "Add variation" at bounding box center [728, 392] width 56 height 16
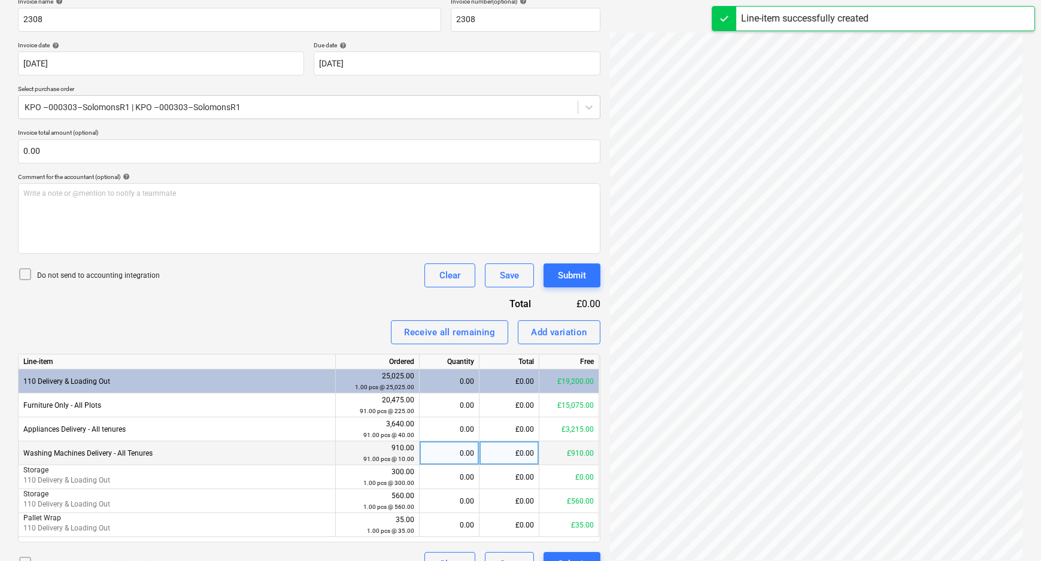
scroll to position [213, 0]
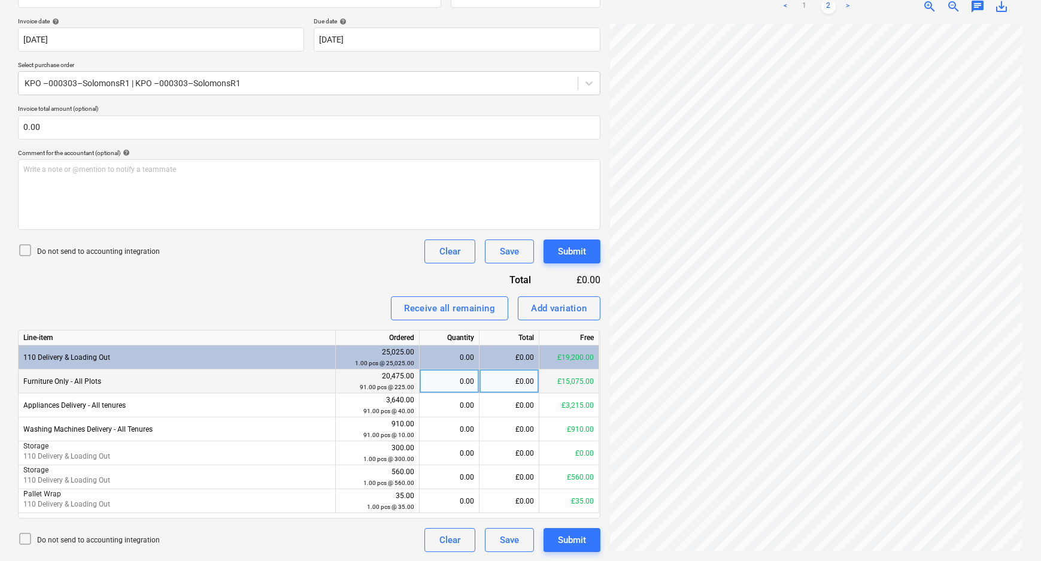
click at [503, 383] on div "£0.00" at bounding box center [510, 381] width 60 height 24
click at [366, 287] on div "Invoice name help 2308 Invoice number (optional) help 2308 Invoice date help [D…" at bounding box center [309, 263] width 583 height 578
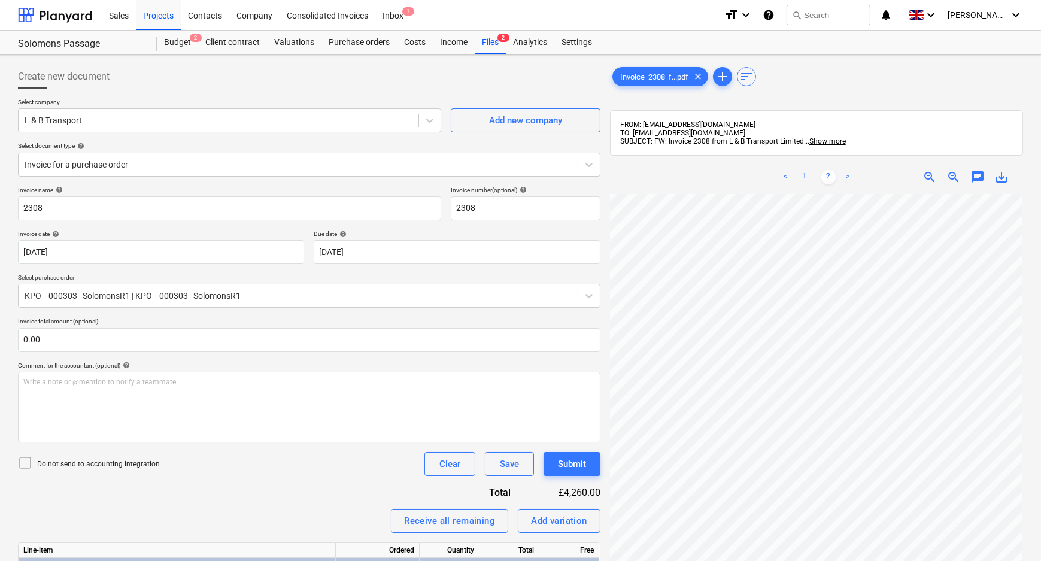
click at [801, 177] on link "1" at bounding box center [805, 177] width 14 height 14
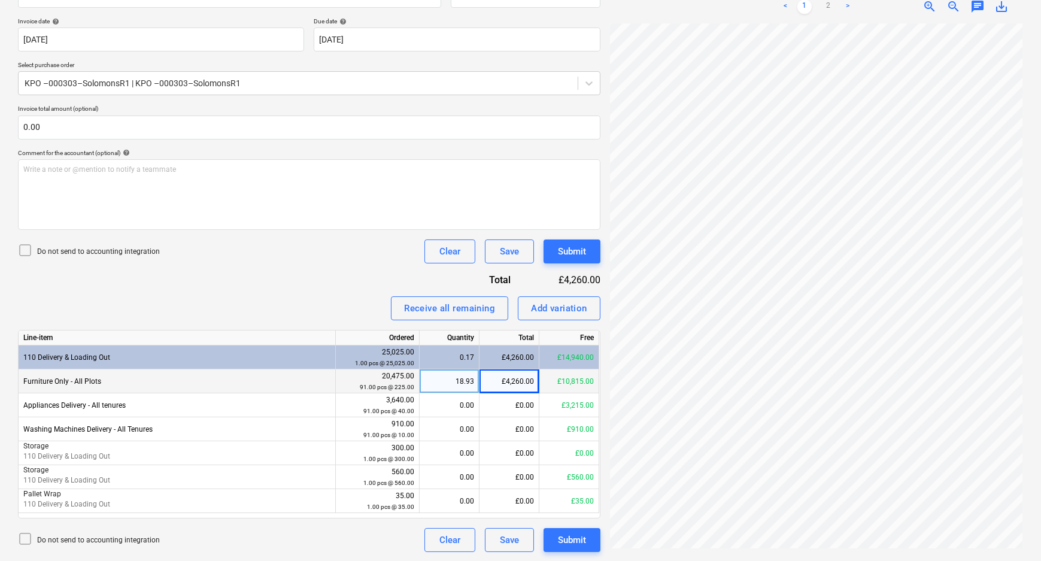
scroll to position [111, 38]
click at [516, 379] on div "£4,260.00" at bounding box center [510, 381] width 60 height 24
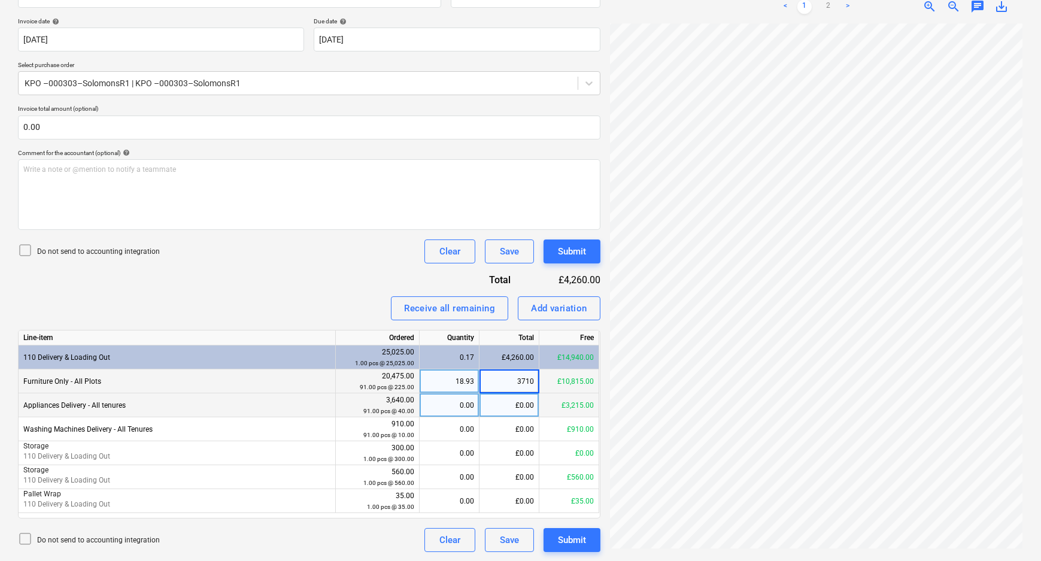
click at [518, 401] on div "£0.00" at bounding box center [510, 405] width 60 height 24
drag, startPoint x: 508, startPoint y: 395, endPoint x: 510, endPoint y: 402, distance: 7.3
click at [509, 400] on input at bounding box center [509, 404] width 59 height 23
click at [388, 272] on div "Invoice name help 2308 Invoice number (optional) help 2308 Invoice date help [D…" at bounding box center [309, 263] width 583 height 578
click at [826, 8] on link "2" at bounding box center [829, 6] width 14 height 14
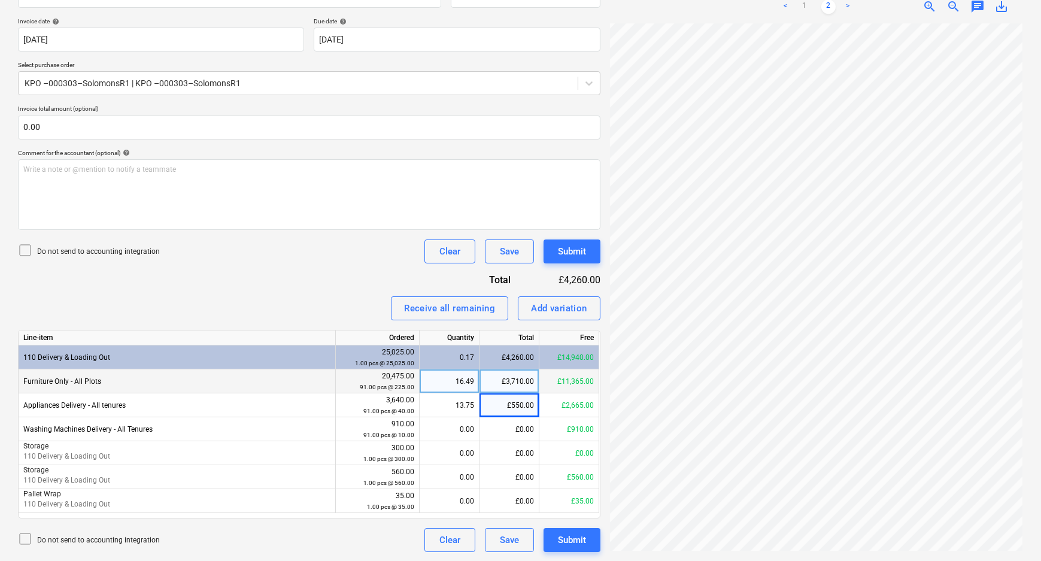
scroll to position [0, 38]
click at [531, 410] on div "£550.00" at bounding box center [510, 405] width 60 height 24
click at [282, 275] on div "Invoice name help 2308 Invoice number (optional) help 2308 Invoice date help [D…" at bounding box center [309, 263] width 583 height 578
click at [527, 381] on div "£3,710.00" at bounding box center [510, 381] width 60 height 24
click at [312, 296] on div "Receive all remaining Add variation" at bounding box center [309, 308] width 583 height 24
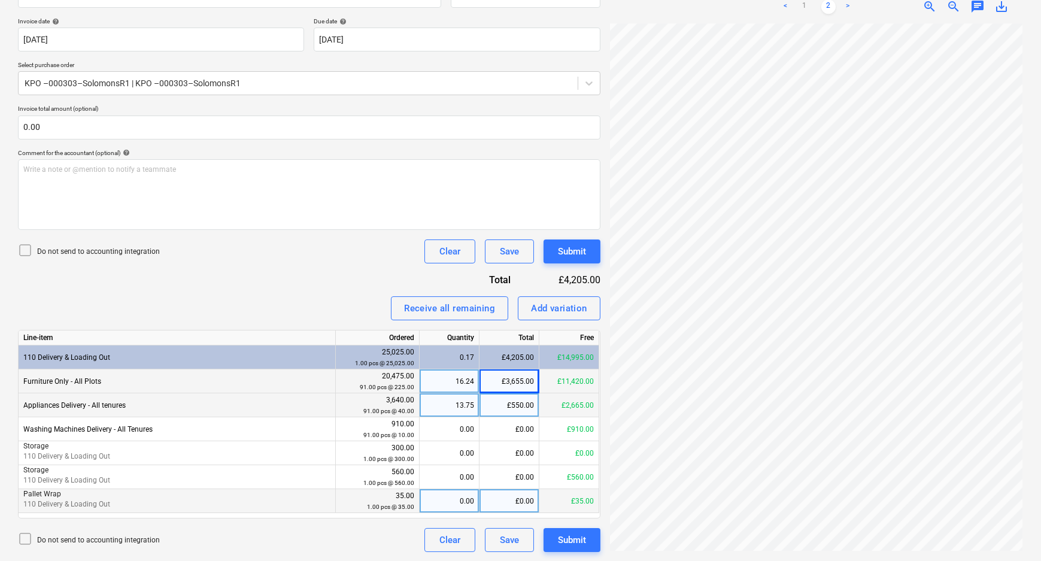
click at [515, 494] on div "£0.00" at bounding box center [510, 501] width 60 height 24
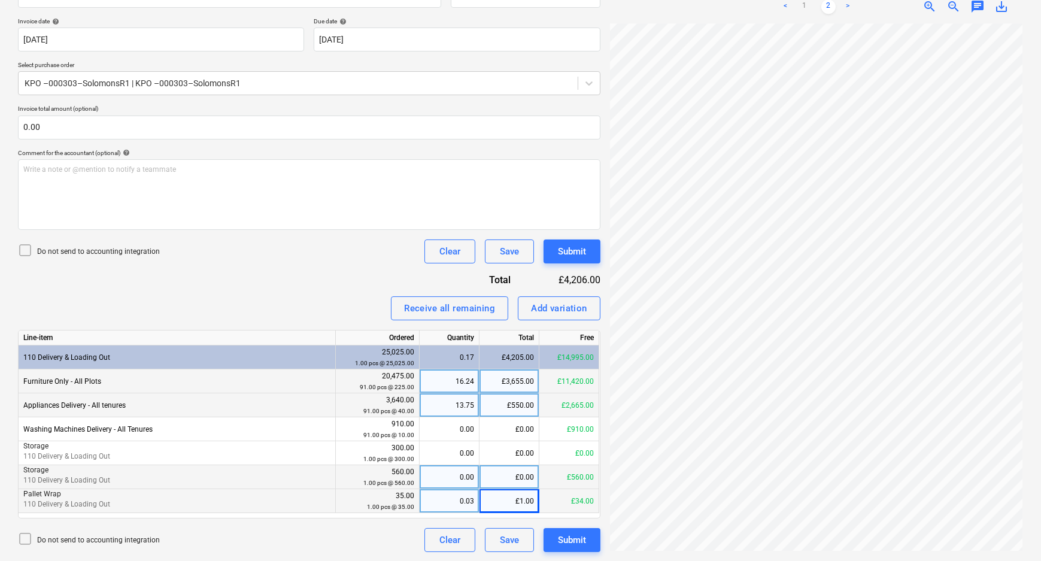
click at [528, 468] on div "£0.00" at bounding box center [510, 477] width 60 height 24
click at [353, 301] on div "Receive all remaining Add variation" at bounding box center [309, 308] width 583 height 24
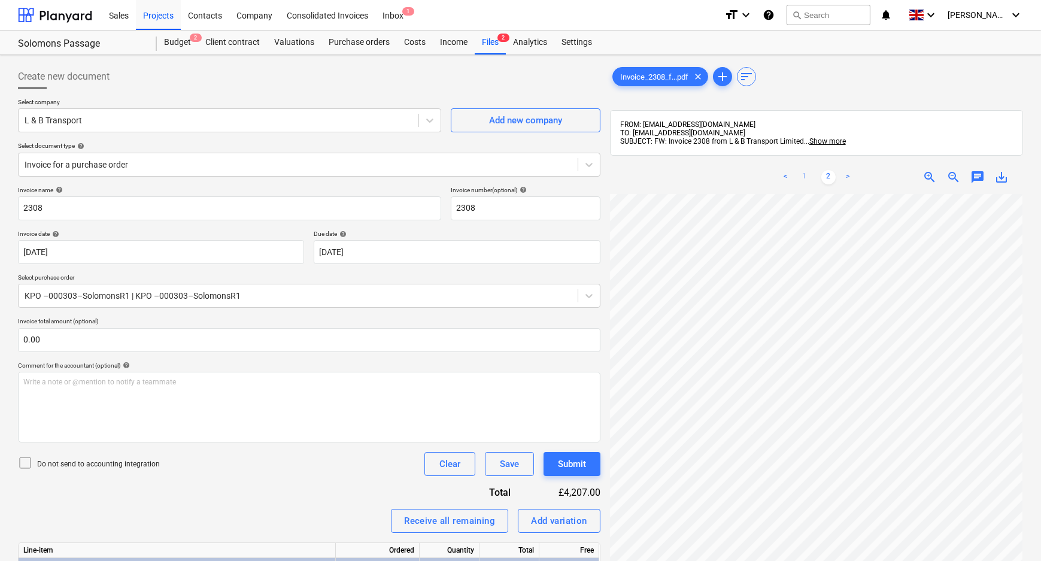
click at [806, 174] on link "1" at bounding box center [805, 177] width 14 height 14
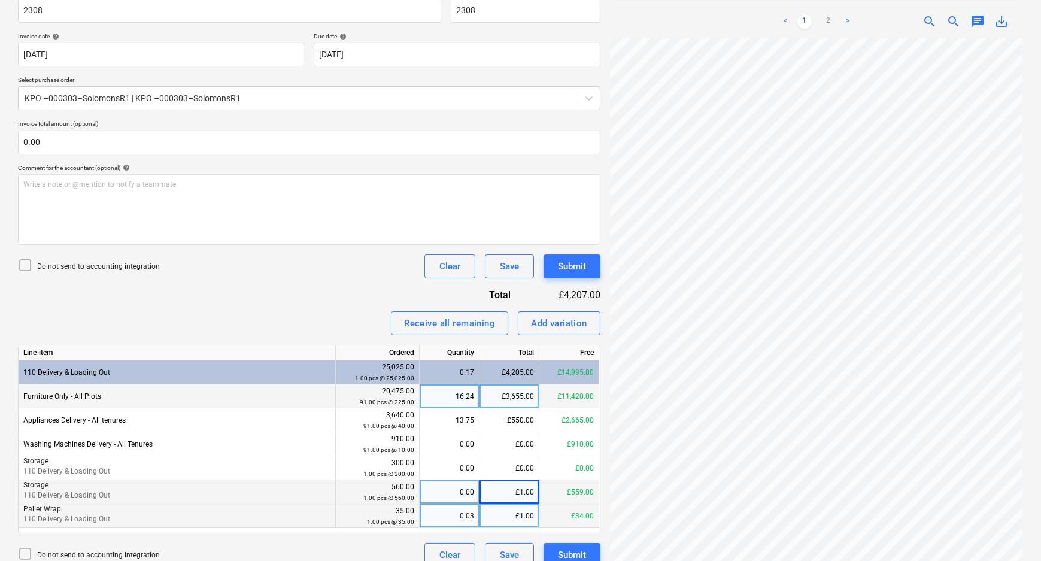
scroll to position [213, 0]
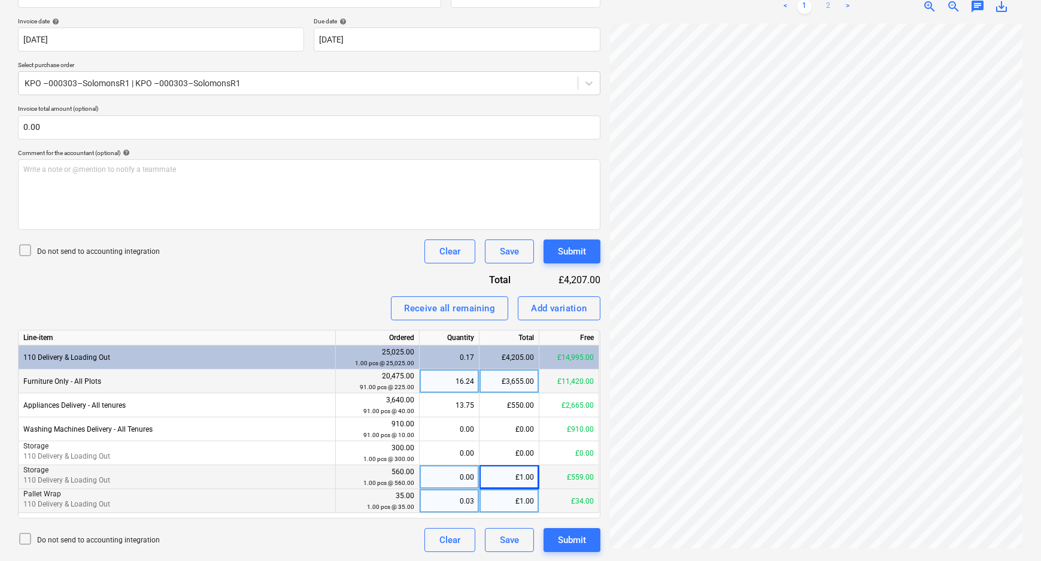
click at [822, 4] on link "2" at bounding box center [829, 6] width 14 height 14
click at [461, 473] on div "0.00" at bounding box center [450, 477] width 50 height 24
click at [330, 286] on div "Invoice name help 2308 Invoice number (optional) help 2308 Invoice date help [D…" at bounding box center [309, 263] width 583 height 578
click at [431, 500] on div "0.03" at bounding box center [450, 501] width 50 height 24
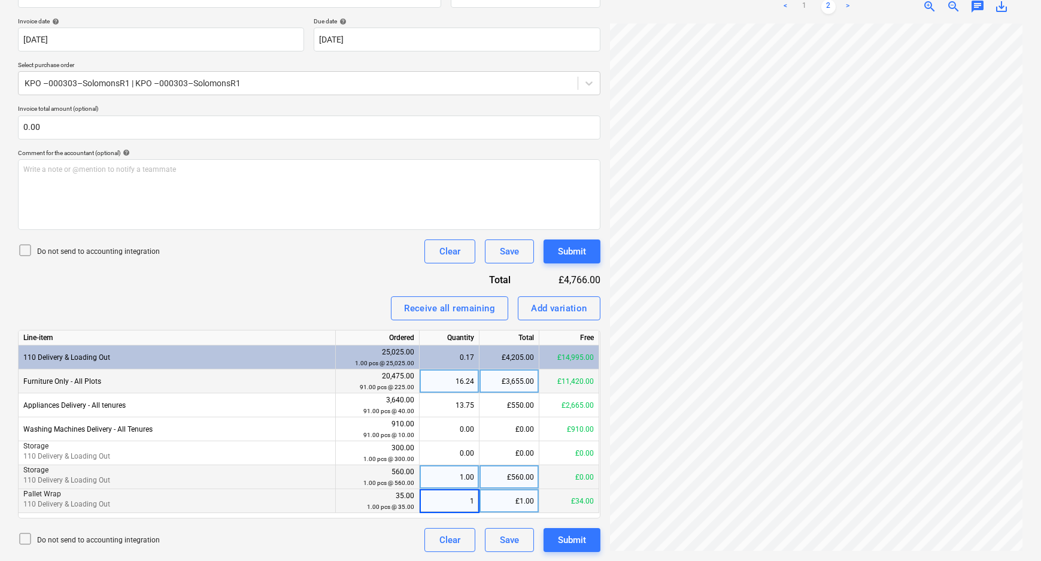
click at [338, 284] on div "Invoice name help 2308 Invoice number (optional) help 2308 Invoice date help [D…" at bounding box center [309, 263] width 583 height 578
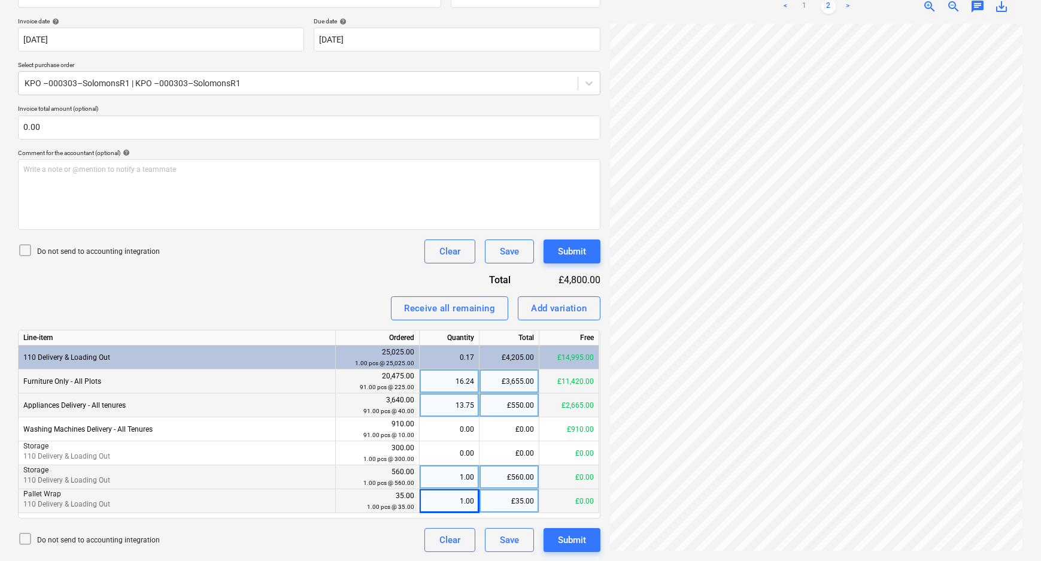
click at [524, 407] on div "£550.00" at bounding box center [510, 405] width 60 height 24
click at [347, 299] on div "Receive all remaining Add variation" at bounding box center [309, 308] width 583 height 24
click at [526, 381] on div "£3,655.00" at bounding box center [510, 381] width 60 height 24
click at [282, 293] on div "Invoice name help 2308 Invoice number (optional) help 2308 Invoice date help [D…" at bounding box center [309, 263] width 583 height 578
click at [562, 537] on div "Submit" at bounding box center [572, 540] width 28 height 16
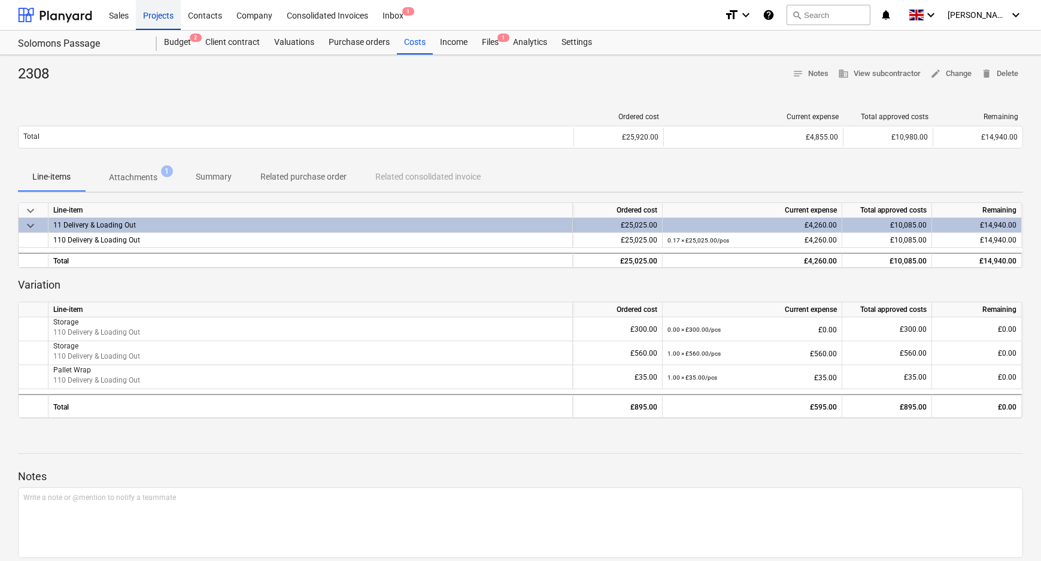
click at [168, 15] on div "Projects" at bounding box center [158, 14] width 45 height 31
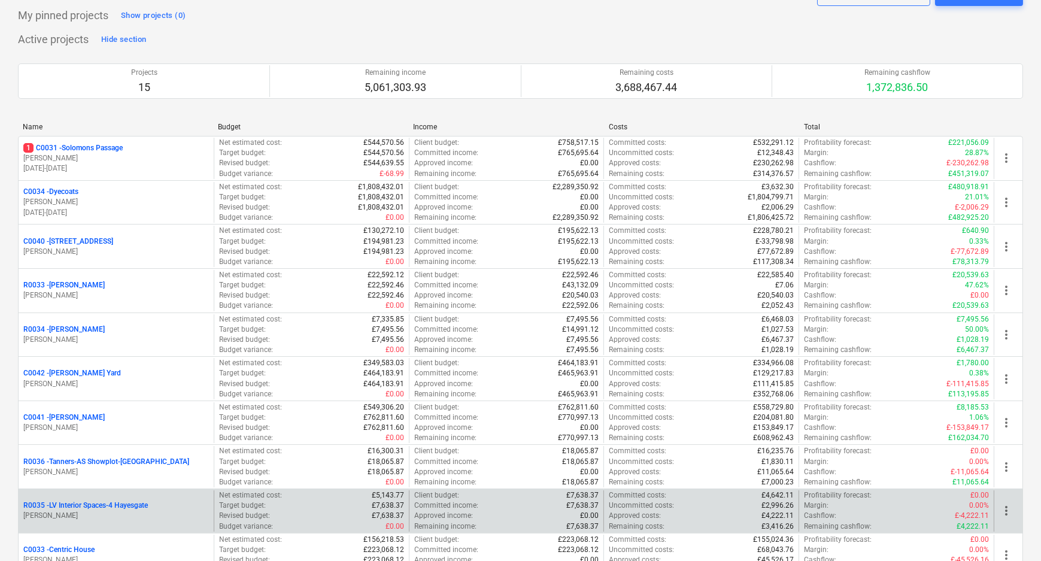
scroll to position [163, 0]
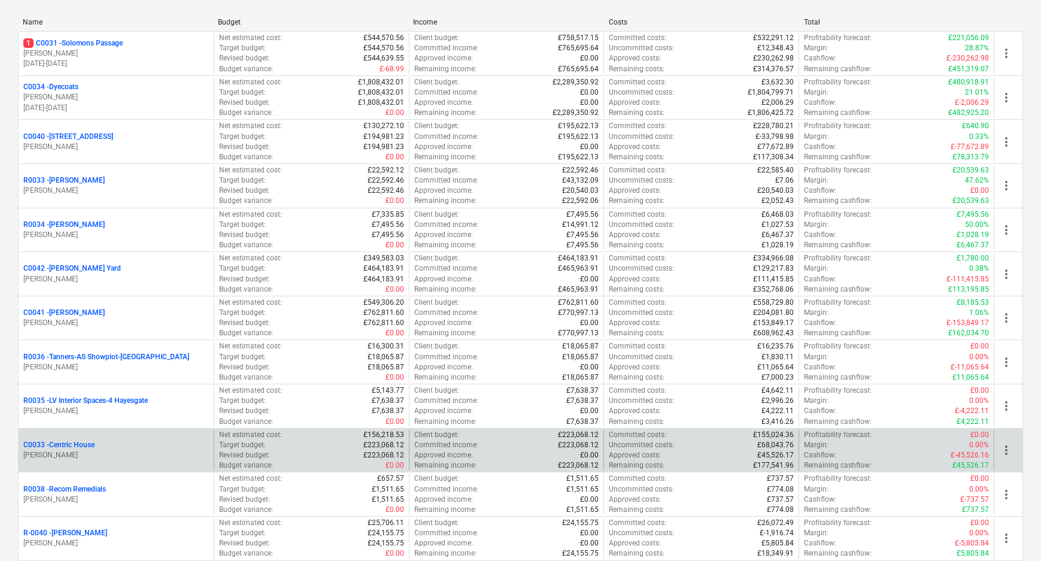
click at [93, 443] on p "C0033 - Centric House" at bounding box center [58, 445] width 71 height 10
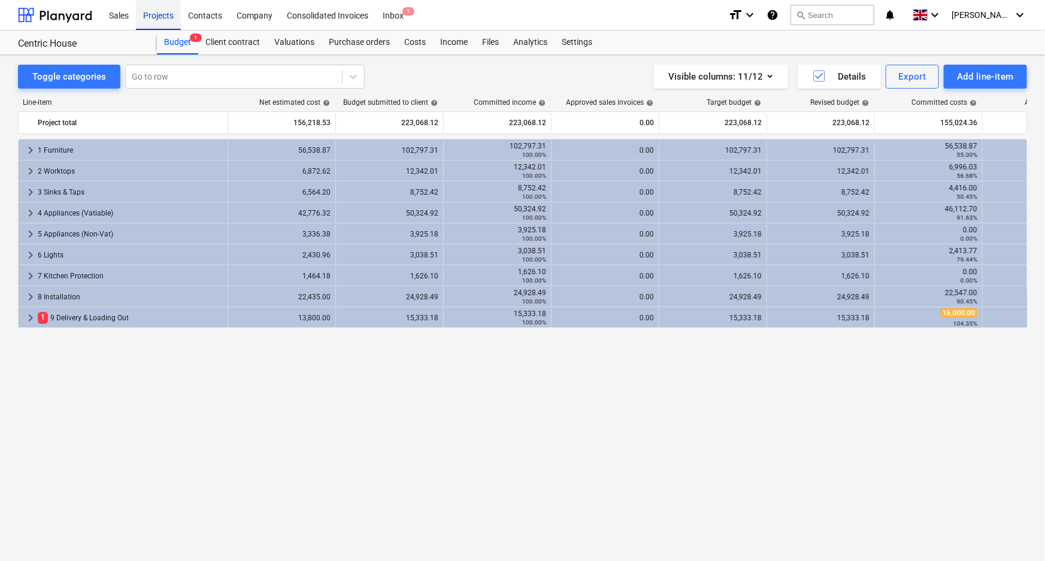
click at [167, 17] on div "Projects" at bounding box center [158, 14] width 45 height 31
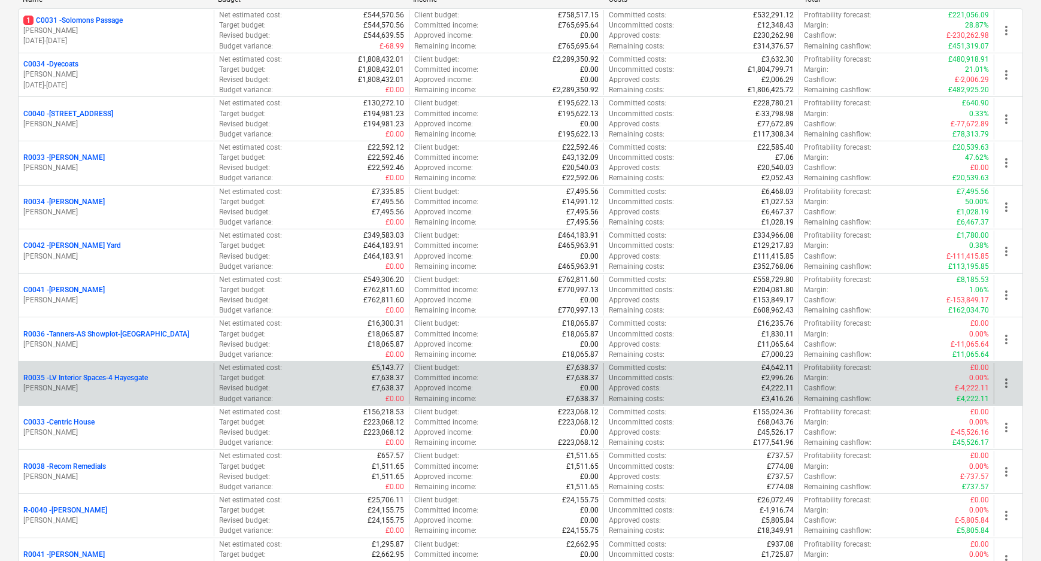
scroll to position [217, 0]
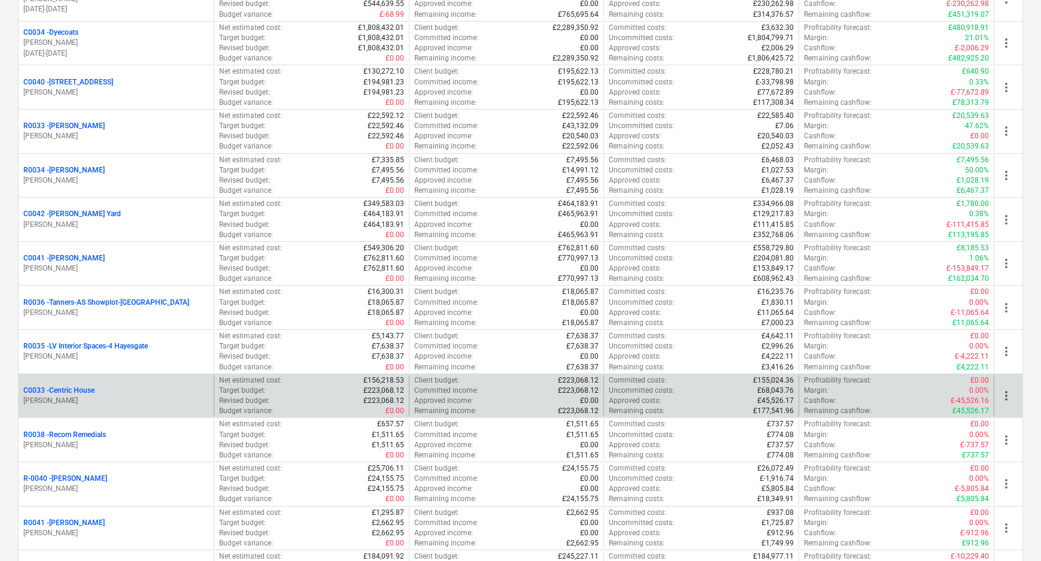
click at [72, 391] on p "C0033 - Centric House" at bounding box center [58, 391] width 71 height 10
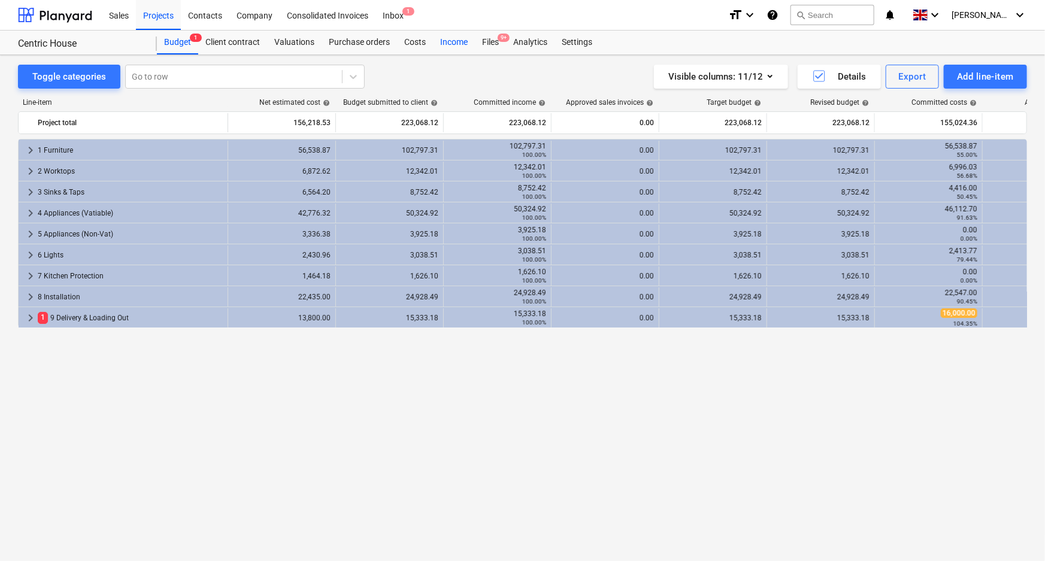
click at [472, 41] on div "Income" at bounding box center [454, 43] width 42 height 24
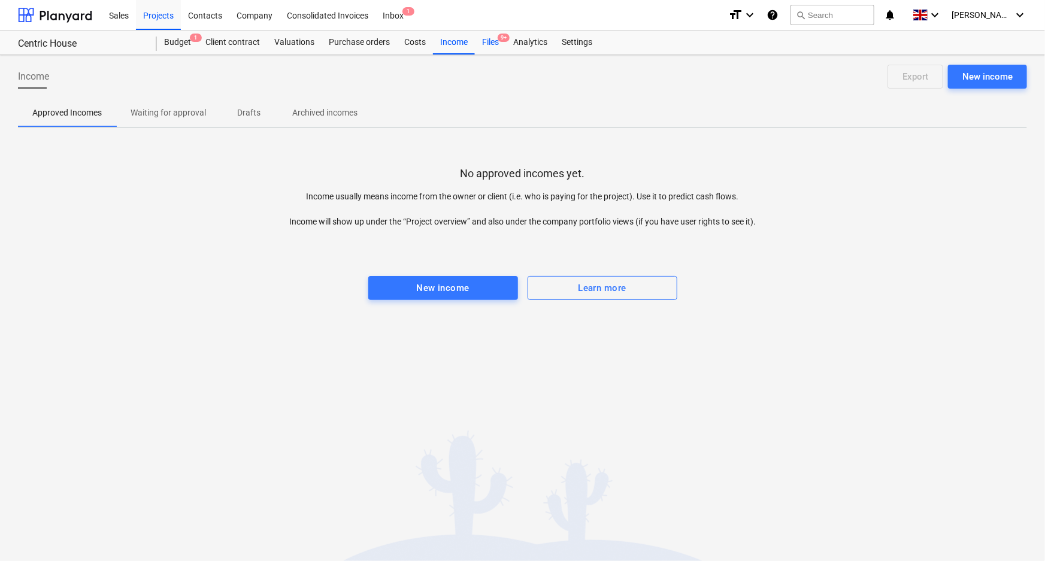
click at [479, 41] on div "Files 9+" at bounding box center [490, 43] width 31 height 24
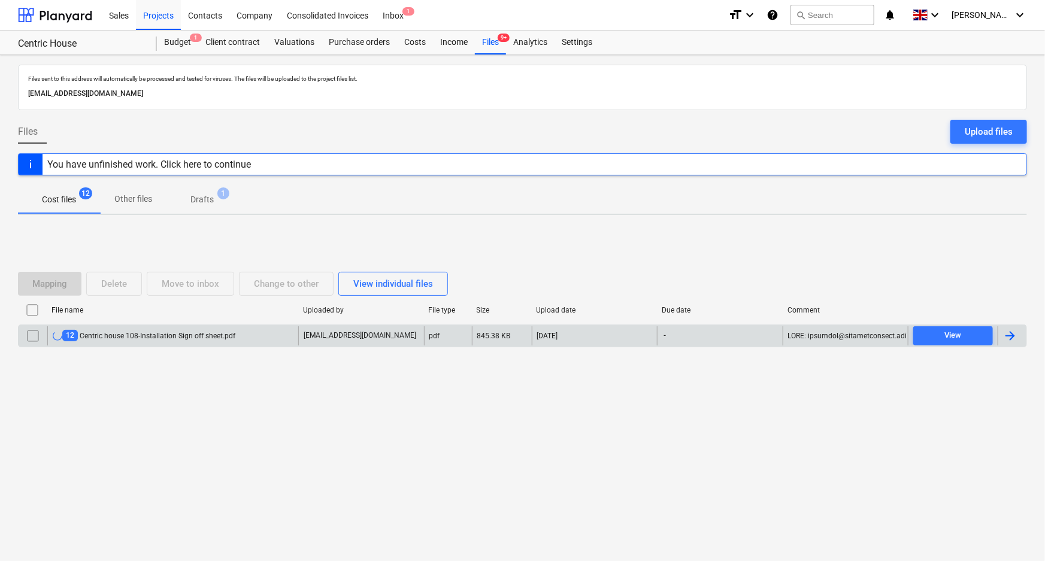
click at [144, 330] on div "12 Centric house 108-Installation Sign off sheet.pdf" at bounding box center [144, 335] width 183 height 11
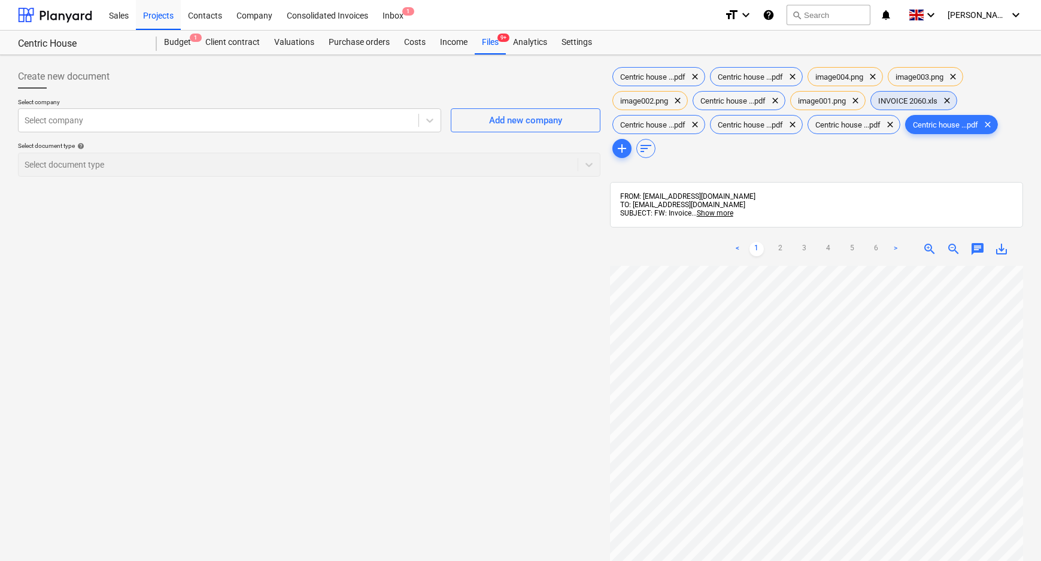
click at [905, 99] on span "INVOICE 2060.xls" at bounding box center [908, 100] width 74 height 9
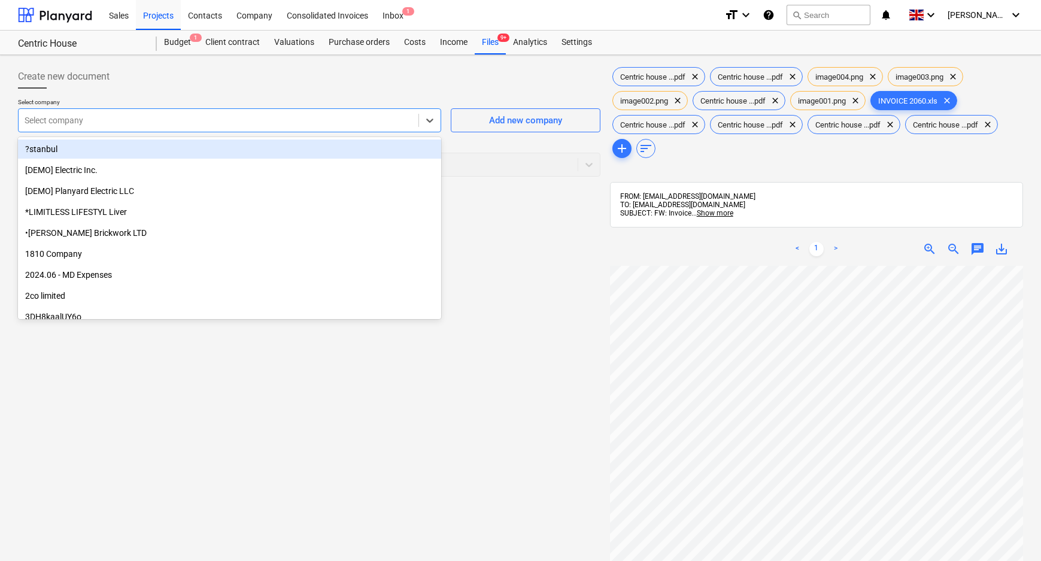
click at [217, 112] on div "Select company" at bounding box center [219, 120] width 400 height 17
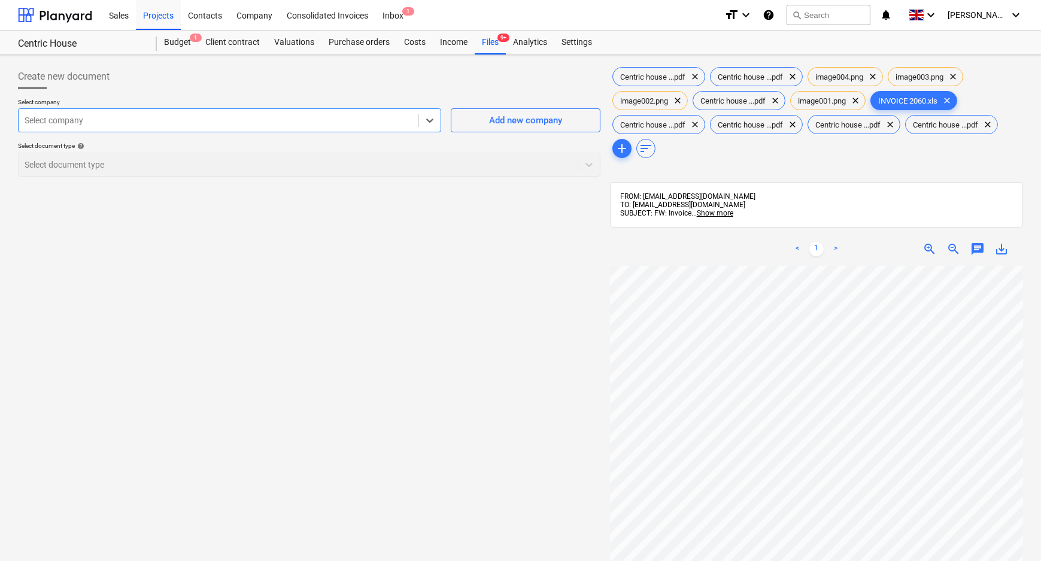
drag, startPoint x: 120, startPoint y: 120, endPoint x: 33, endPoint y: 119, distance: 86.8
click at [33, 119] on div at bounding box center [219, 120] width 388 height 12
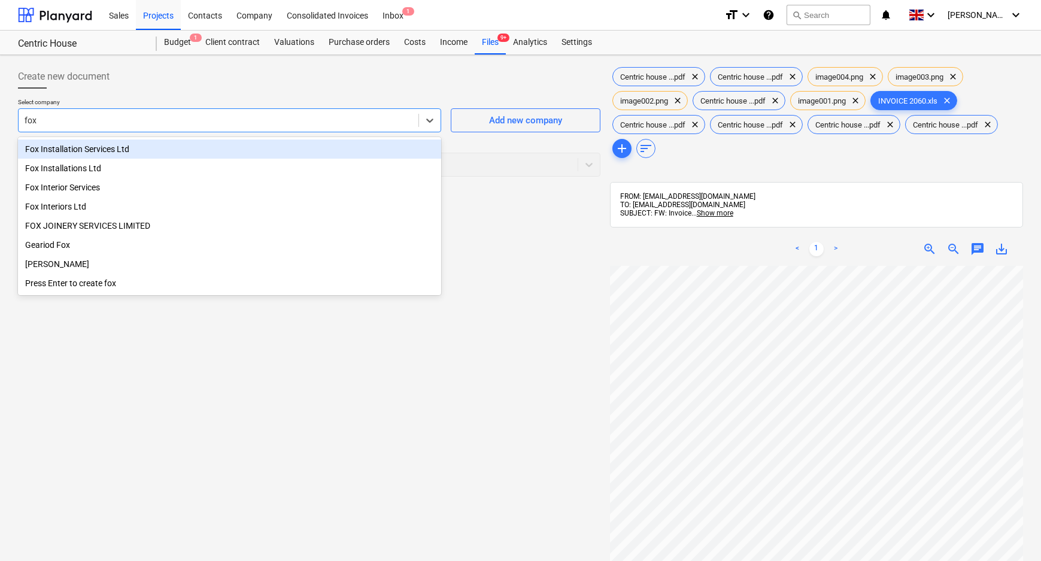
click at [92, 149] on div "Fox Installation Services Ltd" at bounding box center [229, 149] width 423 height 19
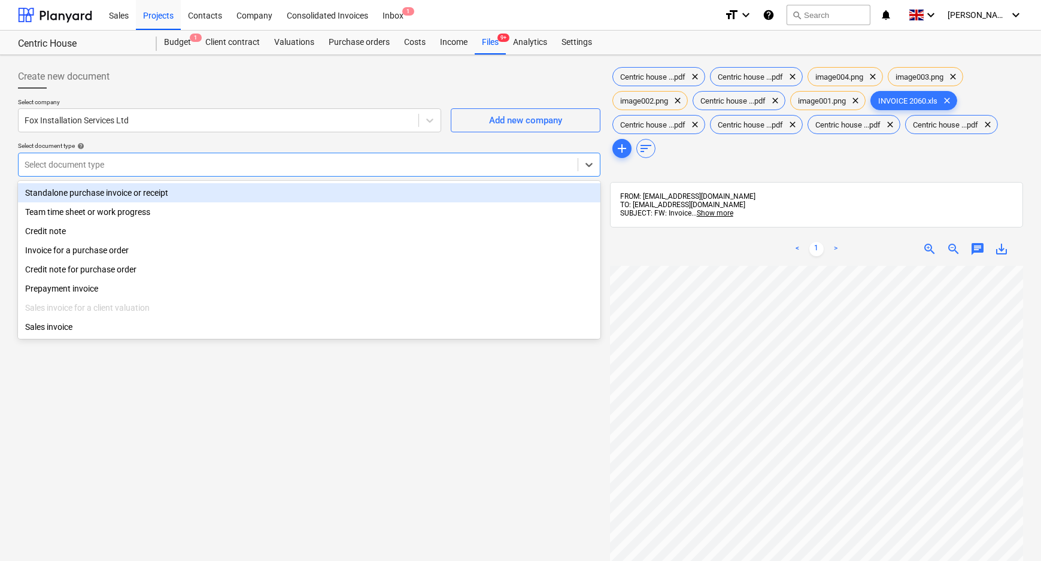
click at [95, 159] on div at bounding box center [298, 165] width 547 height 12
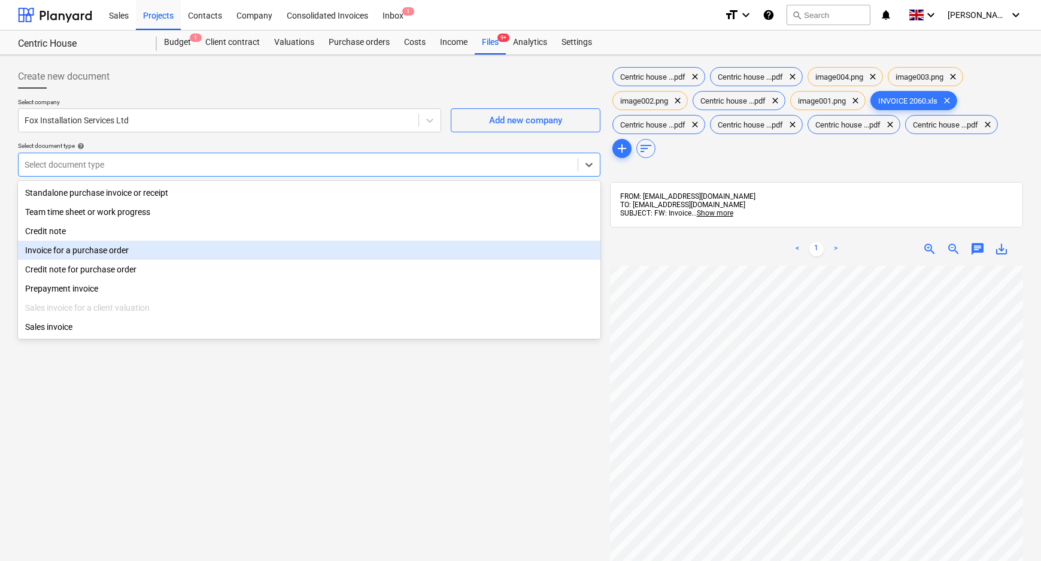
click at [92, 251] on div "Invoice for a purchase order" at bounding box center [309, 250] width 583 height 19
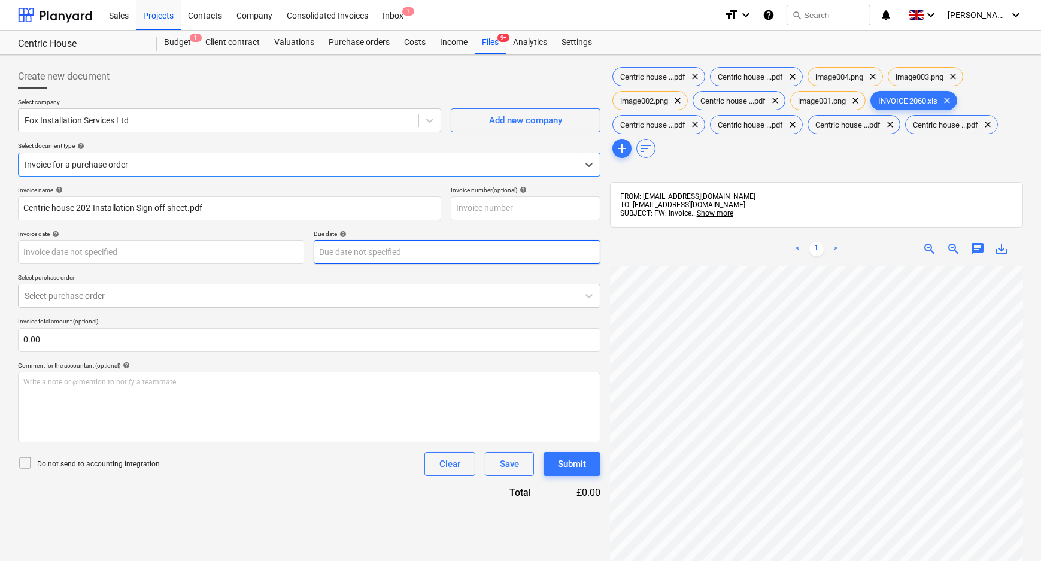
click at [408, 254] on body "Sales Projects Contacts Company Consolidated Invoices Inbox 1 format_size keybo…" at bounding box center [520, 280] width 1041 height 561
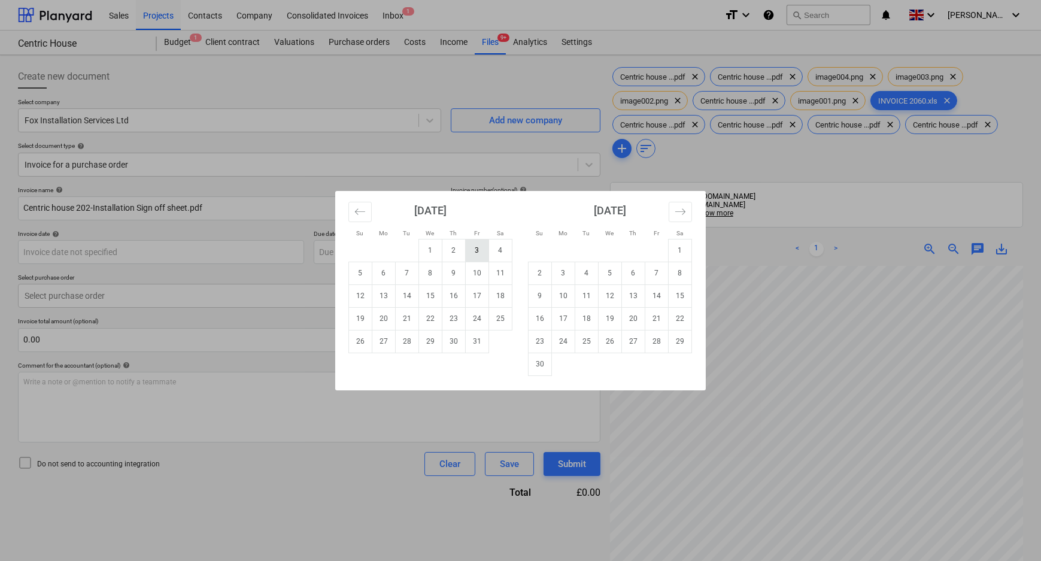
click at [481, 250] on td "3" at bounding box center [477, 250] width 23 height 23
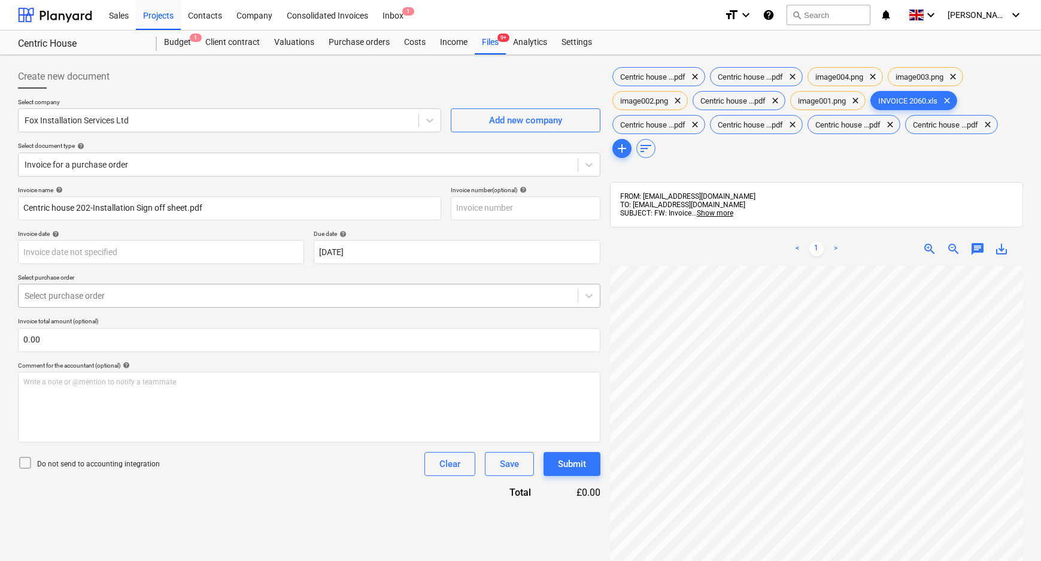
click at [168, 296] on div at bounding box center [298, 296] width 547 height 12
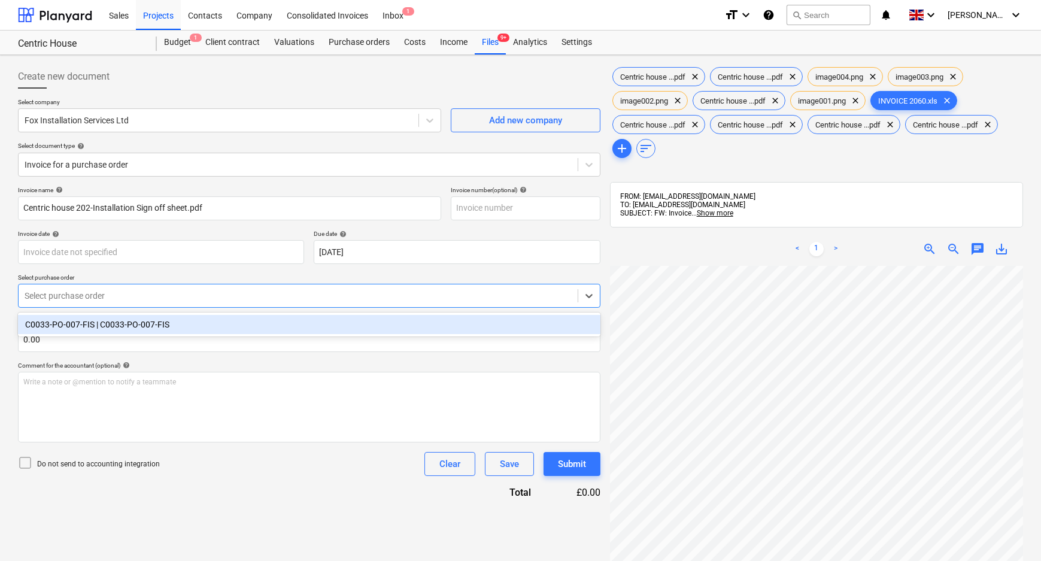
click at [166, 322] on div "C0033-PO-007-FIS | C0033-PO-007-FIS" at bounding box center [309, 324] width 583 height 19
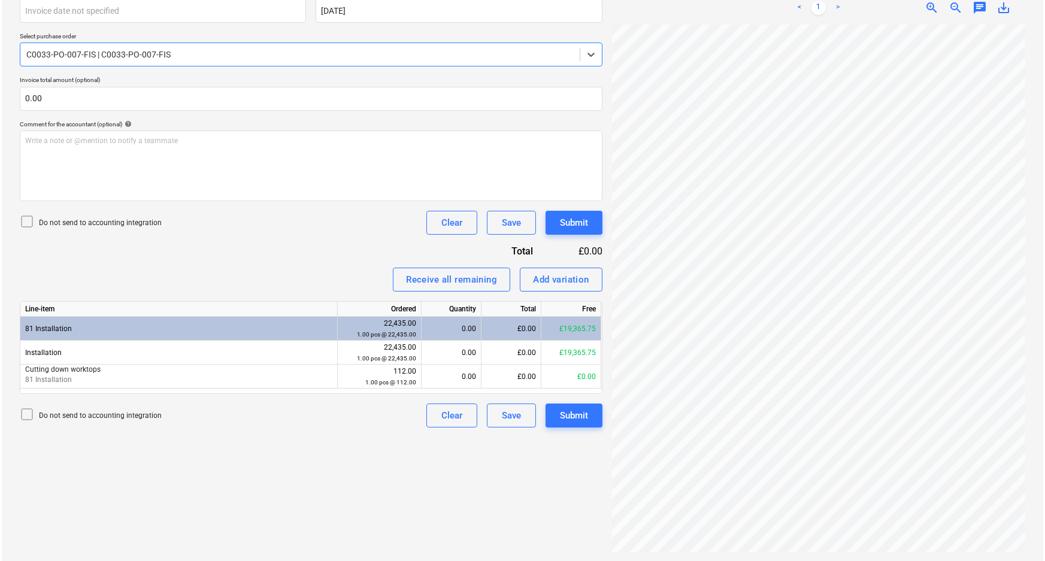
scroll to position [243, 0]
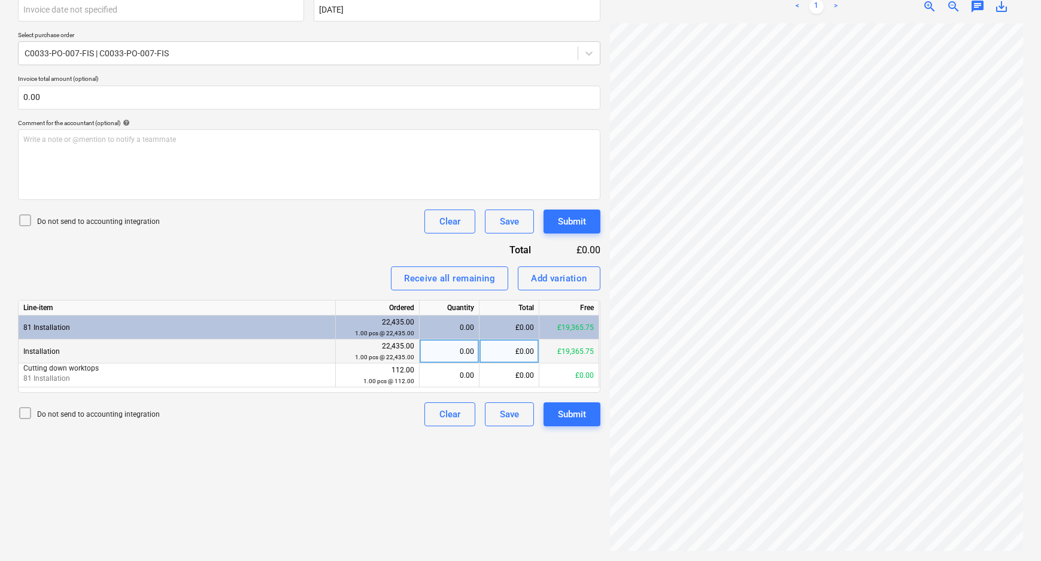
click at [517, 350] on div "£0.00" at bounding box center [510, 352] width 60 height 24
click at [520, 461] on div "Create new document Select company Fox Installation Services Ltd Add new compan…" at bounding box center [309, 187] width 592 height 740
click at [569, 222] on div "Submit" at bounding box center [572, 222] width 28 height 16
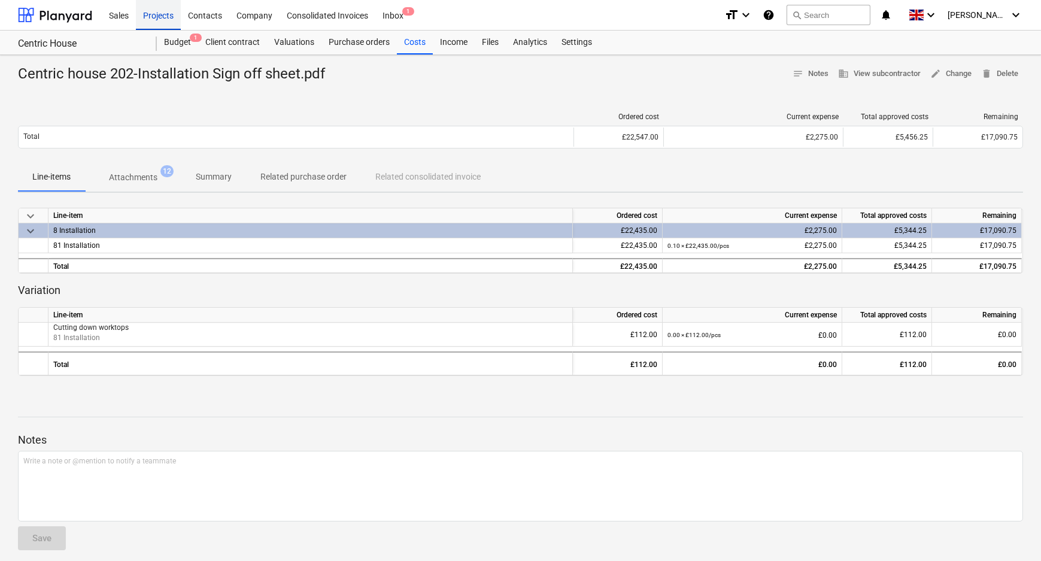
click at [168, 12] on div "Projects" at bounding box center [158, 14] width 45 height 31
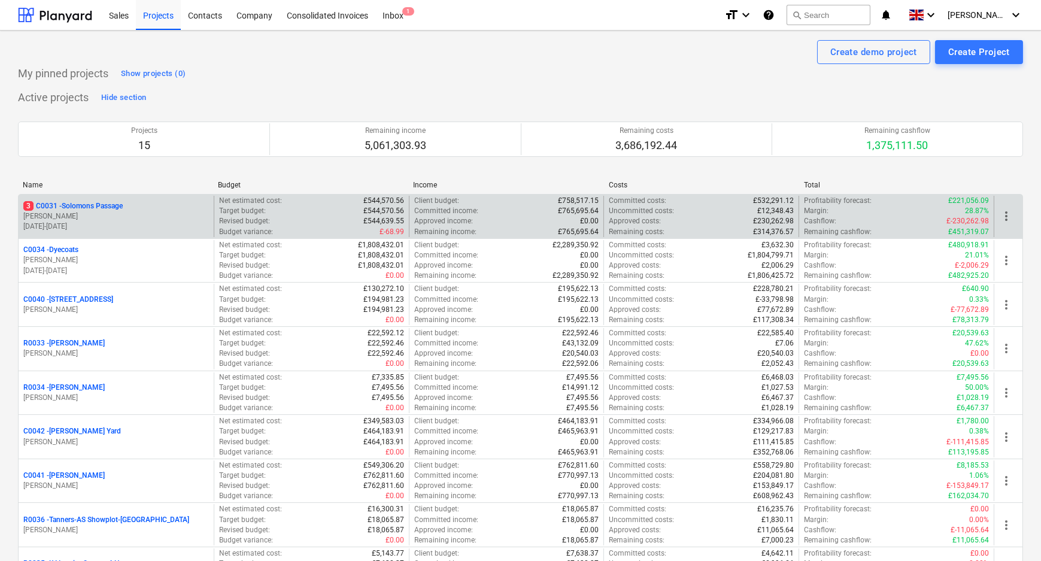
click at [95, 208] on p "3 C0031 - Solomons Passage" at bounding box center [72, 206] width 99 height 10
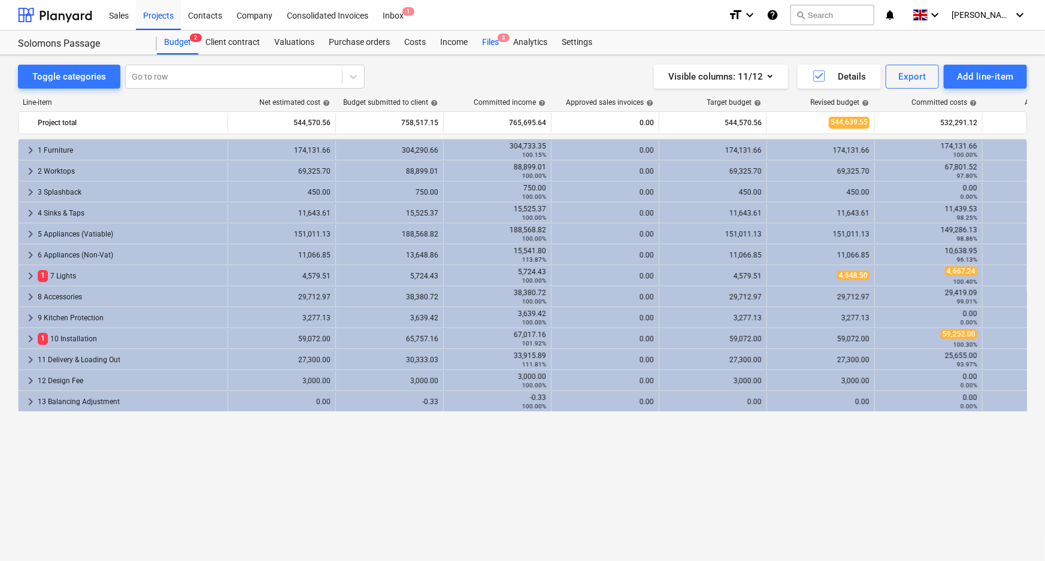
click at [502, 40] on span "3" at bounding box center [504, 38] width 12 height 8
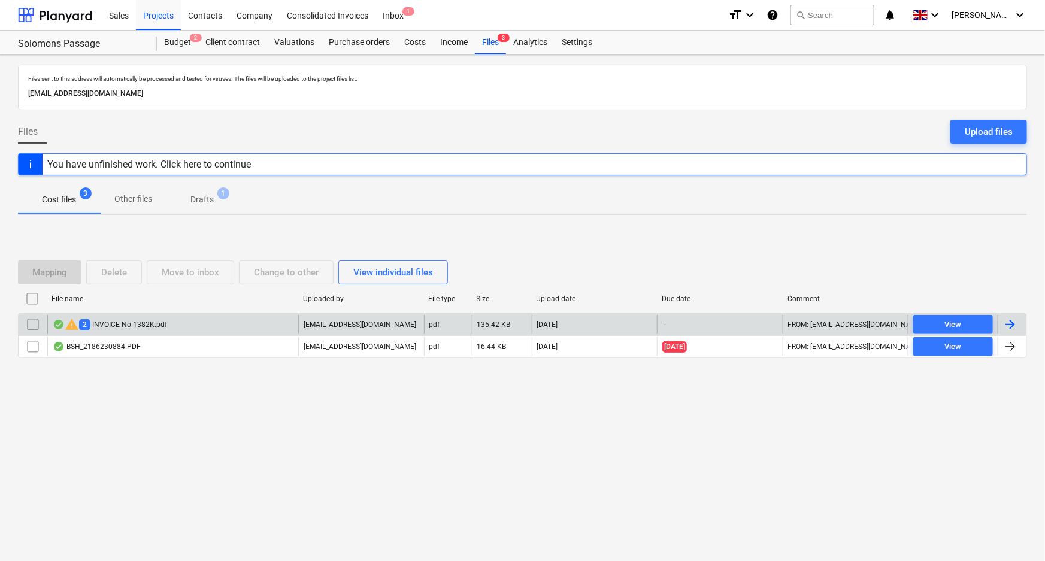
click at [138, 328] on div "warning 2 INVOICE No 1382K.pdf" at bounding box center [110, 324] width 114 height 14
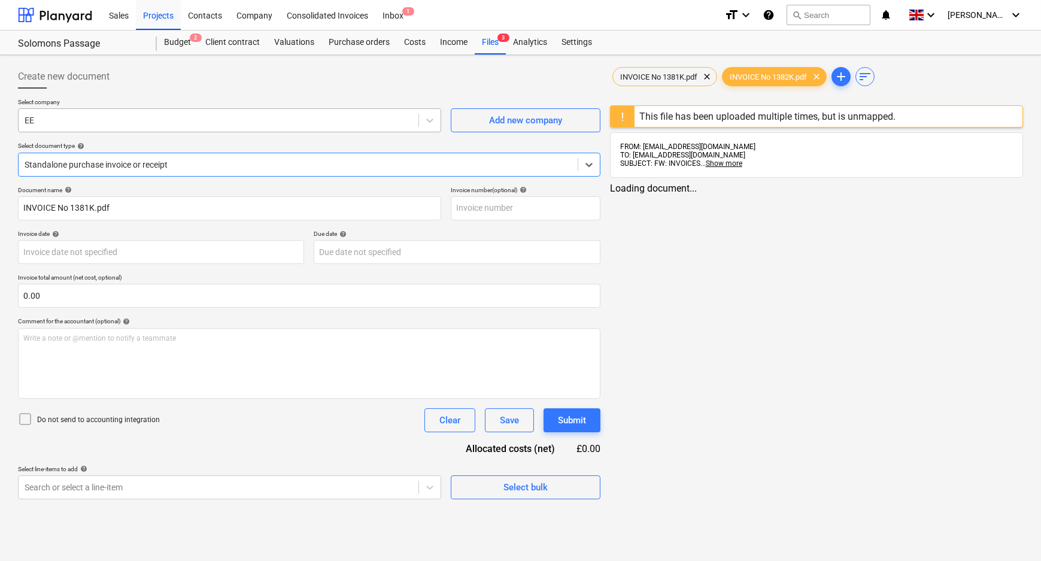
click at [135, 119] on div at bounding box center [219, 120] width 388 height 12
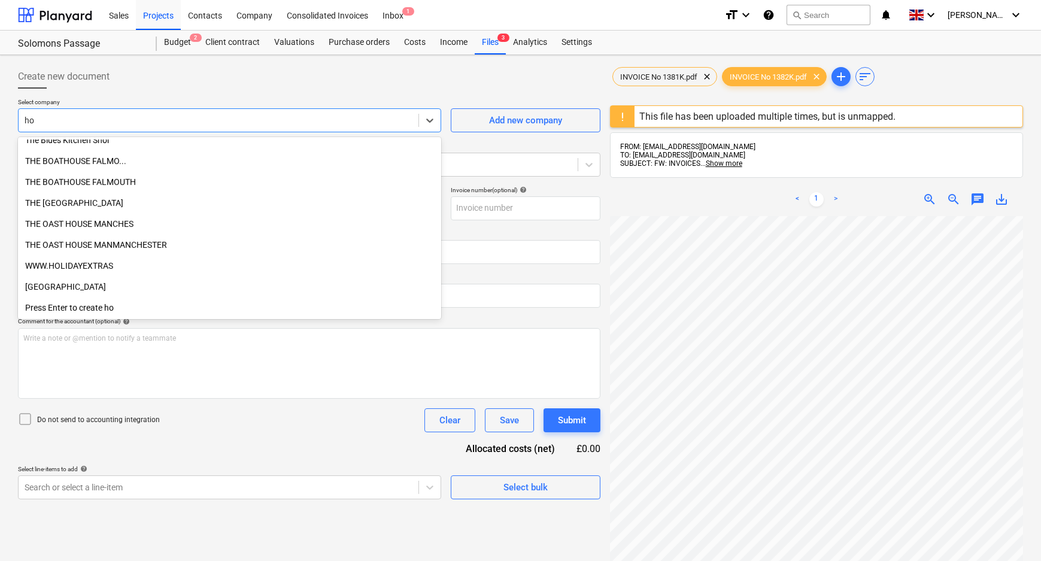
scroll to position [1518, 0]
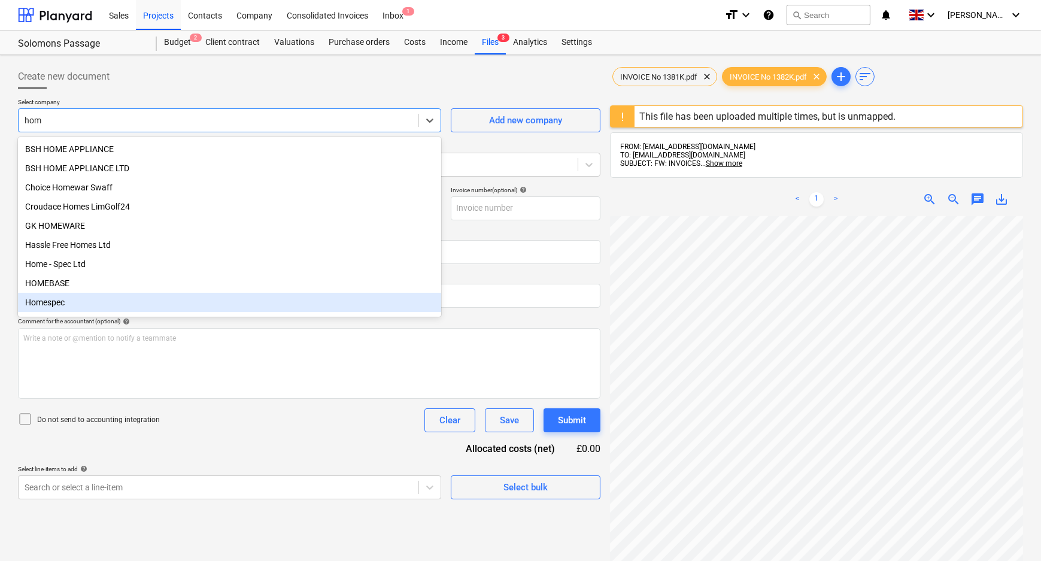
click at [126, 310] on div "Homespec" at bounding box center [229, 302] width 423 height 19
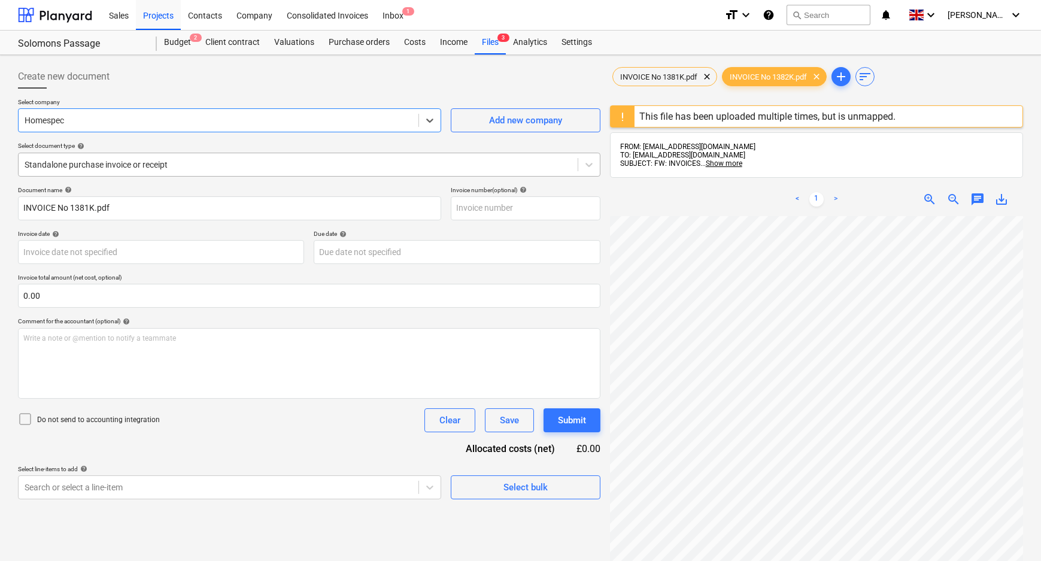
click at [131, 169] on div at bounding box center [298, 165] width 547 height 12
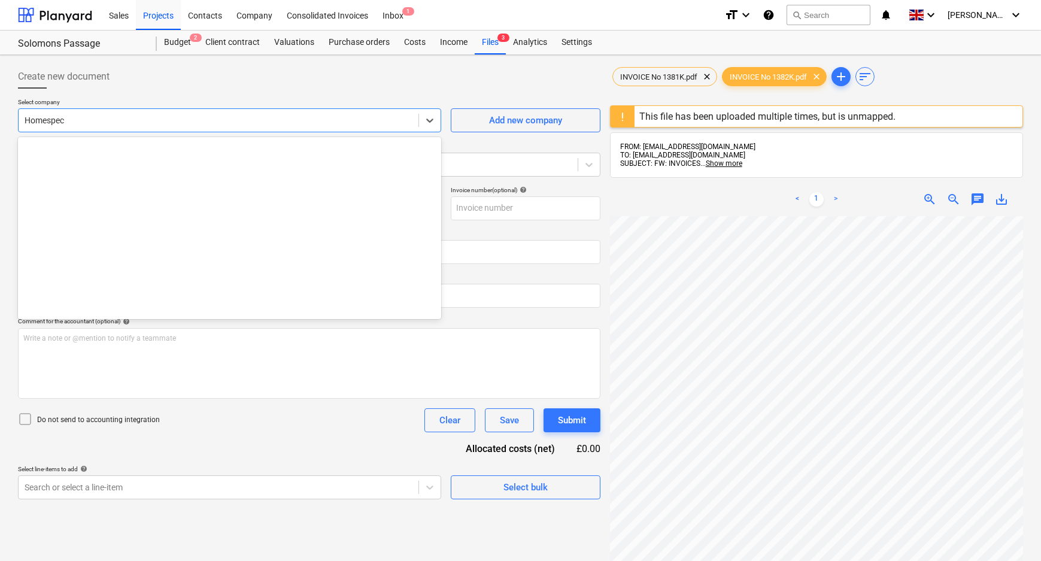
click at [121, 128] on div "Homespec" at bounding box center [219, 120] width 400 height 17
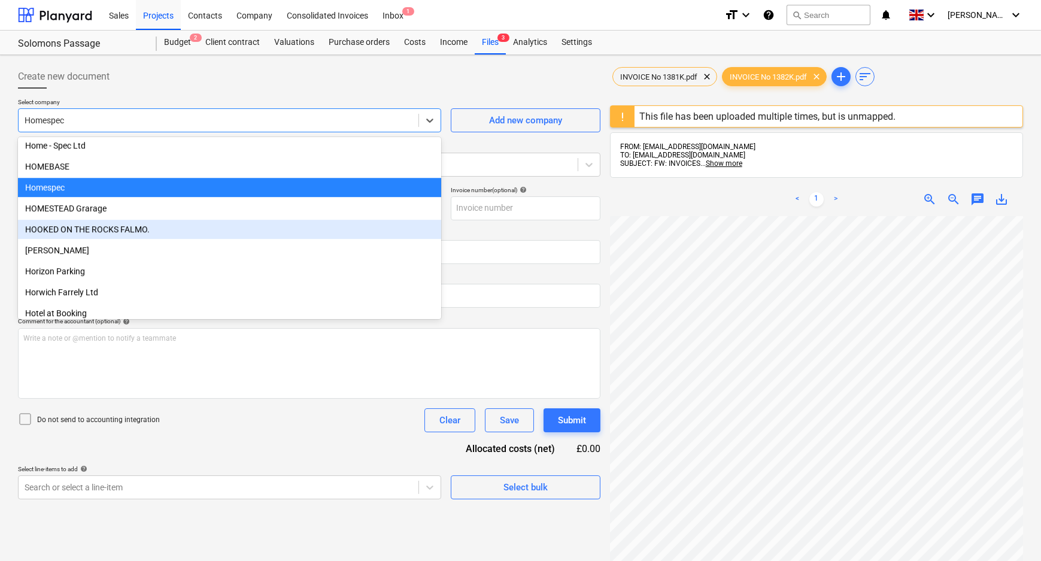
scroll to position [9251, 0]
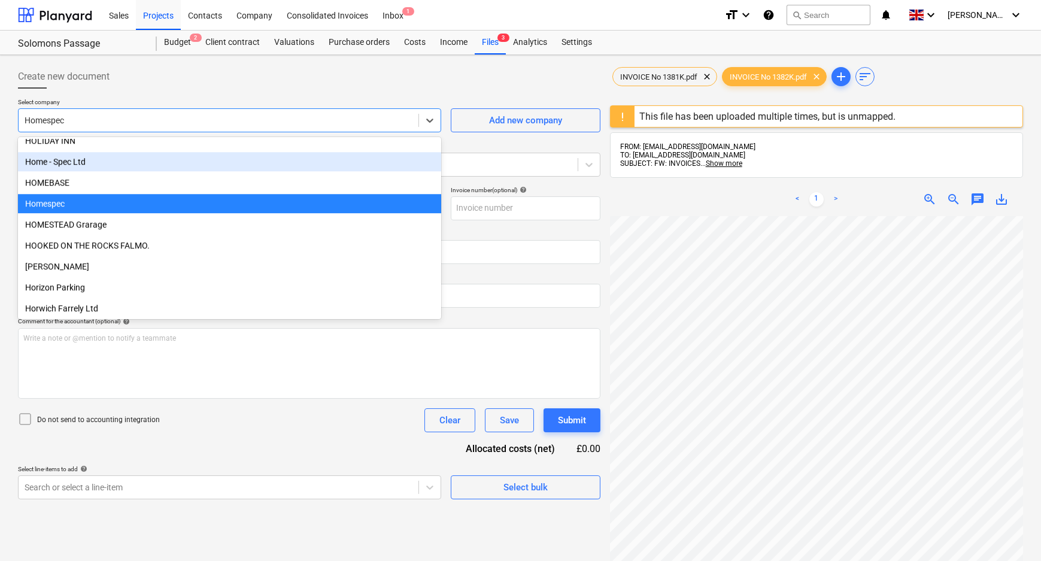
click at [114, 167] on div "Home - Spec Ltd" at bounding box center [229, 161] width 423 height 19
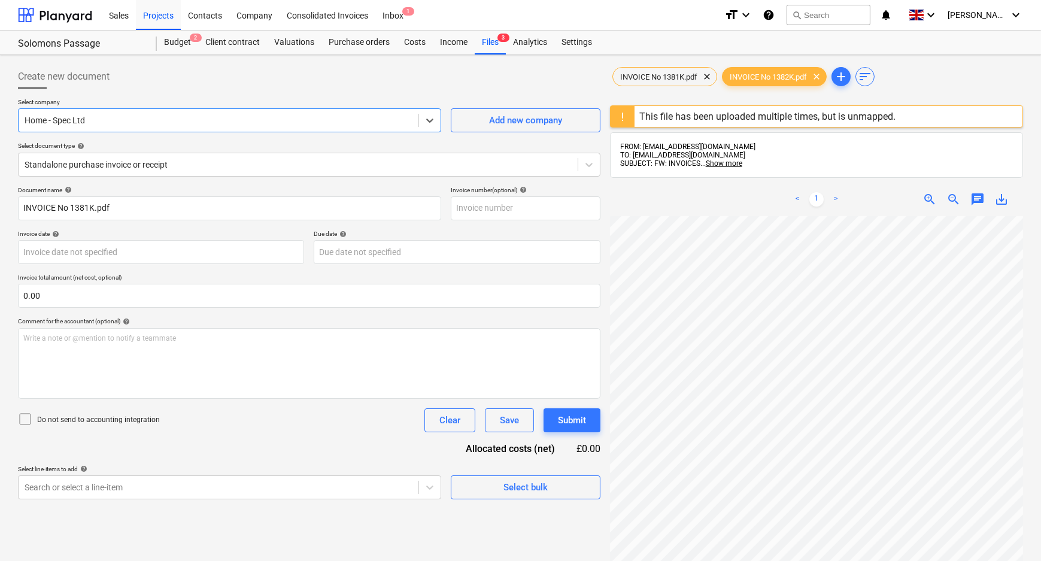
click at [114, 167] on div at bounding box center [298, 165] width 547 height 12
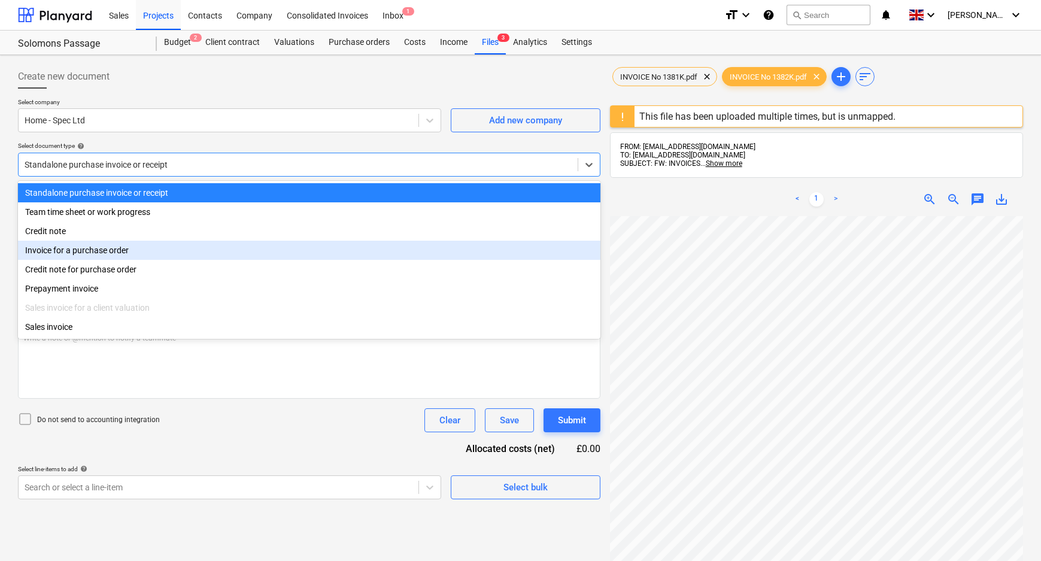
click at [114, 252] on div "Invoice for a purchase order" at bounding box center [309, 250] width 583 height 19
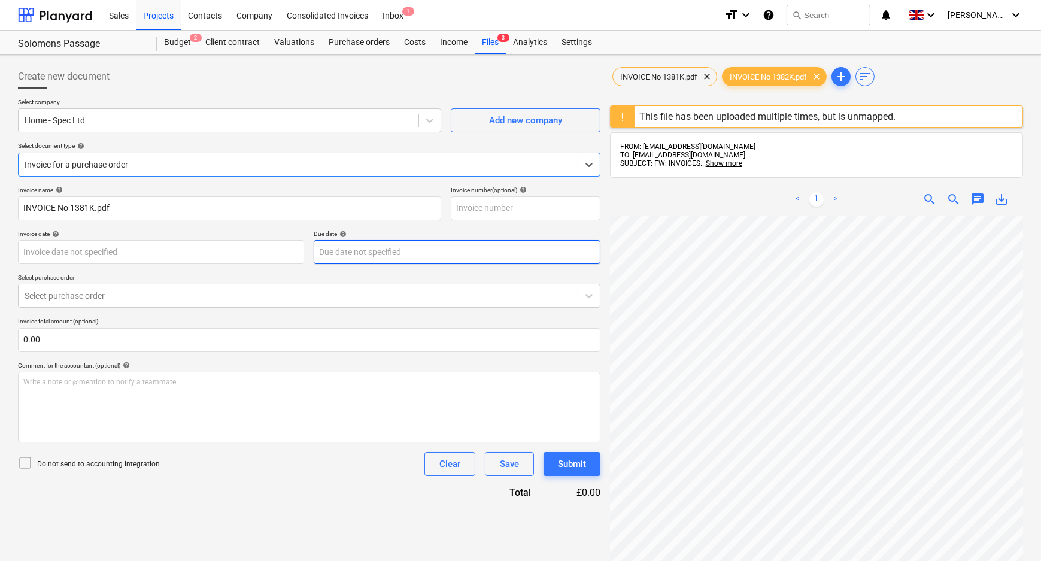
click at [439, 246] on body "Sales Projects Contacts Company Consolidated Invoices Inbox 1 format_size keybo…" at bounding box center [520, 280] width 1041 height 561
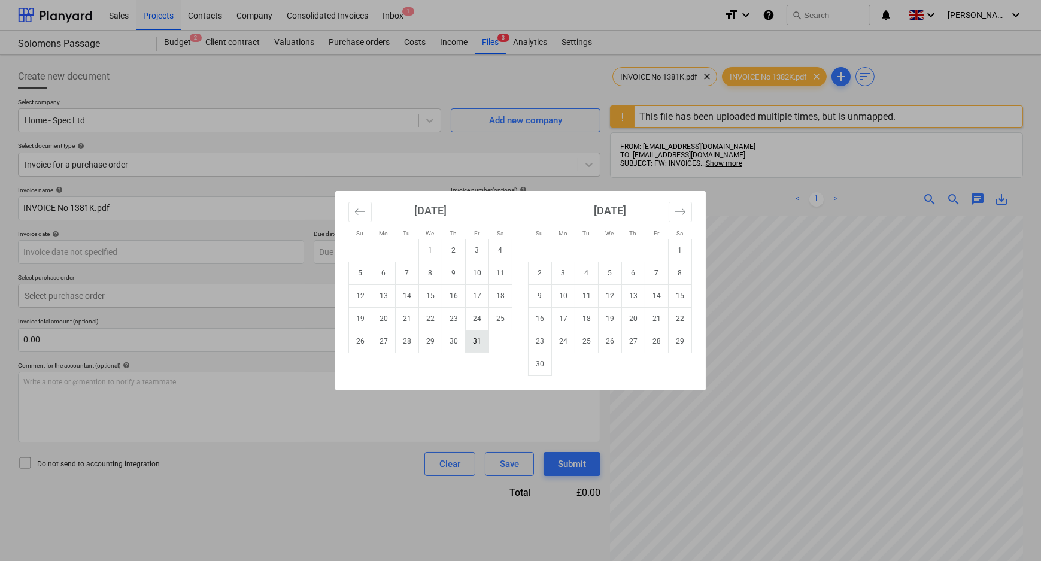
click at [473, 336] on td "31" at bounding box center [477, 341] width 23 height 23
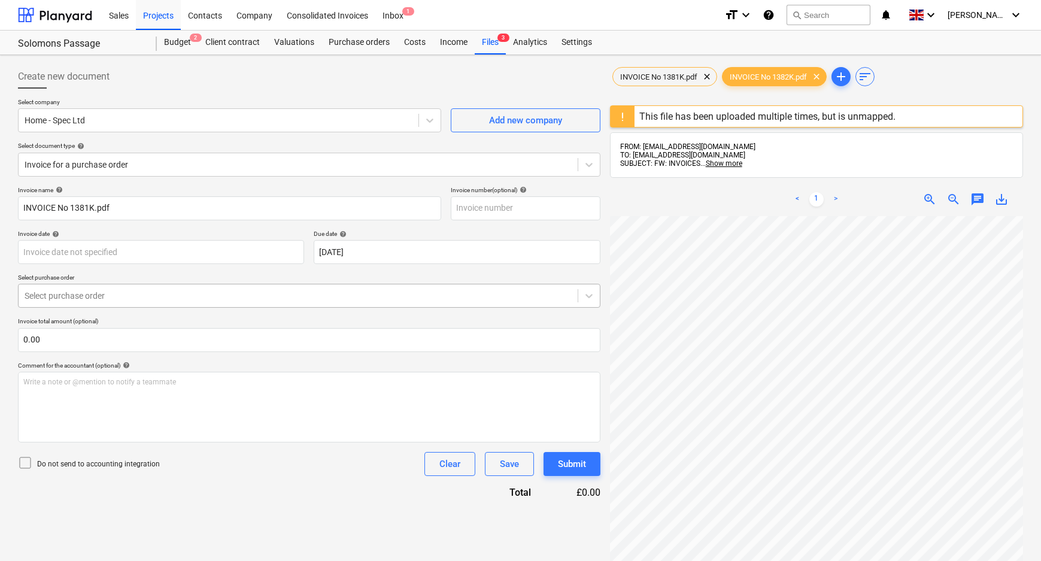
click at [298, 290] on div at bounding box center [298, 296] width 547 height 12
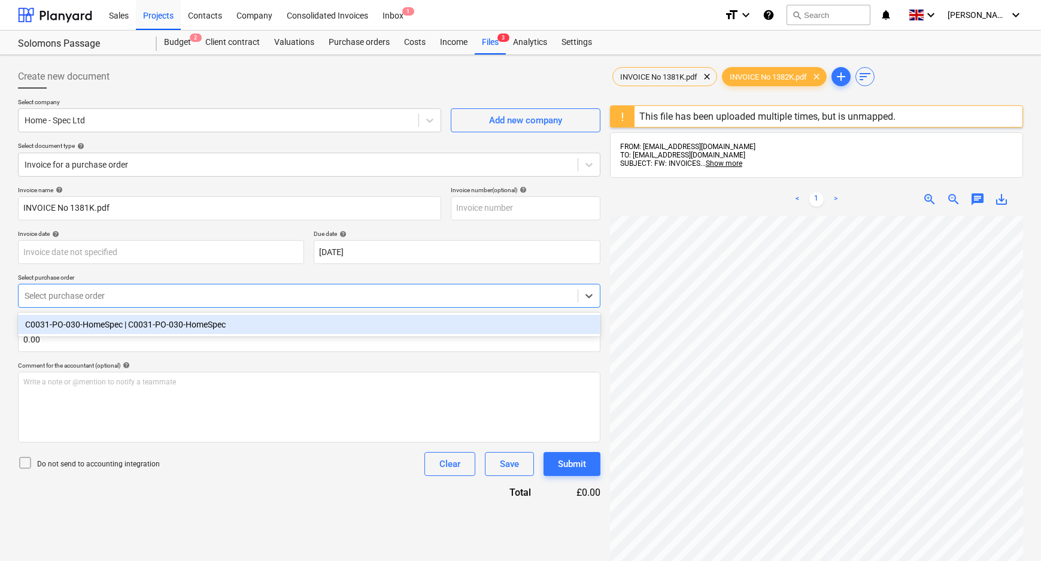
click at [199, 329] on div "C0031-PO-030-HomeSpec | C0031-PO-030-HomeSpec" at bounding box center [309, 324] width 583 height 19
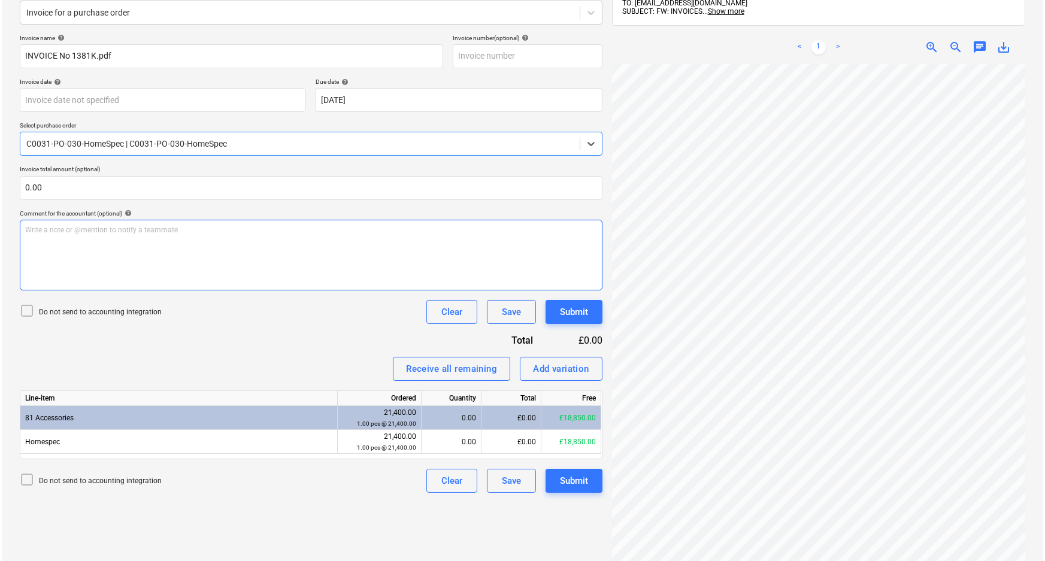
scroll to position [163, 0]
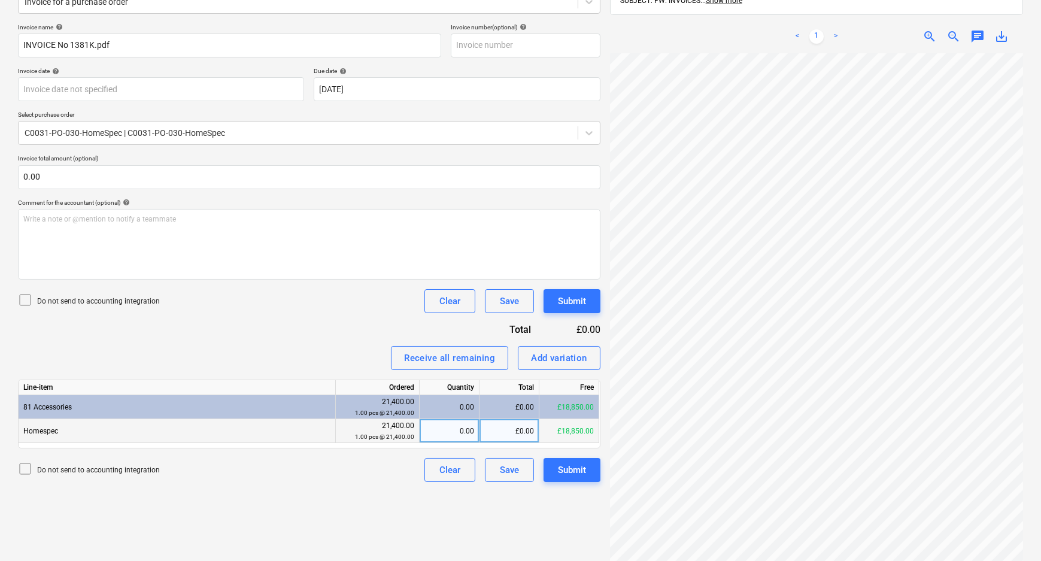
click at [504, 426] on div "£0.00" at bounding box center [510, 431] width 60 height 24
drag, startPoint x: 334, startPoint y: 472, endPoint x: 536, endPoint y: 467, distance: 201.9
click at [334, 472] on div "Do not send to accounting integration Clear Save Submit" at bounding box center [309, 470] width 583 height 24
click at [574, 466] on div "Submit" at bounding box center [572, 470] width 28 height 16
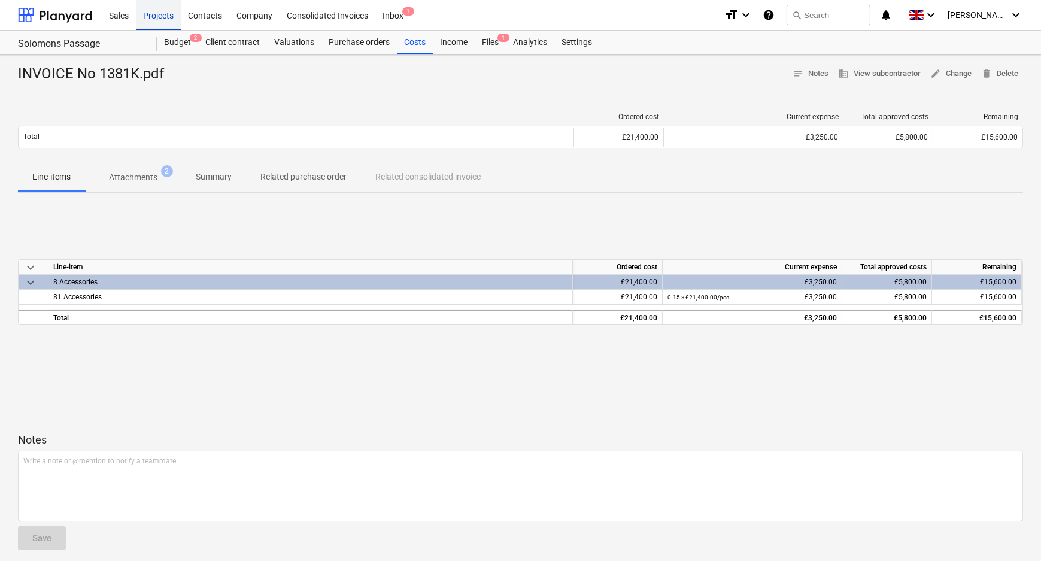
click at [164, 20] on div "Projects" at bounding box center [158, 14] width 45 height 31
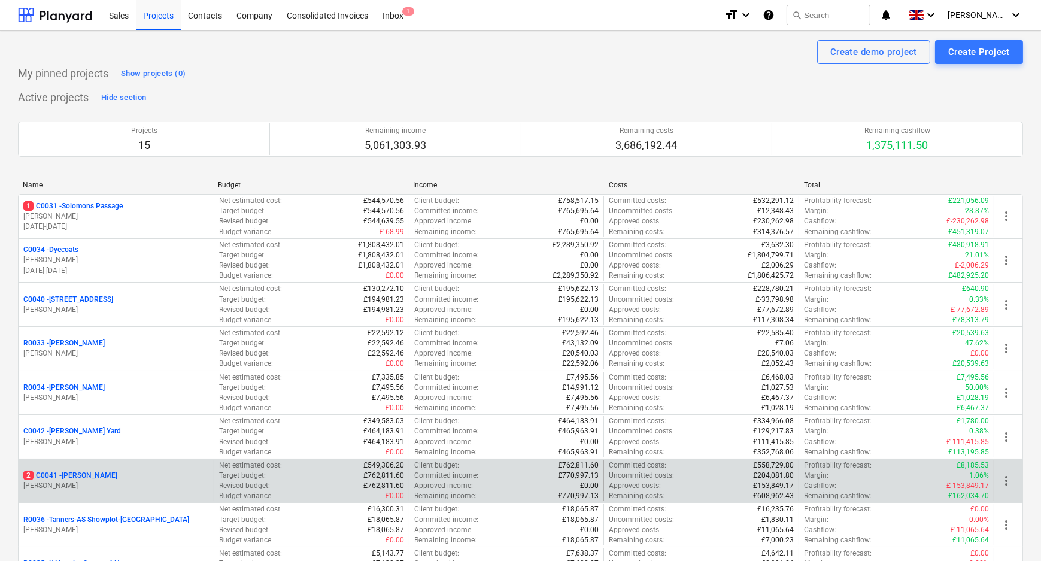
click at [78, 473] on p "2 C0041 - [PERSON_NAME]" at bounding box center [70, 476] width 94 height 10
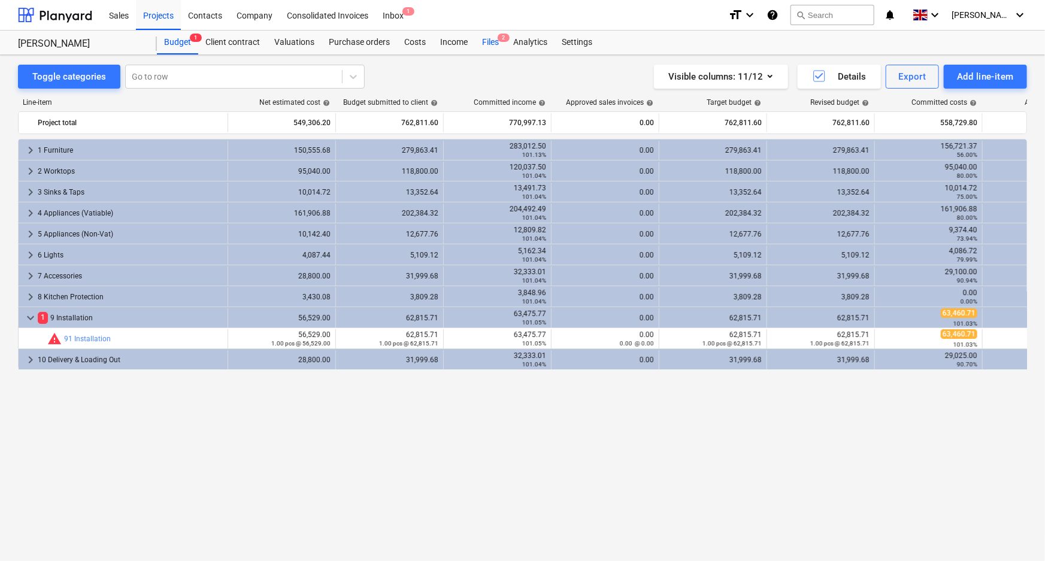
click at [494, 32] on div "Files 2" at bounding box center [490, 43] width 31 height 24
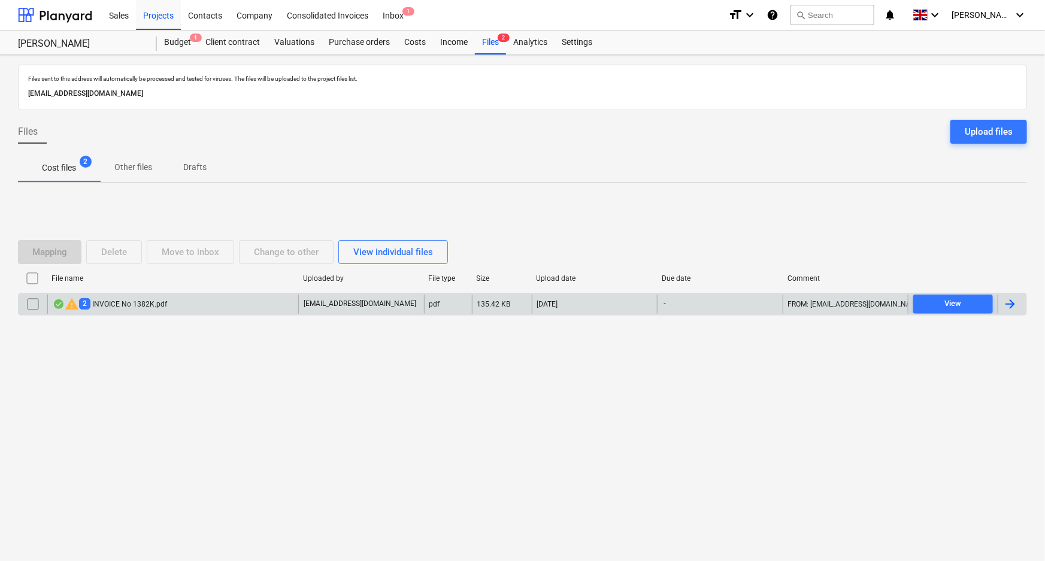
click at [123, 307] on div "warning 2 INVOICE No 1382K.pdf" at bounding box center [110, 304] width 114 height 14
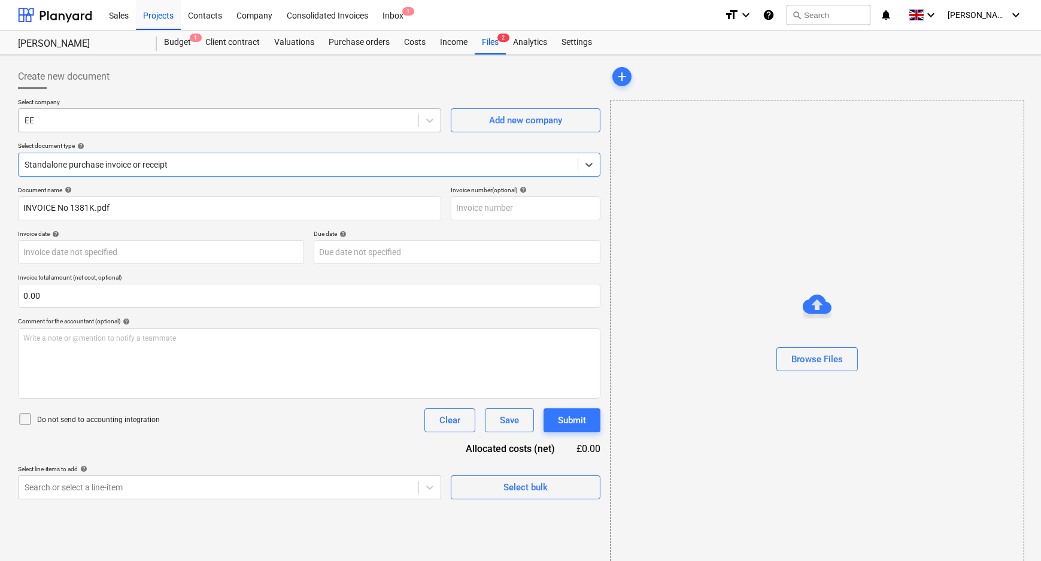
click at [393, 114] on div at bounding box center [219, 120] width 388 height 12
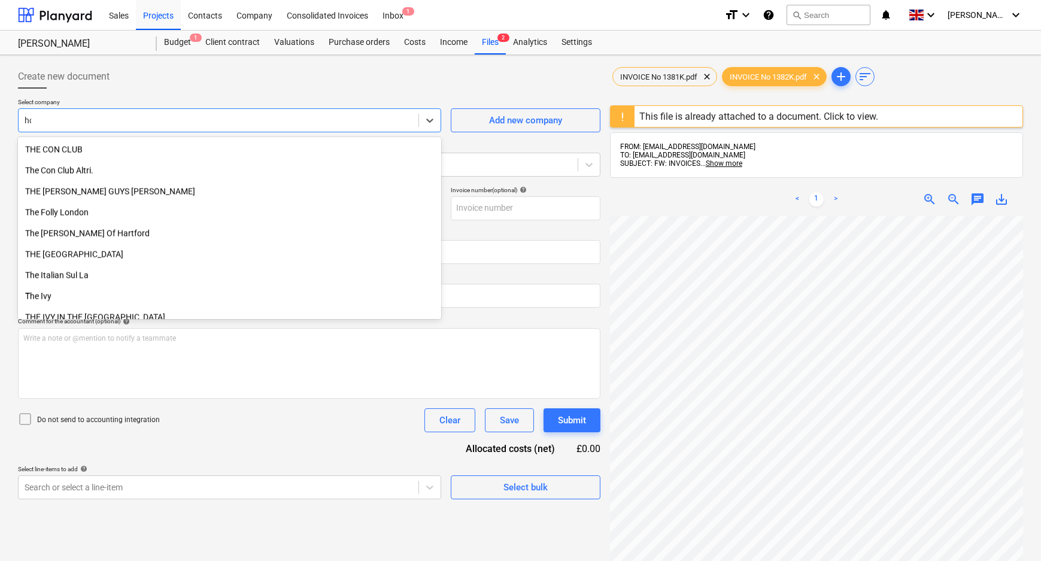
scroll to position [1518, 0]
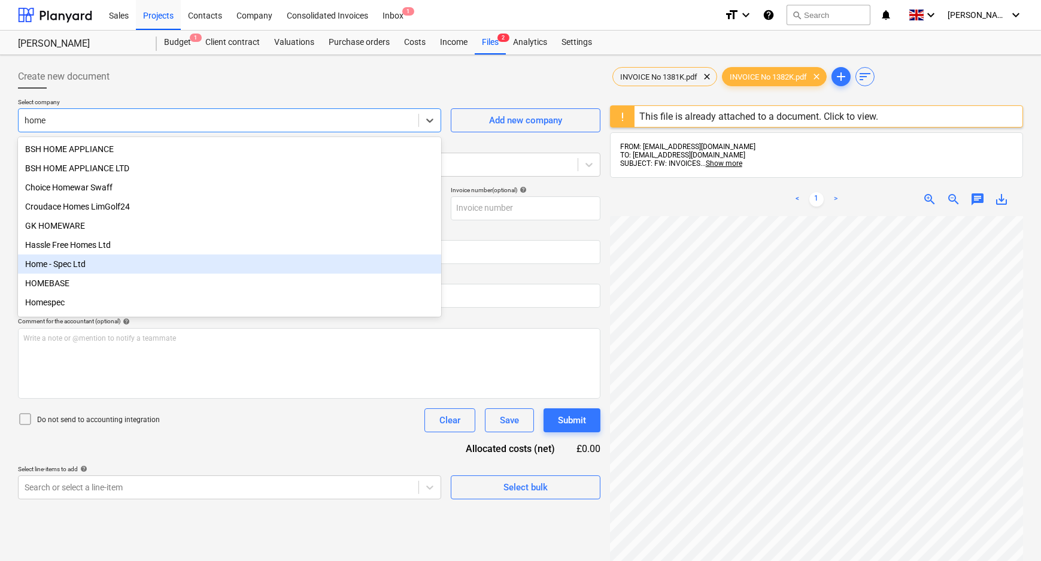
click at [166, 272] on div "Home - Spec Ltd" at bounding box center [229, 263] width 423 height 19
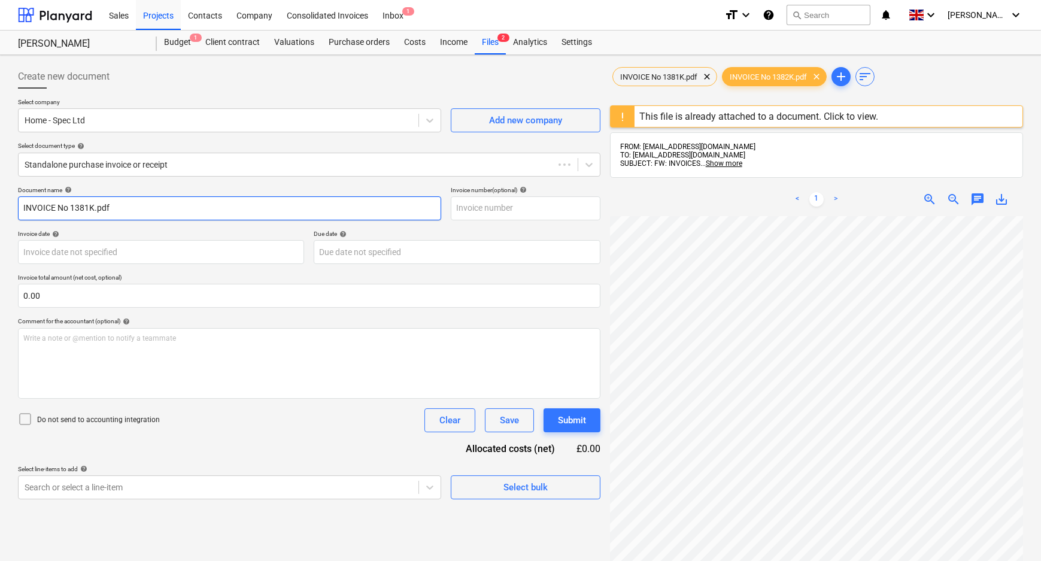
click at [109, 206] on input "INVOICE No 1381K.pdf" at bounding box center [229, 208] width 423 height 24
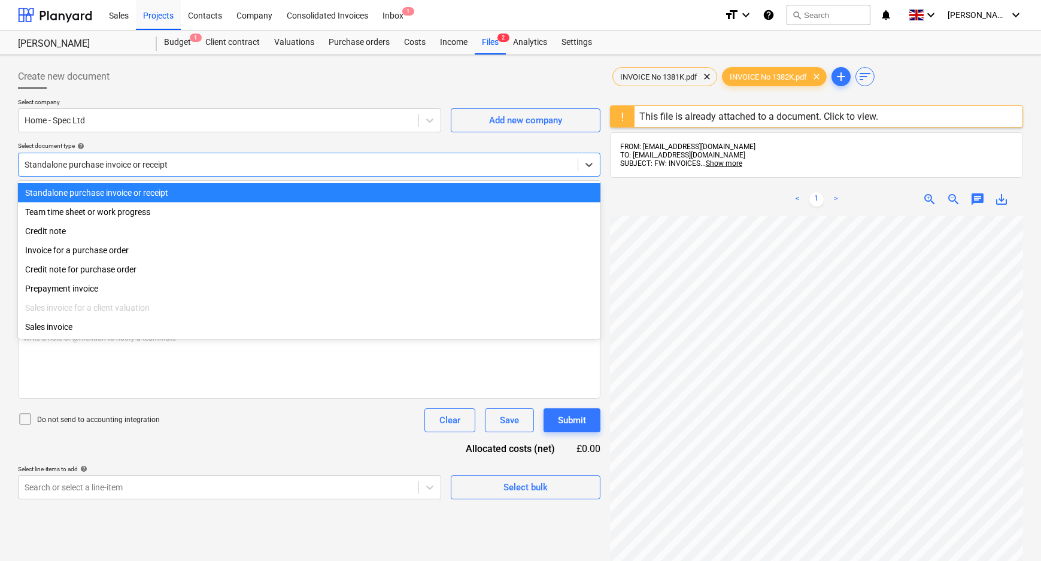
click at [108, 163] on div at bounding box center [298, 165] width 547 height 12
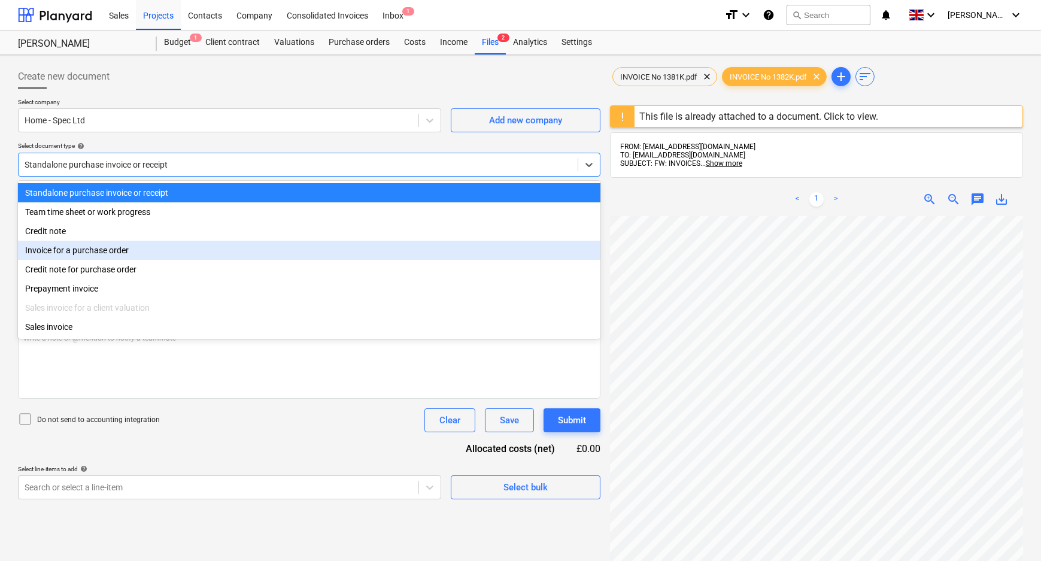
click at [102, 252] on div "Invoice for a purchase order" at bounding box center [309, 250] width 583 height 19
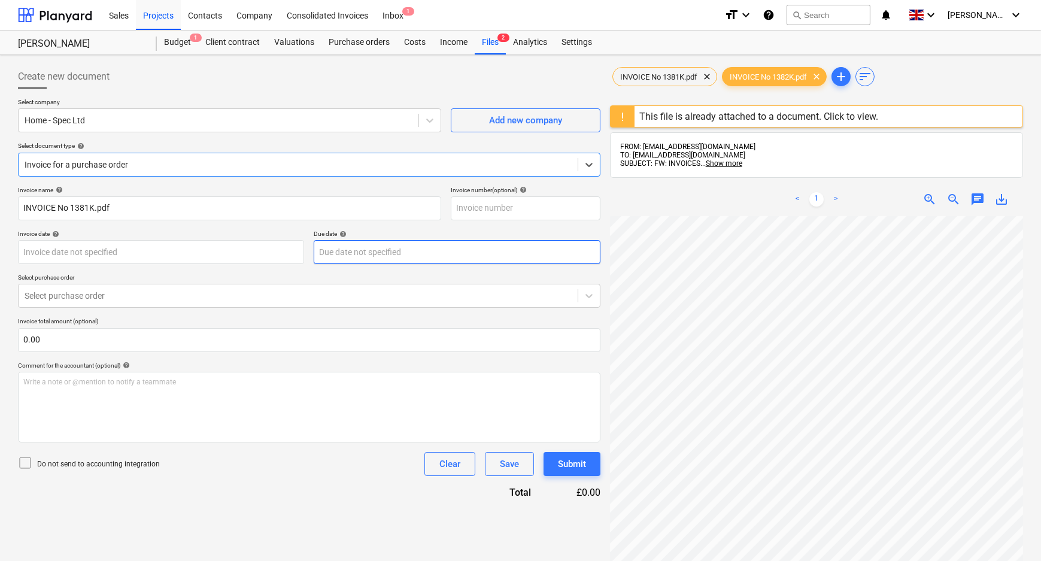
click at [448, 257] on body "Sales Projects Contacts Company Consolidated Invoices Inbox 1 format_size keybo…" at bounding box center [520, 280] width 1041 height 561
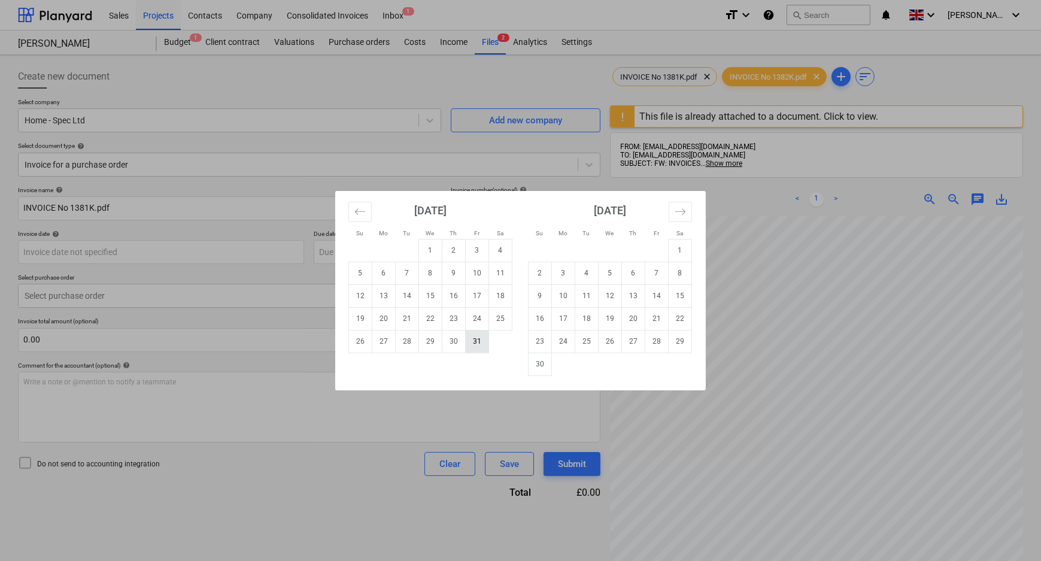
click at [479, 345] on td "31" at bounding box center [477, 341] width 23 height 23
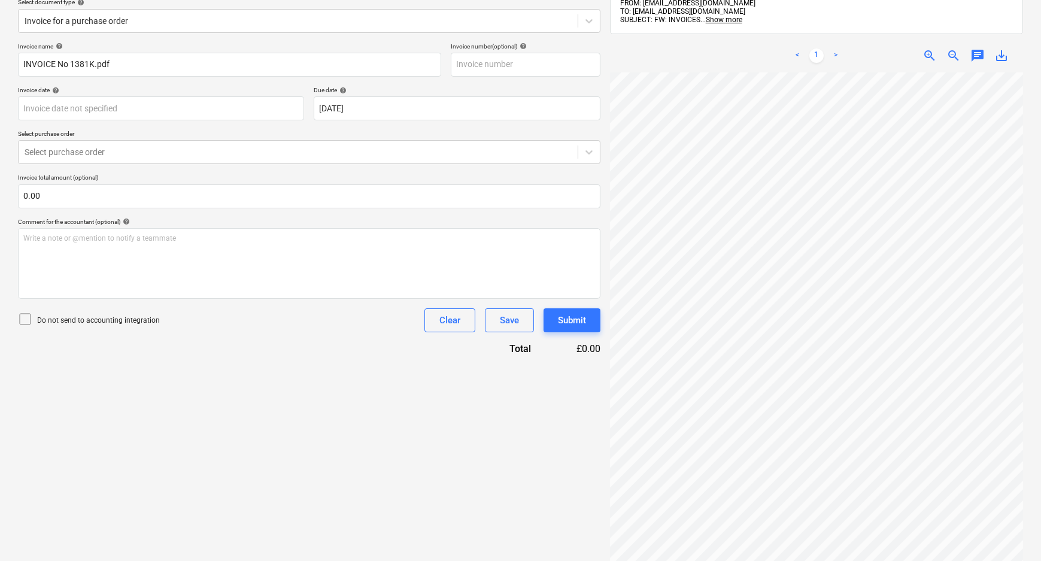
scroll to position [163, 0]
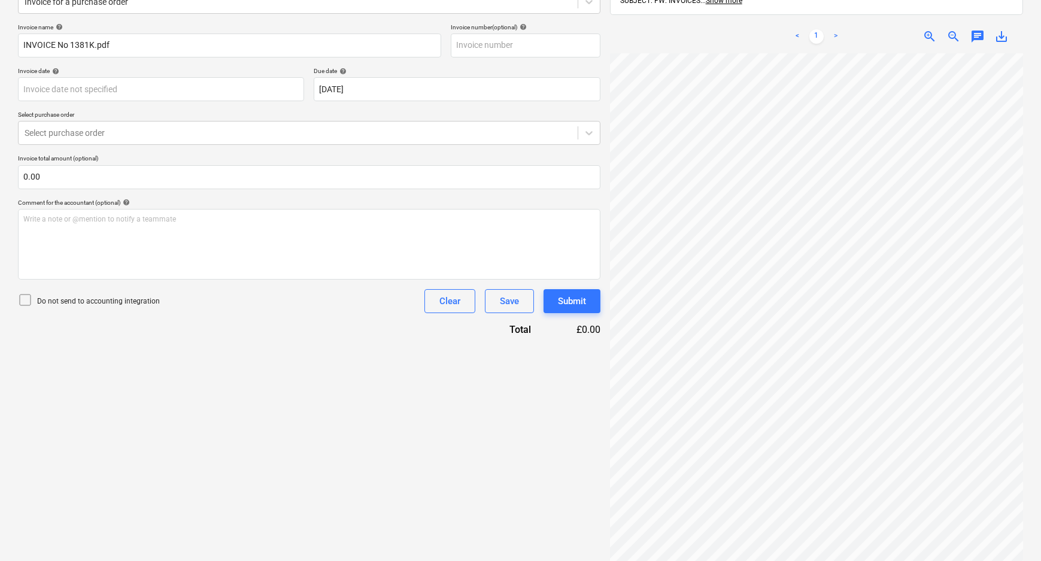
click at [81, 299] on p "Do not send to accounting integration" at bounding box center [98, 301] width 123 height 10
click at [106, 129] on div at bounding box center [298, 133] width 547 height 12
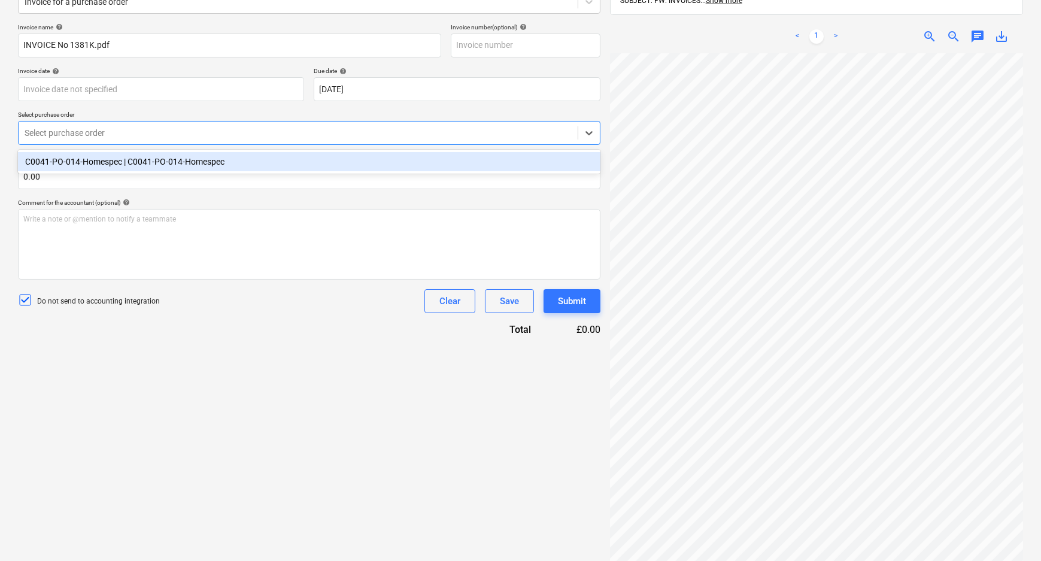
drag, startPoint x: 105, startPoint y: 164, endPoint x: 103, endPoint y: 175, distance: 10.9
click at [105, 165] on div "C0041-PO-014-Homespec | C0041-PO-014-Homespec" at bounding box center [309, 161] width 583 height 19
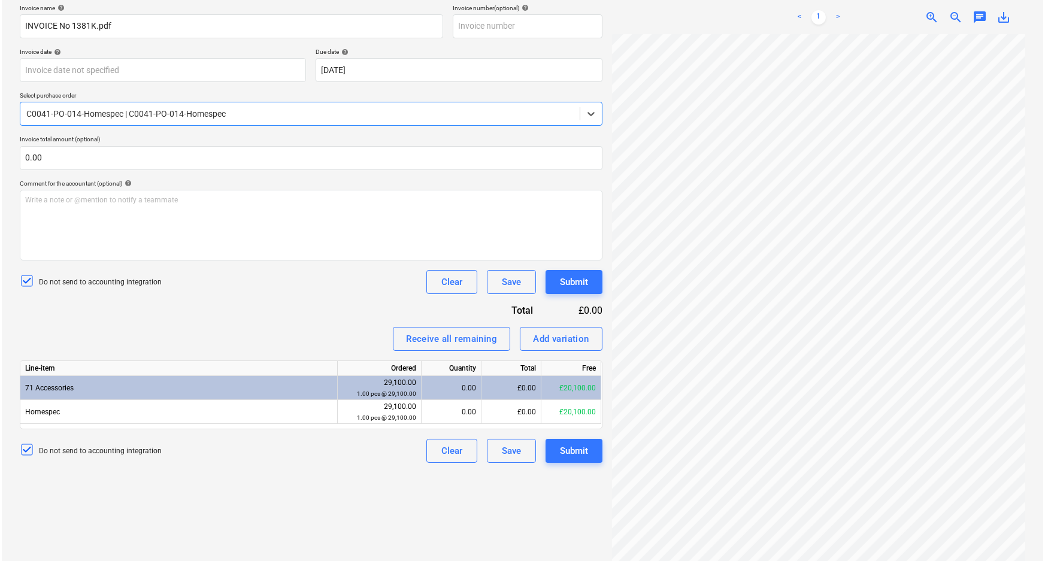
scroll to position [192, 0]
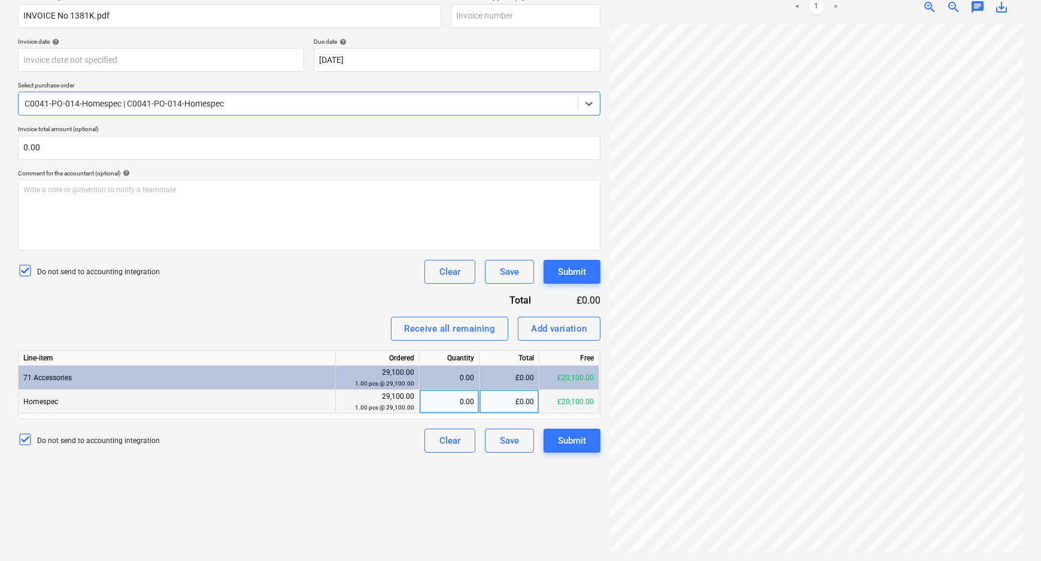
click at [495, 409] on div "£0.00" at bounding box center [510, 402] width 60 height 24
click at [358, 495] on div "Create new document Select company Home - Spec Ltd Add new company Select docum…" at bounding box center [309, 212] width 592 height 689
click at [586, 440] on div "Submit" at bounding box center [572, 441] width 28 height 16
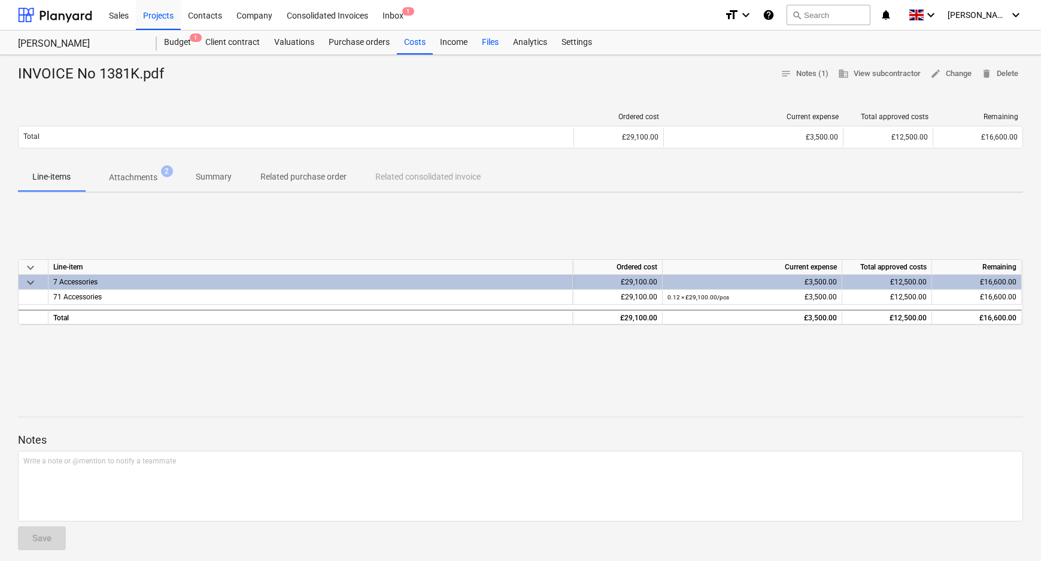
click at [491, 41] on div "Files" at bounding box center [490, 43] width 31 height 24
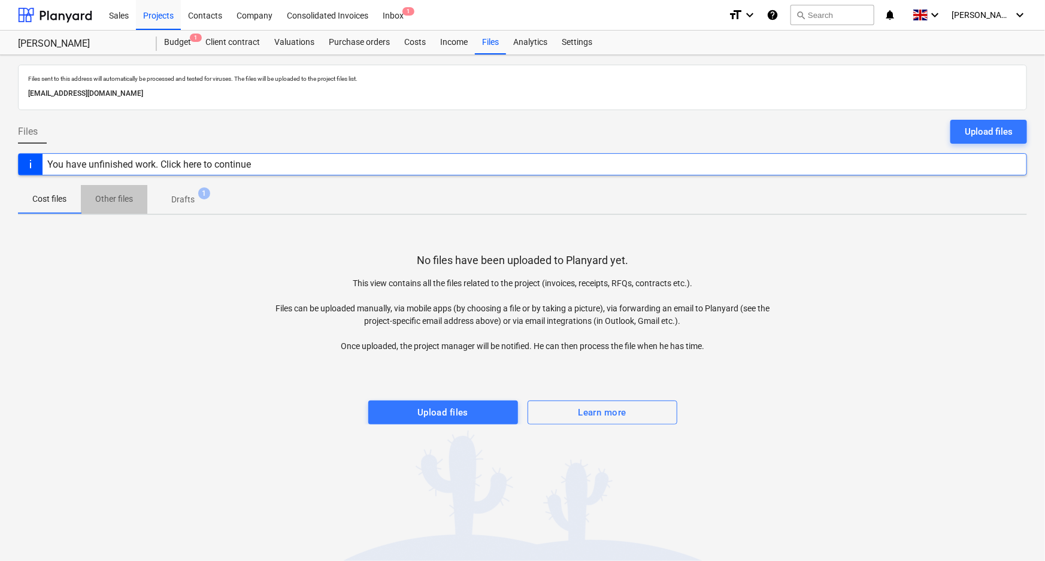
click at [123, 198] on p "Other files" at bounding box center [114, 199] width 38 height 13
click at [416, 43] on div "Costs" at bounding box center [415, 43] width 36 height 24
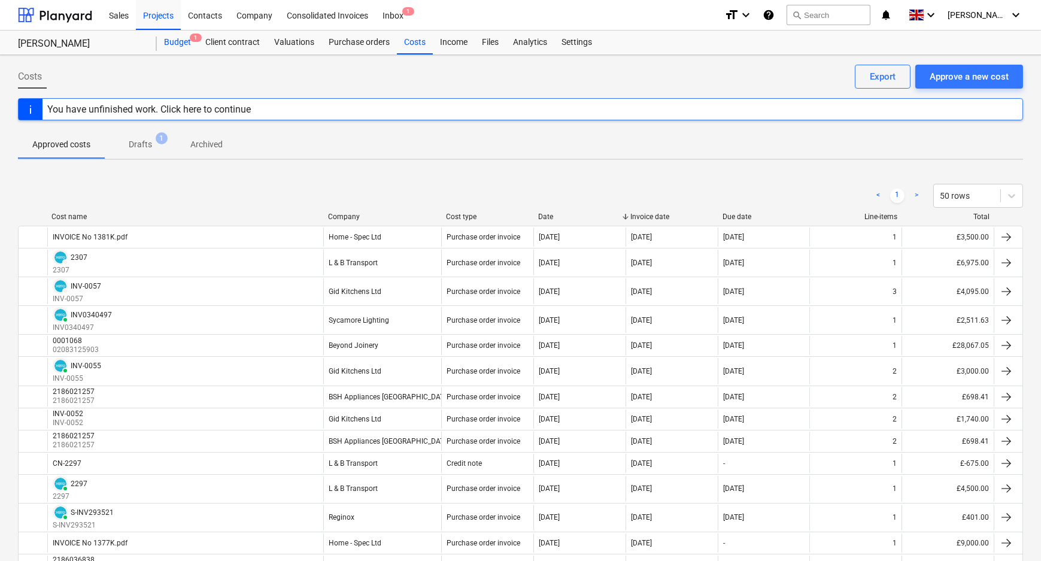
click at [192, 41] on span "1" at bounding box center [196, 38] width 12 height 8
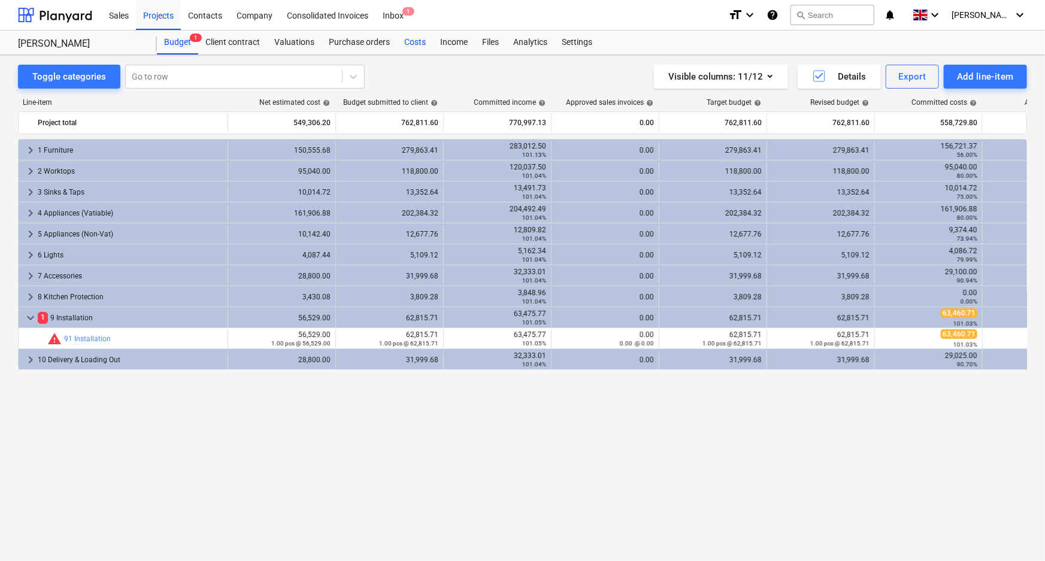
click at [423, 42] on div "Costs" at bounding box center [415, 43] width 36 height 24
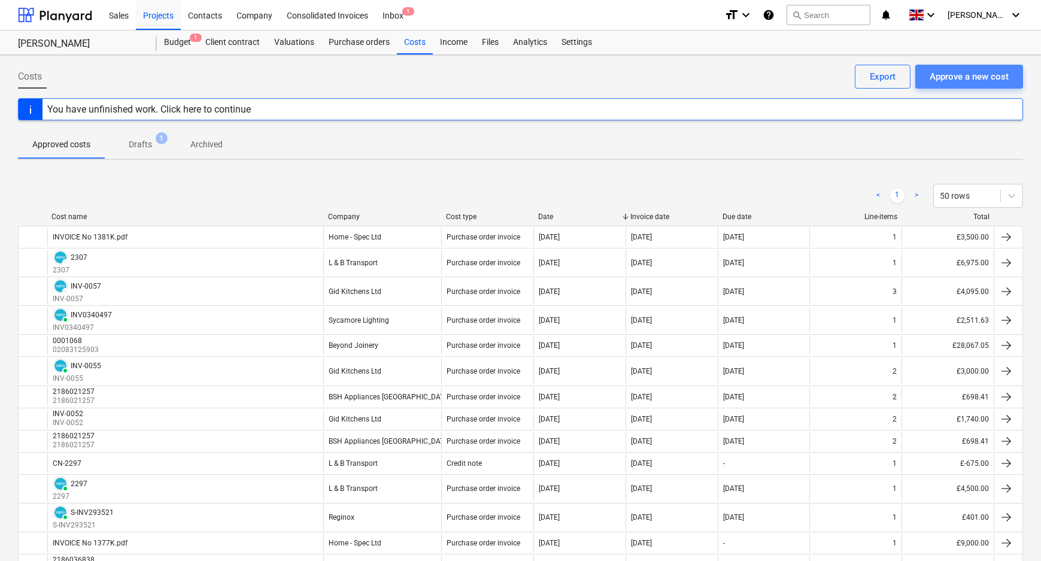
click at [964, 74] on div "Approve a new cost" at bounding box center [969, 77] width 79 height 16
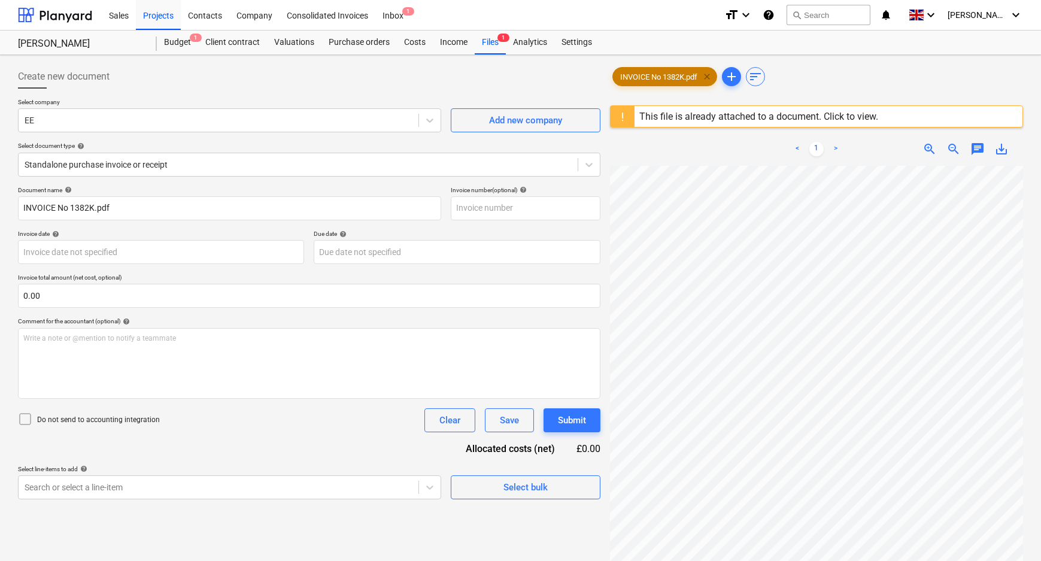
click at [708, 73] on span "clear" at bounding box center [707, 76] width 14 height 14
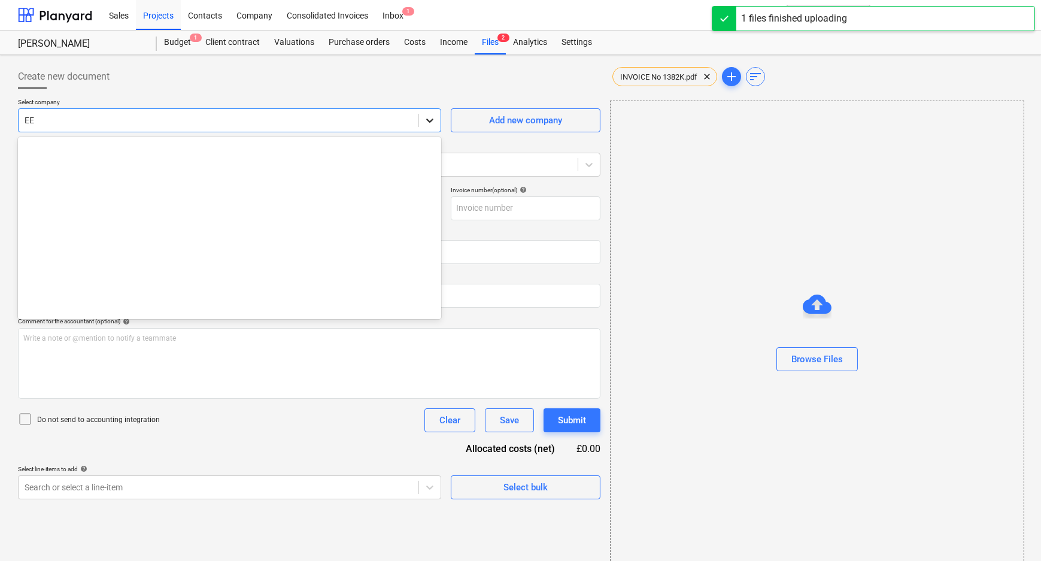
click at [425, 120] on icon at bounding box center [430, 120] width 12 height 12
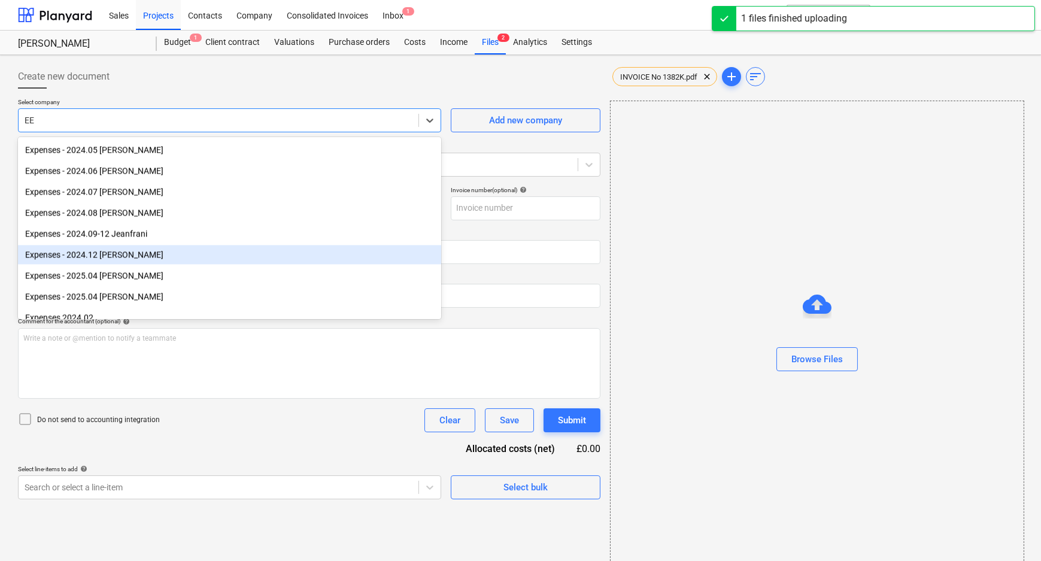
scroll to position [6802, 0]
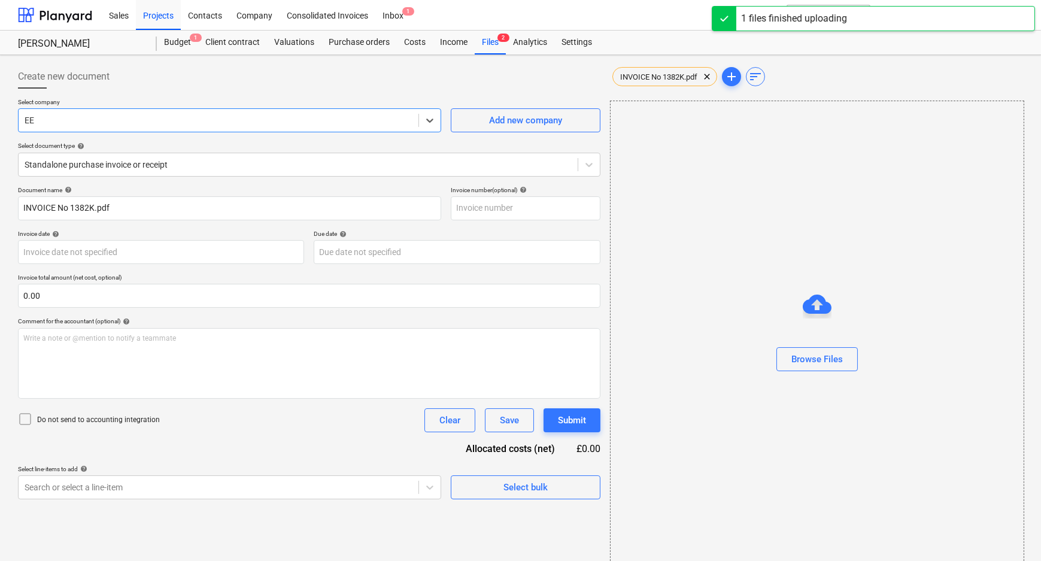
click at [87, 117] on div at bounding box center [219, 120] width 388 height 12
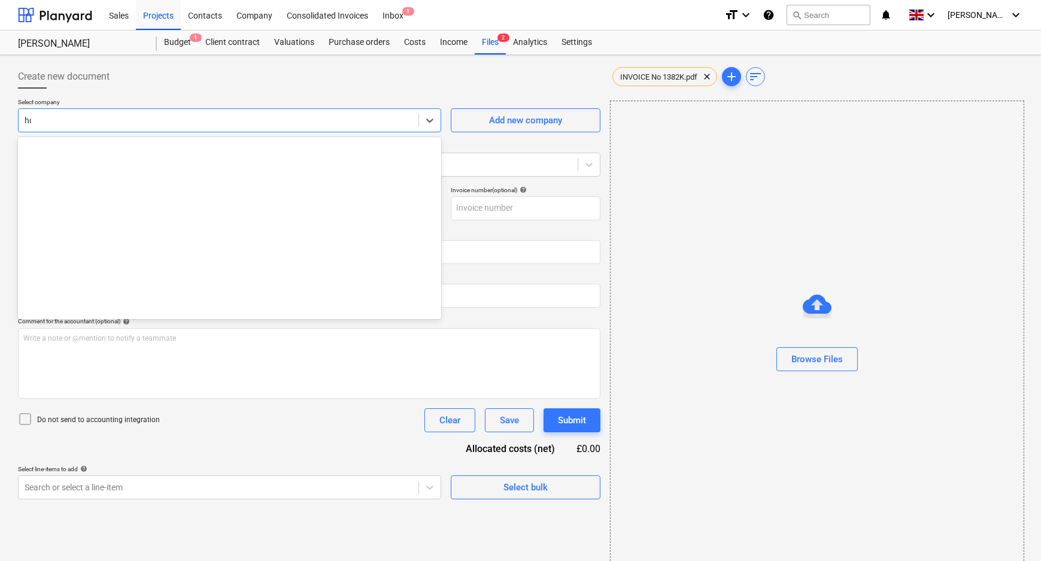
scroll to position [1518, 0]
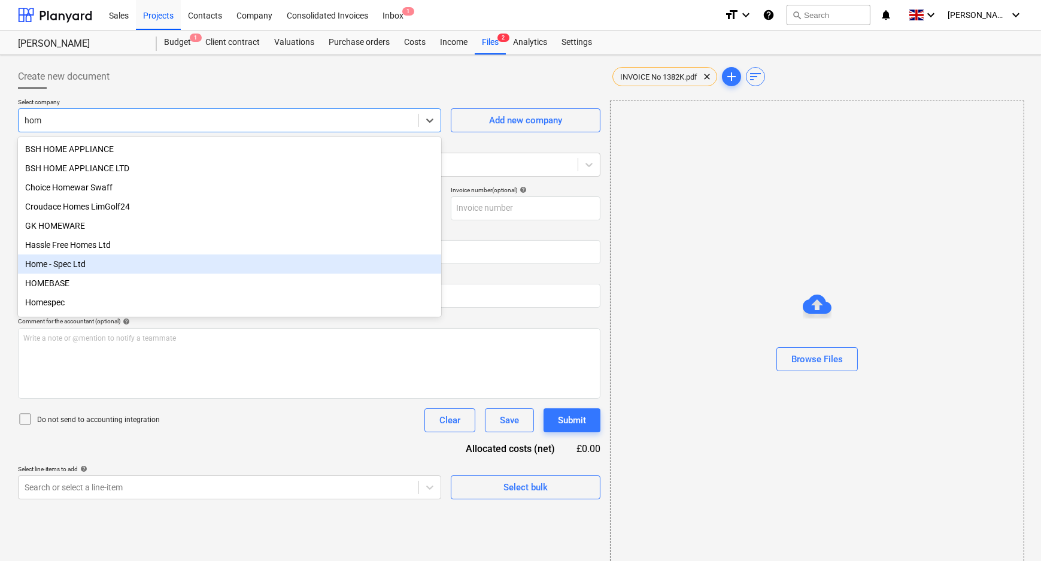
click at [117, 266] on div "Home - Spec Ltd" at bounding box center [229, 263] width 423 height 19
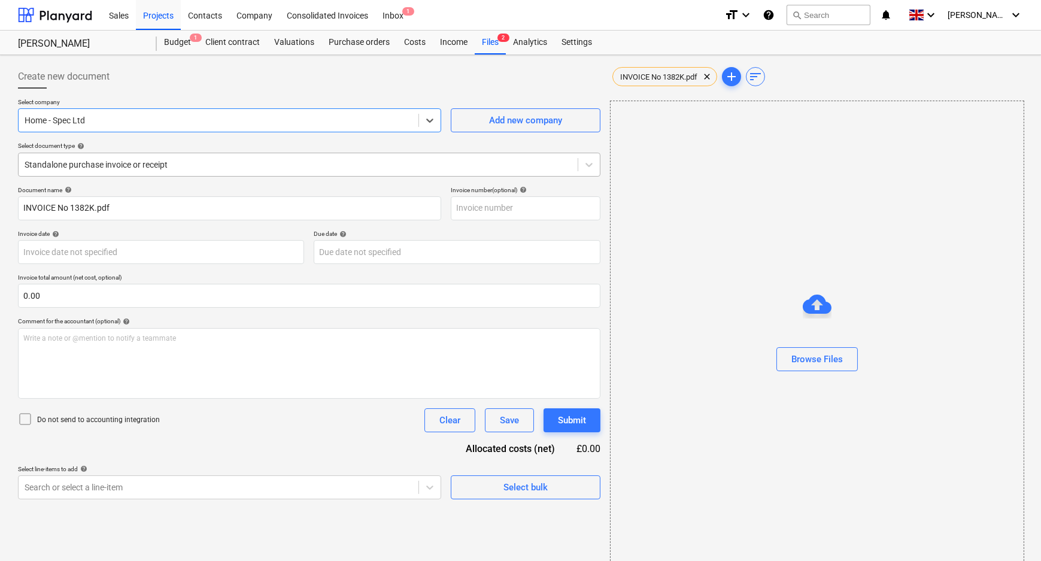
click at [162, 168] on div at bounding box center [298, 165] width 547 height 12
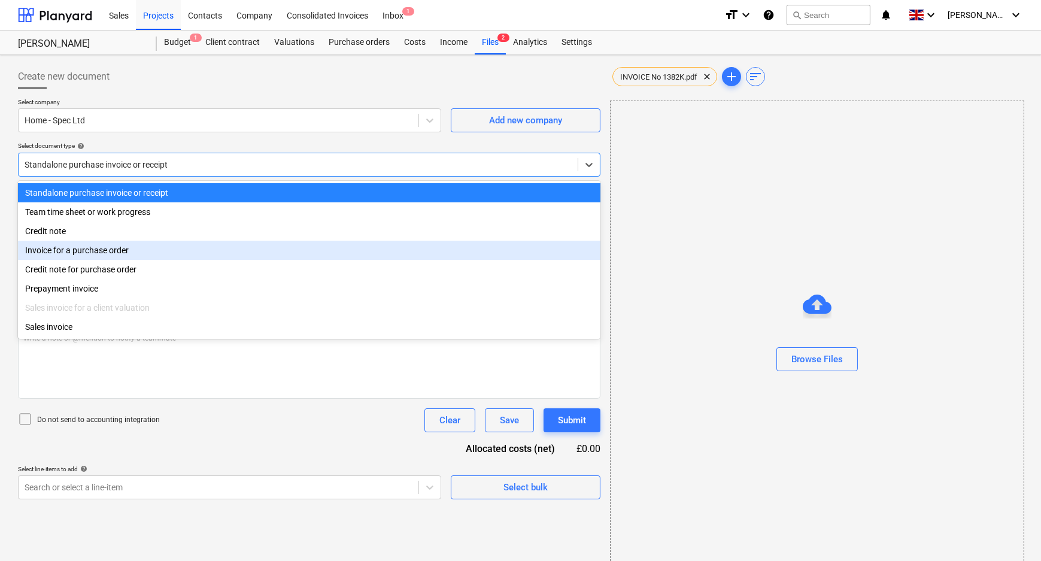
click at [105, 258] on div "Invoice for a purchase order" at bounding box center [309, 250] width 583 height 19
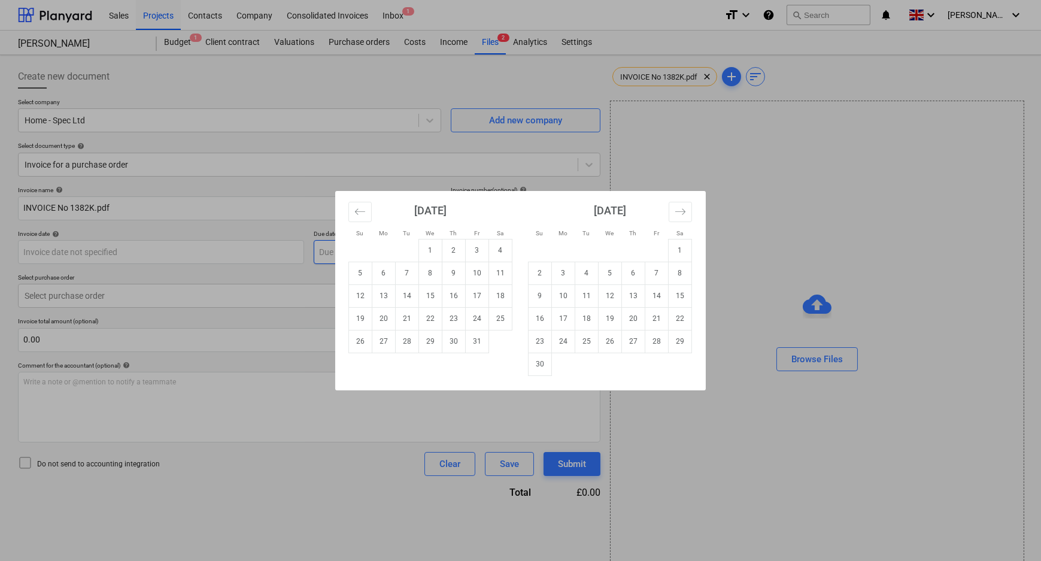
click at [396, 256] on body "Sales Projects Contacts Company Consolidated Invoices Inbox 1 format_size keybo…" at bounding box center [520, 280] width 1041 height 561
click at [484, 345] on td "31" at bounding box center [477, 341] width 23 height 23
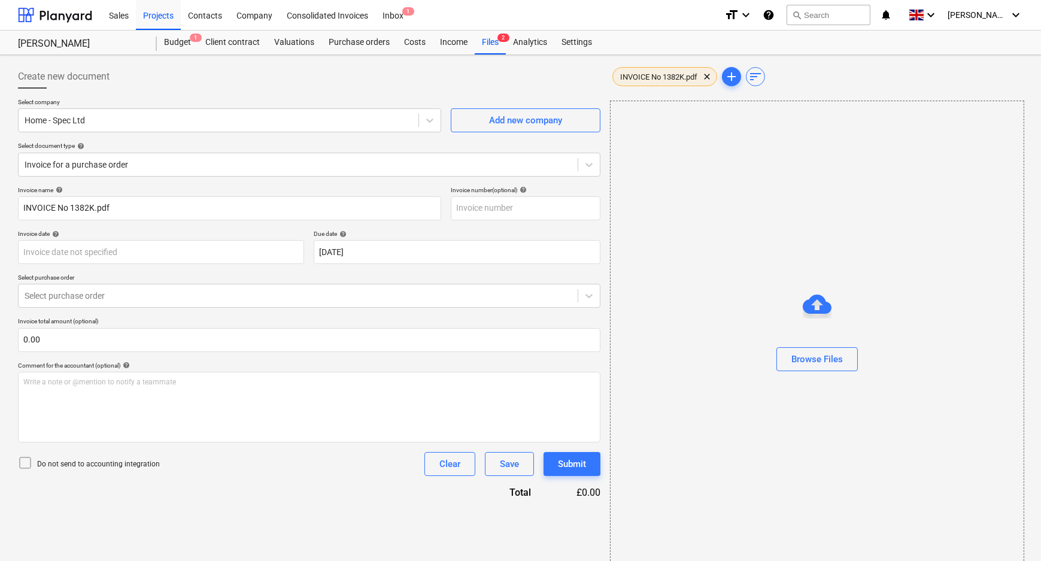
click at [657, 76] on span "INVOICE No 1382K.pdf" at bounding box center [659, 76] width 92 height 9
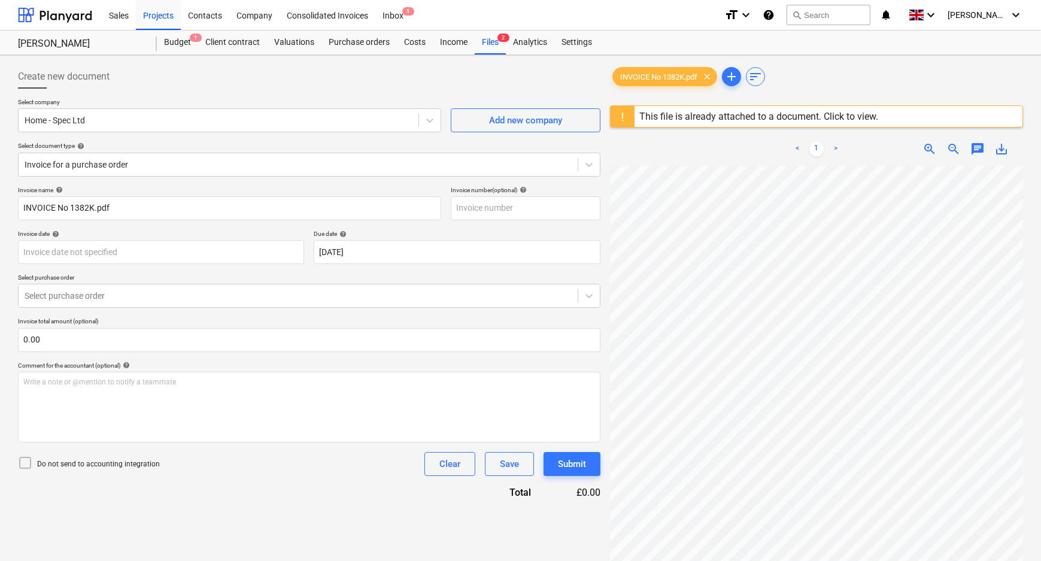
drag, startPoint x: 155, startPoint y: 314, endPoint x: 149, endPoint y: 298, distance: 17.2
click at [155, 314] on div "Invoice name help INVOICE No 1382K.pdf Invoice number (optional) help Invoice d…" at bounding box center [309, 342] width 583 height 313
click at [149, 293] on div at bounding box center [298, 296] width 547 height 12
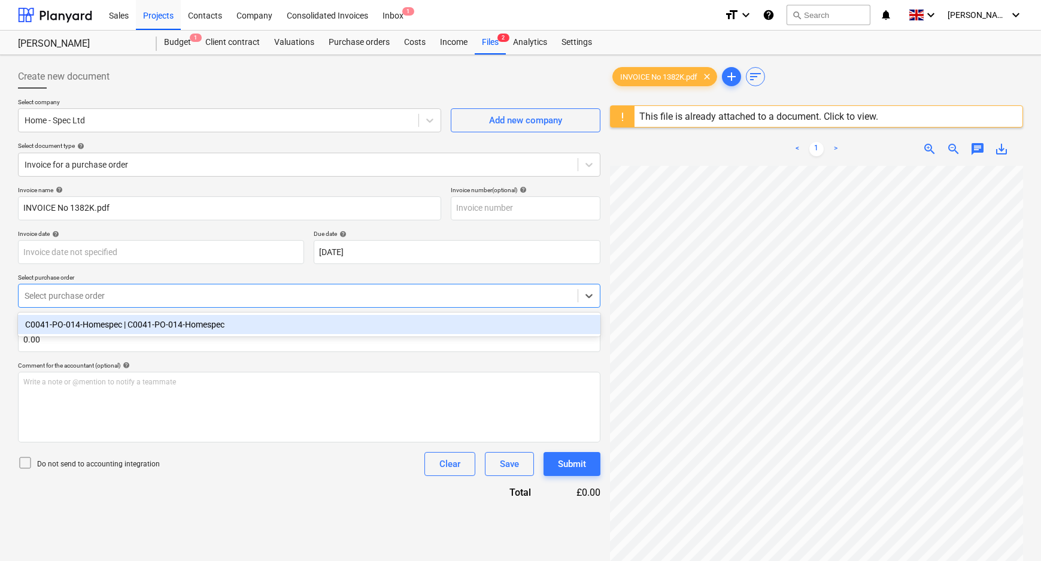
click at [130, 326] on div "C0041-PO-014-Homespec | C0041-PO-014-Homespec" at bounding box center [309, 324] width 583 height 19
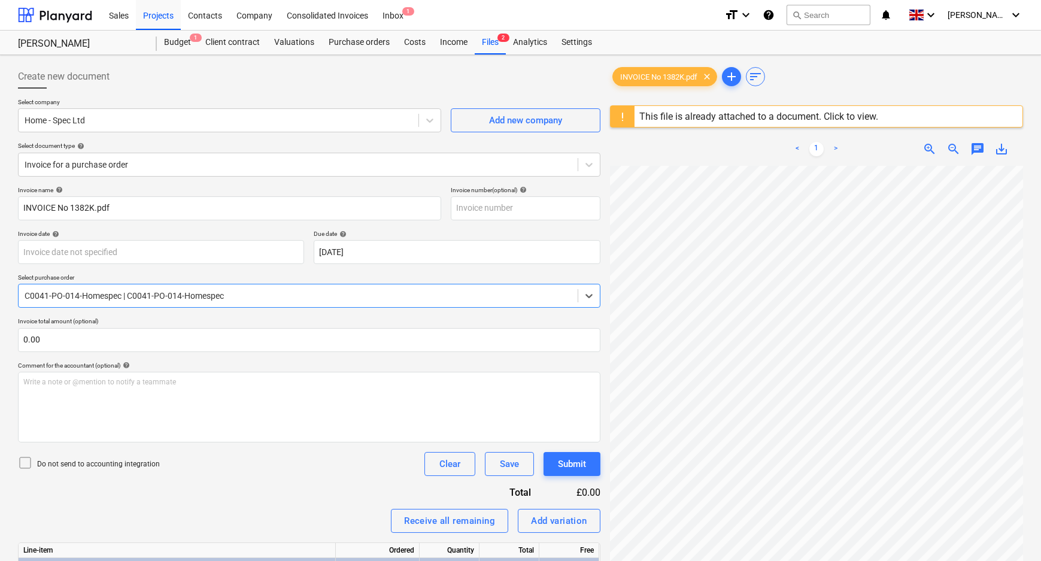
click at [227, 477] on div "Invoice name help INVOICE No 1382K.pdf Invoice number (optional) help Invoice d…" at bounding box center [309, 415] width 583 height 459
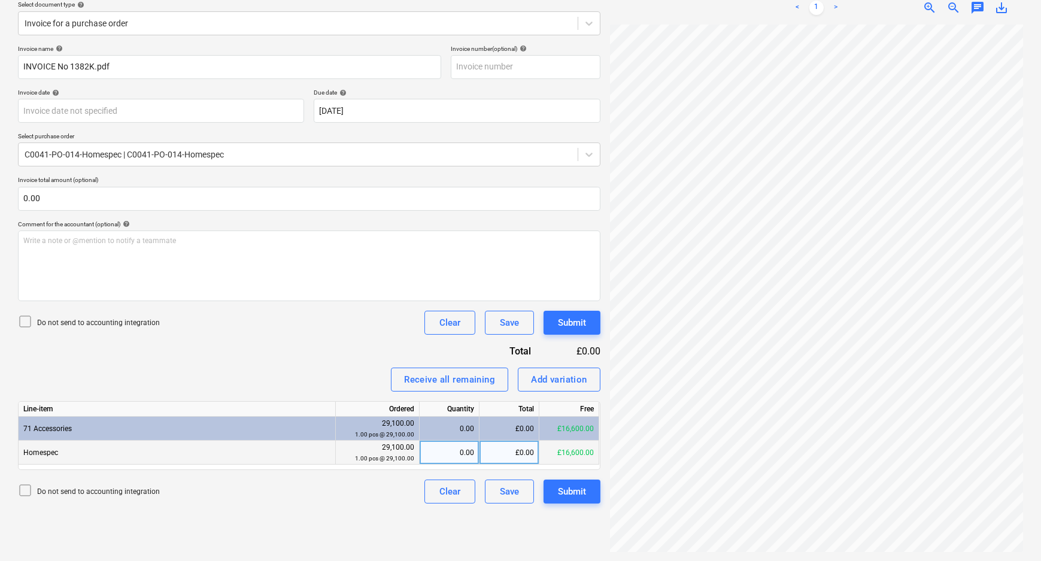
click at [506, 448] on div "£0.00" at bounding box center [510, 453] width 60 height 24
click at [587, 491] on button "Submit" at bounding box center [572, 492] width 57 height 24
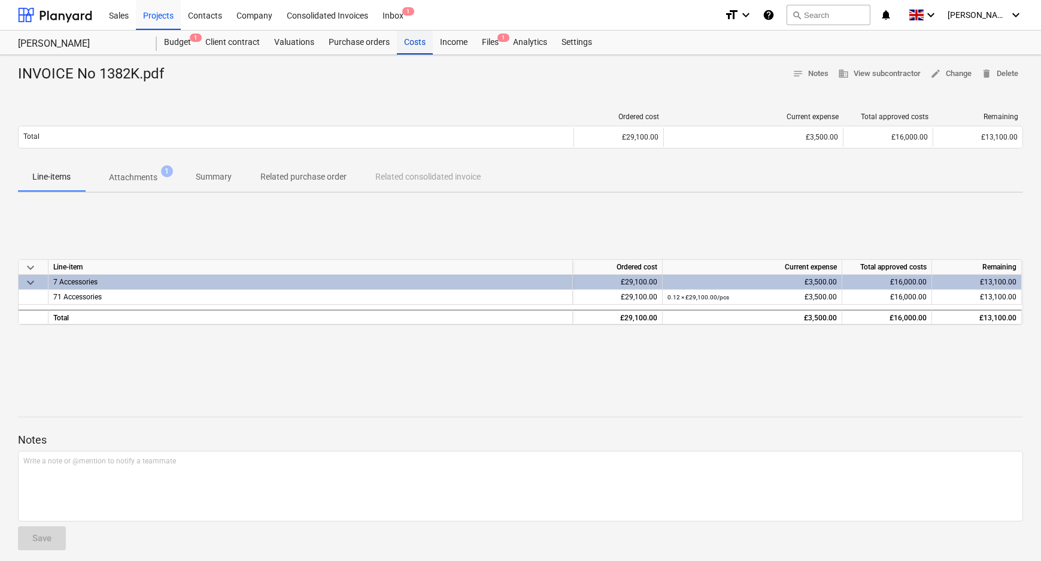
click at [405, 44] on div "Costs" at bounding box center [415, 43] width 36 height 24
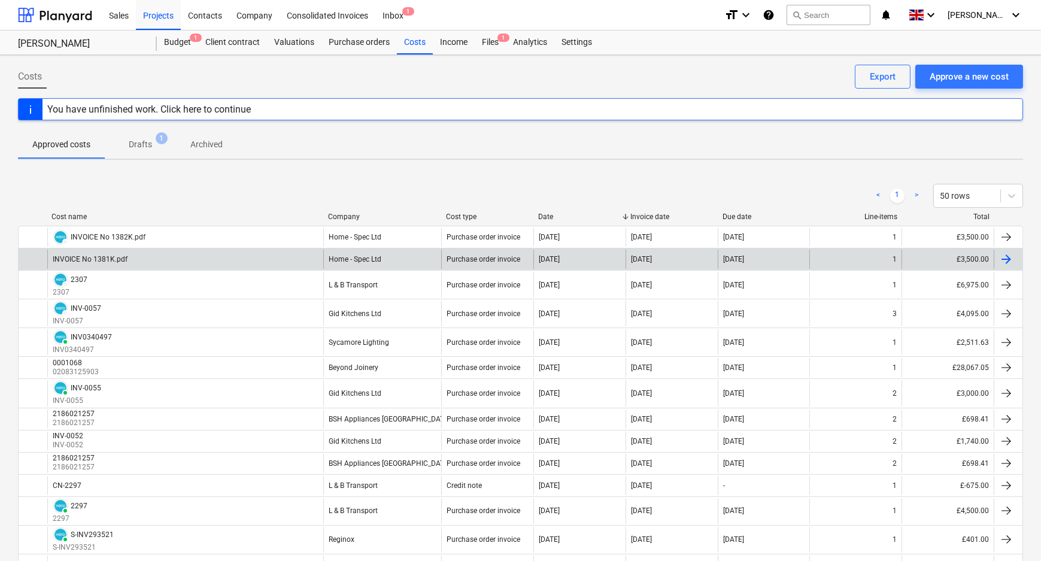
click at [157, 255] on div "INVOICE No 1381K.pdf" at bounding box center [185, 259] width 276 height 19
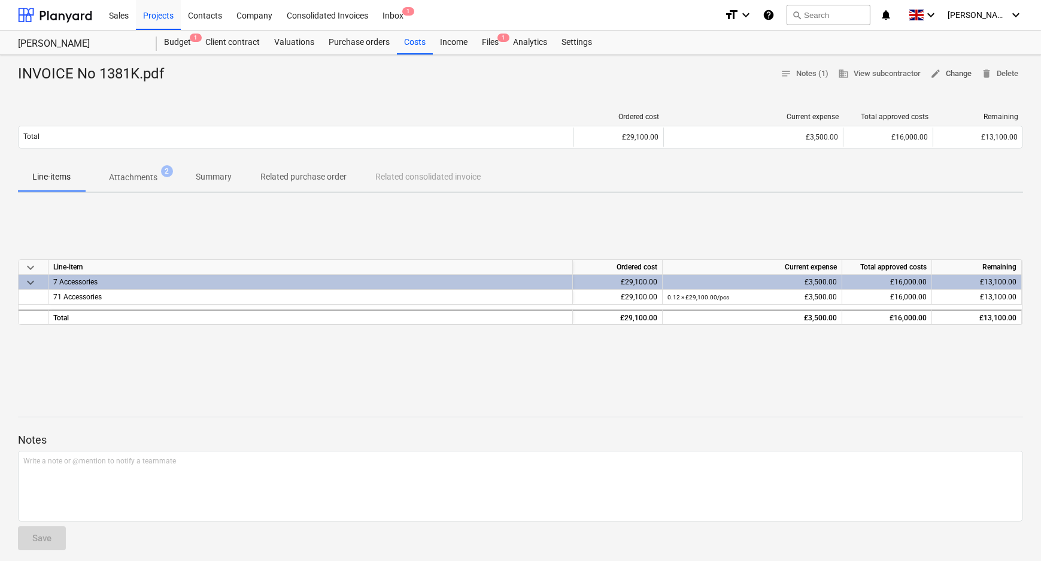
click at [956, 72] on span "edit Change" at bounding box center [951, 74] width 41 height 14
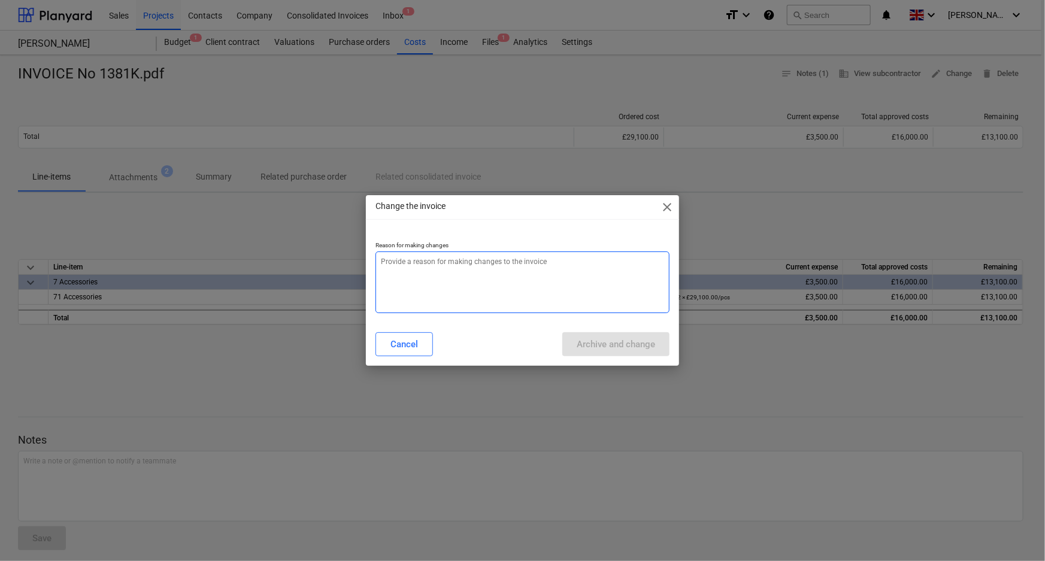
click at [404, 310] on textarea at bounding box center [522, 283] width 295 height 62
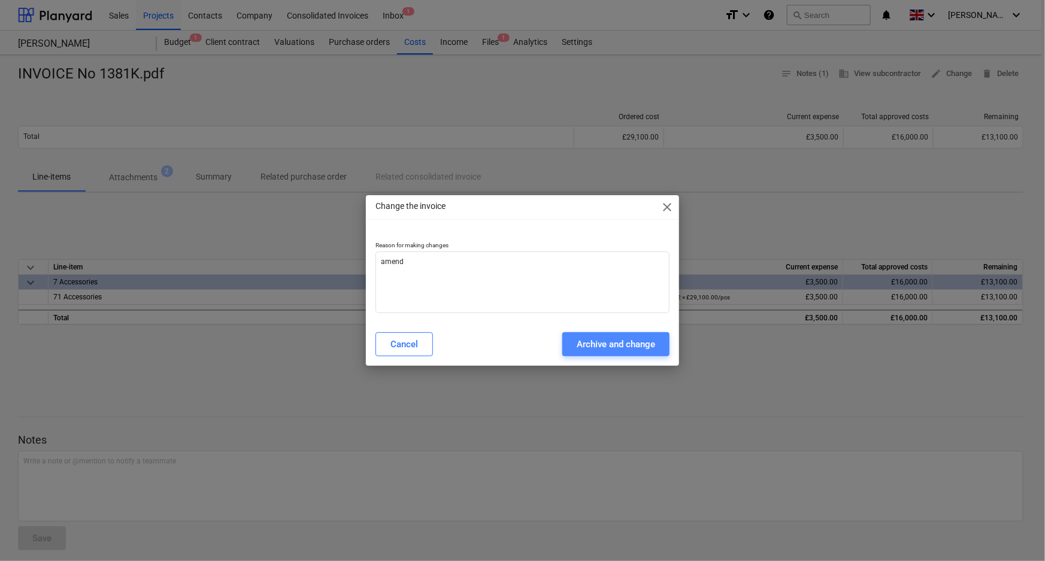
click at [572, 335] on button "Archive and change" at bounding box center [615, 344] width 107 height 24
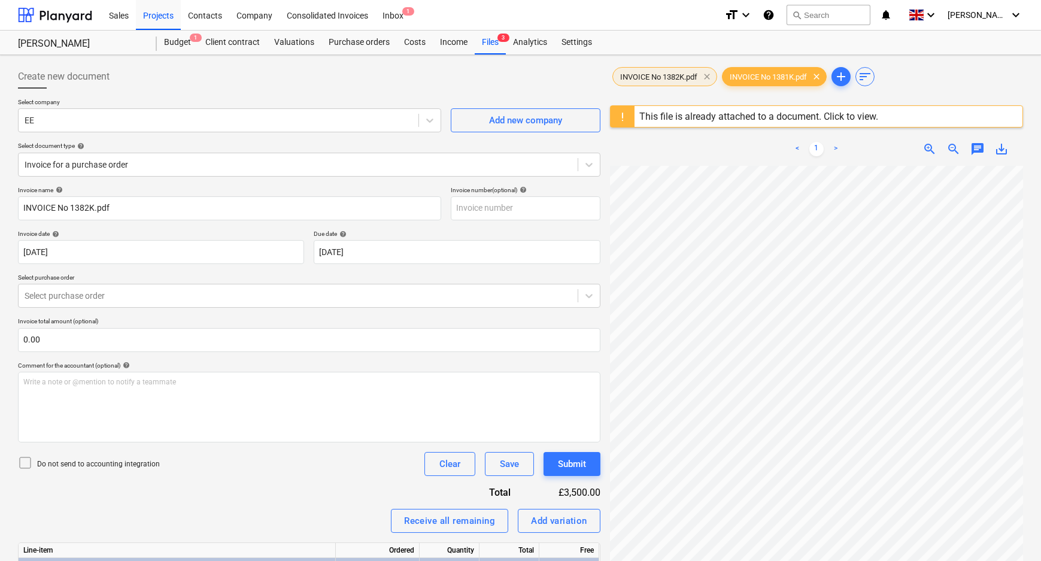
click at [708, 76] on span "clear" at bounding box center [707, 76] width 14 height 14
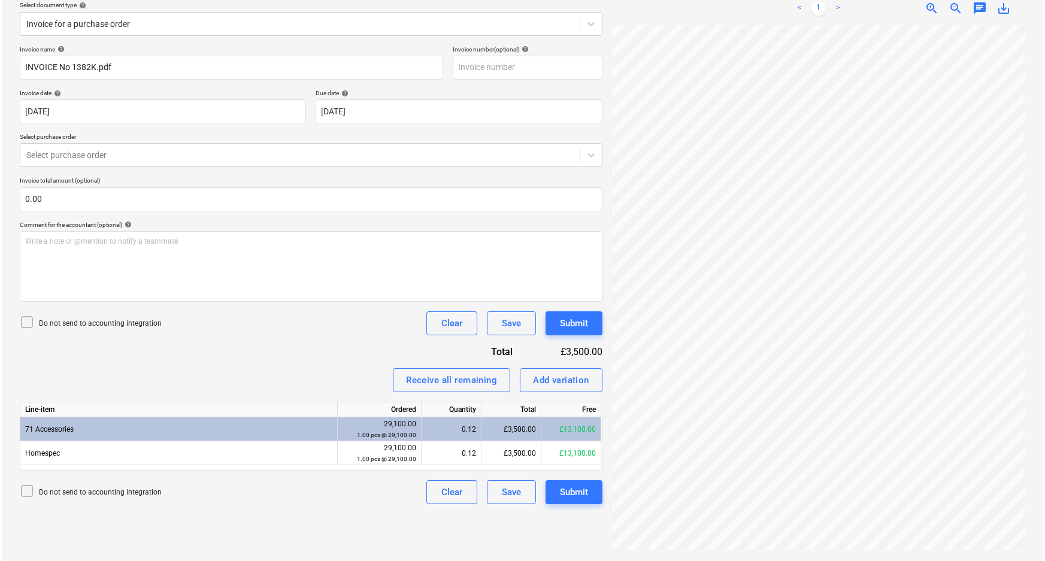
scroll to position [141, 0]
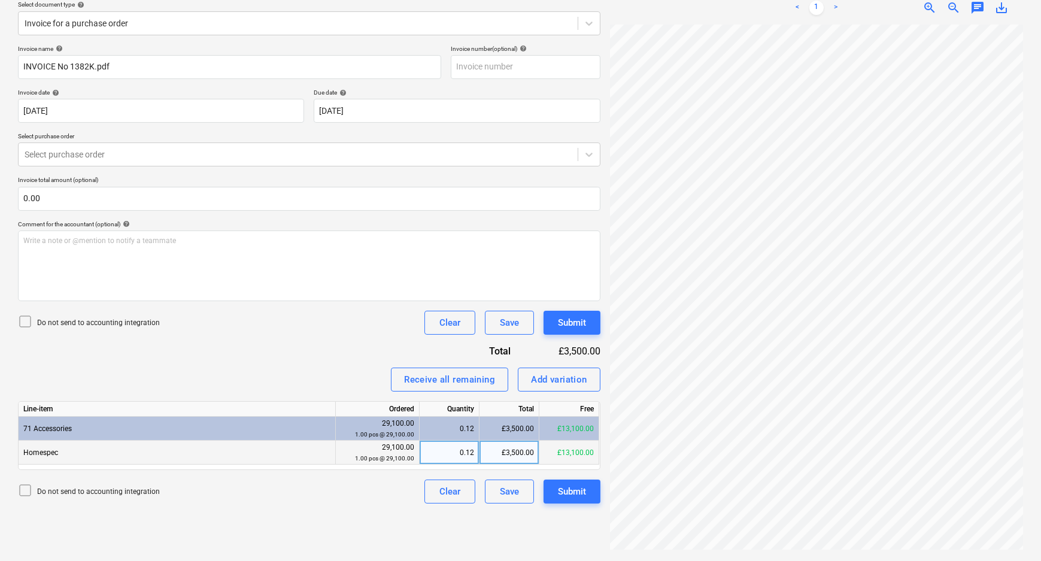
click at [509, 452] on div "£3,500.00" at bounding box center [510, 453] width 60 height 24
drag, startPoint x: 355, startPoint y: 514, endPoint x: 341, endPoint y: 513, distance: 13.8
click at [354, 513] on div "Create new document Select company EE Add new company Select document type help…" at bounding box center [309, 238] width 592 height 638
click at [102, 493] on p "Do not send to accounting integration" at bounding box center [98, 492] width 123 height 10
click at [575, 491] on div "Submit" at bounding box center [572, 492] width 28 height 16
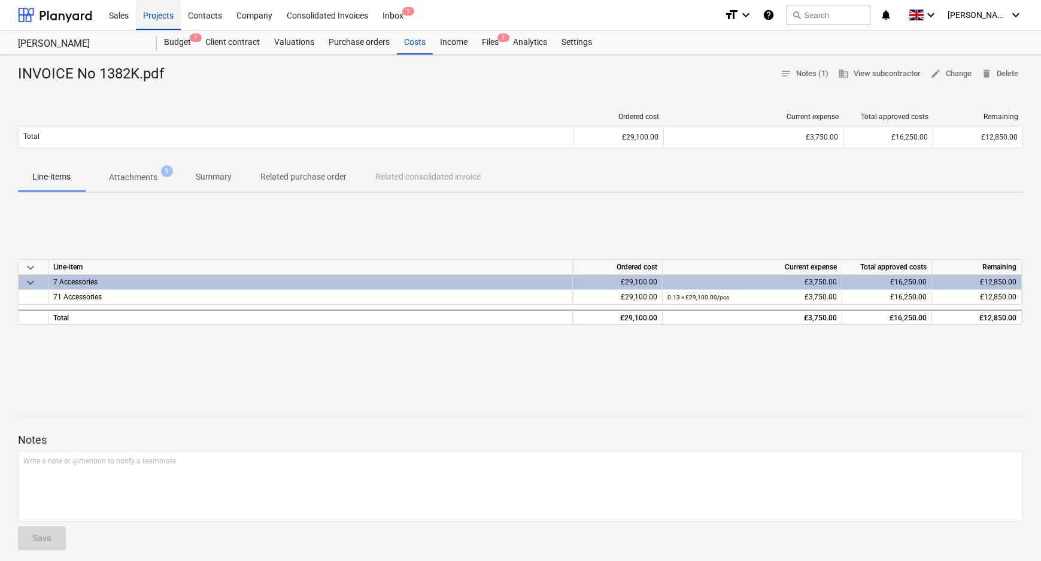
click at [165, 14] on div "Projects" at bounding box center [158, 14] width 45 height 31
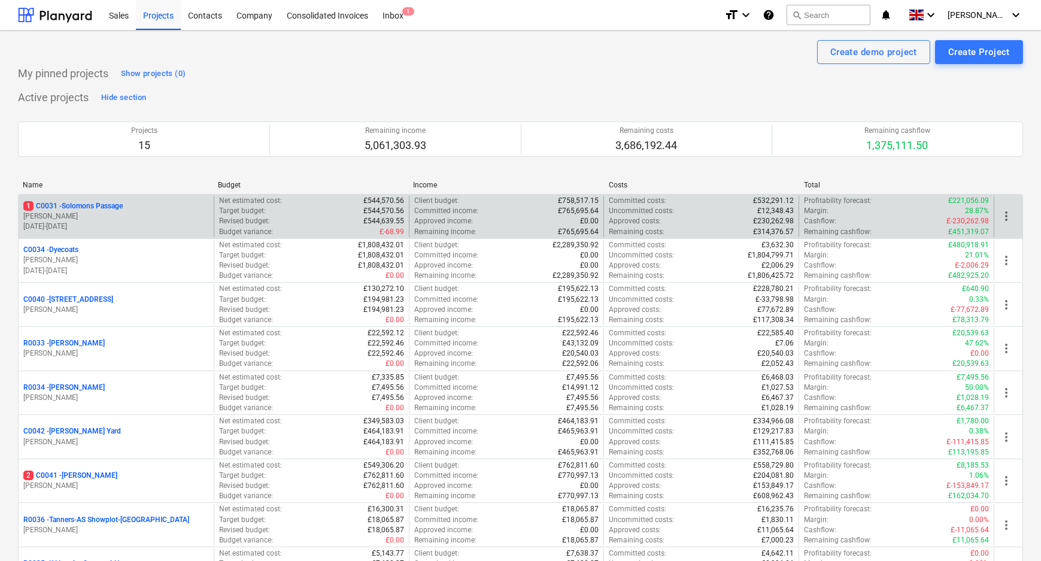
click at [66, 207] on p "1 C0031 - Solomons Passage" at bounding box center [72, 206] width 99 height 10
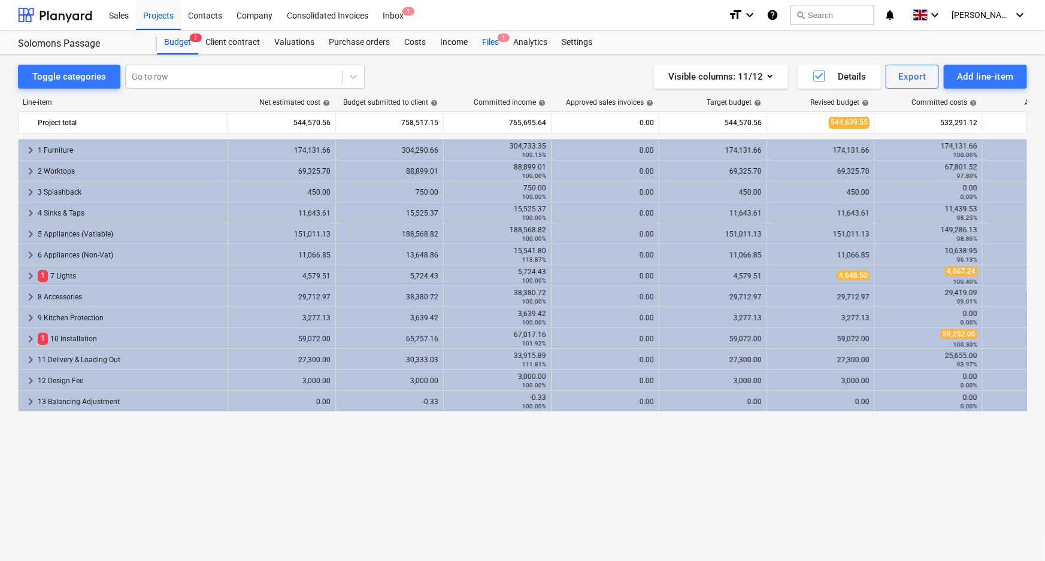
click at [489, 47] on div "Files 1" at bounding box center [490, 43] width 31 height 24
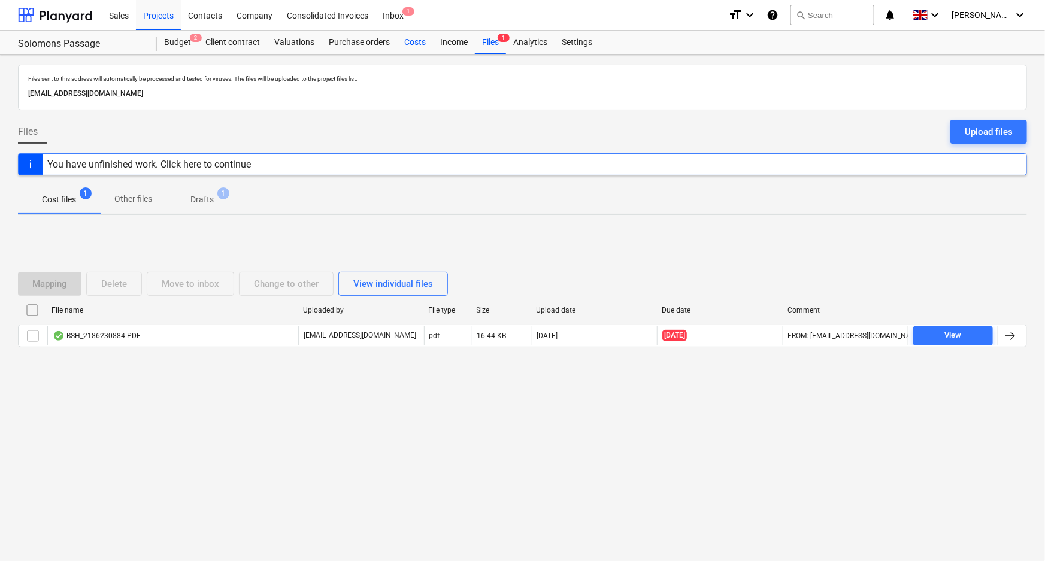
click at [408, 41] on div "Costs" at bounding box center [415, 43] width 36 height 24
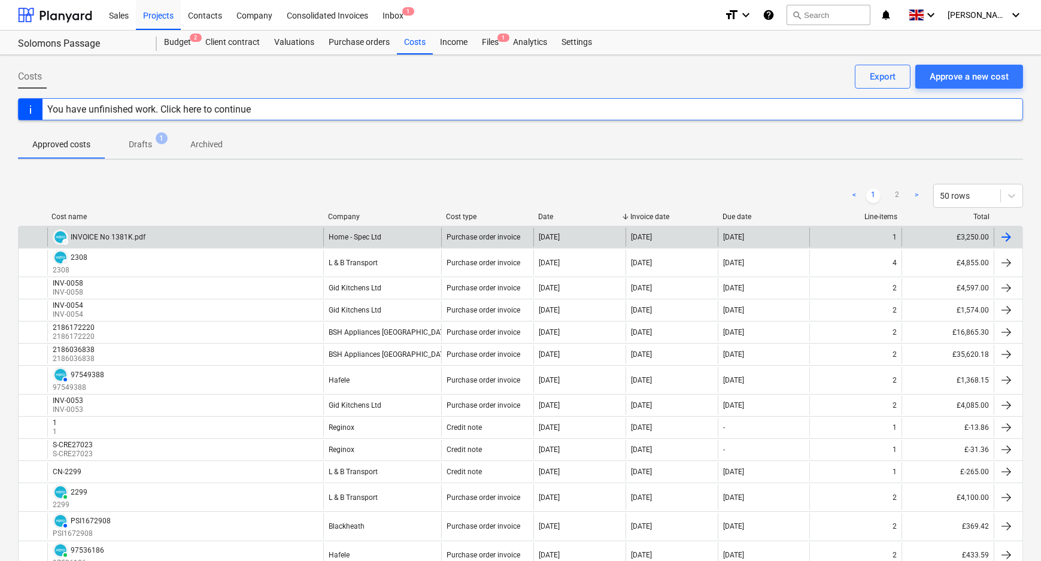
click at [136, 238] on div "INVOICE No 1381K.pdf" at bounding box center [108, 237] width 75 height 8
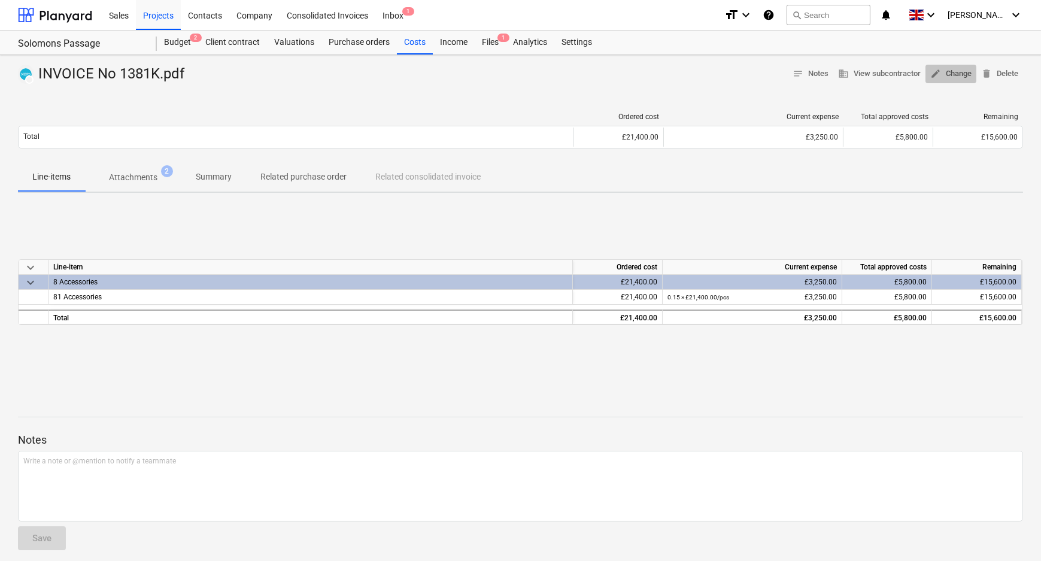
click at [950, 75] on span "edit Change" at bounding box center [951, 74] width 41 height 14
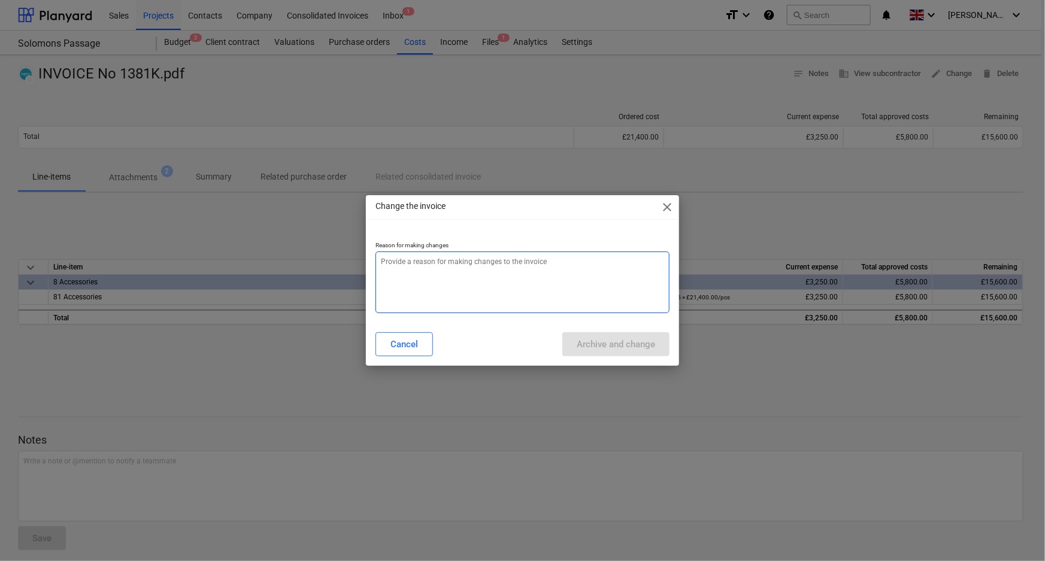
click at [493, 278] on textarea at bounding box center [522, 283] width 295 height 62
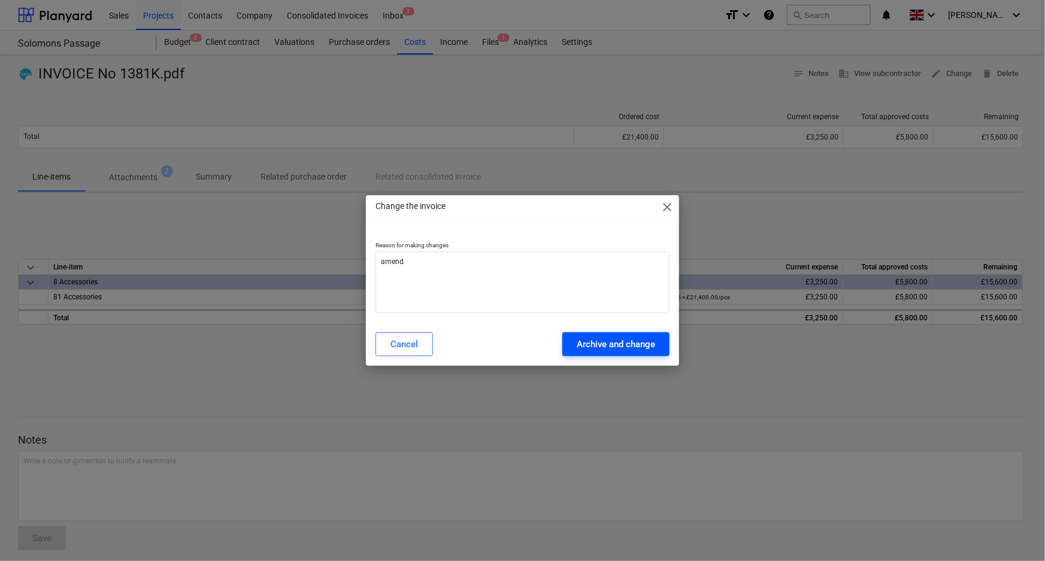
click at [587, 337] on div "Archive and change" at bounding box center [616, 345] width 78 height 16
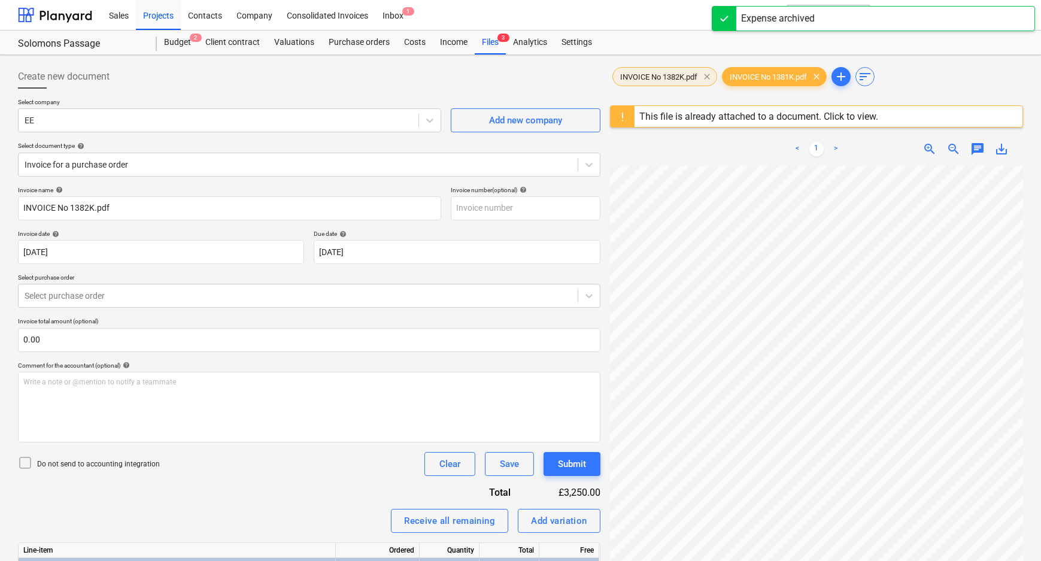
click at [710, 74] on span "clear" at bounding box center [707, 76] width 14 height 14
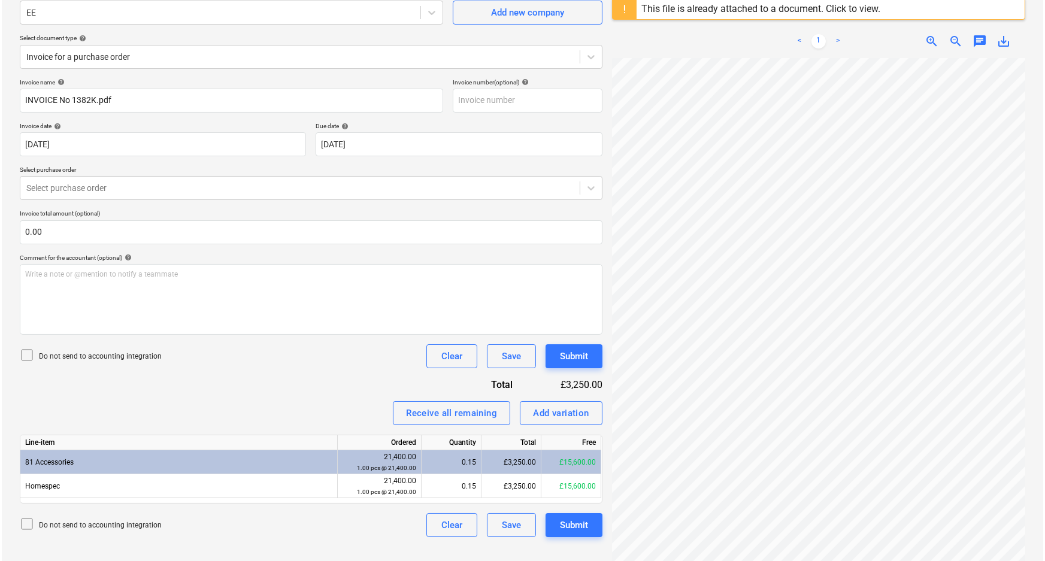
scroll to position [108, 0]
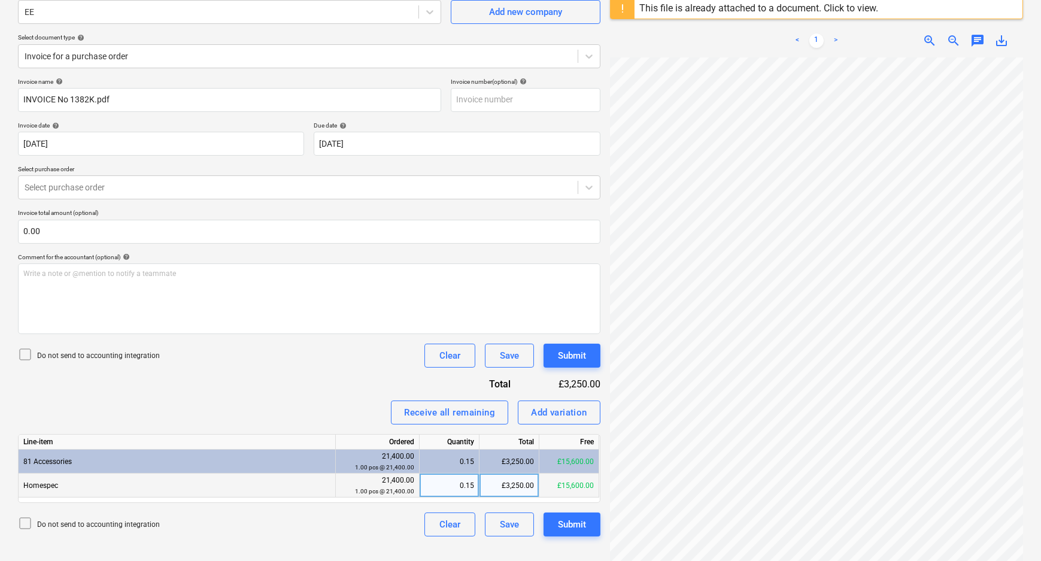
click at [497, 486] on div "£3,250.00" at bounding box center [510, 486] width 60 height 24
click at [366, 535] on div "Do not send to accounting integration Clear Save Submit" at bounding box center [309, 525] width 583 height 24
click at [101, 359] on p "Do not send to accounting integration" at bounding box center [98, 356] width 123 height 10
click at [571, 525] on div "Submit" at bounding box center [572, 525] width 28 height 16
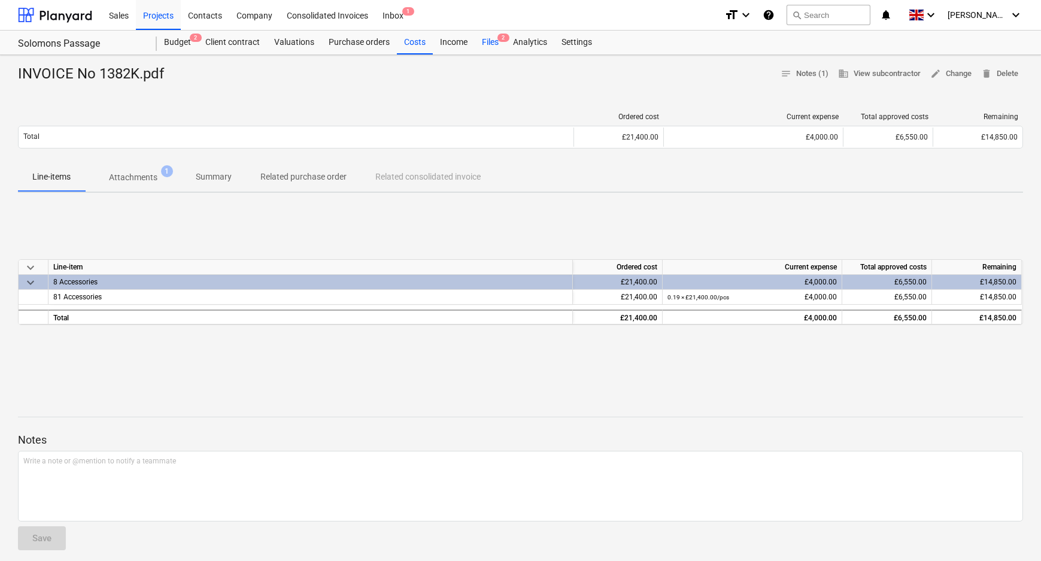
click at [495, 35] on div "Files 2" at bounding box center [490, 43] width 31 height 24
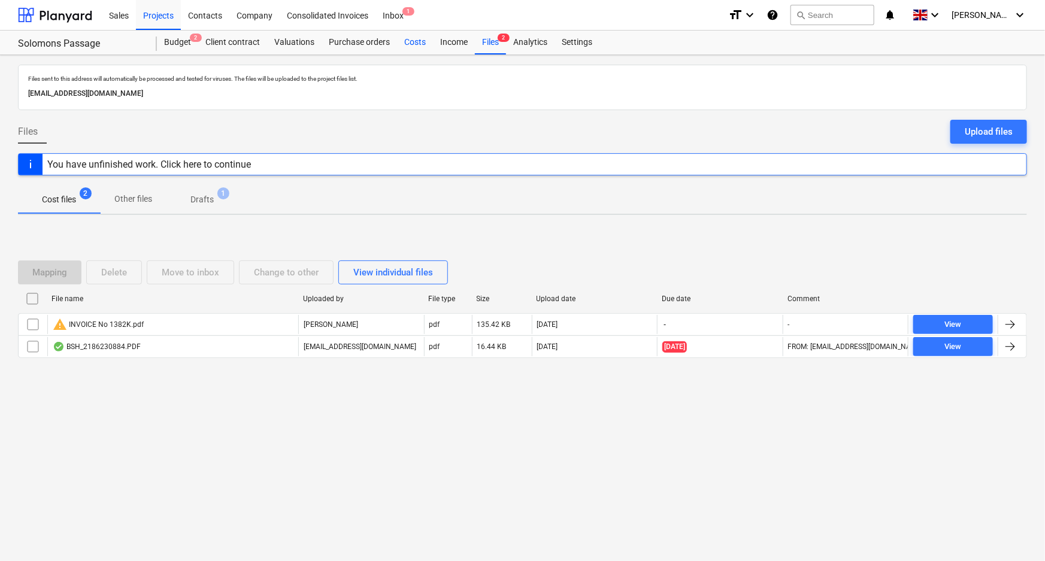
click at [399, 39] on div "Costs" at bounding box center [415, 43] width 36 height 24
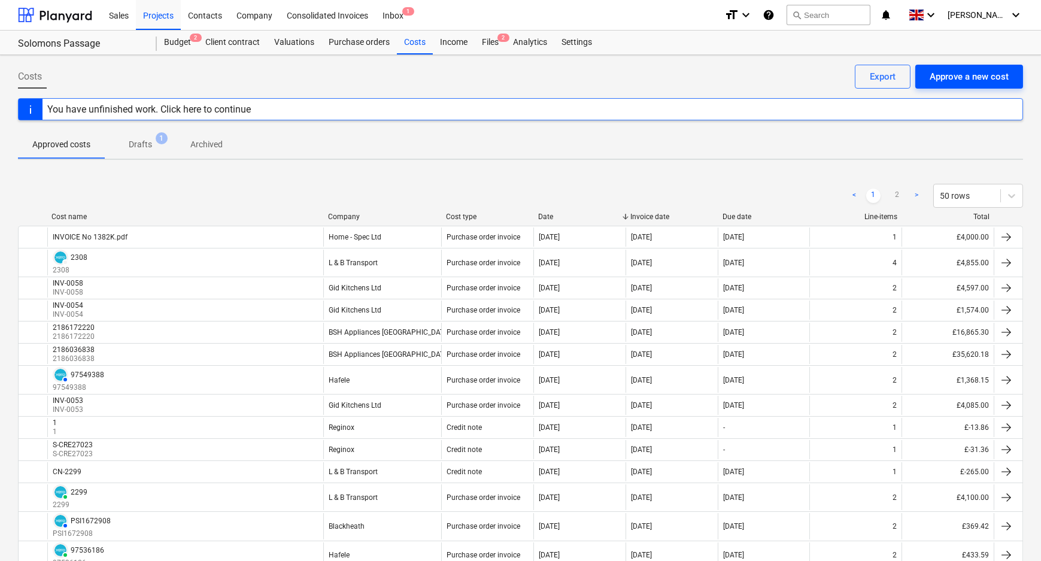
click at [946, 71] on div "Approve a new cost" at bounding box center [969, 77] width 79 height 16
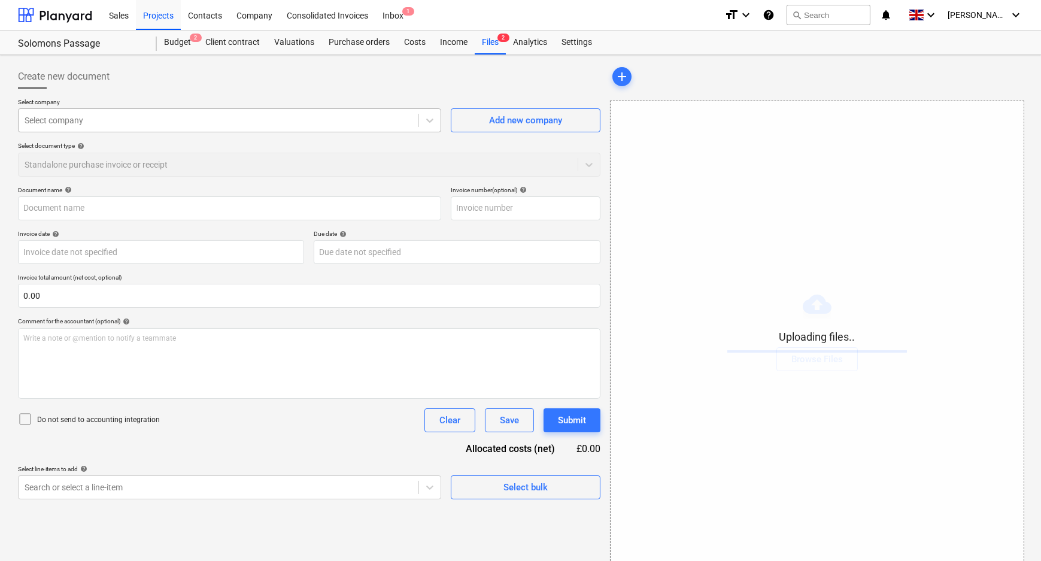
click at [237, 125] on div at bounding box center [219, 120] width 388 height 12
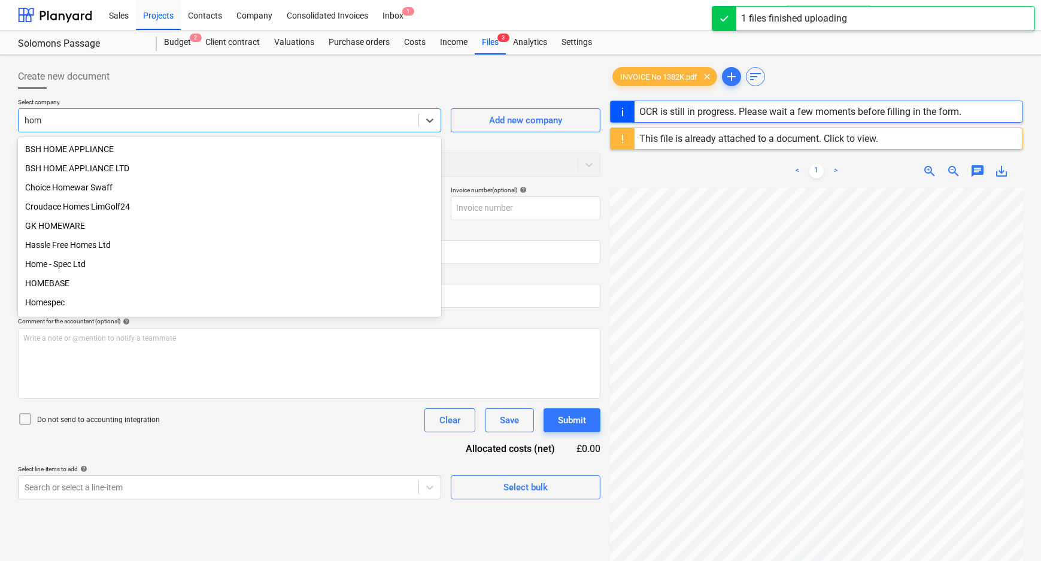
click at [122, 273] on div "Home - Spec Ltd" at bounding box center [229, 263] width 423 height 19
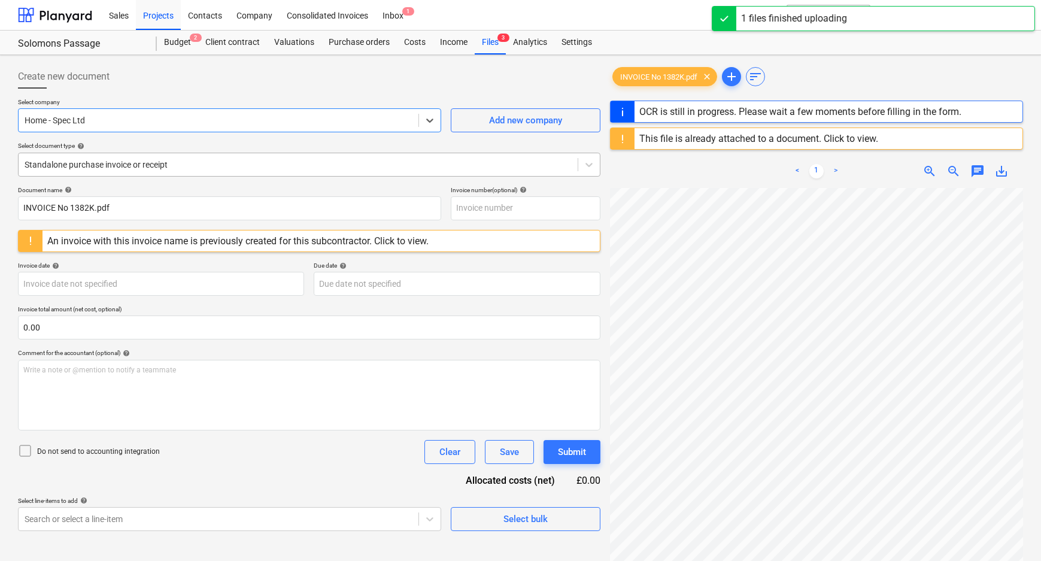
click at [87, 175] on div "Standalone purchase invoice or receipt" at bounding box center [309, 165] width 583 height 24
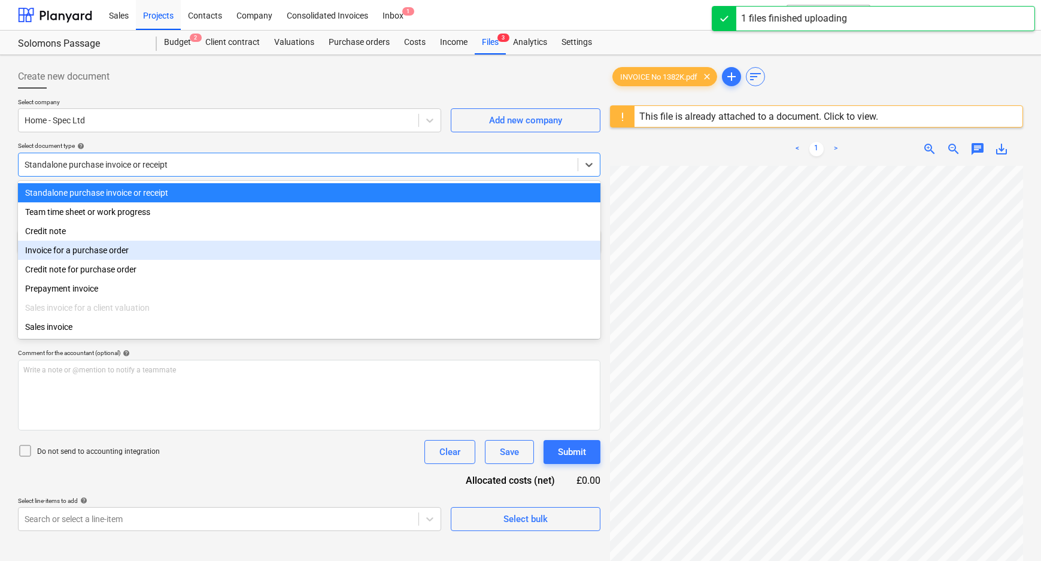
click at [83, 250] on div "Invoice for a purchase order" at bounding box center [309, 250] width 583 height 19
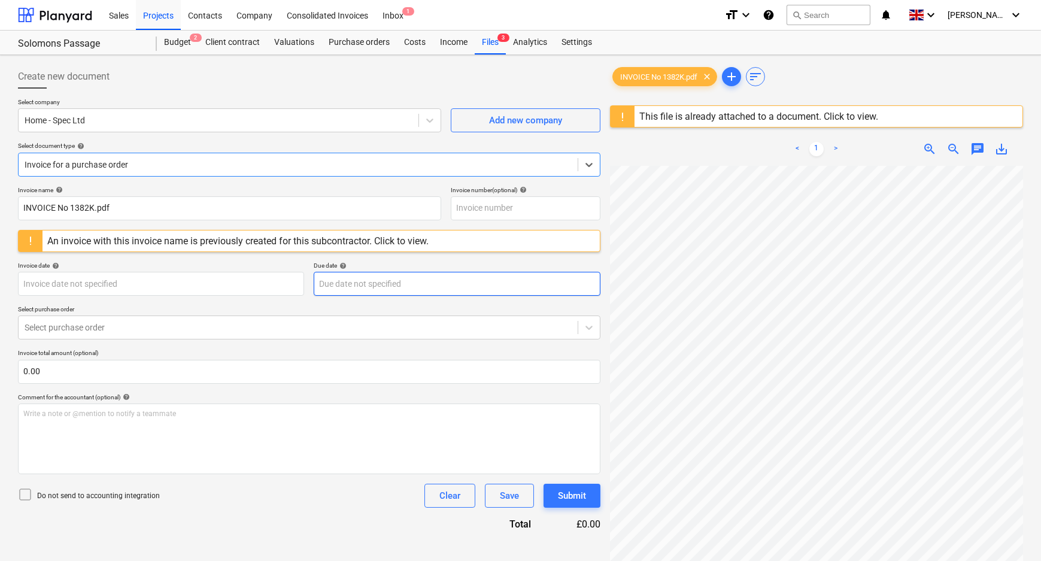
click at [384, 283] on body "Sales Projects Contacts Company Consolidated Invoices Inbox 1 format_size keybo…" at bounding box center [520, 280] width 1041 height 561
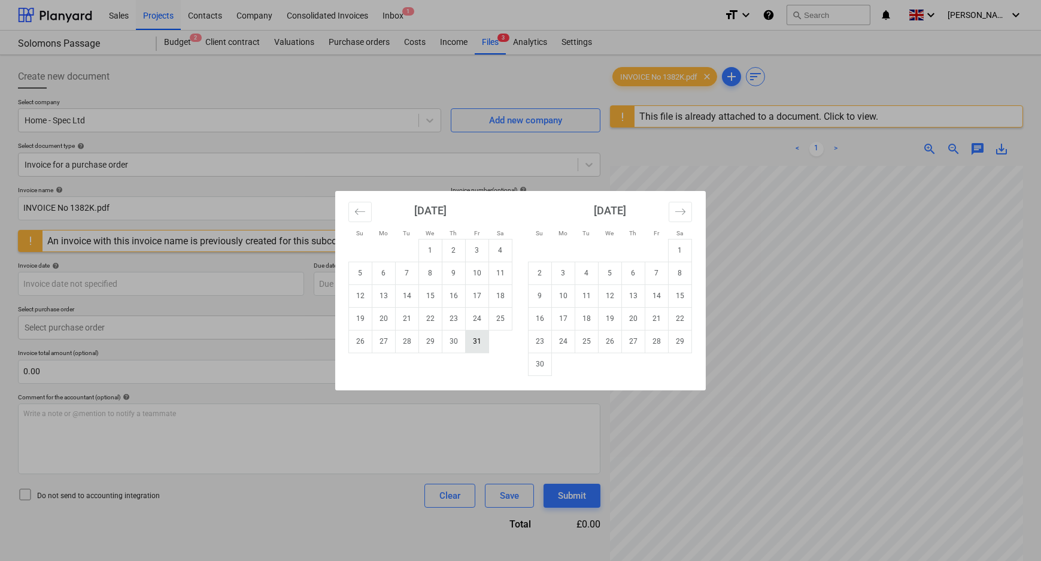
click at [478, 342] on td "31" at bounding box center [477, 341] width 23 height 23
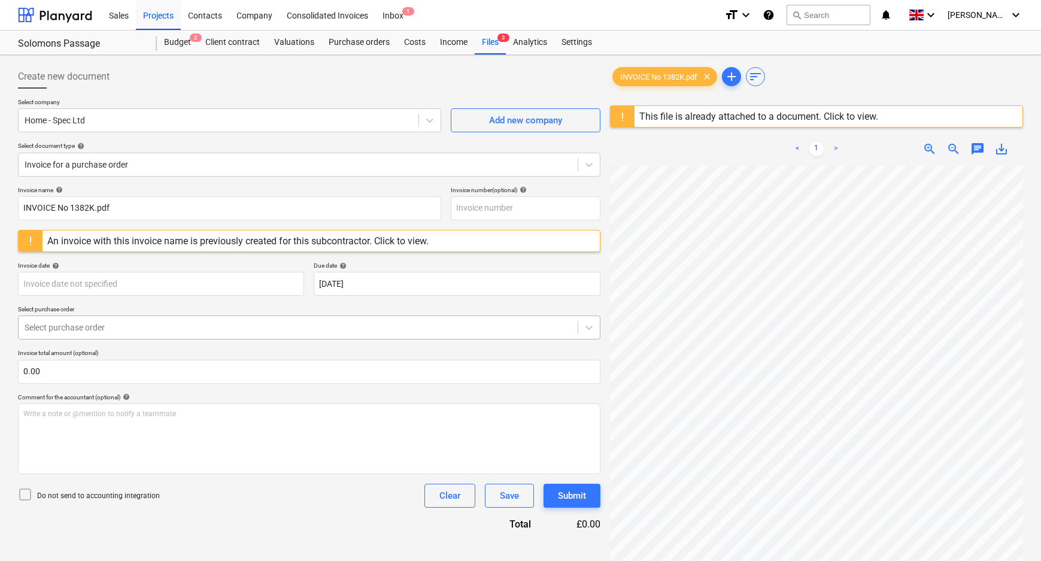
click at [160, 330] on div at bounding box center [298, 328] width 547 height 12
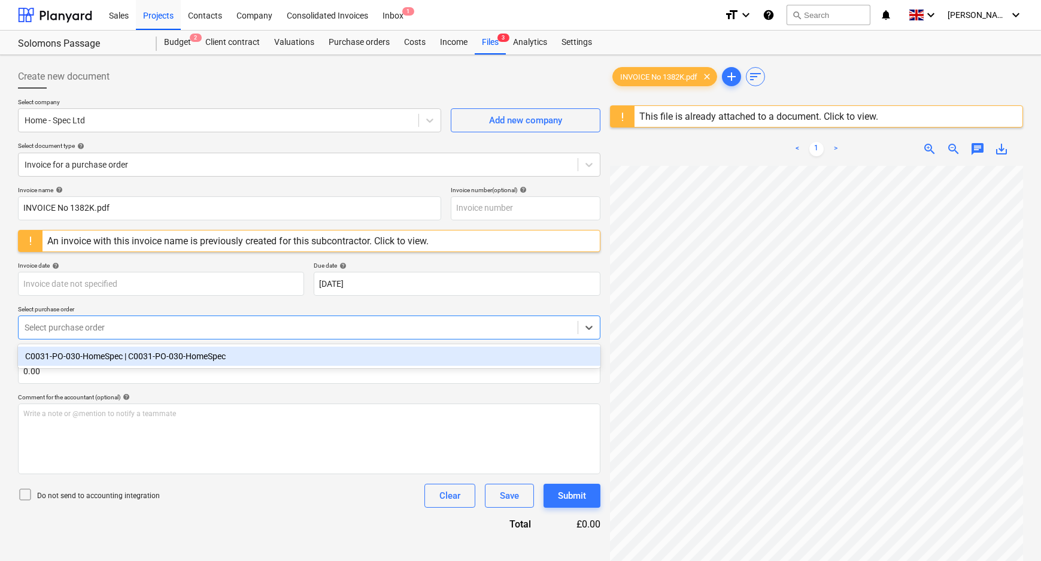
click at [149, 364] on div "C0031-PO-030-HomeSpec | C0031-PO-030-HomeSpec" at bounding box center [309, 356] width 583 height 19
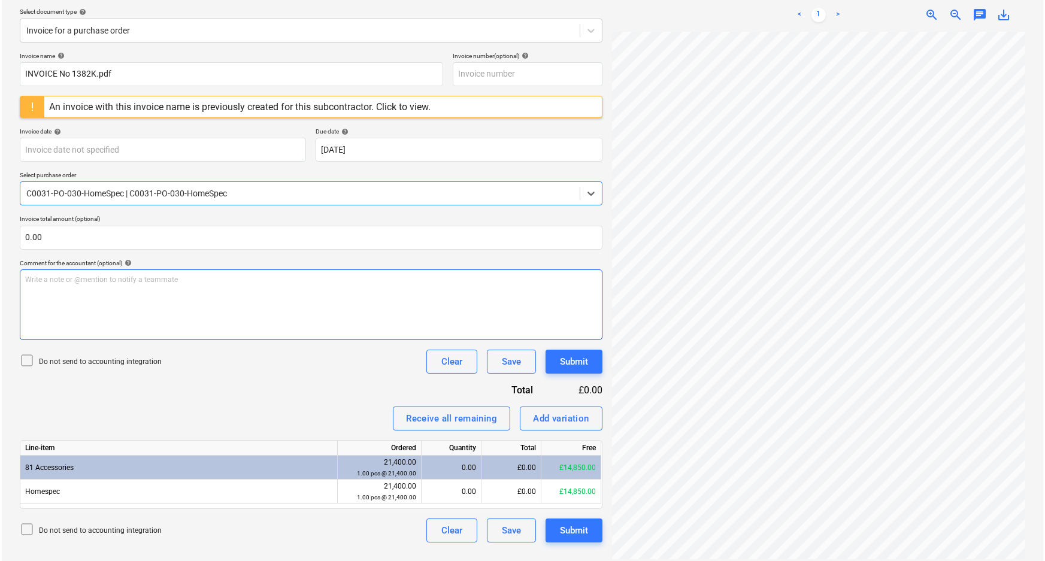
scroll to position [141, 0]
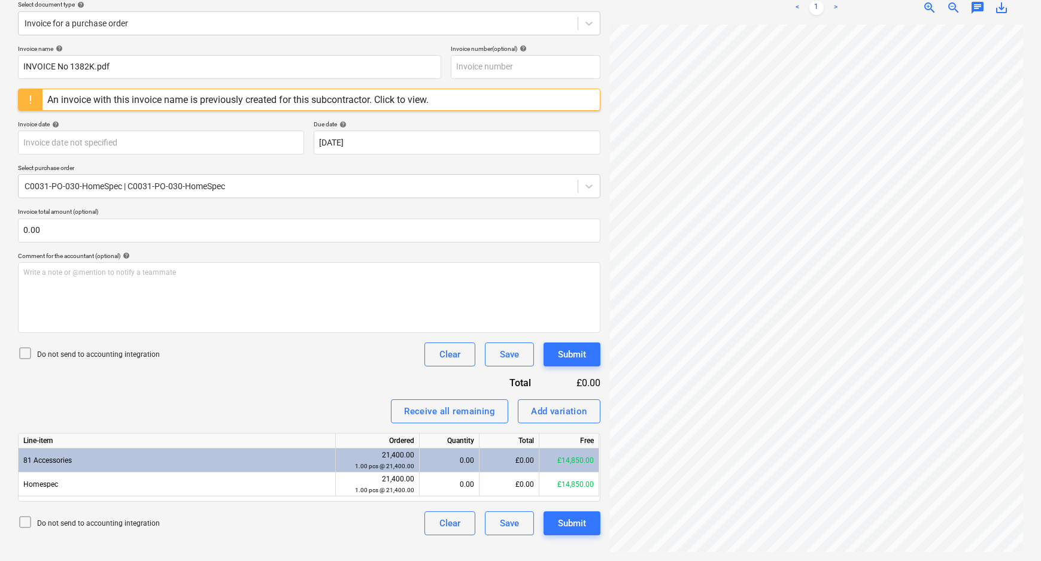
click at [83, 353] on p "Do not send to accounting integration" at bounding box center [98, 355] width 123 height 10
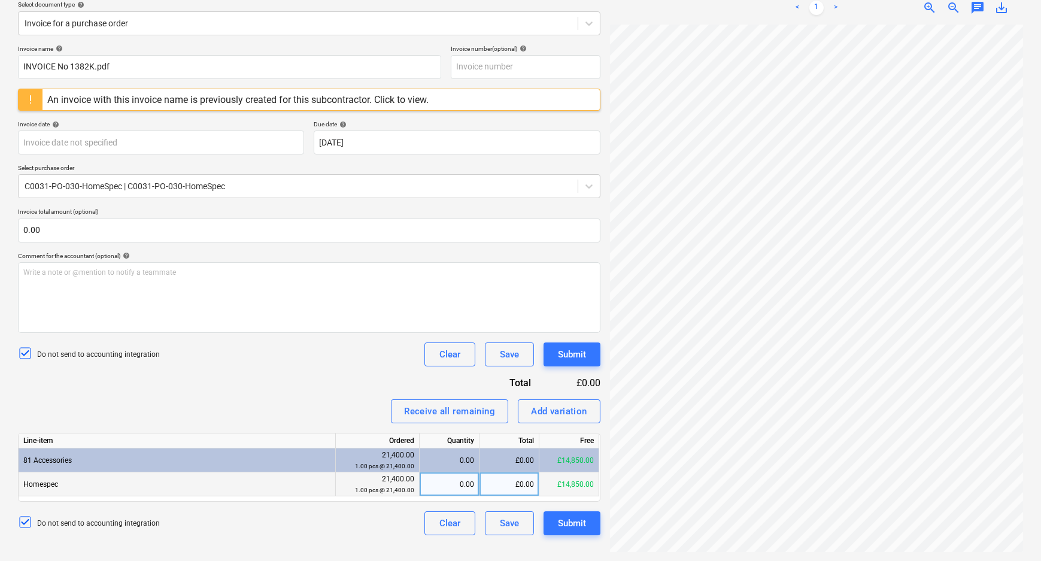
click at [511, 490] on div "£0.00" at bounding box center [510, 484] width 60 height 24
click at [392, 523] on div "Do not send to accounting integration Clear Save Submit" at bounding box center [309, 523] width 583 height 24
click at [585, 525] on div "Submit" at bounding box center [572, 524] width 28 height 16
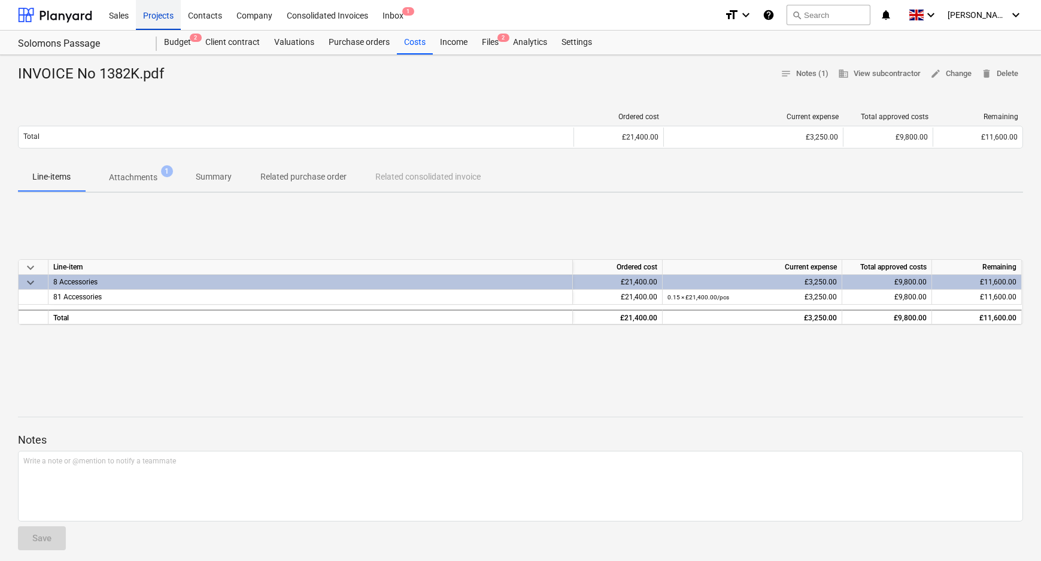
click at [167, 12] on div "Projects" at bounding box center [158, 14] width 45 height 31
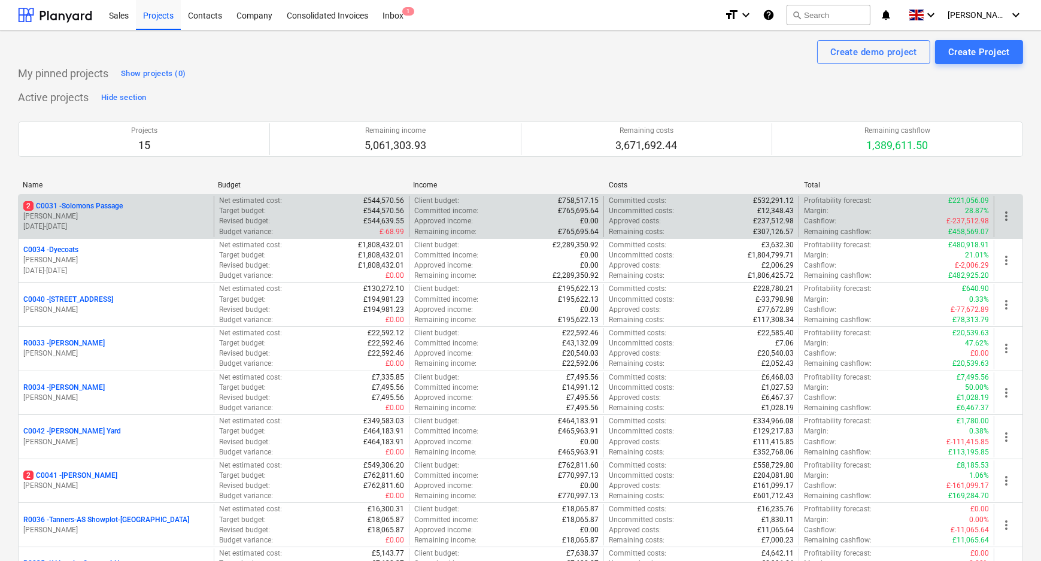
click at [87, 203] on p "2 C0031 - Solomons Passage" at bounding box center [72, 206] width 99 height 10
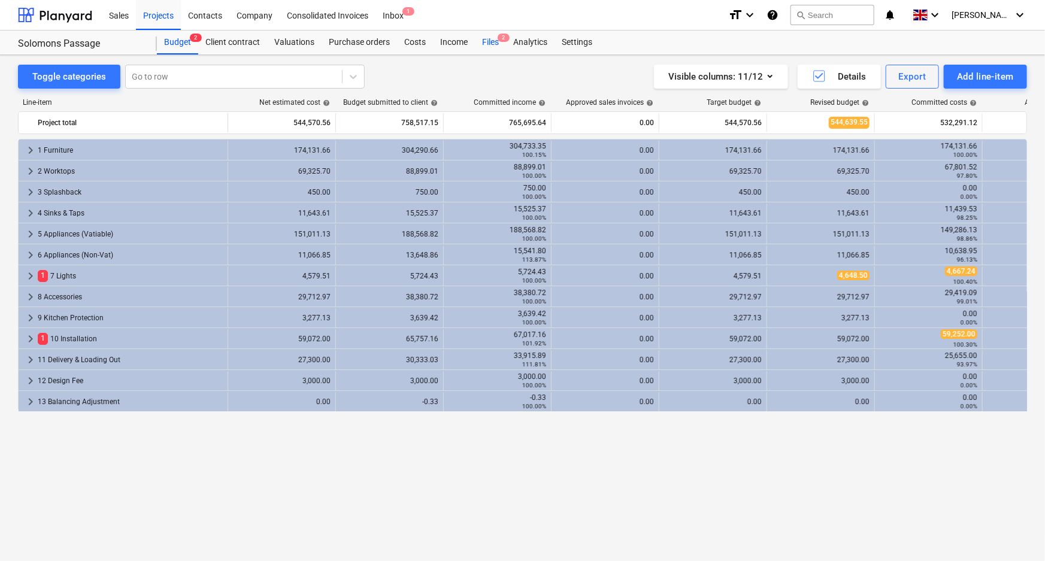
click at [499, 38] on span "2" at bounding box center [504, 38] width 12 height 8
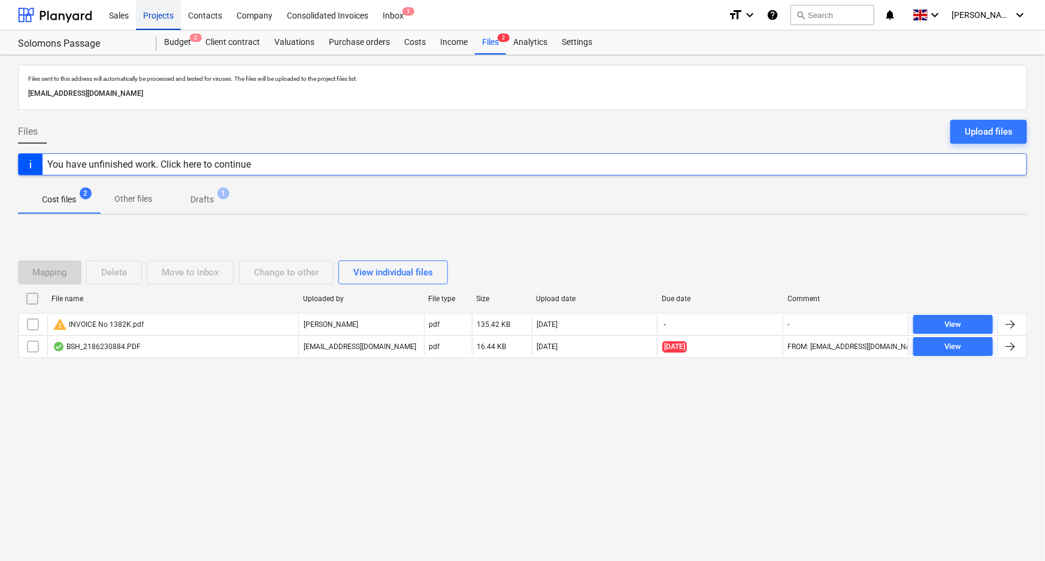
click at [168, 17] on div "Projects" at bounding box center [158, 14] width 45 height 31
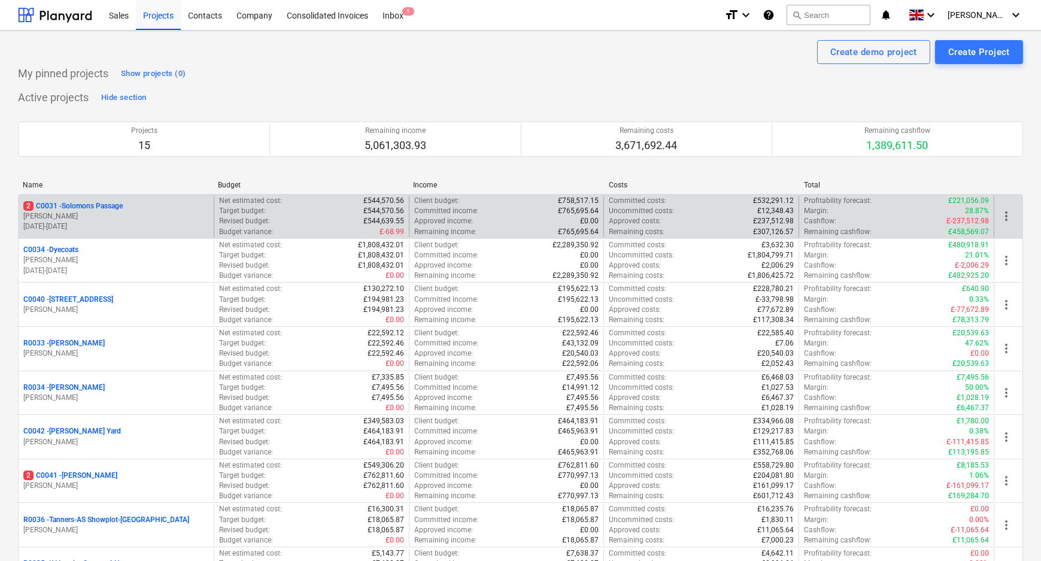
click at [107, 205] on p "2 C0031 - Solomons Passage" at bounding box center [72, 206] width 99 height 10
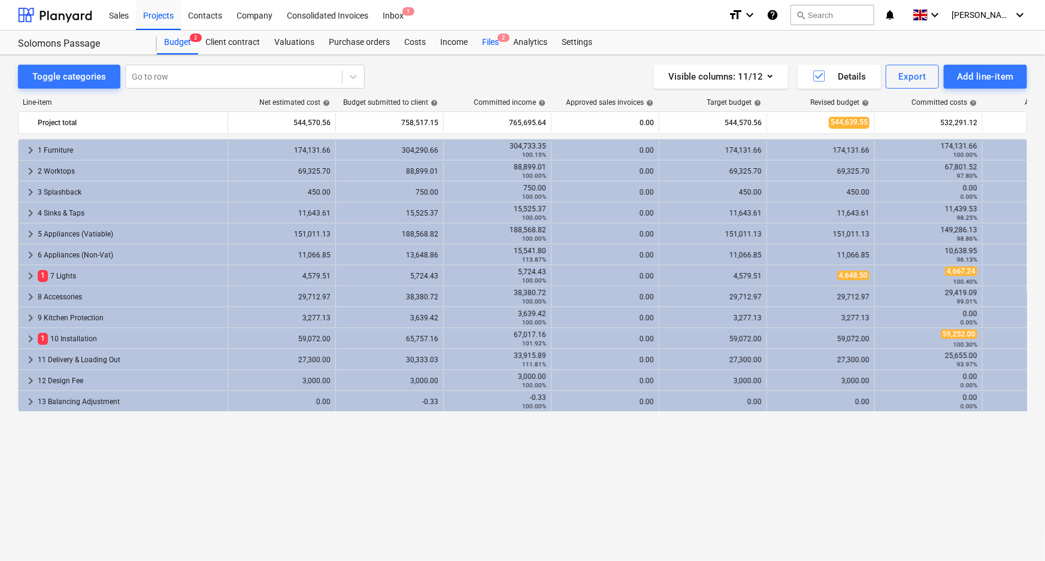
click at [489, 39] on div "Files 2" at bounding box center [490, 43] width 31 height 24
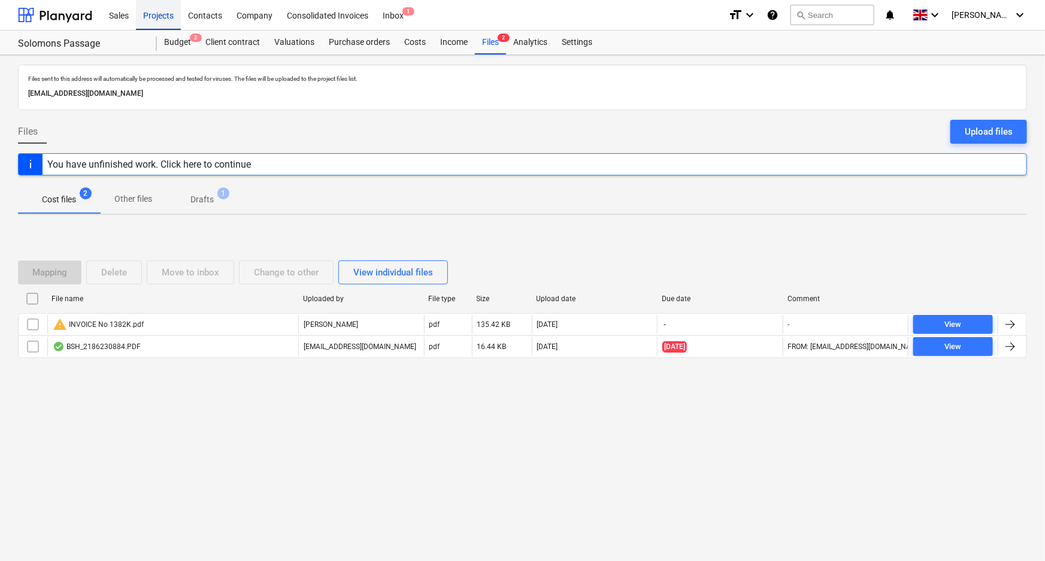
click at [168, 12] on div "Projects" at bounding box center [158, 14] width 45 height 31
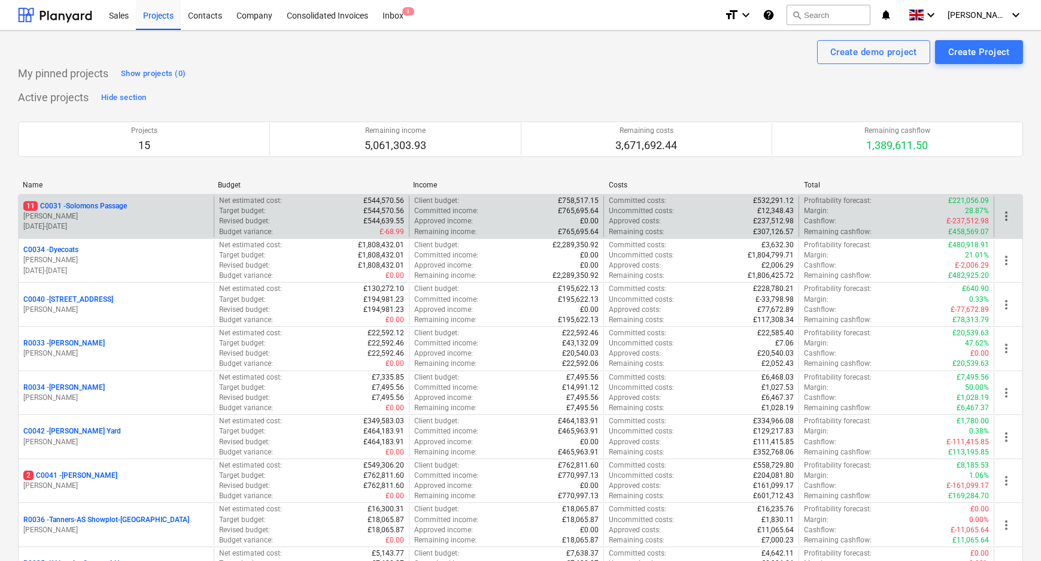
click at [90, 207] on p "11 C0031 - Solomons Passage" at bounding box center [75, 206] width 104 height 10
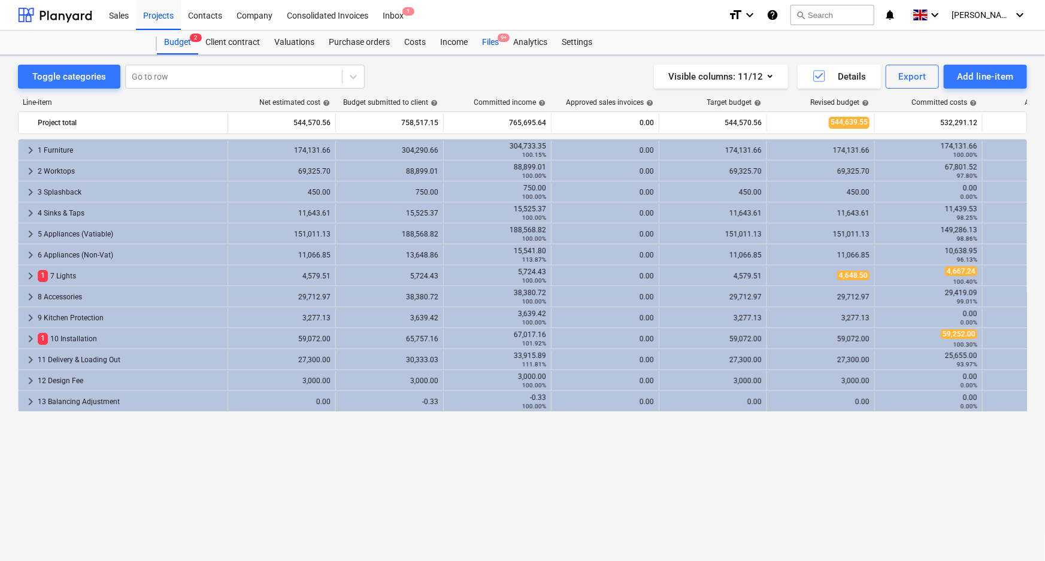
click at [493, 40] on div "Files 9+" at bounding box center [490, 43] width 31 height 24
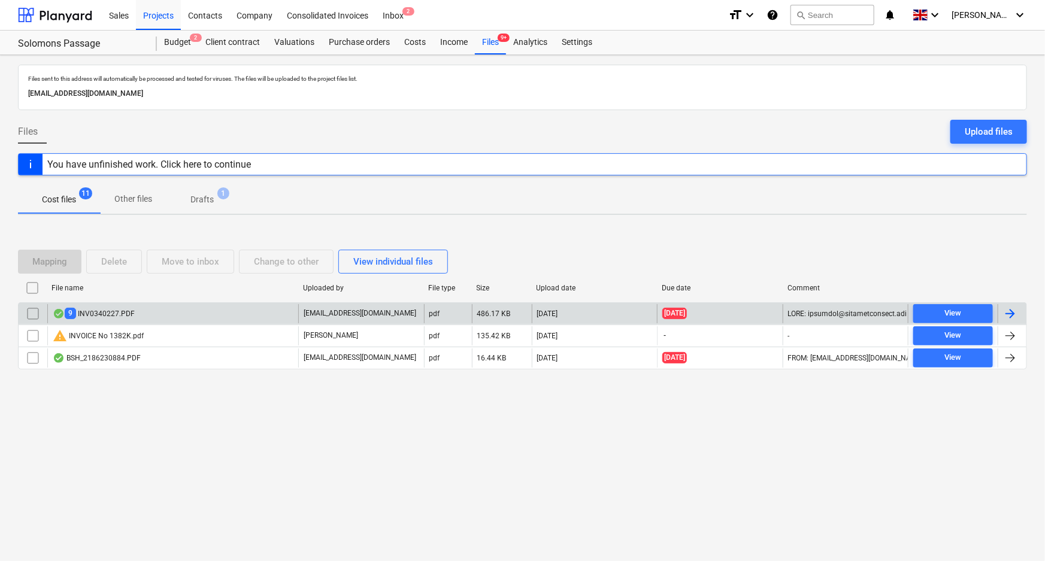
click at [148, 316] on div "9 INV0340227.PDF" at bounding box center [172, 313] width 251 height 19
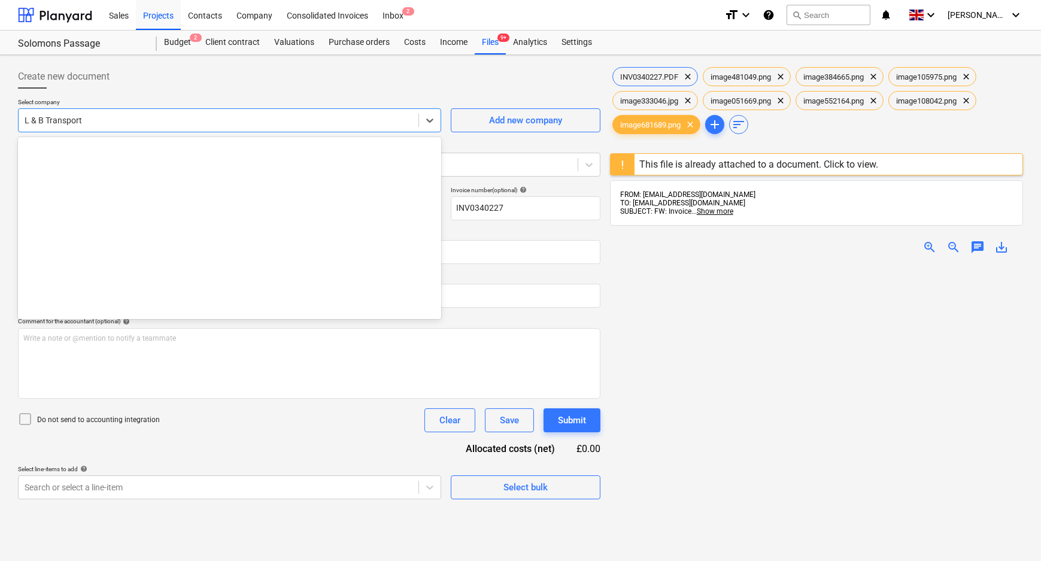
click at [368, 118] on div at bounding box center [219, 120] width 388 height 12
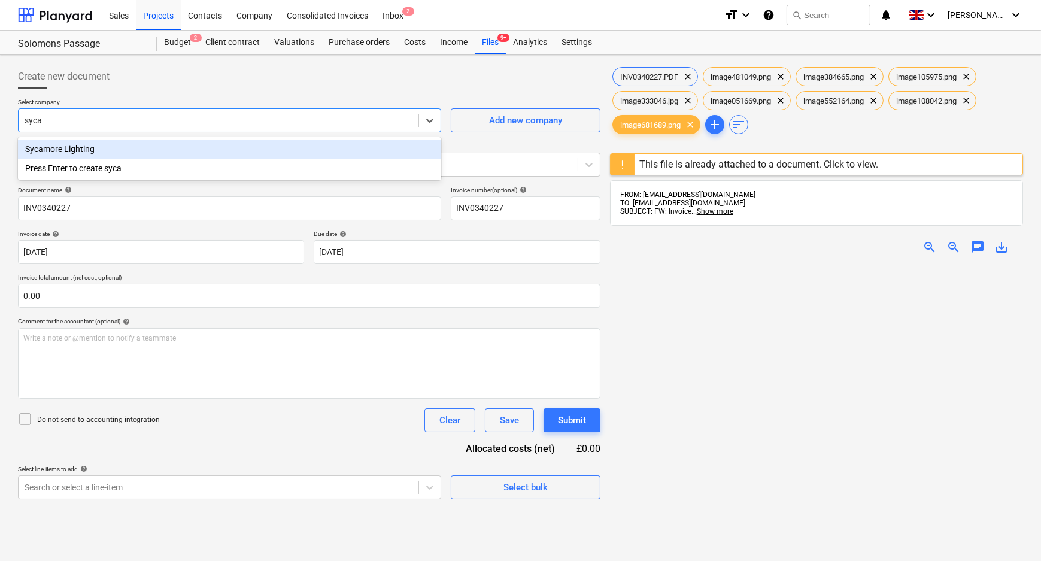
click at [289, 151] on div "Sycamore Lighting" at bounding box center [229, 149] width 423 height 19
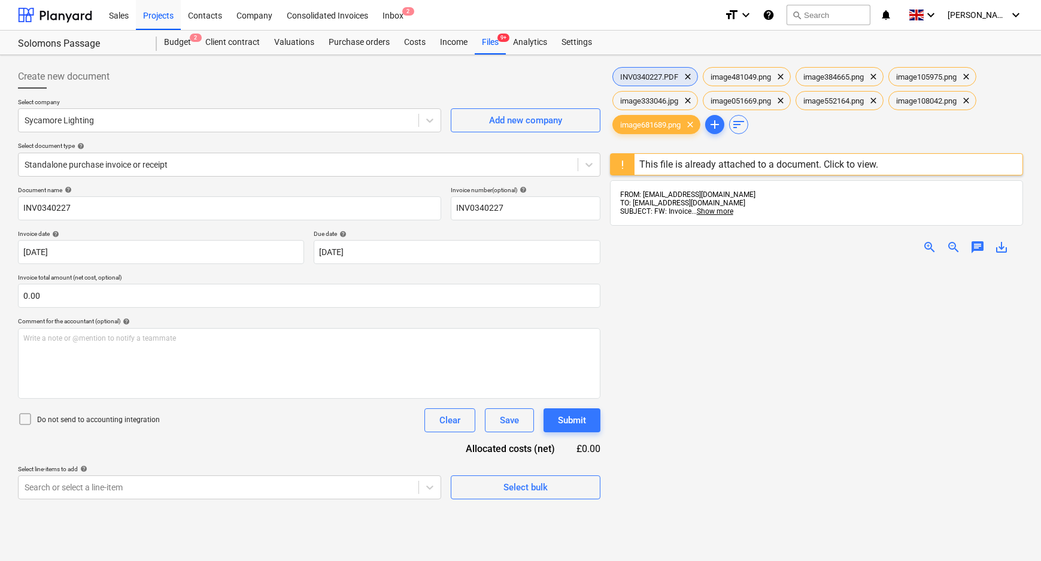
click at [658, 78] on span "INV0340227.PDF" at bounding box center [649, 76] width 72 height 9
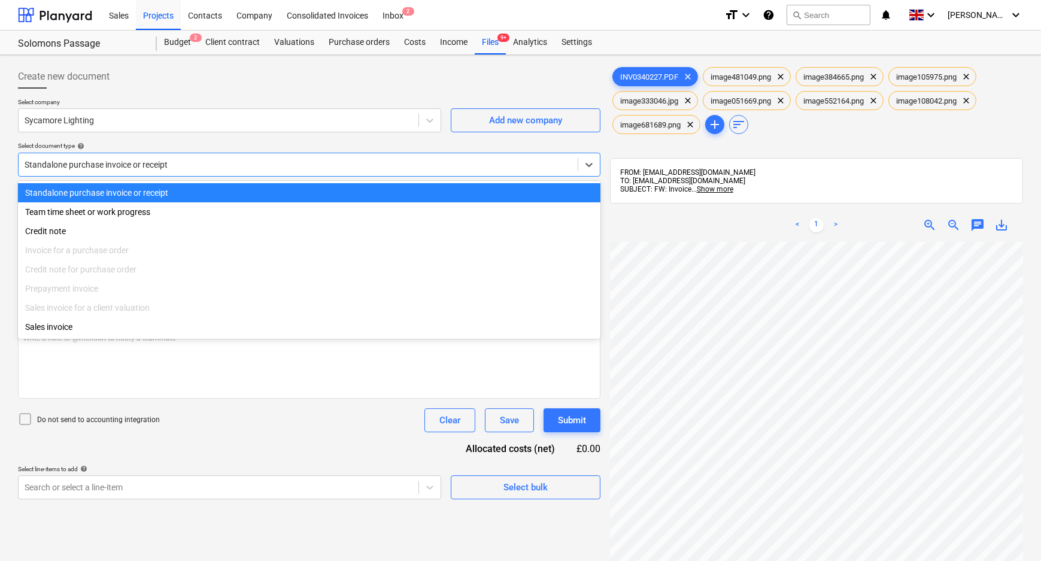
click at [281, 159] on div at bounding box center [298, 165] width 547 height 12
click at [89, 131] on div "Sycamore Lighting" at bounding box center [229, 120] width 423 height 24
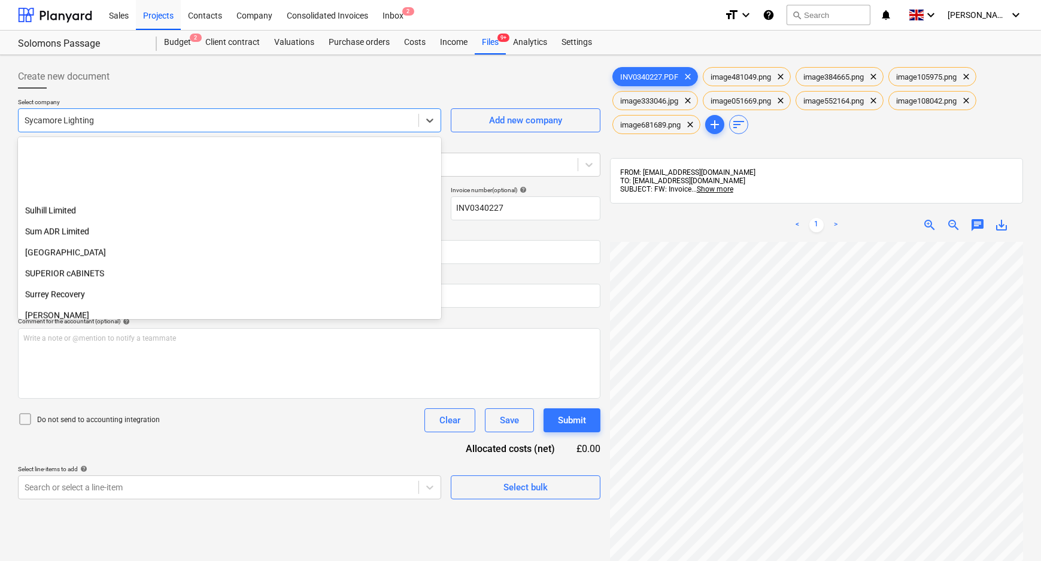
scroll to position [18271, 0]
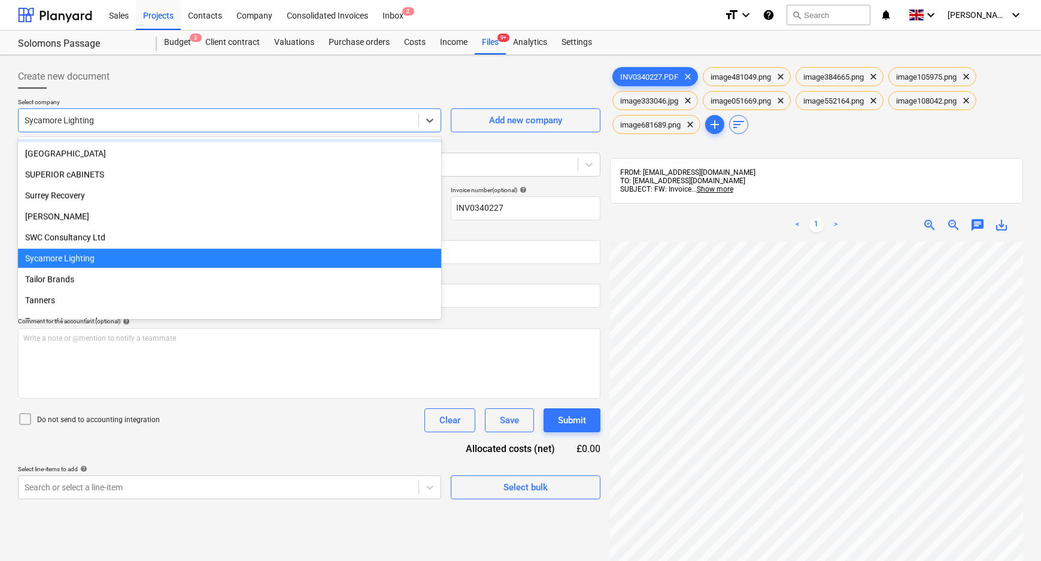
click at [192, 84] on div "Create new document" at bounding box center [309, 77] width 583 height 24
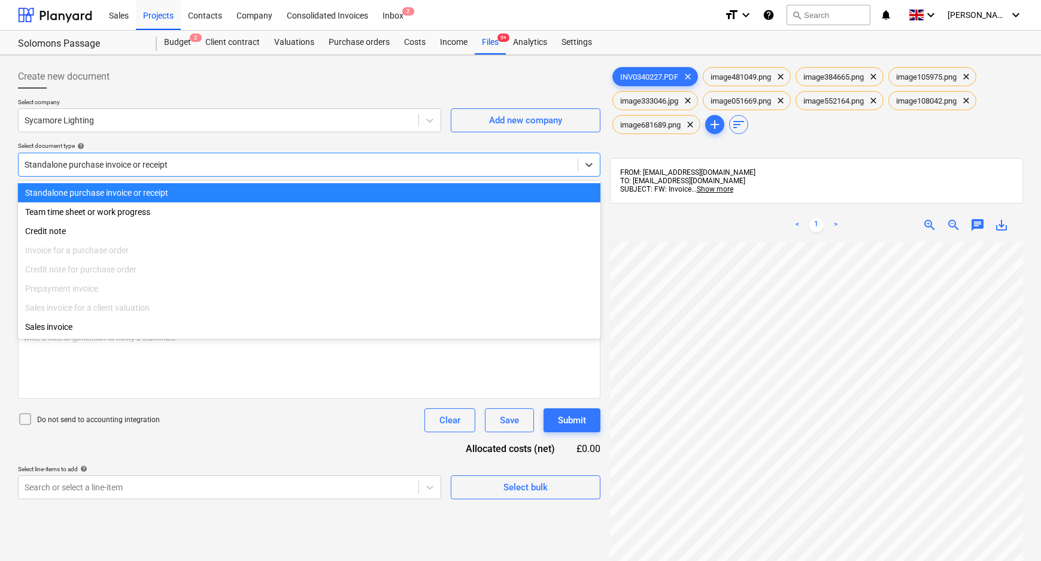
click at [246, 169] on div at bounding box center [298, 165] width 547 height 12
click at [246, 99] on p "Select company" at bounding box center [229, 103] width 423 height 10
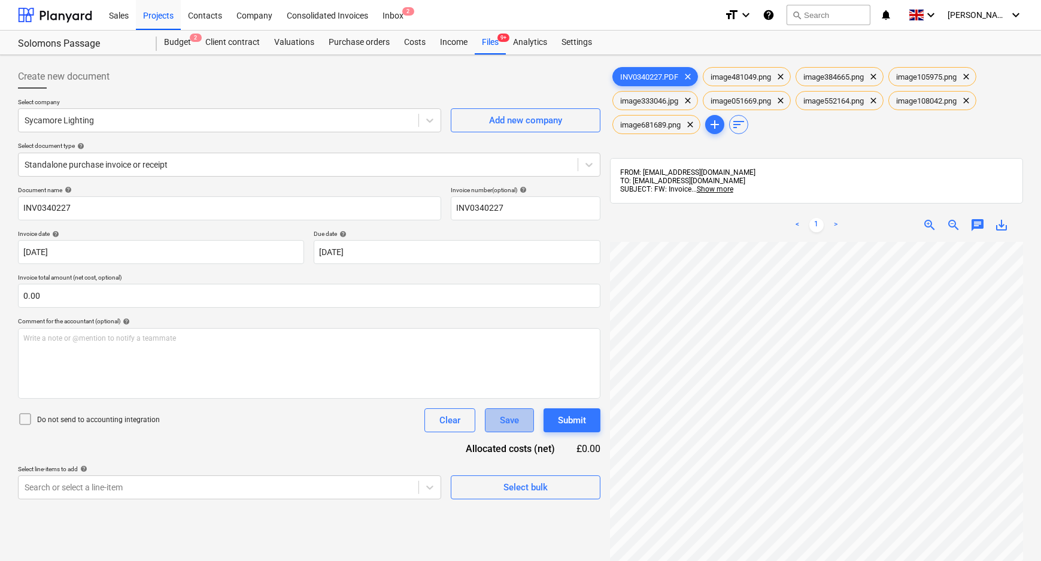
click at [508, 425] on div "Save" at bounding box center [509, 421] width 19 height 16
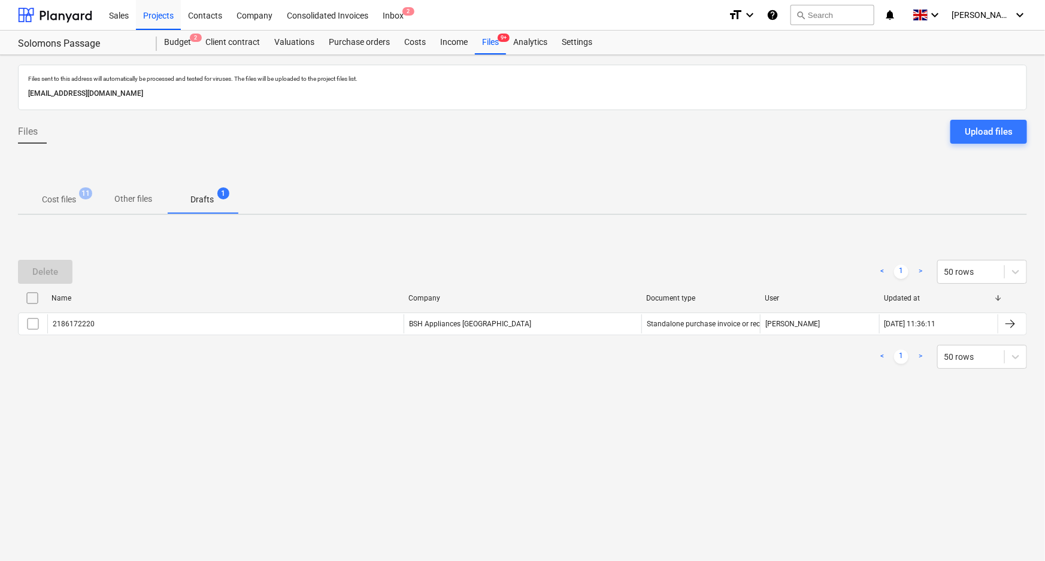
click at [217, 203] on span "Drafts 1" at bounding box center [202, 199] width 43 height 13
click at [74, 192] on span "Cost files 11" at bounding box center [59, 200] width 82 height 22
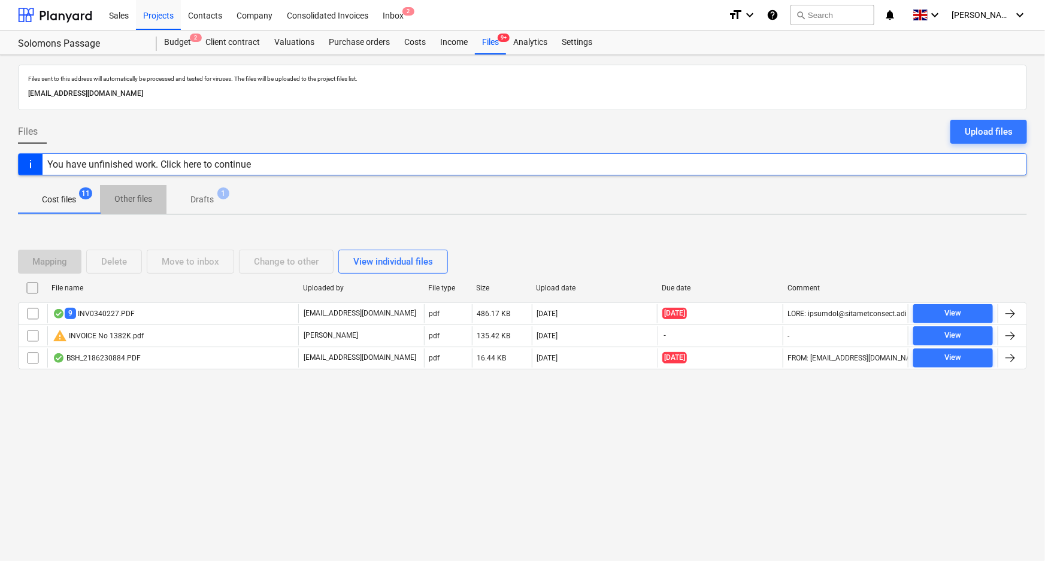
click at [139, 202] on p "Other files" at bounding box center [133, 199] width 38 height 13
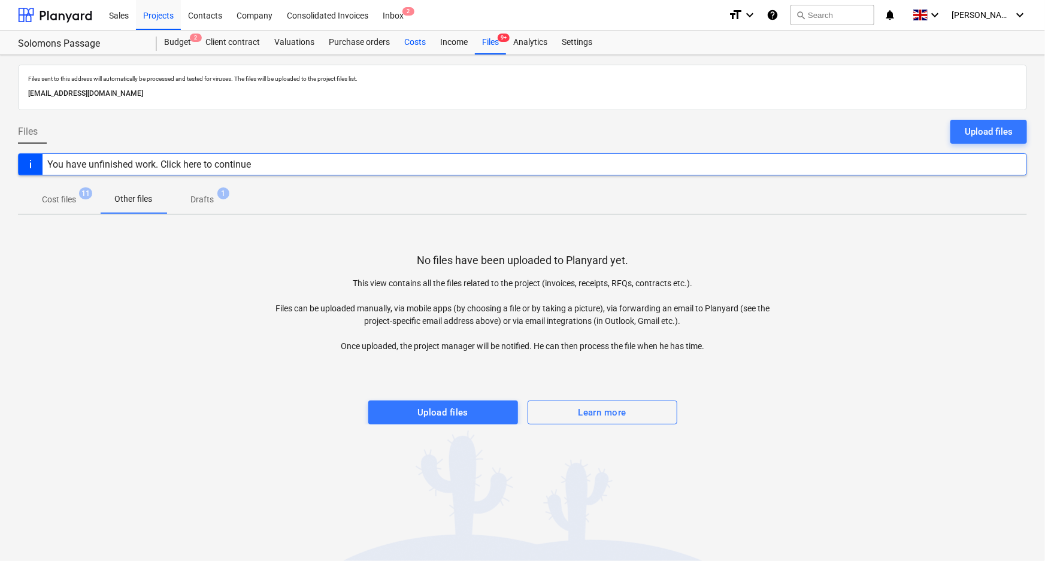
click at [422, 39] on div "Costs" at bounding box center [415, 43] width 36 height 24
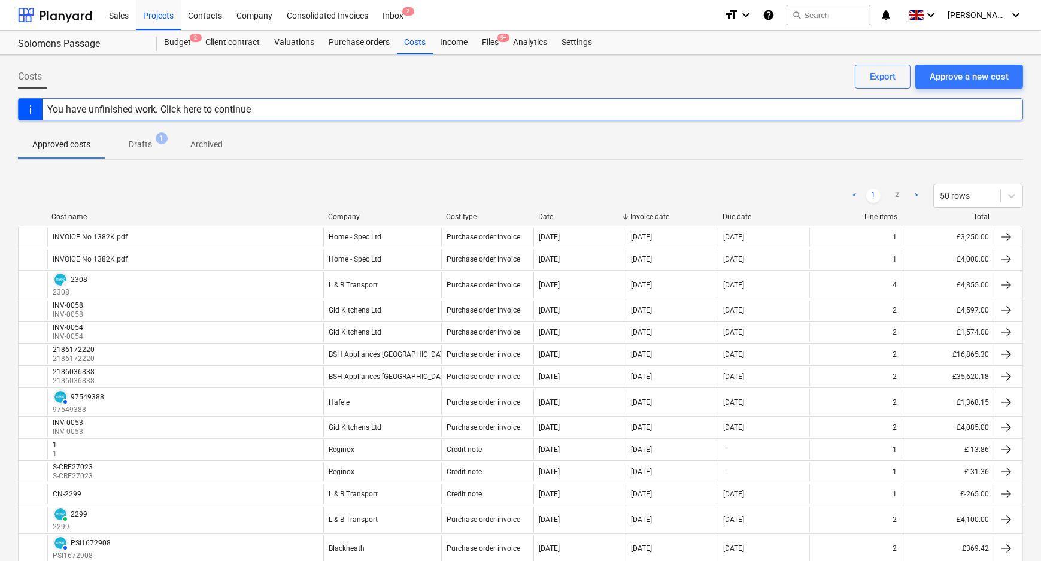
click at [152, 142] on span "Drafts 1" at bounding box center [140, 144] width 43 height 13
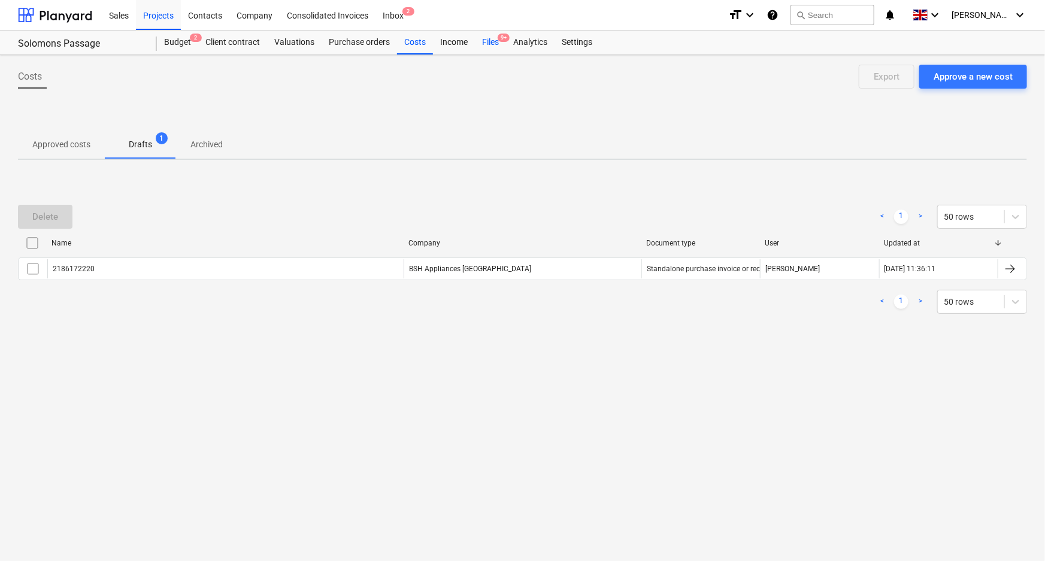
click at [495, 38] on div "Files 9+" at bounding box center [490, 43] width 31 height 24
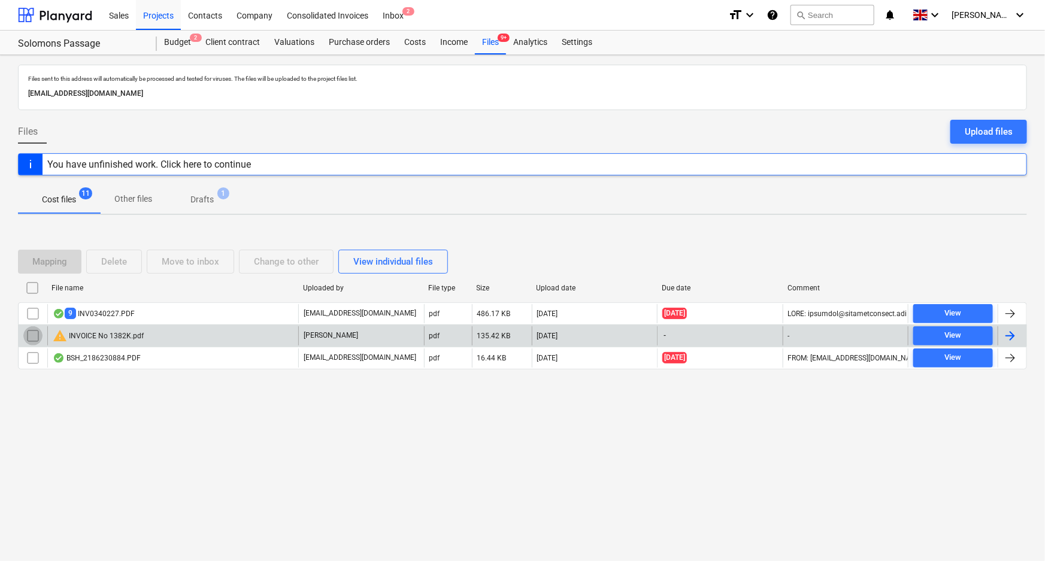
click at [32, 337] on input "checkbox" at bounding box center [32, 335] width 19 height 19
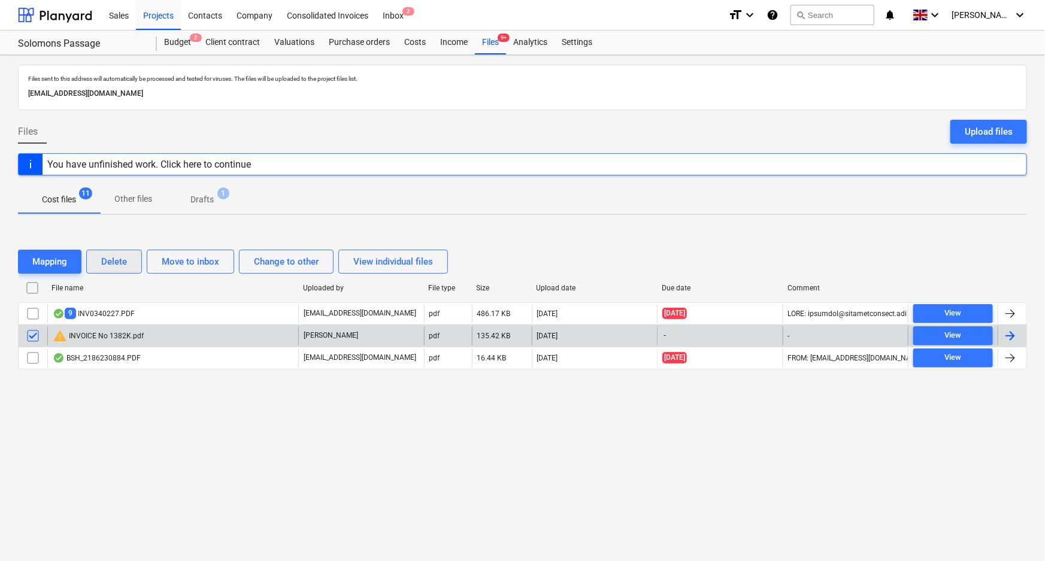
click at [105, 256] on div "Delete" at bounding box center [114, 262] width 26 height 16
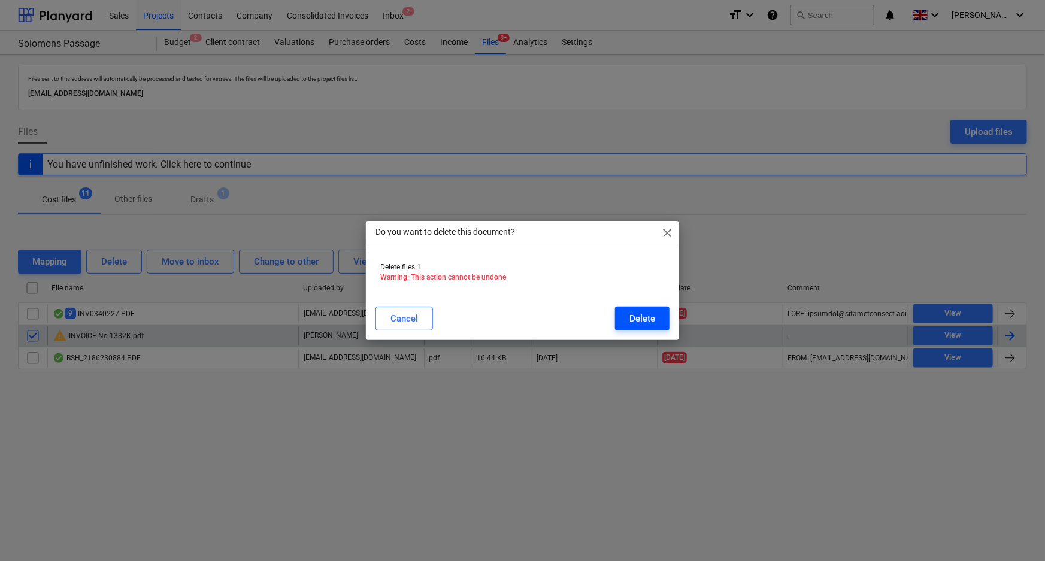
click at [657, 320] on button "Delete" at bounding box center [642, 319] width 54 height 24
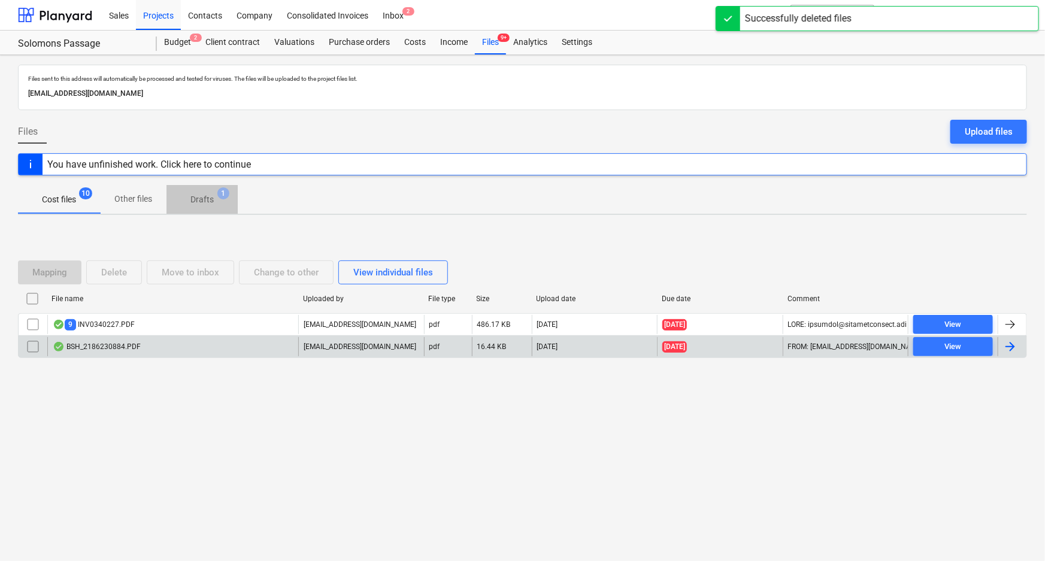
click at [205, 194] on p "Drafts" at bounding box center [201, 199] width 23 height 13
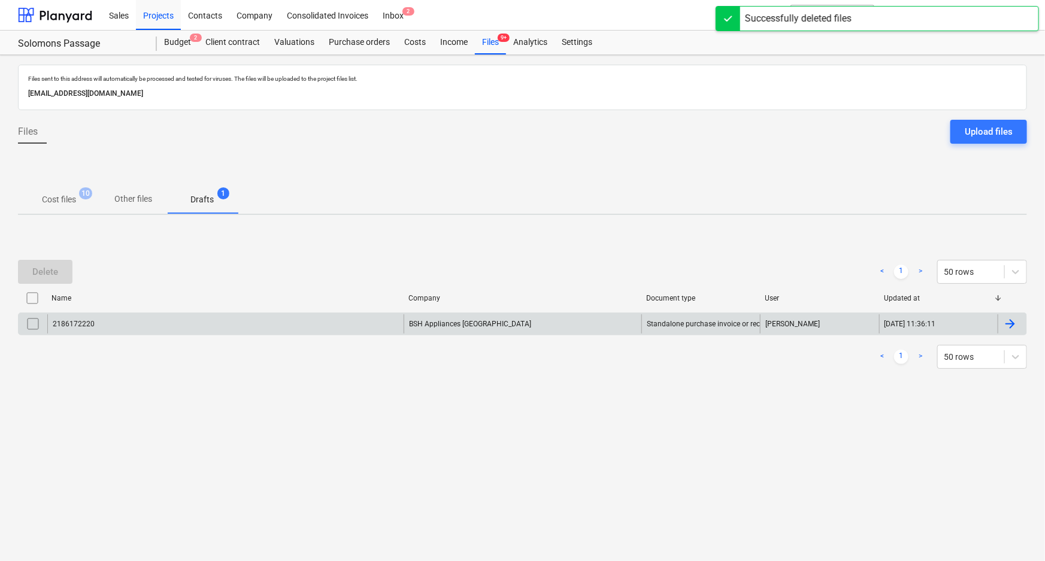
click at [162, 323] on div "2186172220" at bounding box center [225, 323] width 356 height 19
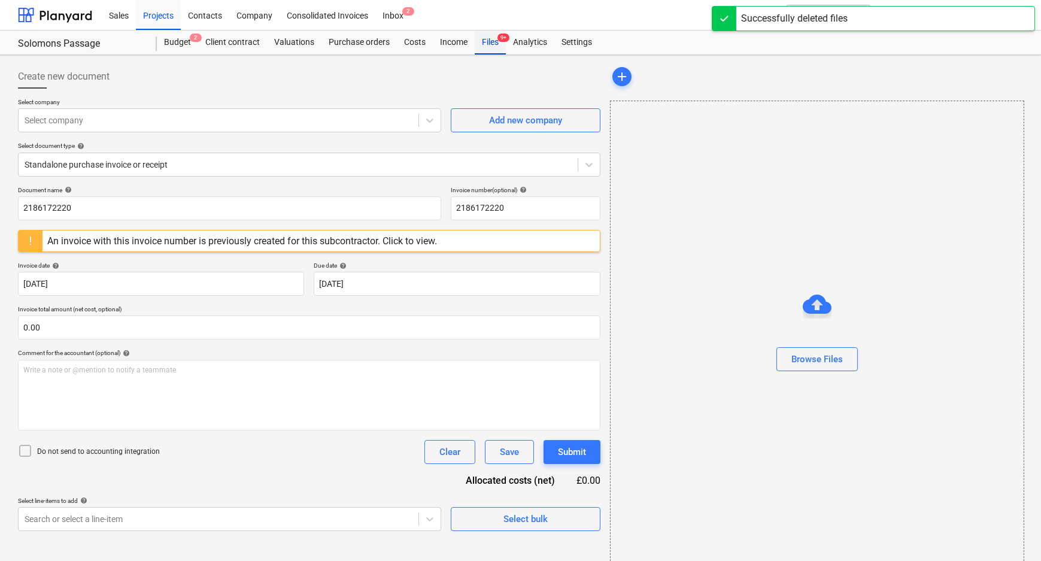
click at [486, 40] on div "Files 9+" at bounding box center [490, 43] width 31 height 24
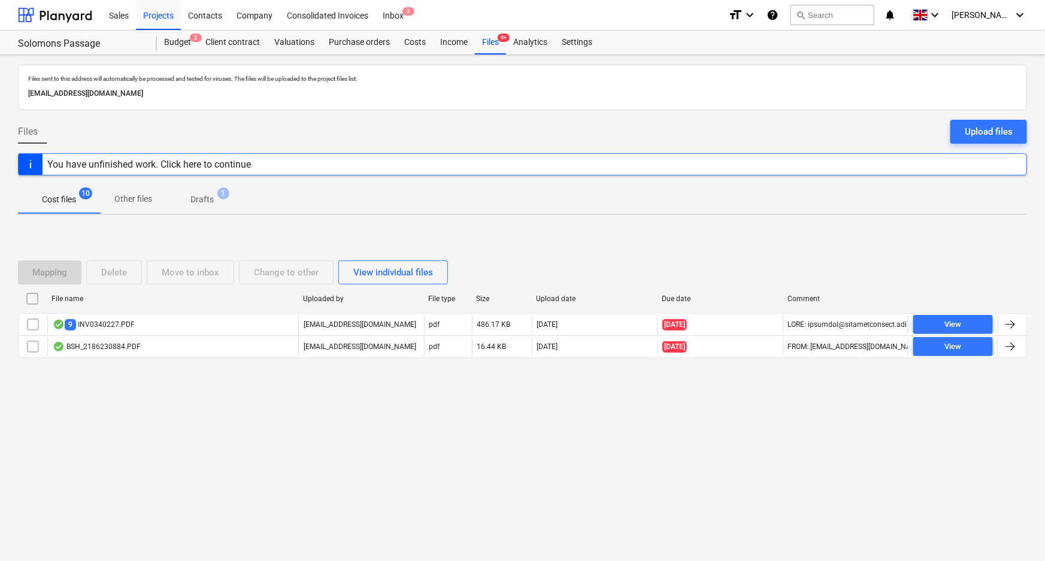
click at [192, 193] on p "Drafts" at bounding box center [201, 199] width 23 height 13
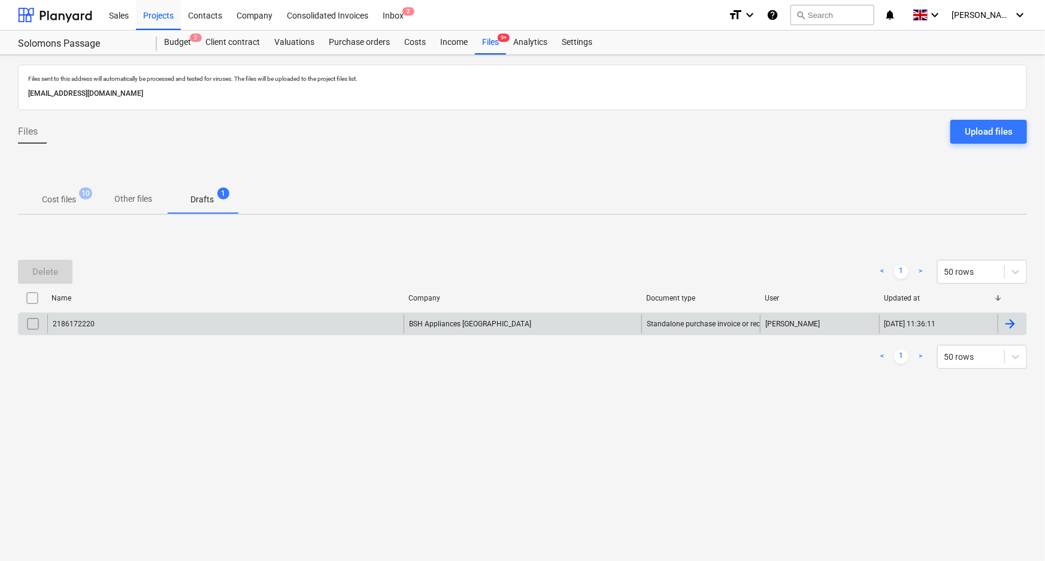
click at [165, 317] on div "2186172220" at bounding box center [225, 323] width 356 height 19
click at [27, 319] on input "checkbox" at bounding box center [32, 323] width 19 height 19
click at [36, 271] on div "Delete" at bounding box center [45, 272] width 26 height 16
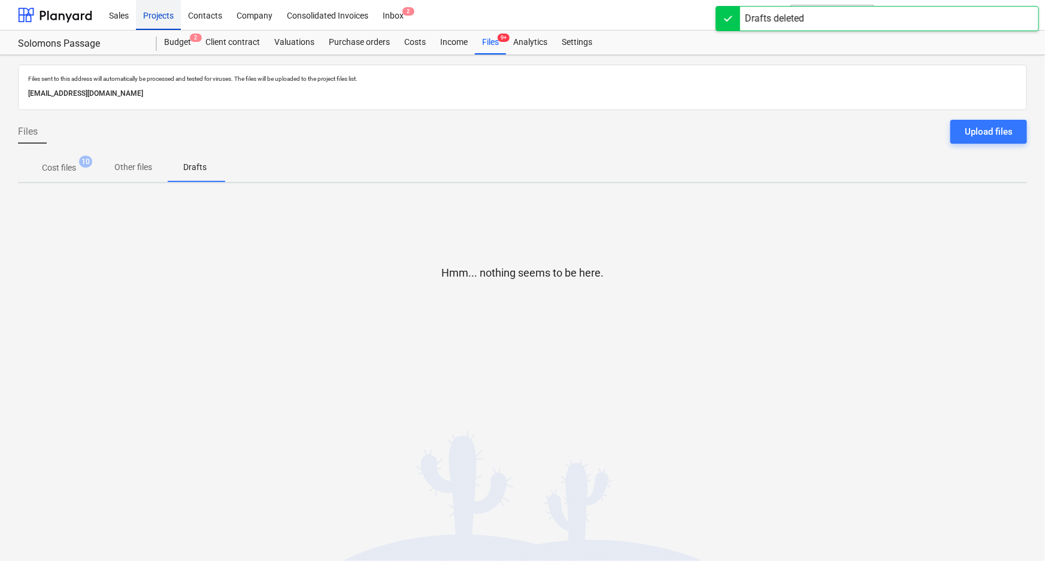
click at [162, 8] on div "Projects" at bounding box center [158, 14] width 45 height 31
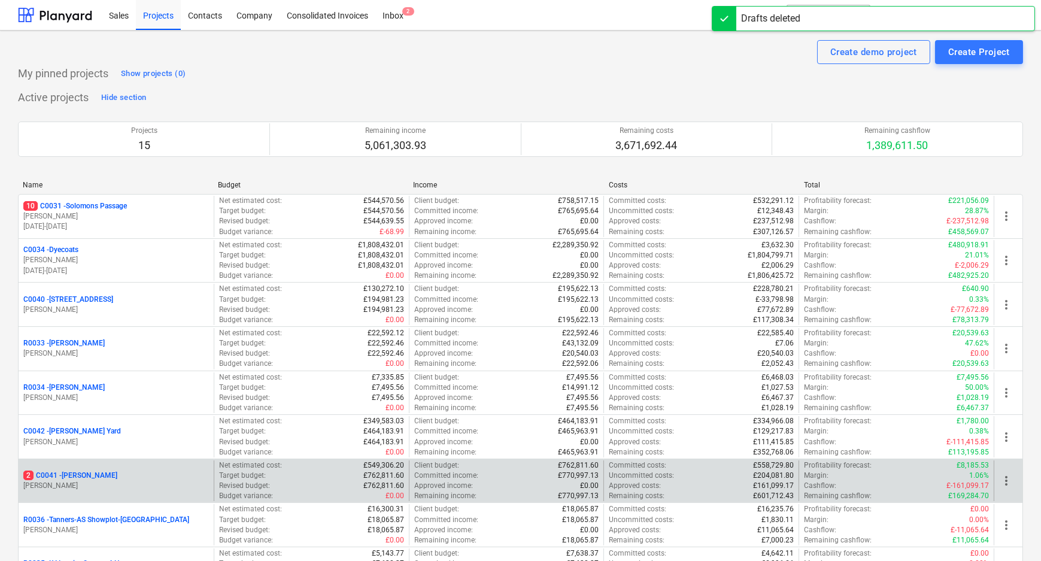
click at [74, 474] on p "2 C0041 - [PERSON_NAME]" at bounding box center [70, 476] width 94 height 10
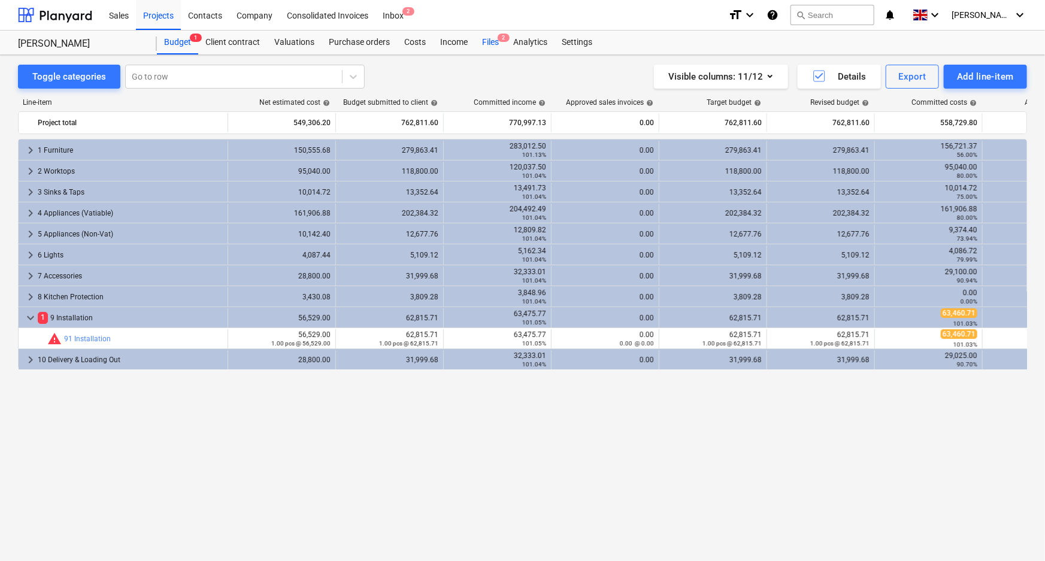
click at [501, 40] on span "2" at bounding box center [504, 38] width 12 height 8
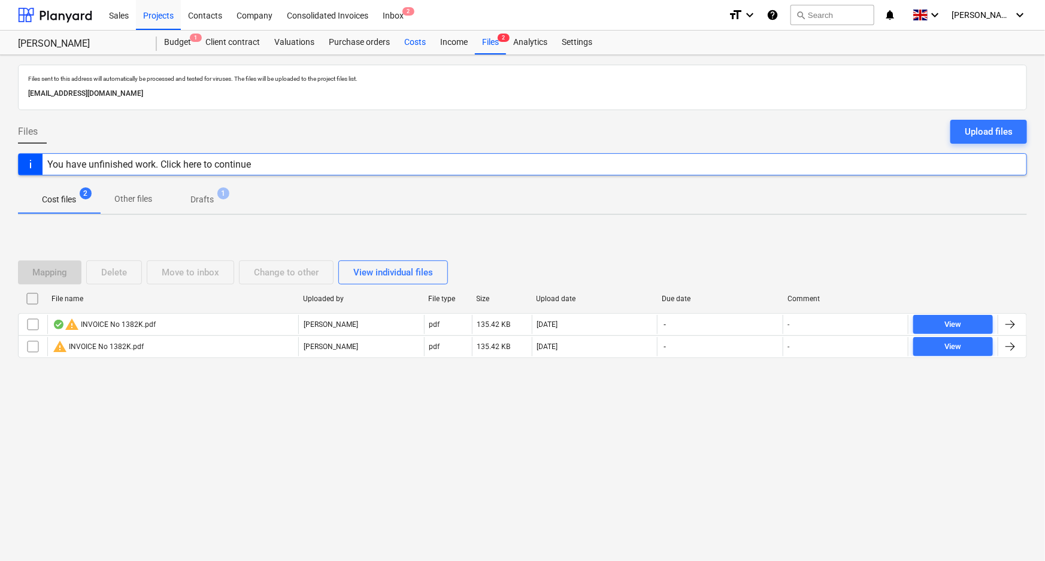
click at [416, 40] on div "Costs" at bounding box center [415, 43] width 36 height 24
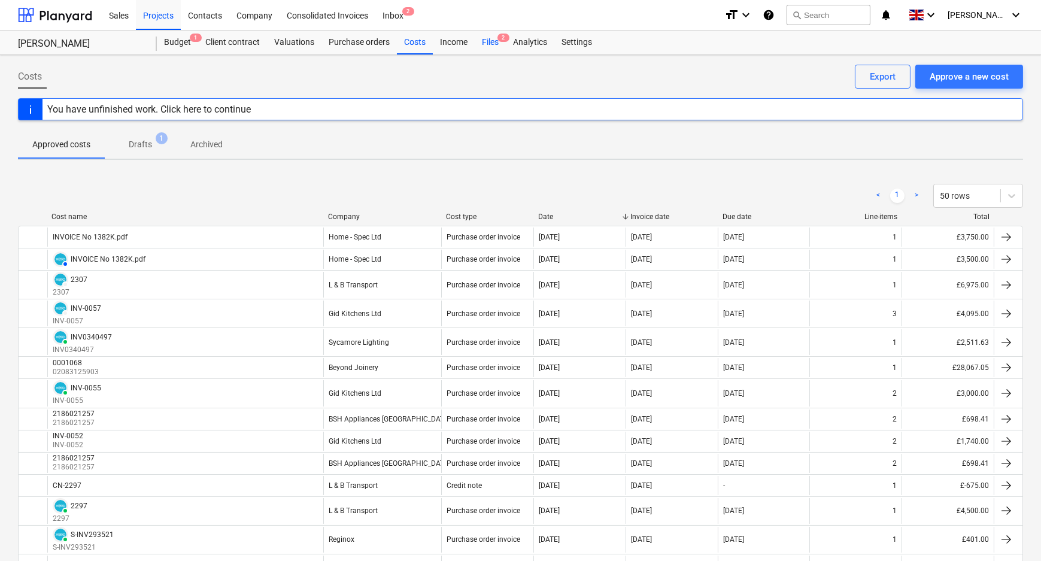
click at [498, 37] on span "2" at bounding box center [504, 38] width 12 height 8
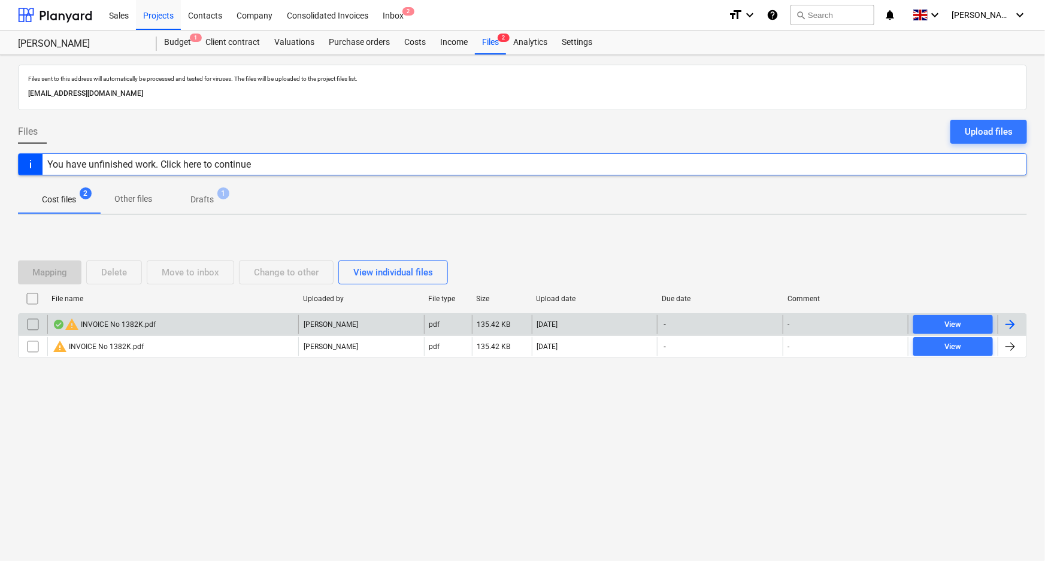
click at [29, 328] on input "checkbox" at bounding box center [32, 324] width 19 height 19
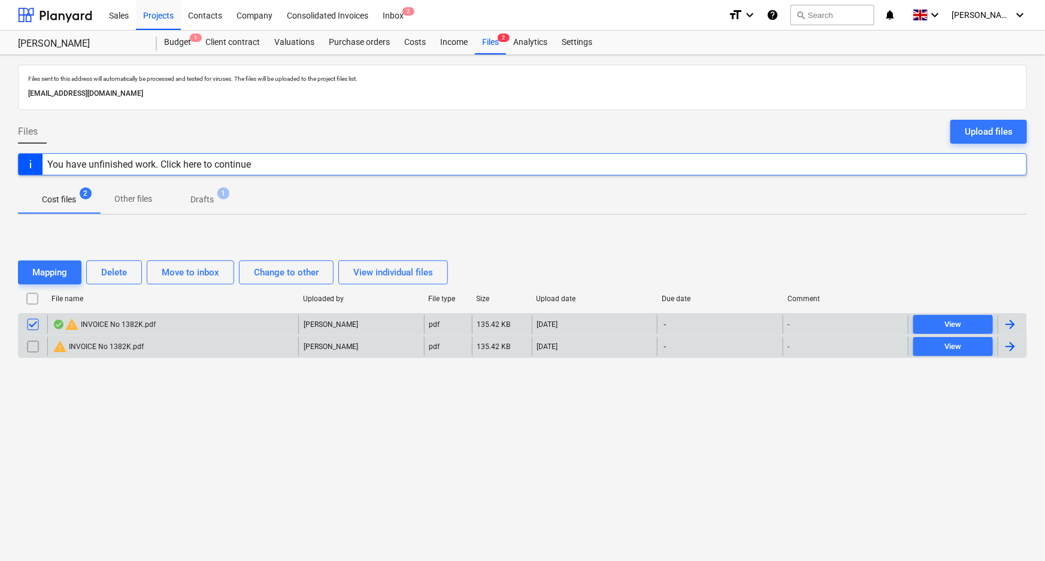
click at [25, 344] on input "checkbox" at bounding box center [32, 346] width 19 height 19
click at [118, 271] on div "Delete" at bounding box center [114, 273] width 26 height 16
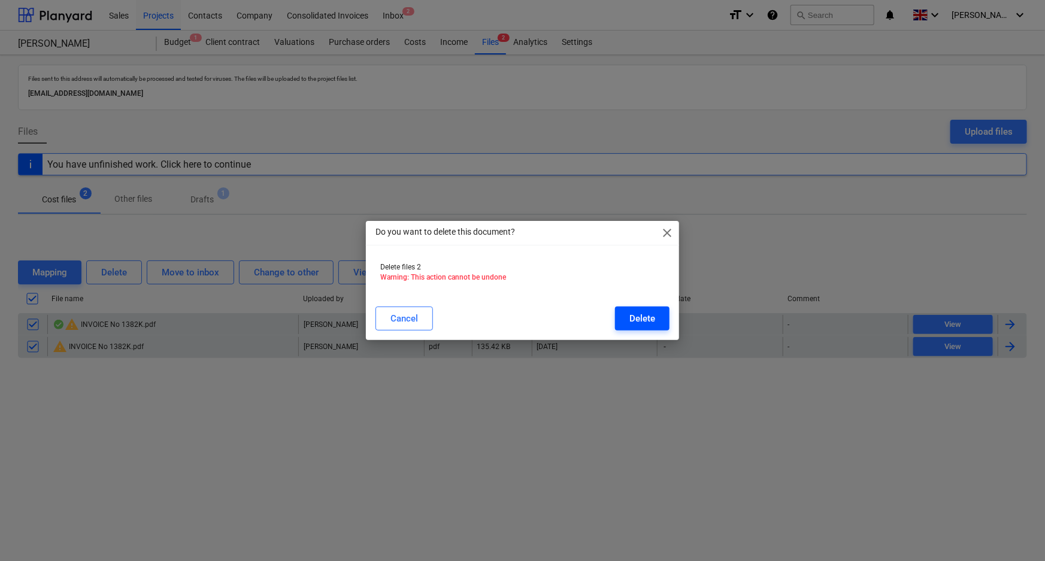
click at [636, 319] on div "Delete" at bounding box center [642, 319] width 26 height 16
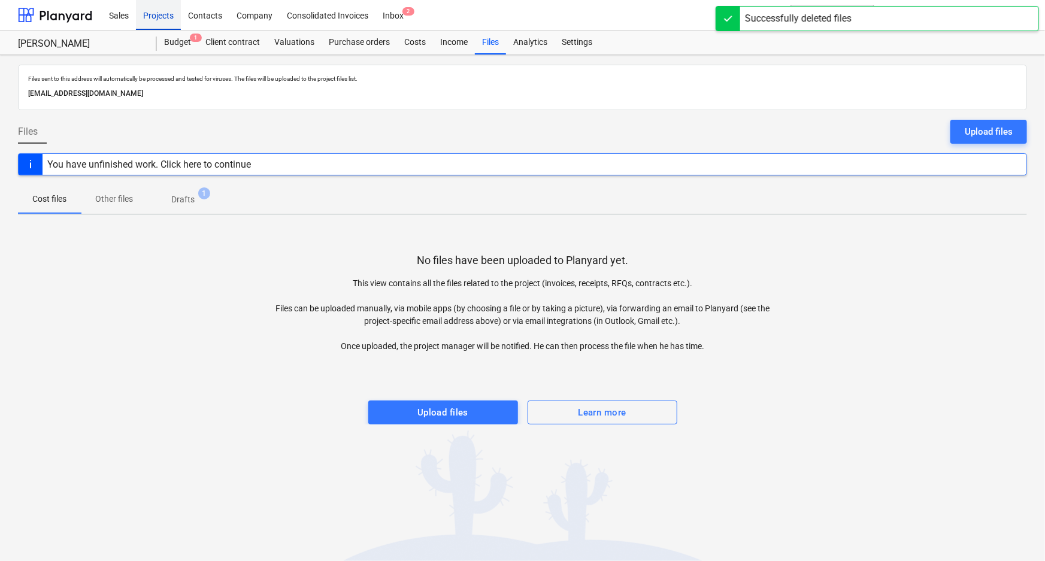
click at [172, 11] on div "Projects" at bounding box center [158, 14] width 45 height 31
